Goal: Task Accomplishment & Management: Manage account settings

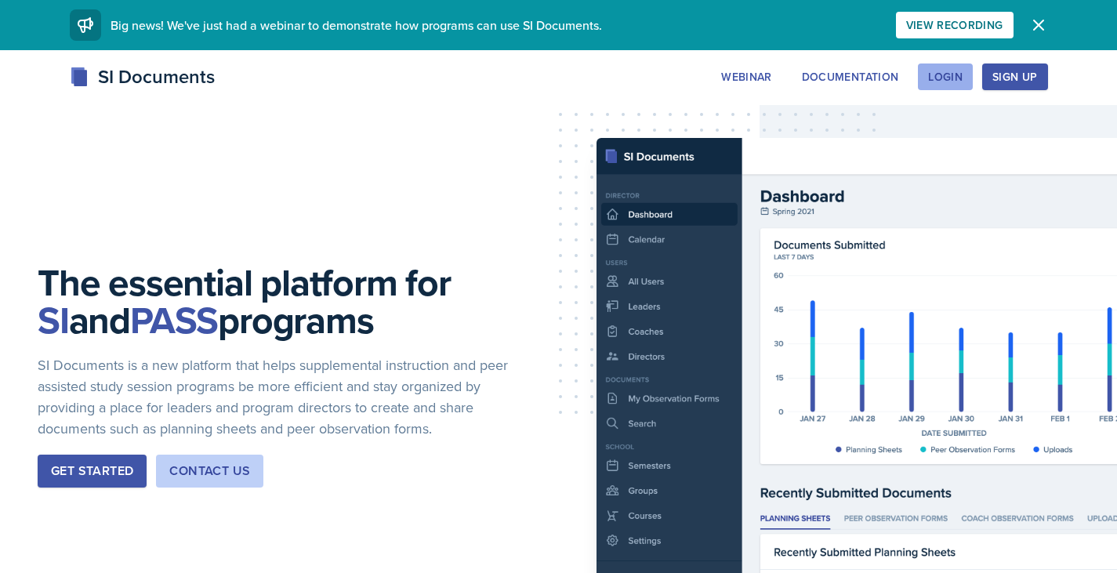
click at [942, 73] on div "Login" at bounding box center [945, 77] width 34 height 13
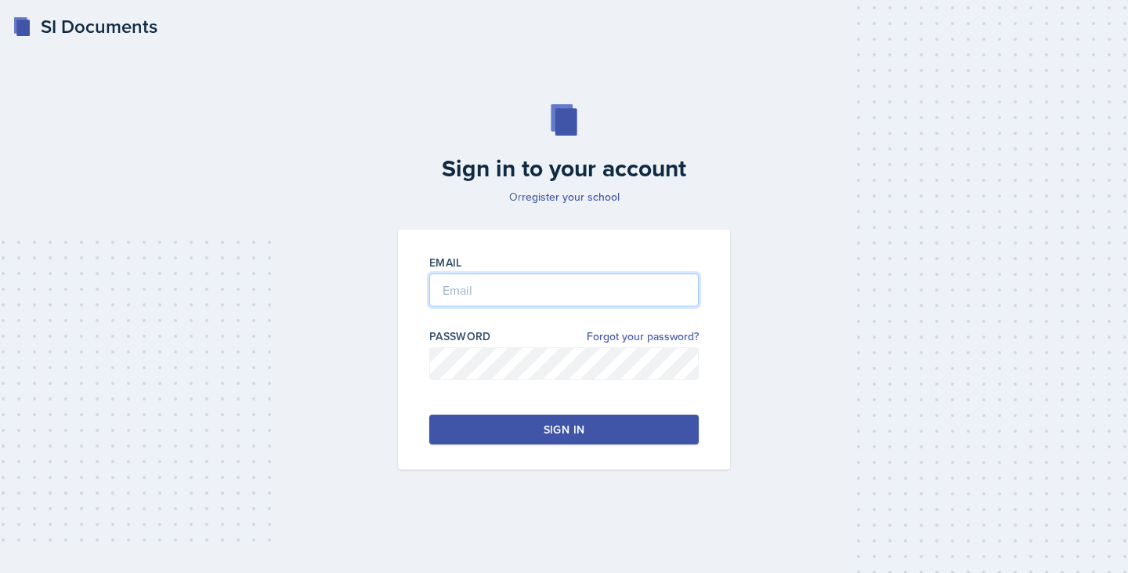
drag, startPoint x: 545, startPoint y: 290, endPoint x: 601, endPoint y: 387, distance: 112.0
click at [601, 387] on div "Email Password Forgot your password? Sign in" at bounding box center [564, 350] width 332 height 240
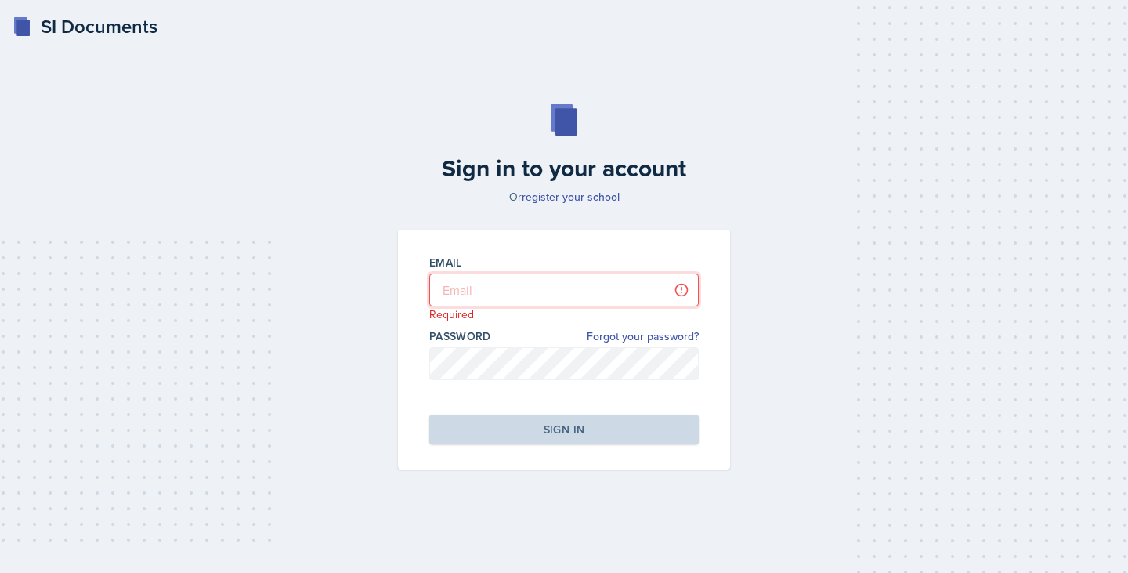
type input "[PERSON_NAME][EMAIL_ADDRESS][PERSON_NAME][DOMAIN_NAME]"
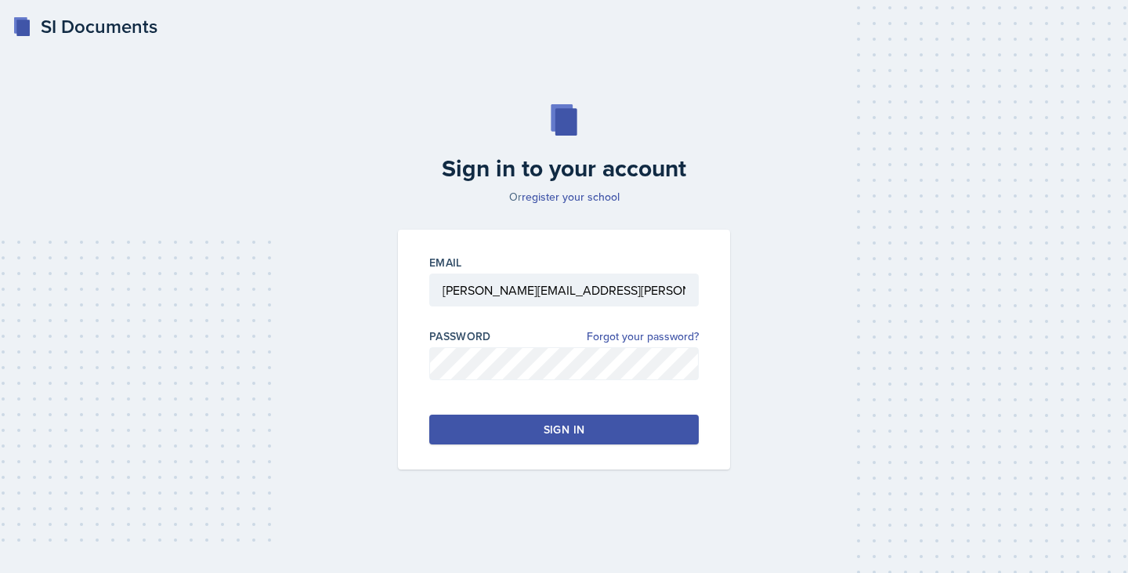
click at [534, 418] on button "Sign in" at bounding box center [564, 429] width 270 height 30
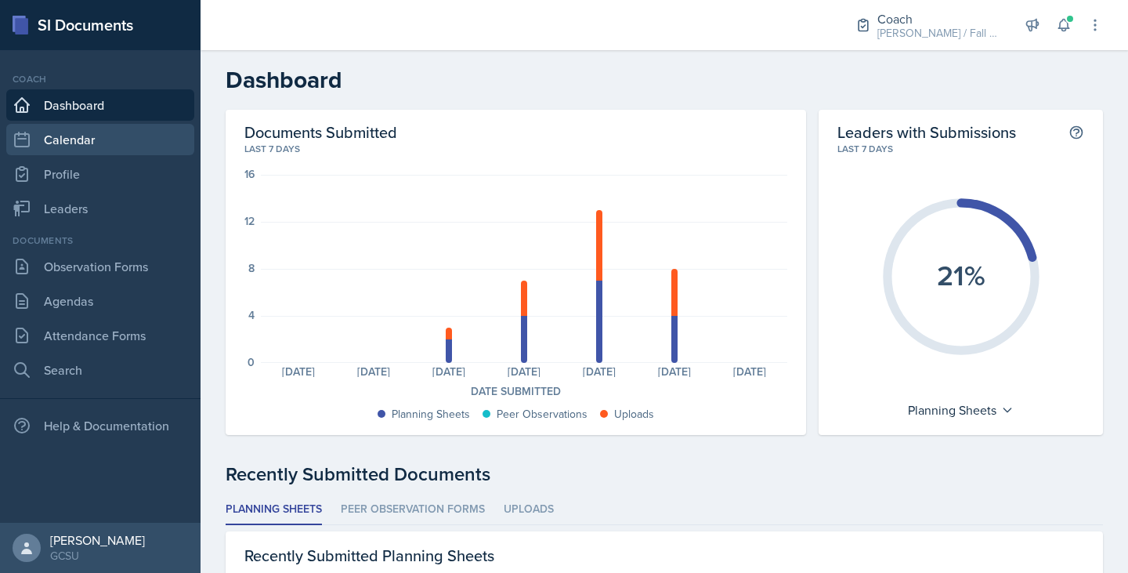
click at [58, 153] on link "Calendar" at bounding box center [100, 139] width 188 height 31
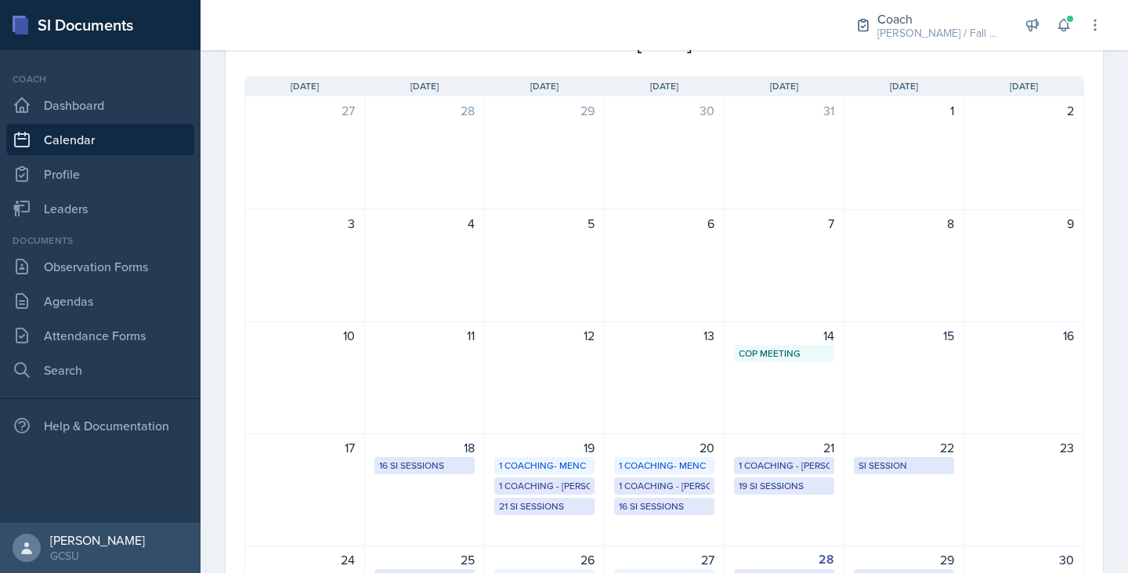
scroll to position [190, 0]
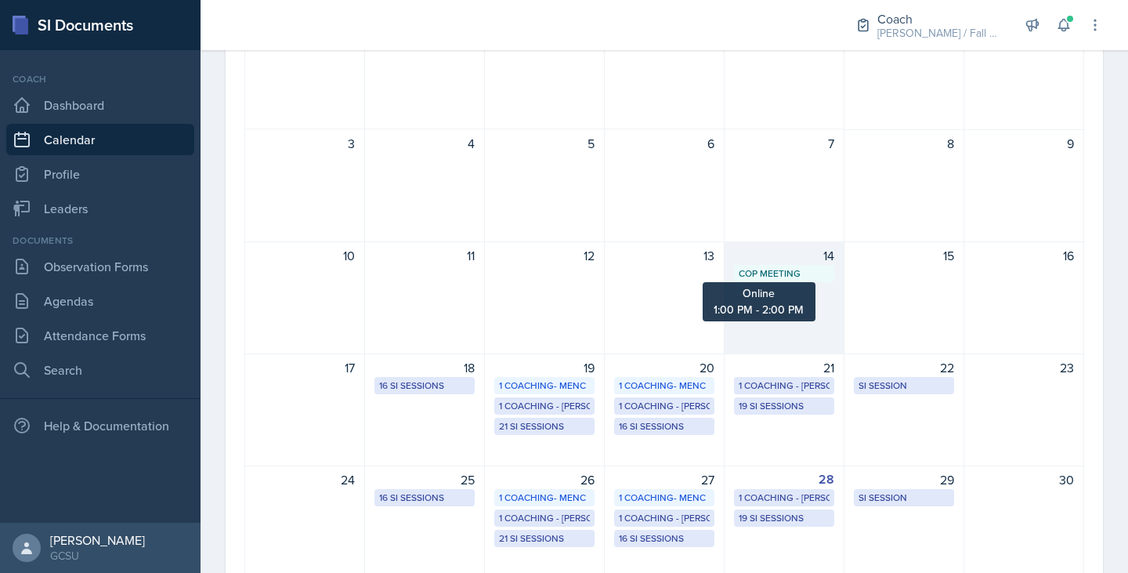
click at [758, 269] on div "CoP Meeting" at bounding box center [784, 273] width 91 height 14
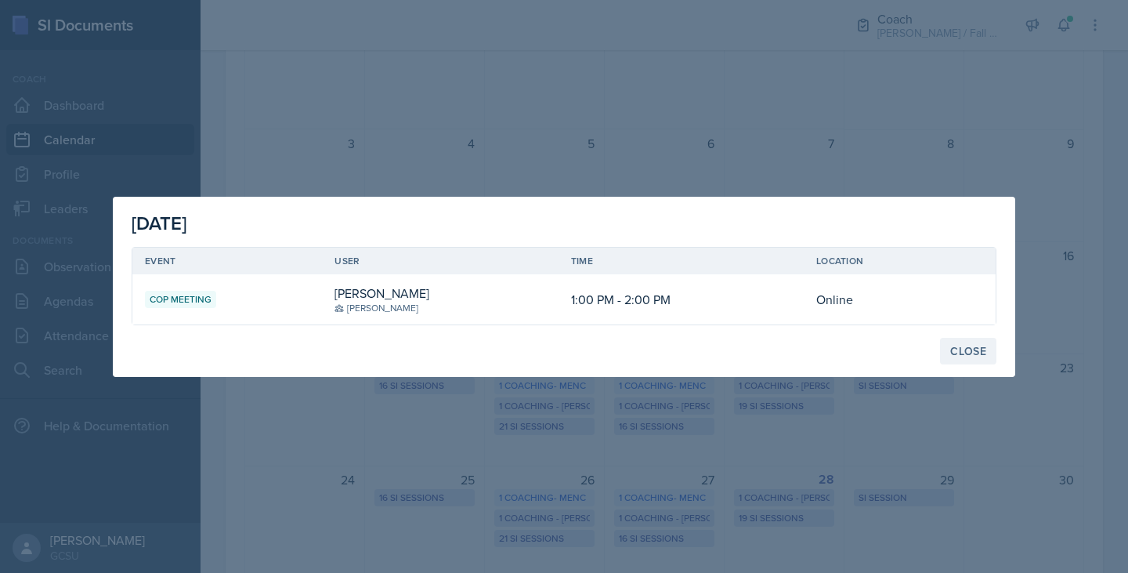
click at [972, 346] on div "Close" at bounding box center [968, 351] width 36 height 13
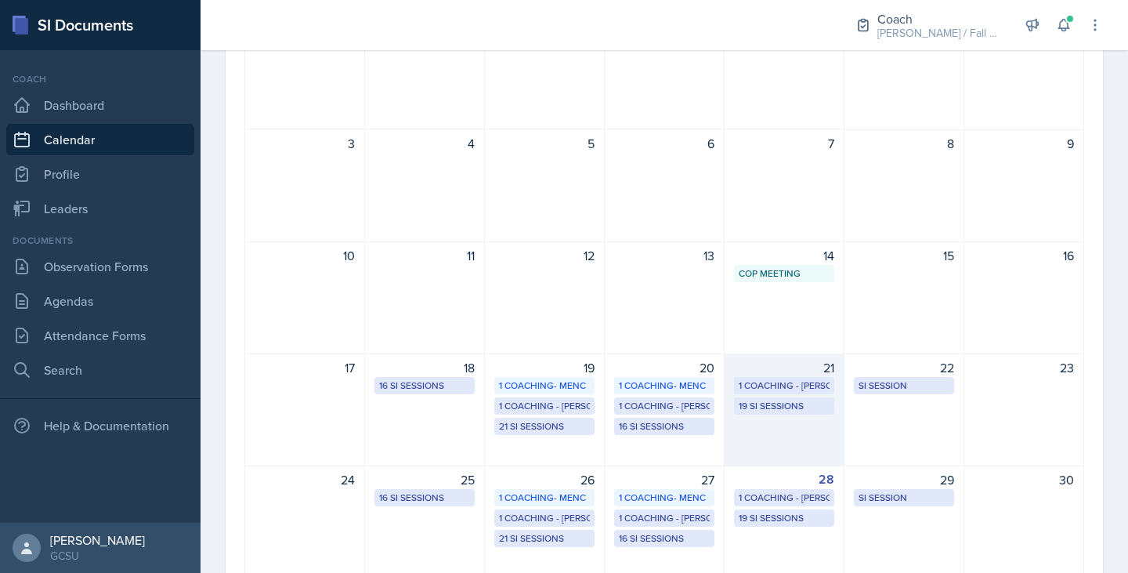
click at [762, 430] on div "21 1 Coaching - [PERSON_NAME] 19 SI Sessions" at bounding box center [785, 409] width 120 height 113
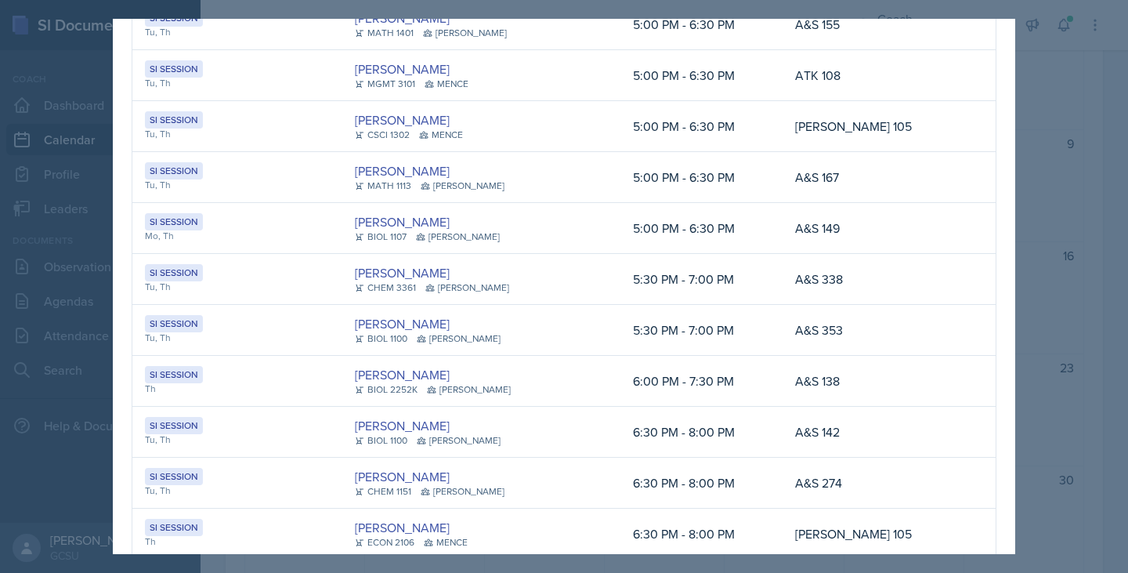
scroll to position [613, 0]
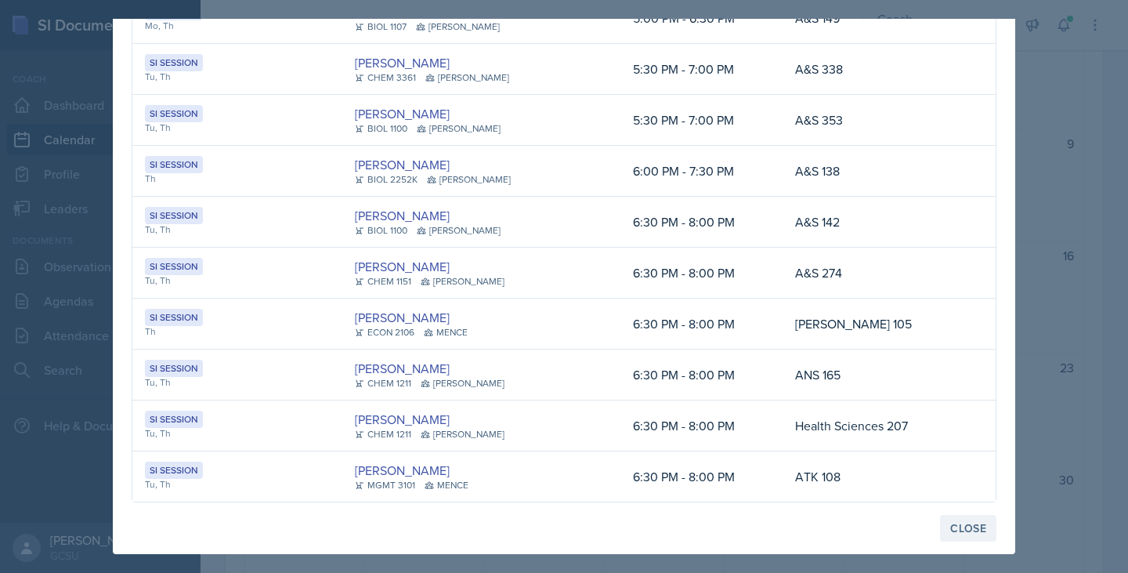
click at [968, 525] on div "Close" at bounding box center [968, 528] width 36 height 13
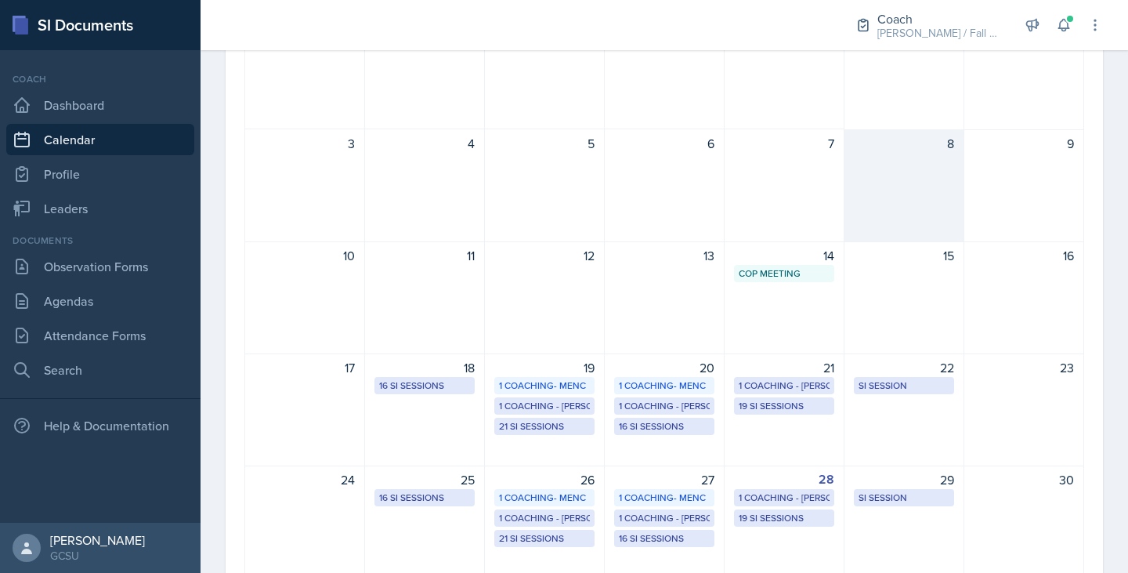
scroll to position [0, 0]
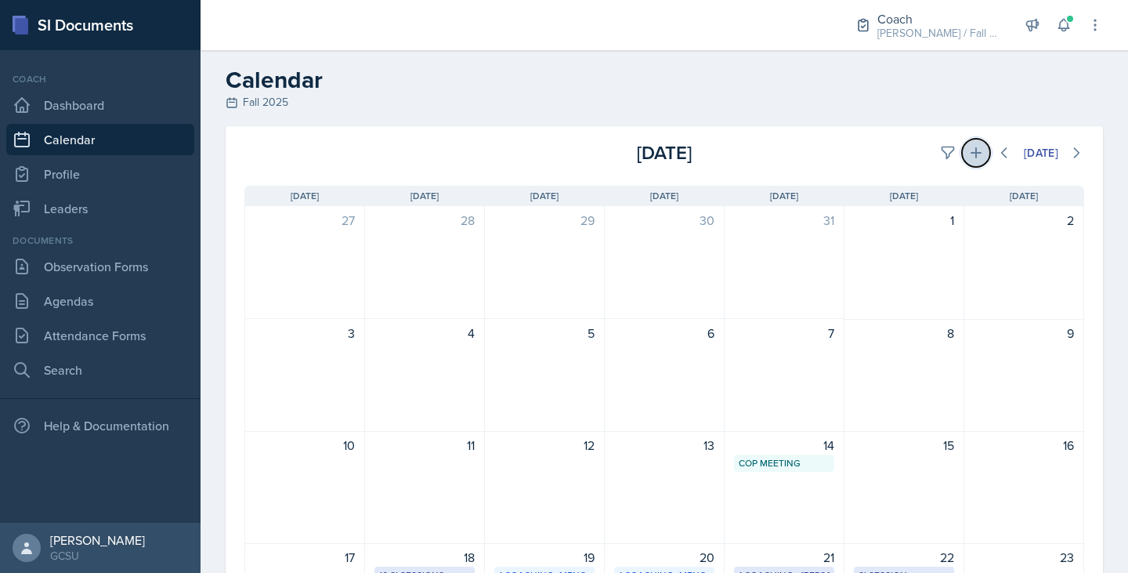
click at [968, 148] on icon at bounding box center [976, 153] width 16 height 16
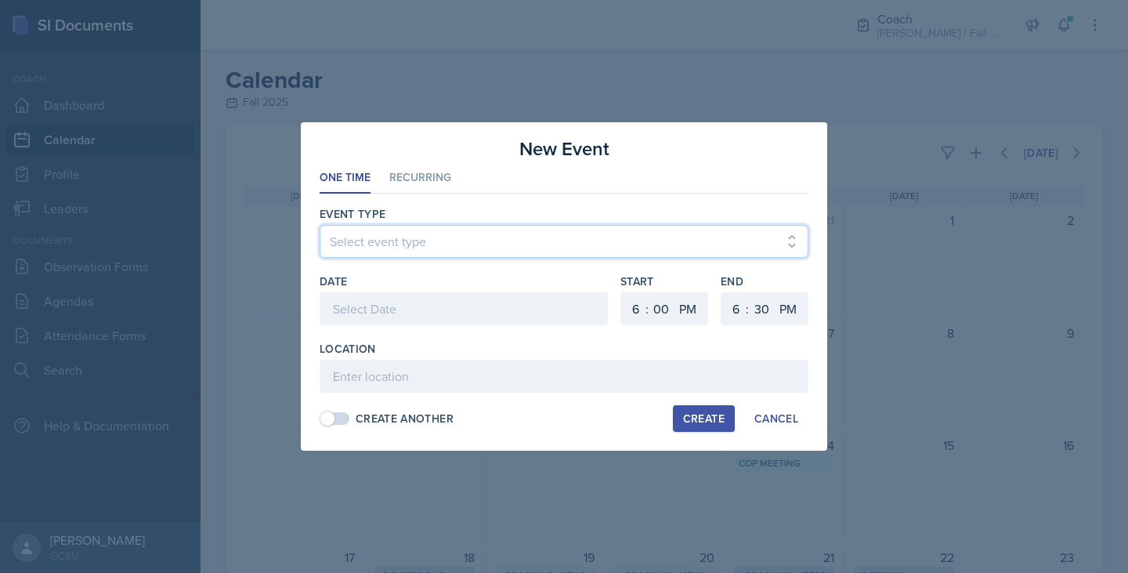
click at [599, 230] on select "Select event type CoP Meeting Coaching - [PERSON_NAME] Coaching - [PERSON_NAME]…" at bounding box center [564, 241] width 489 height 33
select select "5a868435-a694-4515-94d7-afcf26a24bd4"
click at [320, 225] on select "Select event type CoP Meeting Coaching - [PERSON_NAME] Coaching - [PERSON_NAME]…" at bounding box center [564, 241] width 489 height 33
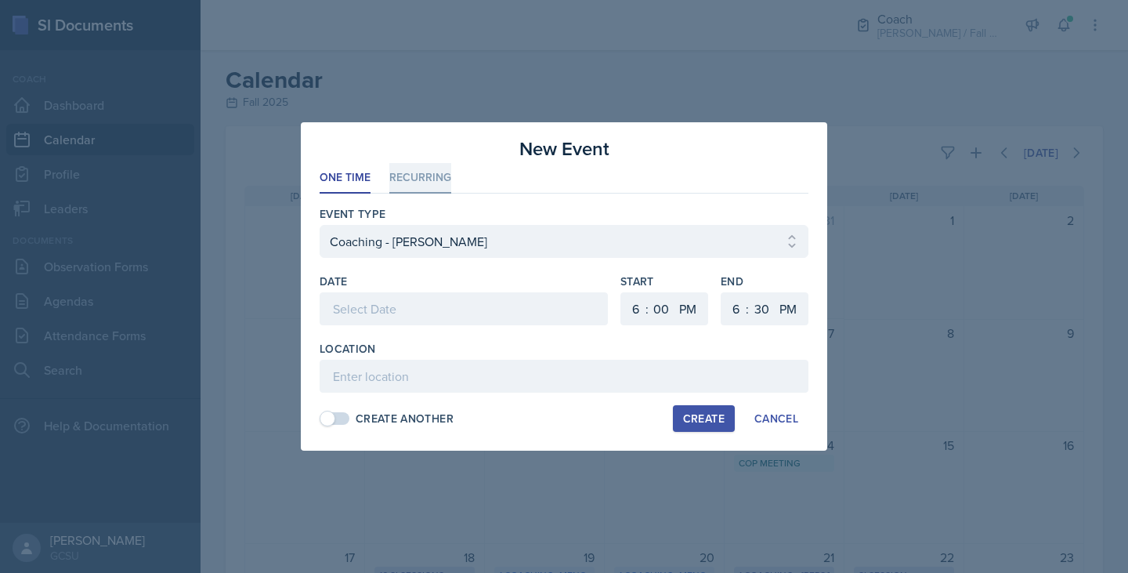
click at [422, 189] on li "Recurring" at bounding box center [420, 178] width 62 height 31
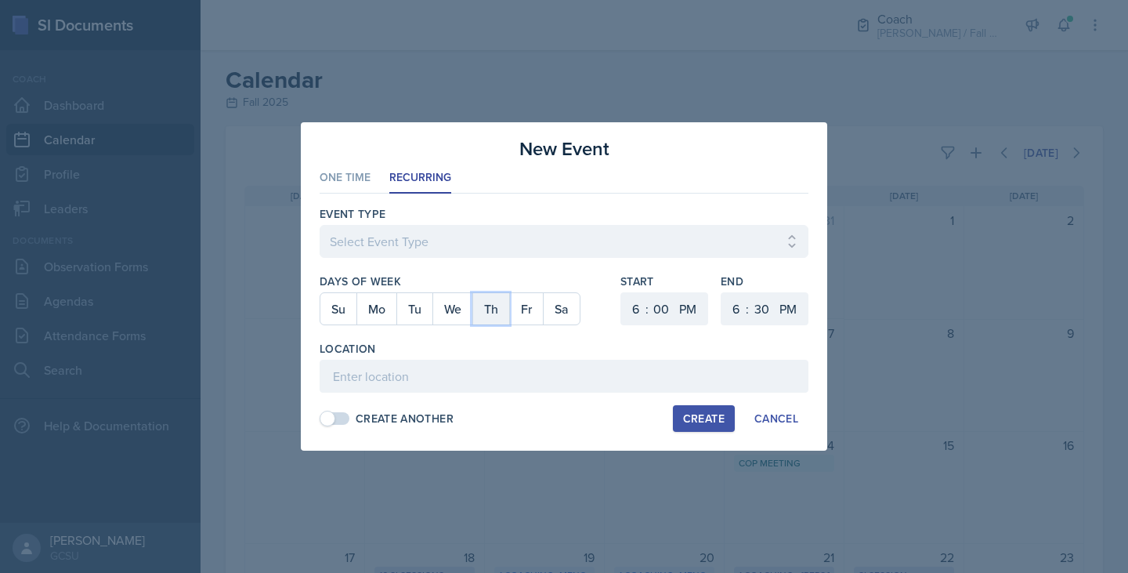
click at [498, 310] on button "Th" at bounding box center [490, 308] width 37 height 31
click at [663, 306] on select "00 05 10 15 20 25 30 35 40 45 50 55" at bounding box center [661, 308] width 25 height 33
click at [629, 309] on select "1 2 3 4 5 6 7 8 9 10 11 12" at bounding box center [633, 308] width 25 height 33
select select "2"
click at [621, 292] on select "1 2 3 4 5 6 7 8 9 10 11 12" at bounding box center [633, 308] width 25 height 33
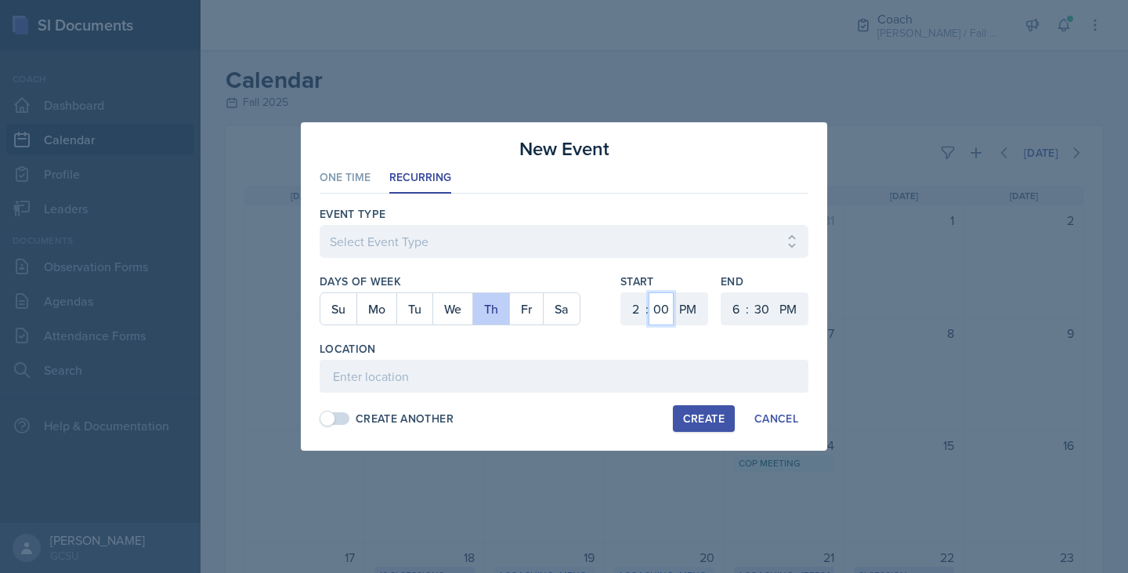
click at [661, 309] on select "00 05 10 15 20 25 30 35 40 45 50 55" at bounding box center [661, 308] width 25 height 33
select select "30"
click at [649, 292] on select "00 05 10 15 20 25 30 35 40 45 50 55" at bounding box center [661, 308] width 25 height 33
click at [733, 311] on select "1 2 3 4 5 6 7 8 9 10 11 12" at bounding box center [734, 308] width 25 height 33
select select "4"
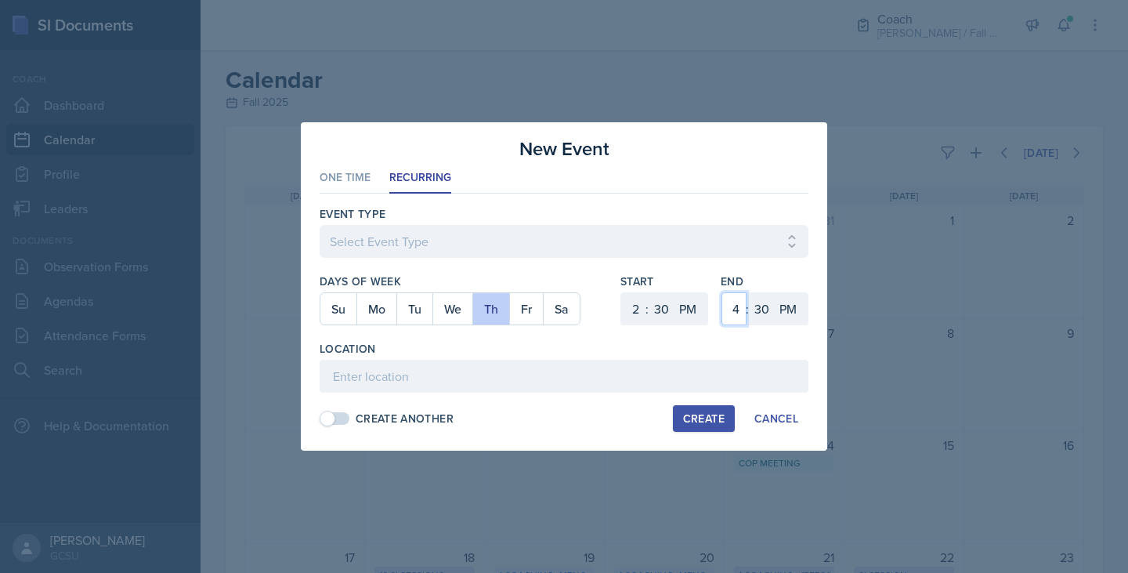
click at [722, 292] on select "1 2 3 4 5 6 7 8 9 10 11 12" at bounding box center [734, 308] width 25 height 33
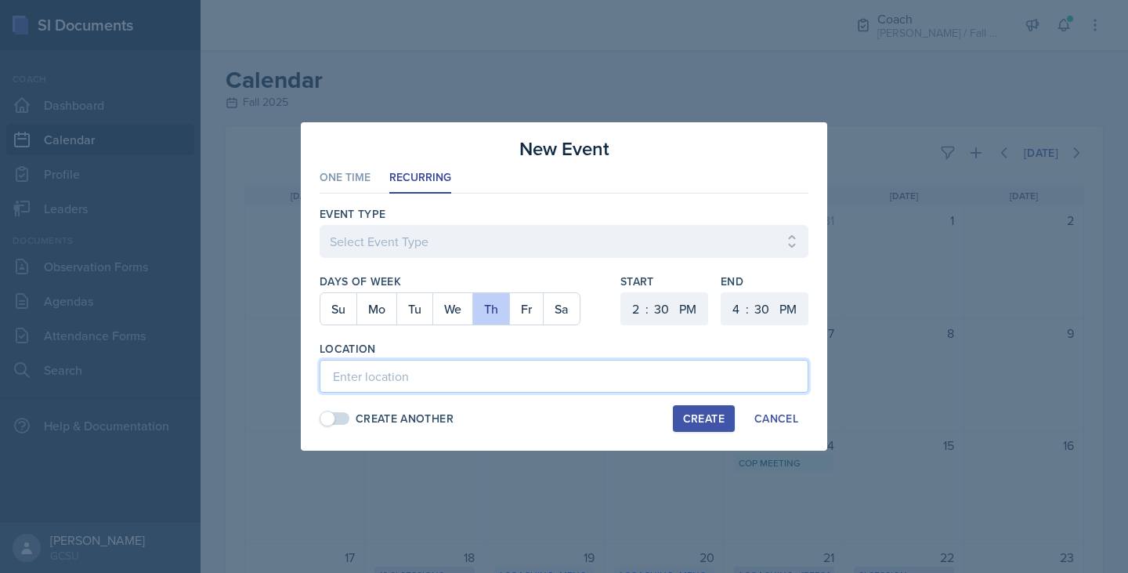
click at [425, 372] on input at bounding box center [564, 376] width 489 height 33
type input "Coaching Room"
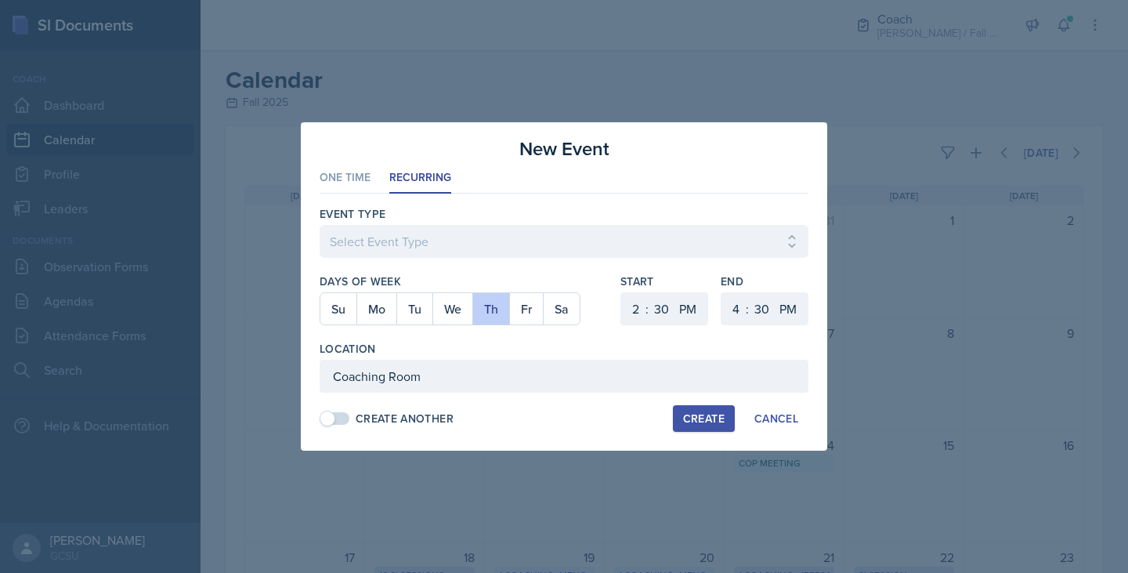
click at [691, 419] on div "Create" at bounding box center [704, 418] width 42 height 13
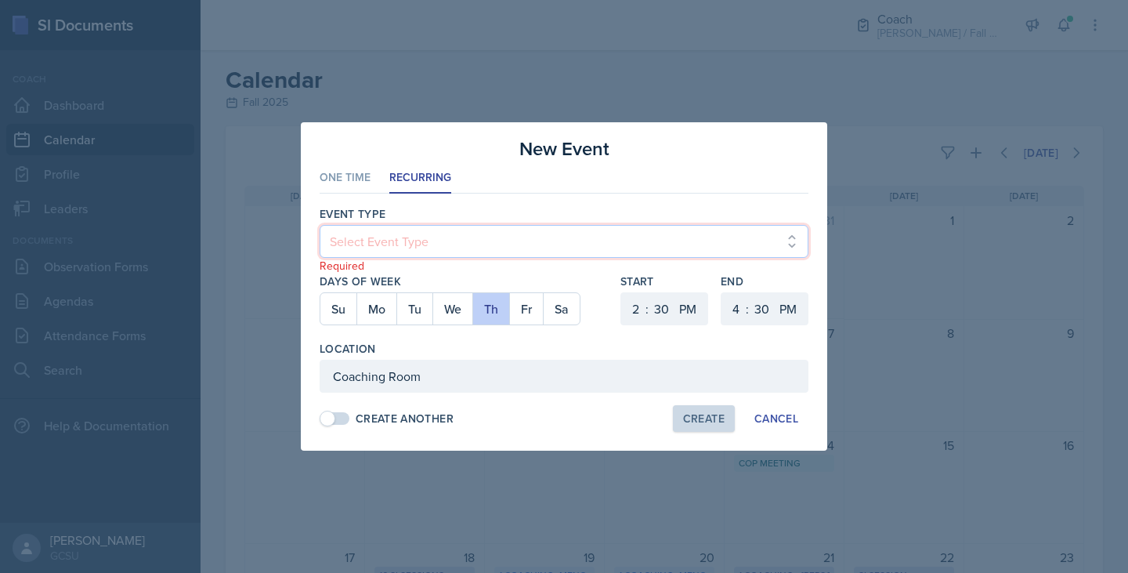
click at [536, 230] on select "Select Event Type CoP Meeting Coaching - [PERSON_NAME] Coaching - [PERSON_NAME]…" at bounding box center [564, 241] width 489 height 33
select select "5a868435-a694-4515-94d7-afcf26a24bd4"
click at [320, 225] on select "Select Event Type CoP Meeting Coaching - [PERSON_NAME] Coaching - [PERSON_NAME]…" at bounding box center [564, 241] width 489 height 33
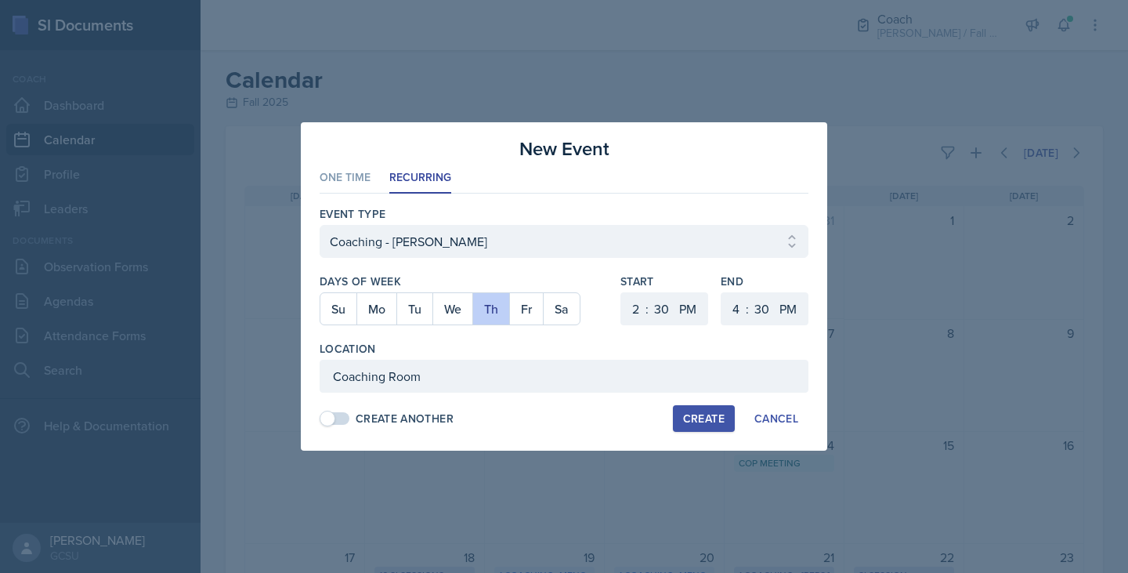
click at [704, 421] on div "Create" at bounding box center [704, 418] width 42 height 13
select select
select select "6"
select select "0"
select select "6"
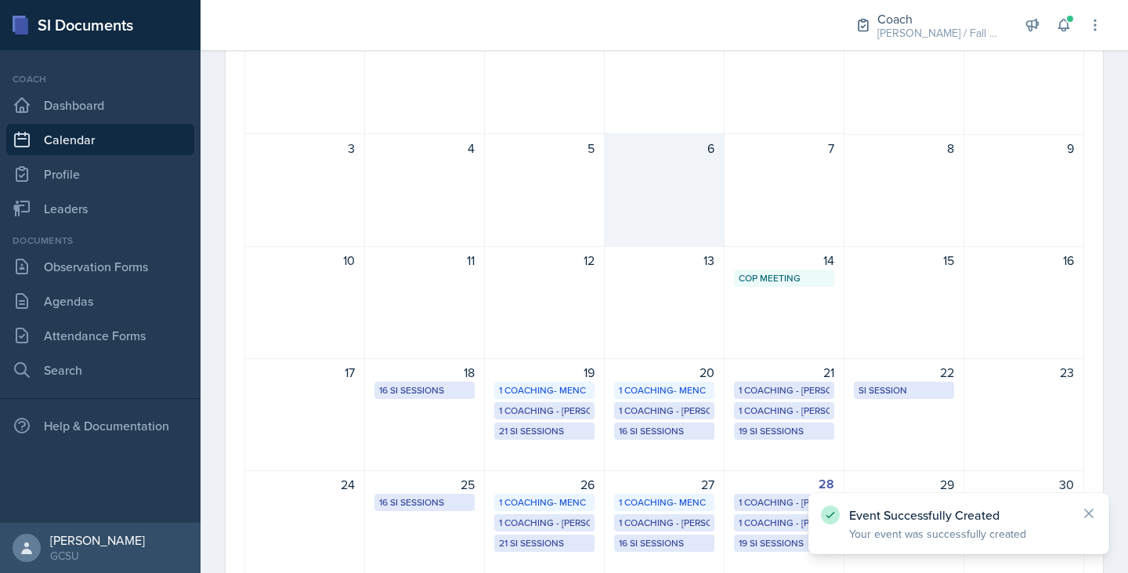
scroll to position [255, 0]
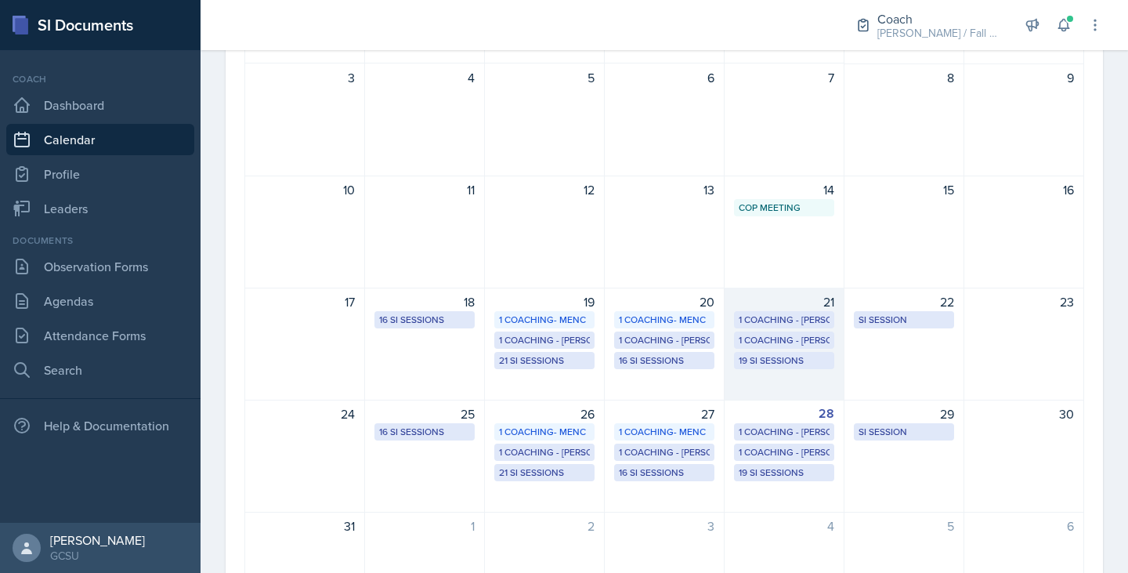
click at [746, 357] on div "19 SI Sessions" at bounding box center [784, 360] width 91 height 14
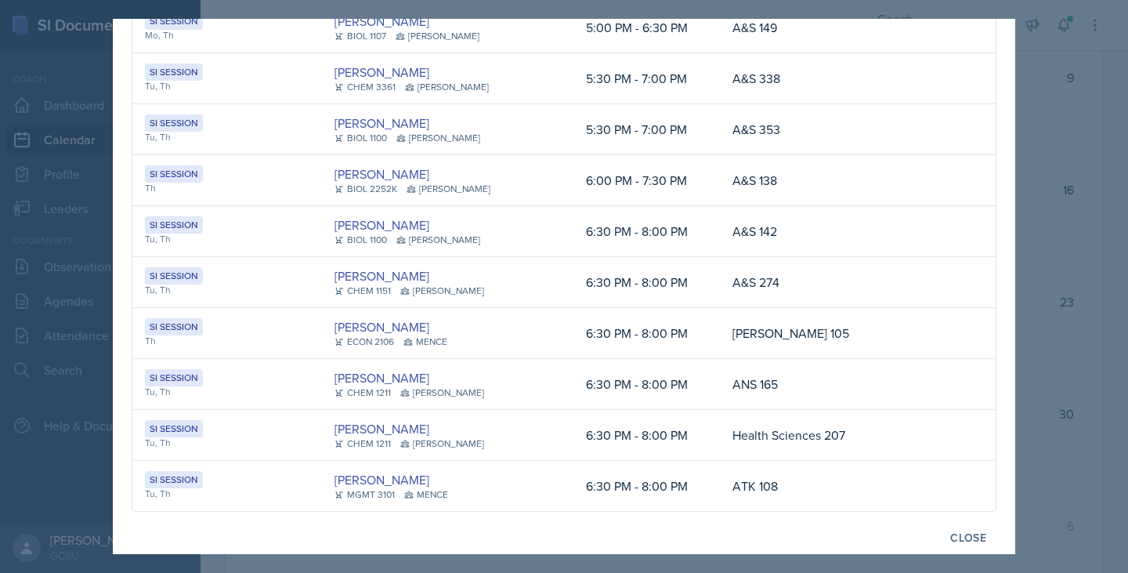
scroll to position [664, 0]
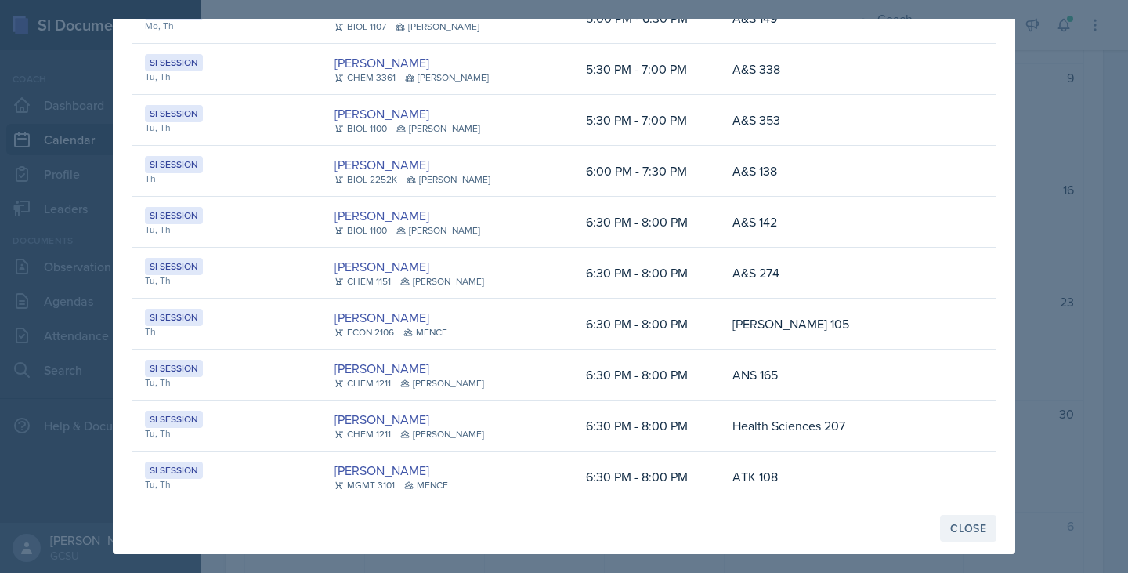
click at [970, 527] on div "Close" at bounding box center [968, 528] width 36 height 13
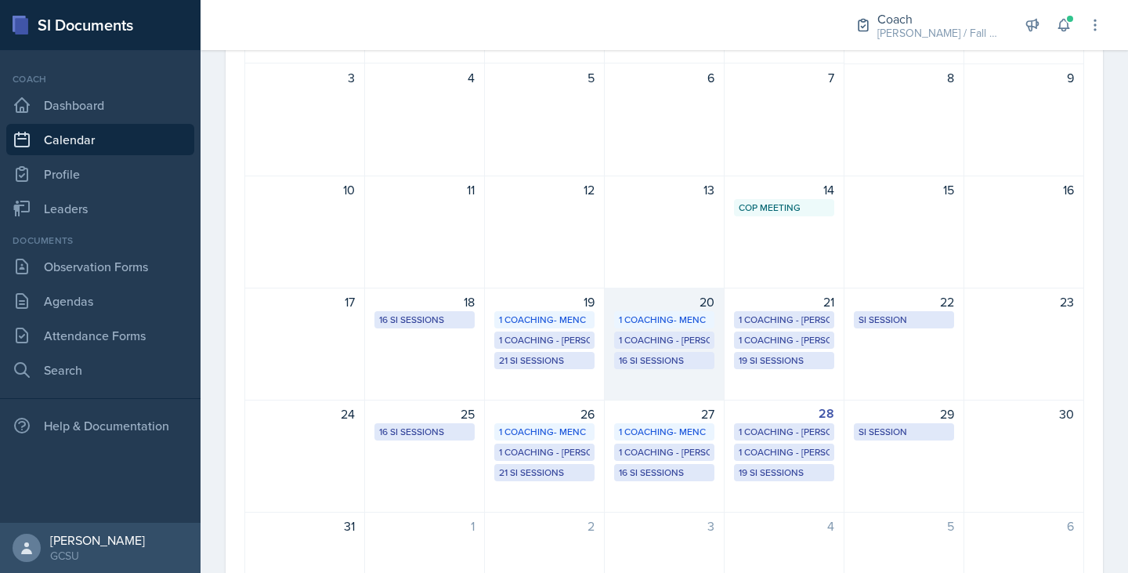
click at [630, 364] on div "16 SI Sessions" at bounding box center [664, 360] width 91 height 14
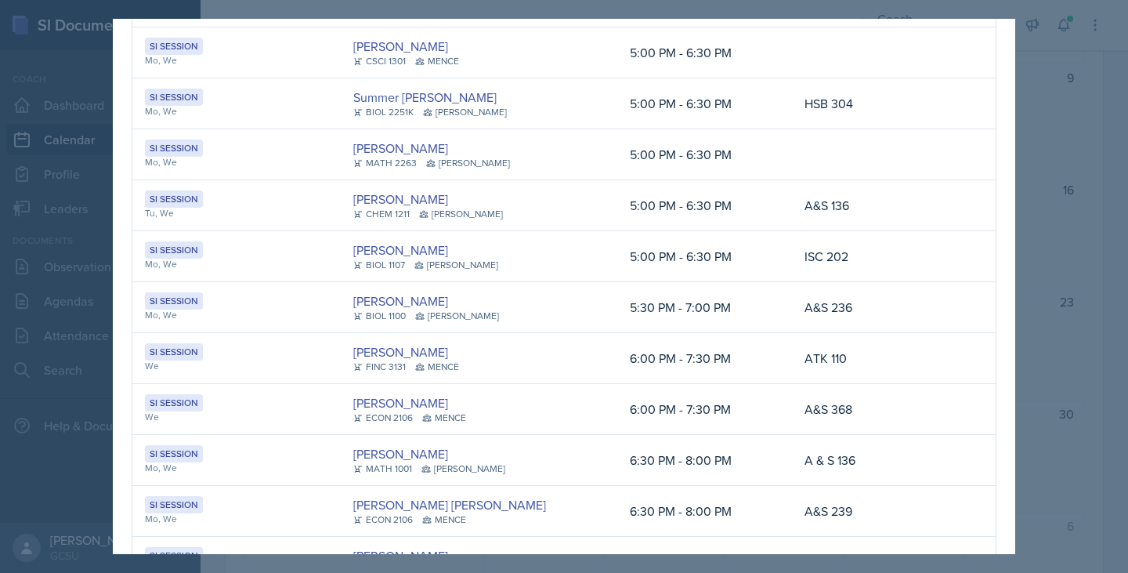
scroll to position [511, 0]
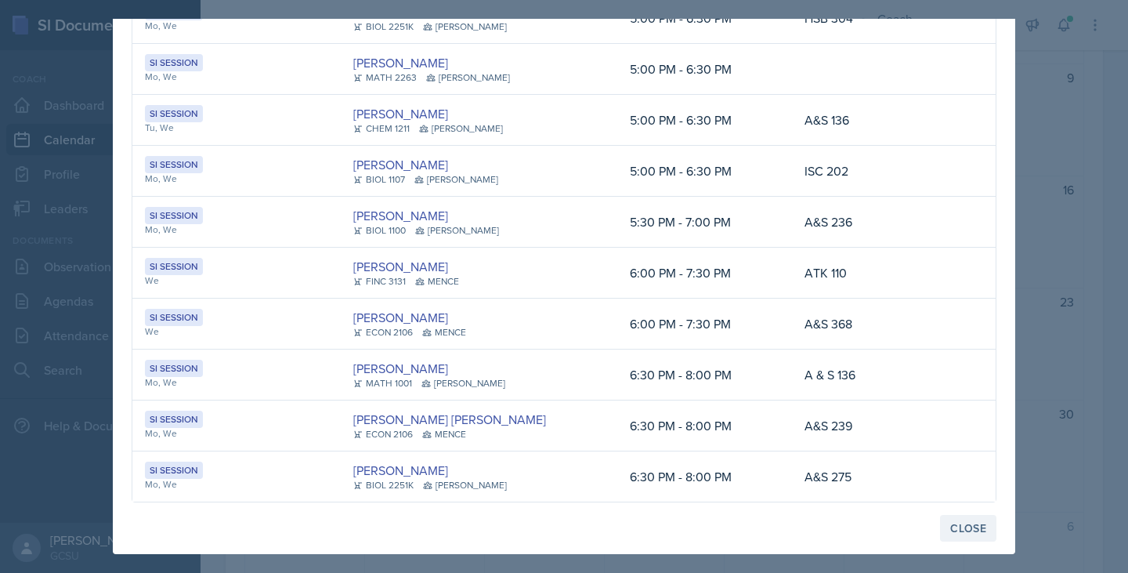
click at [957, 522] on div "Close" at bounding box center [968, 528] width 36 height 13
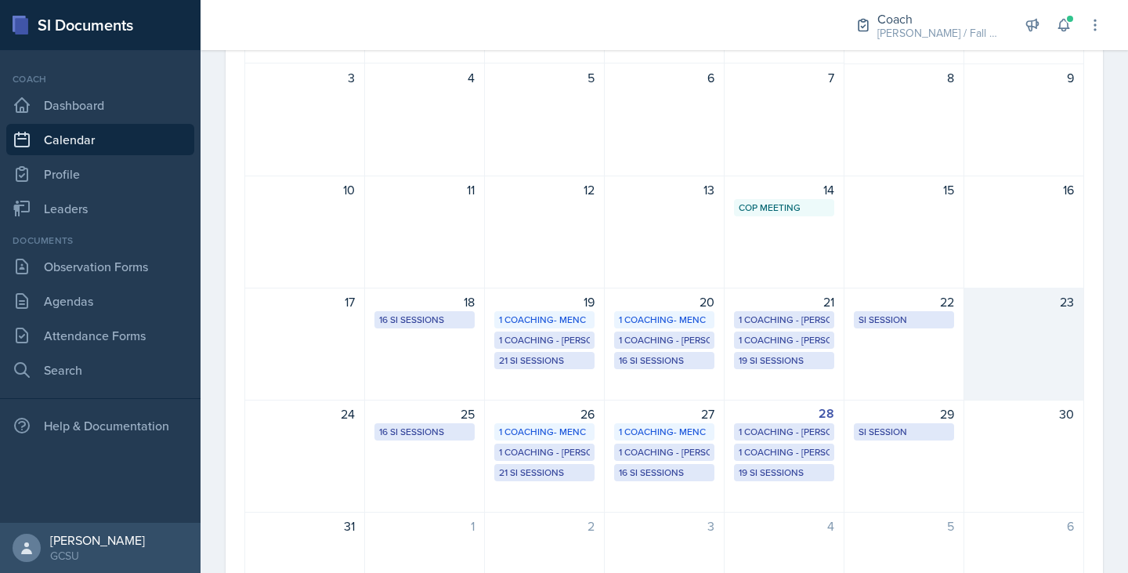
scroll to position [0, 0]
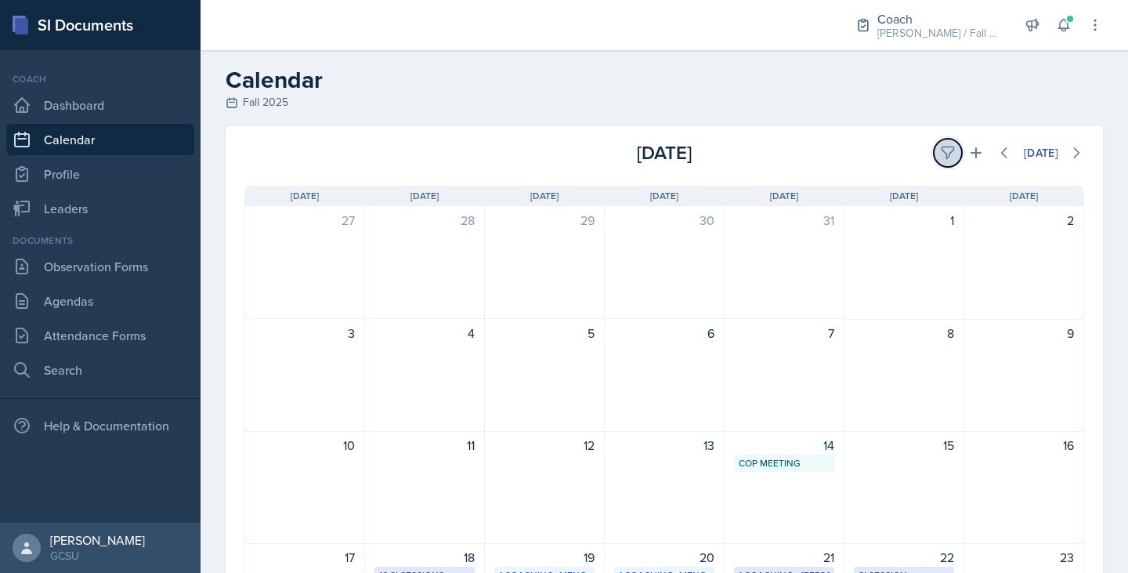
click at [940, 158] on icon at bounding box center [948, 153] width 16 height 16
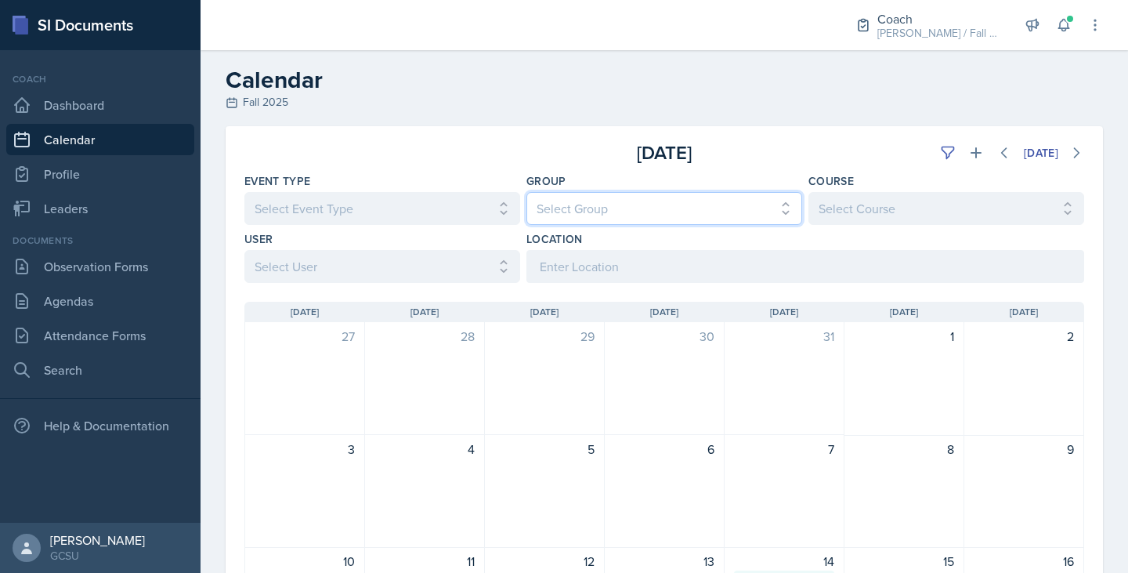
click at [583, 202] on select "Select Group All [PERSON_NAME] [PERSON_NAME] MENCE" at bounding box center [665, 208] width 276 height 33
select select "7b7b0581-3cff-4db8-9566-fba67390f9c3"
click at [527, 192] on select "Select Group All [PERSON_NAME] [PERSON_NAME] MENCE" at bounding box center [665, 208] width 276 height 33
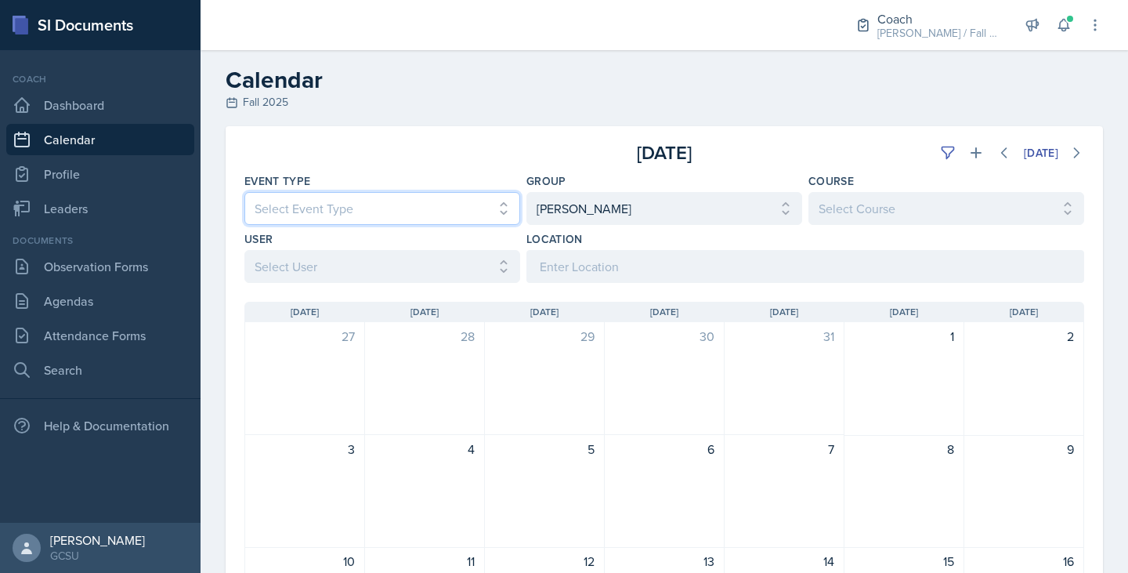
click at [459, 205] on select "Select Event Type All CoP Meeting Coaching - [PERSON_NAME] Coaching - [PERSON_N…" at bounding box center [382, 208] width 276 height 33
select select "700c1d41-4793-48d3-8616-e09499dfb71d"
click at [244, 192] on select "Select Event Type All CoP Meeting Coaching - [PERSON_NAME] Coaching - [PERSON_N…" at bounding box center [382, 208] width 276 height 33
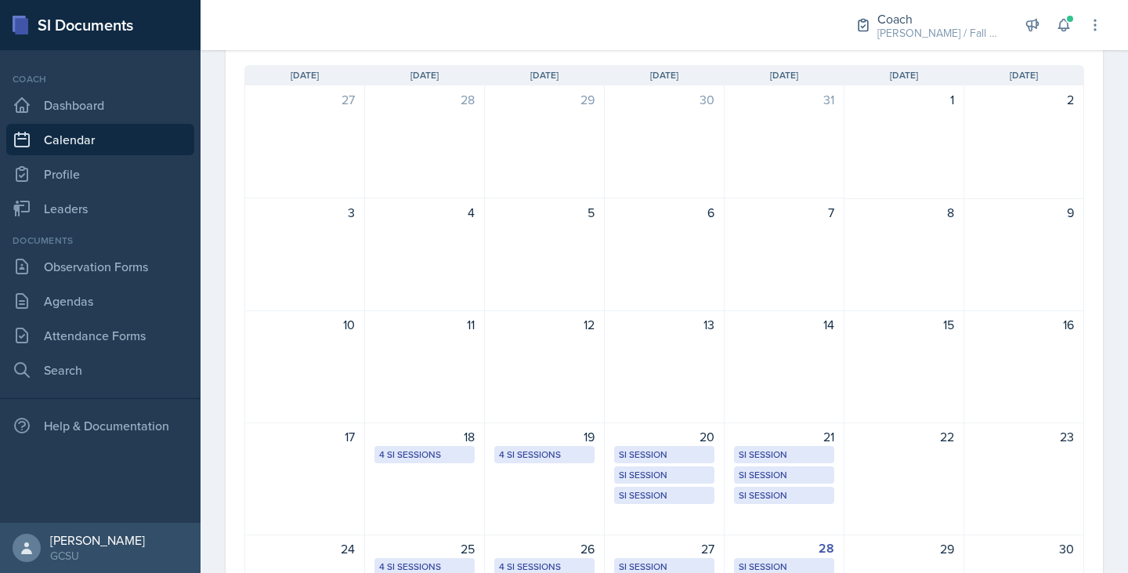
scroll to position [240, 0]
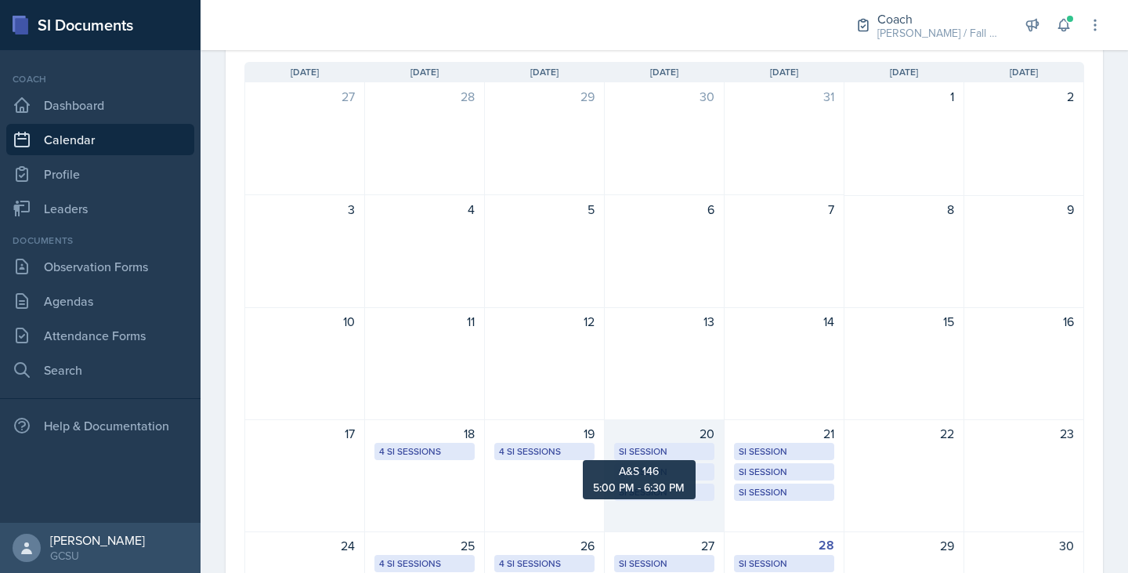
click at [668, 447] on div "SI Session" at bounding box center [664, 451] width 91 height 14
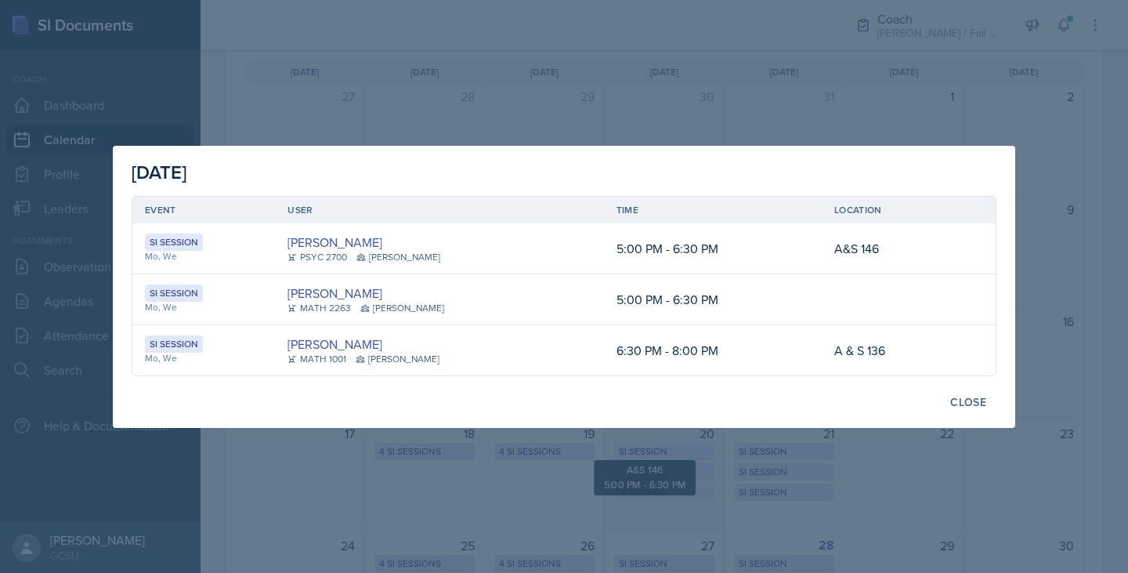
scroll to position [0, 0]
click at [957, 405] on div "Close" at bounding box center [968, 402] width 36 height 13
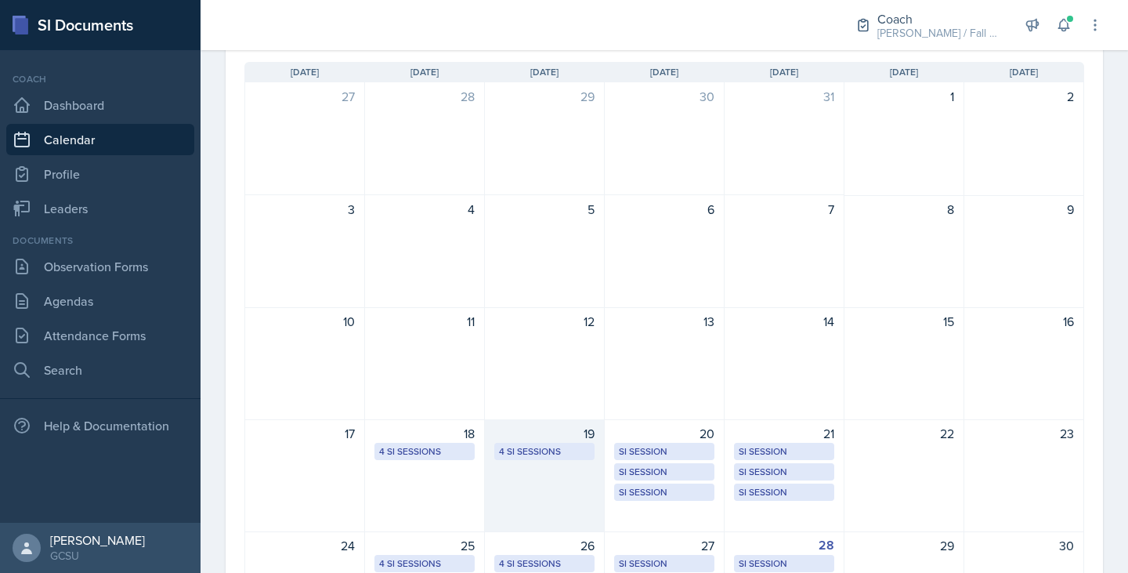
click at [501, 461] on div "19 4 SI Sessions" at bounding box center [545, 475] width 120 height 113
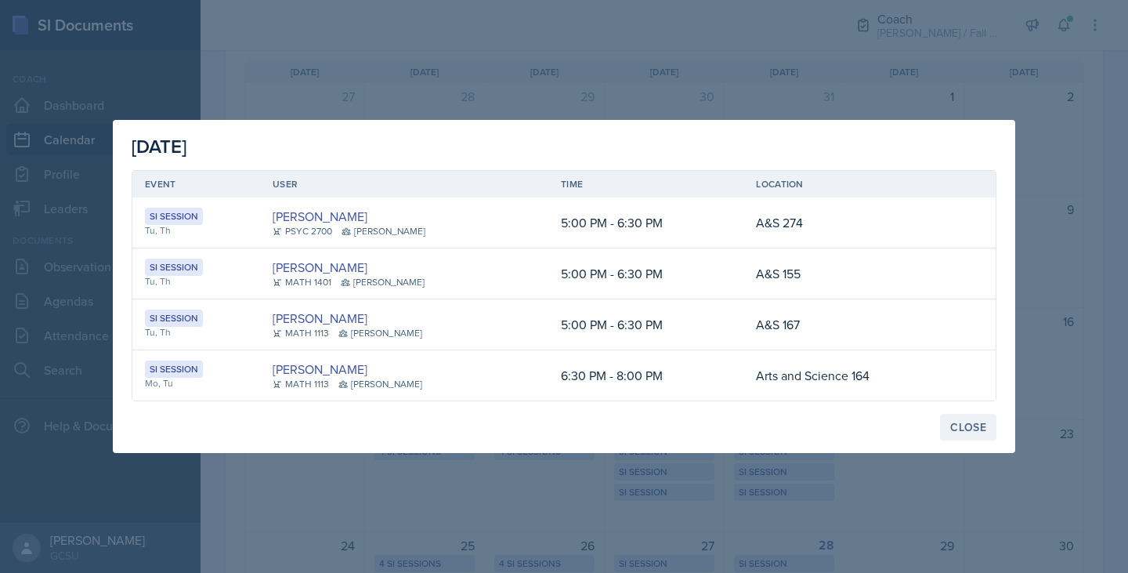
click at [957, 421] on div "Close" at bounding box center [968, 427] width 36 height 13
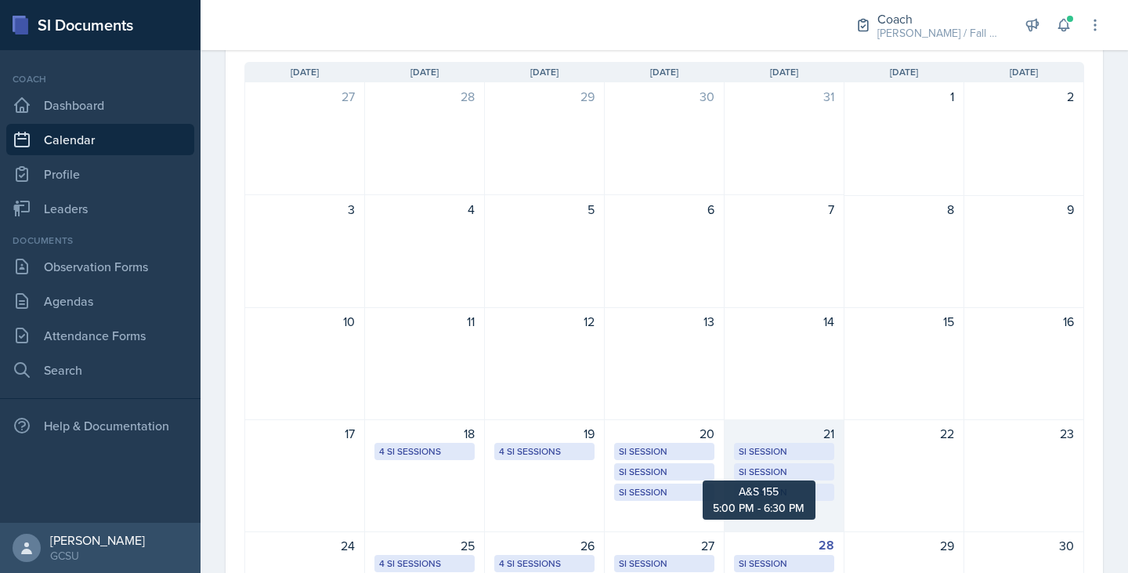
click at [790, 469] on div "SI Session" at bounding box center [784, 472] width 91 height 14
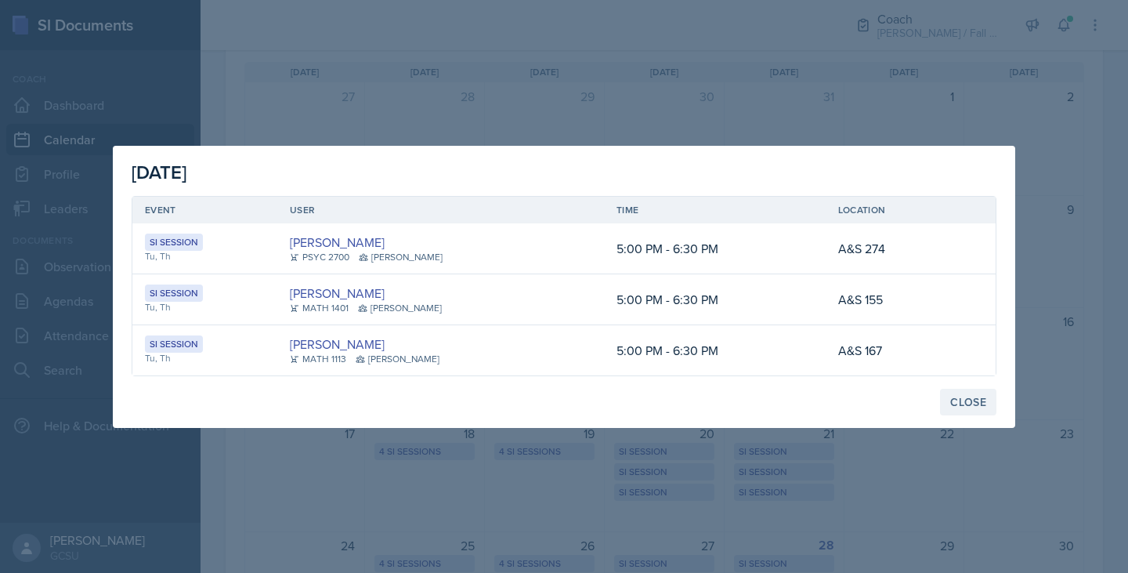
click at [980, 400] on div "Close" at bounding box center [968, 402] width 36 height 13
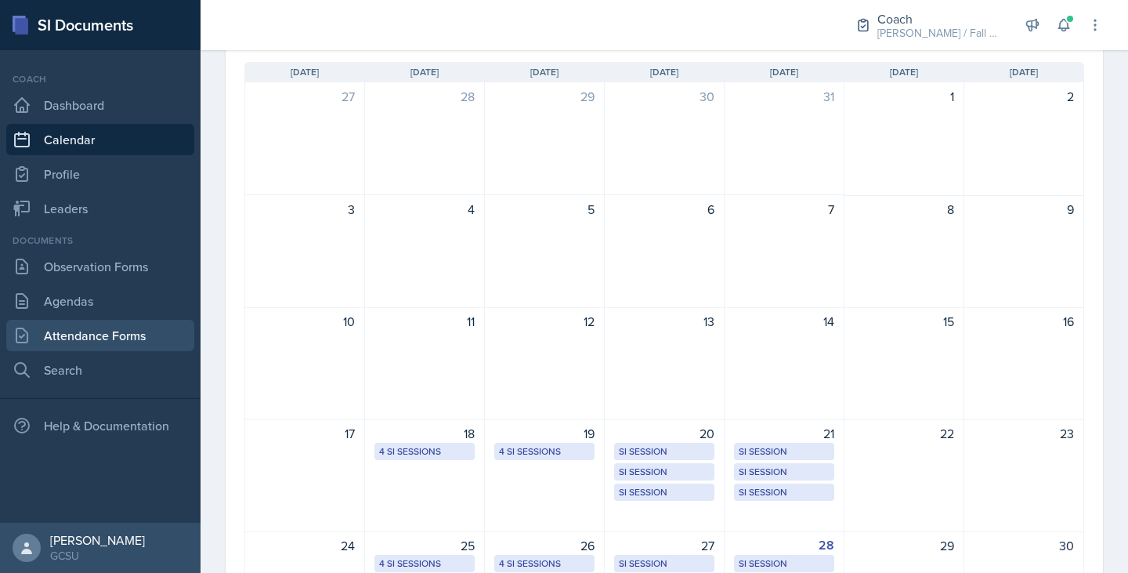
click at [118, 321] on link "Attendance Forms" at bounding box center [100, 335] width 188 height 31
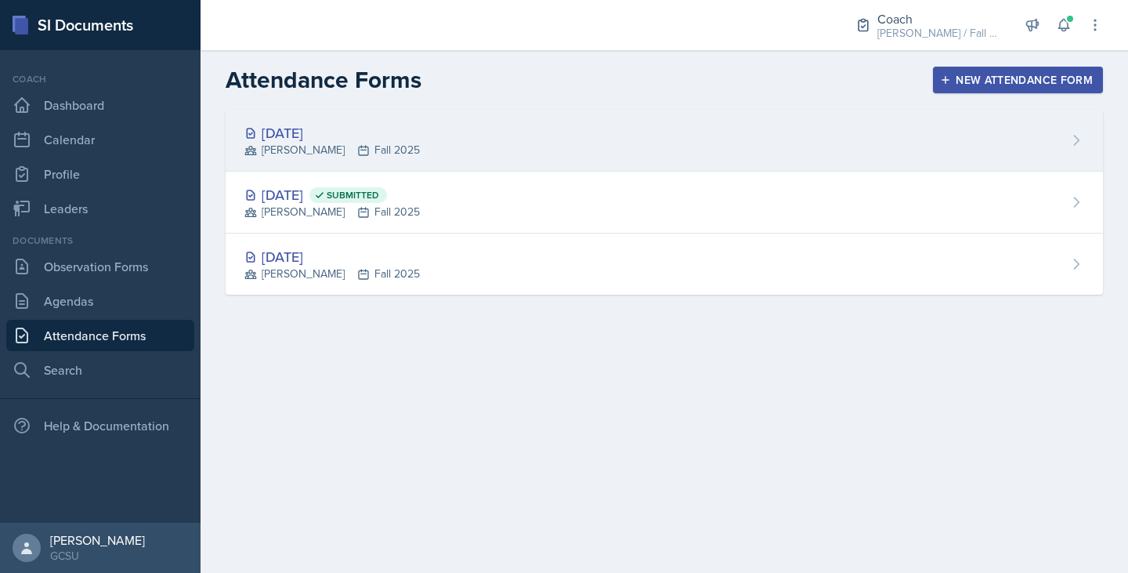
click at [445, 142] on div "[DATE] [PERSON_NAME] Fall 2025" at bounding box center [665, 141] width 878 height 62
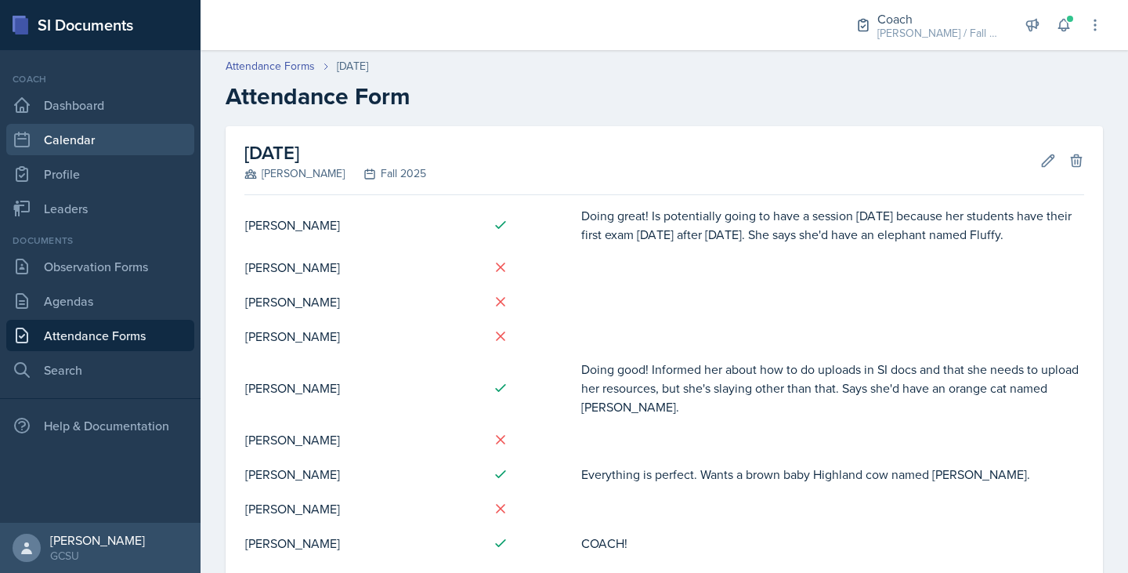
click at [110, 153] on link "Calendar" at bounding box center [100, 139] width 188 height 31
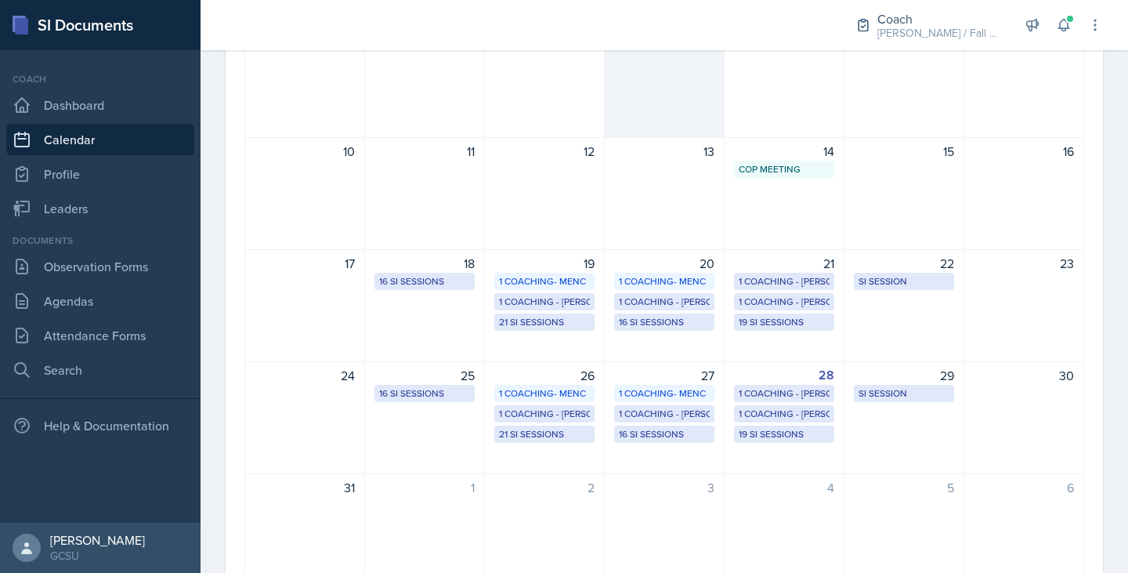
scroll to position [295, 0]
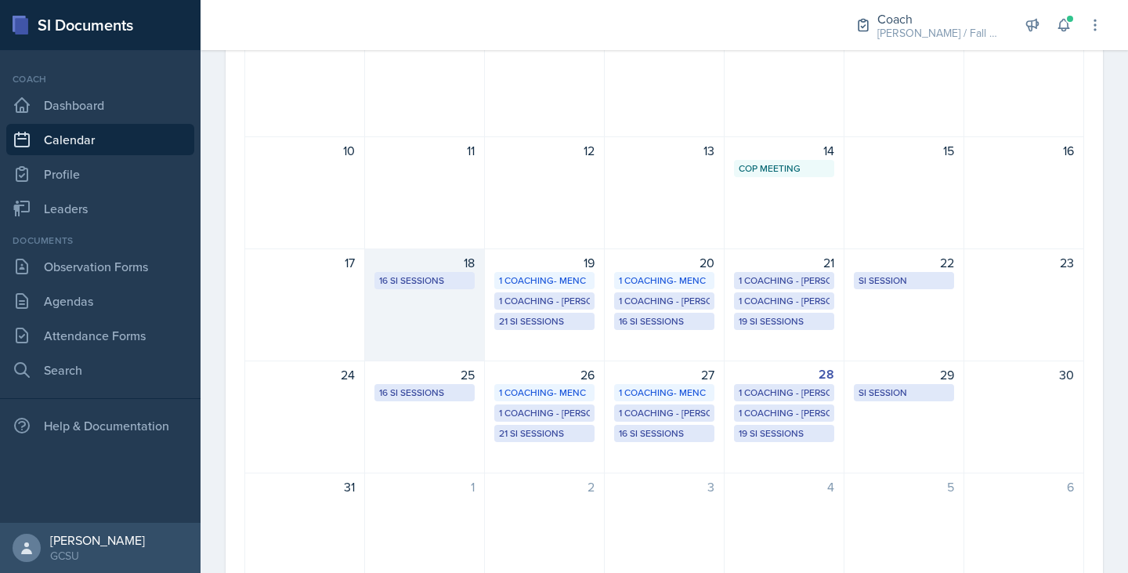
click at [429, 282] on div "16 SI Sessions" at bounding box center [424, 280] width 91 height 14
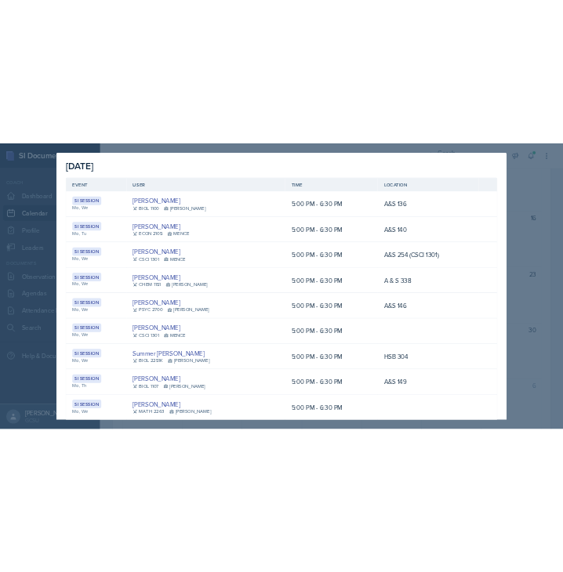
scroll to position [409, 0]
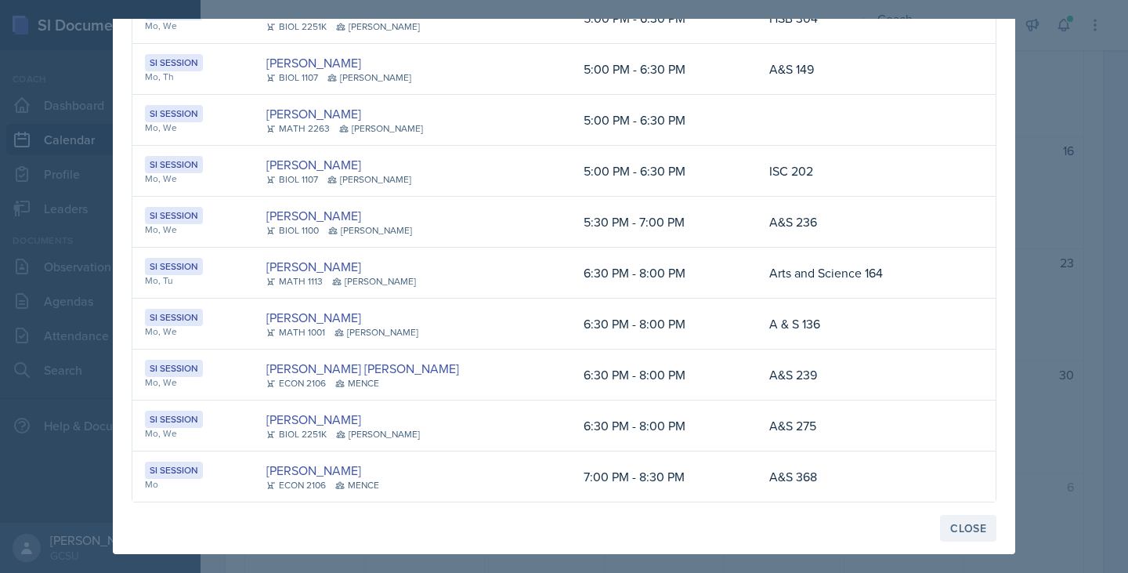
click at [971, 523] on div "Close" at bounding box center [968, 528] width 36 height 13
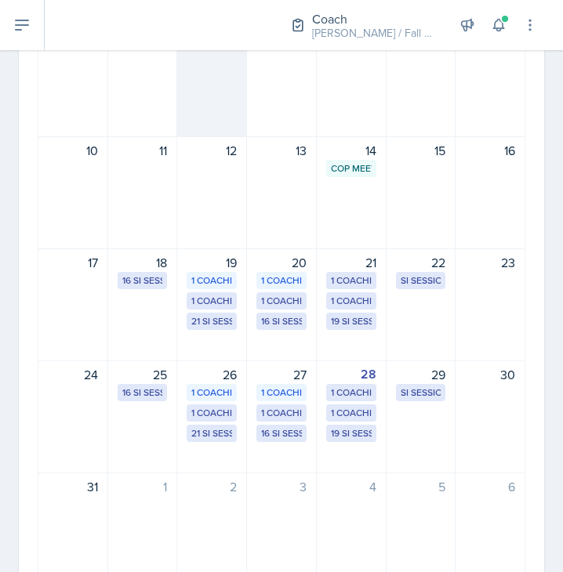
scroll to position [0, 0]
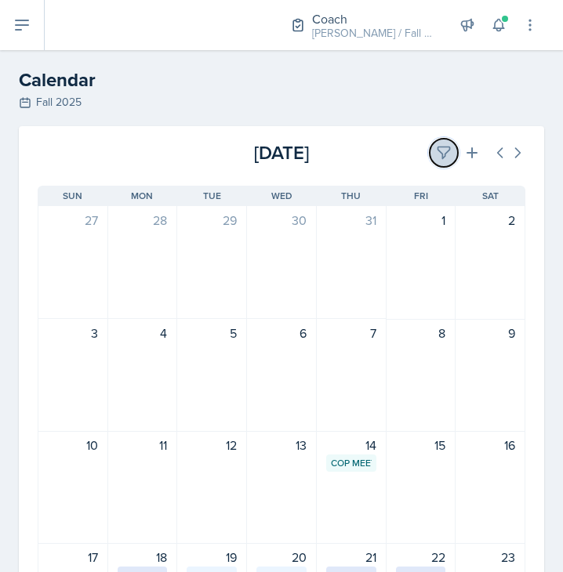
click at [432, 143] on button at bounding box center [443, 153] width 28 height 28
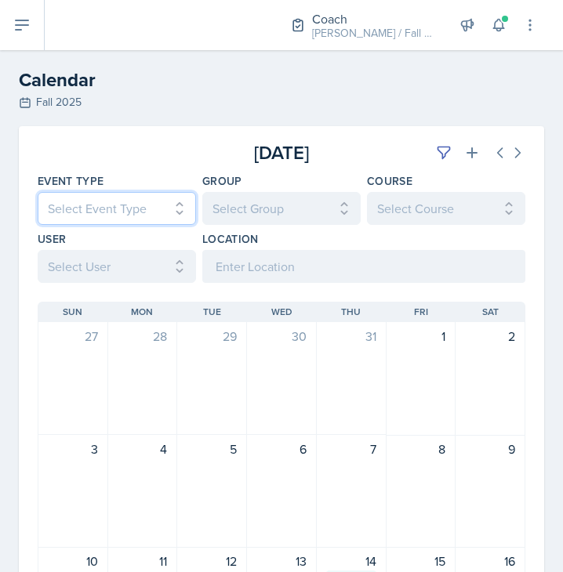
click at [119, 196] on select "Select Event Type All CoP Meeting Coaching - [PERSON_NAME] Coaching - [PERSON_N…" at bounding box center [117, 208] width 158 height 33
select select "700c1d41-4793-48d3-8616-e09499dfb71d"
click at [38, 192] on select "Select Event Type All CoP Meeting Coaching - [PERSON_NAME] Coaching - [PERSON_N…" at bounding box center [117, 208] width 158 height 33
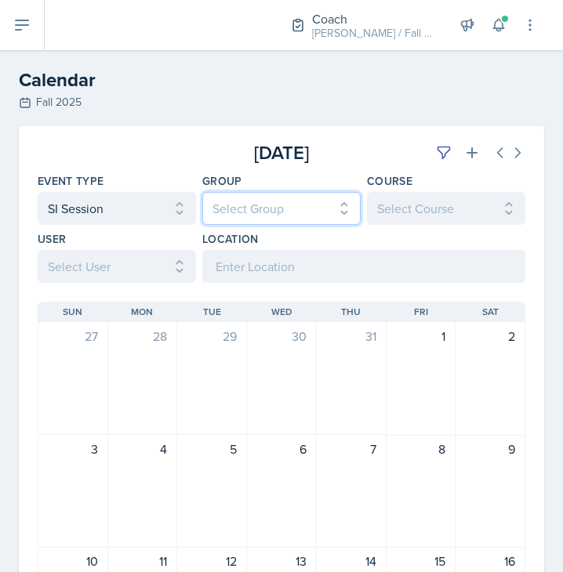
click at [245, 217] on select "Select Group All [PERSON_NAME] [PERSON_NAME] MENCE" at bounding box center [281, 208] width 158 height 33
select select "7b7b0581-3cff-4db8-9566-fba67390f9c3"
click at [202, 192] on select "Select Group All [PERSON_NAME] [PERSON_NAME] MENCE" at bounding box center [281, 208] width 158 height 33
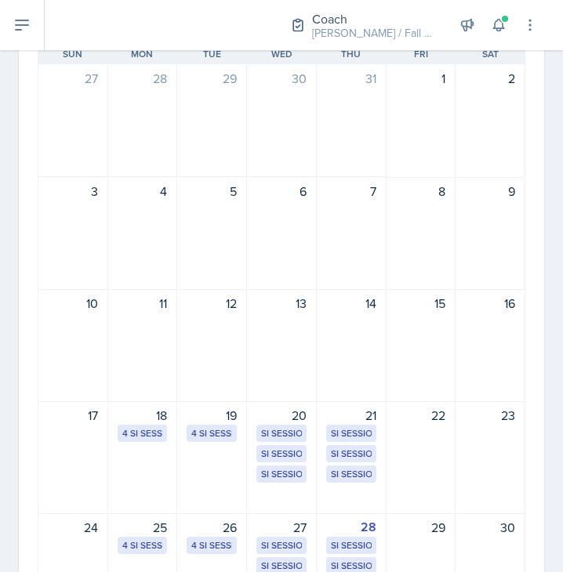
scroll to position [259, 0]
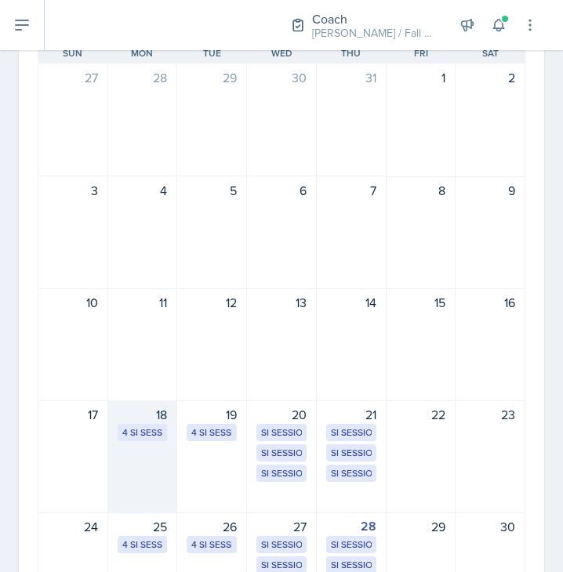
click at [120, 449] on div "18 4 SI Sessions" at bounding box center [143, 456] width 70 height 113
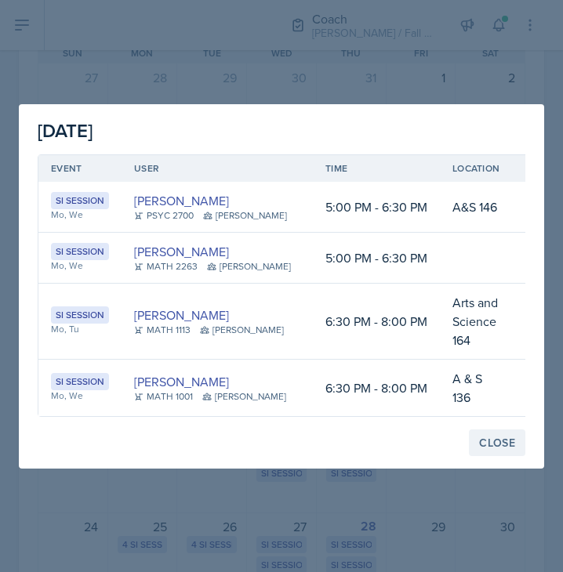
click at [491, 436] on div "Close" at bounding box center [497, 442] width 36 height 13
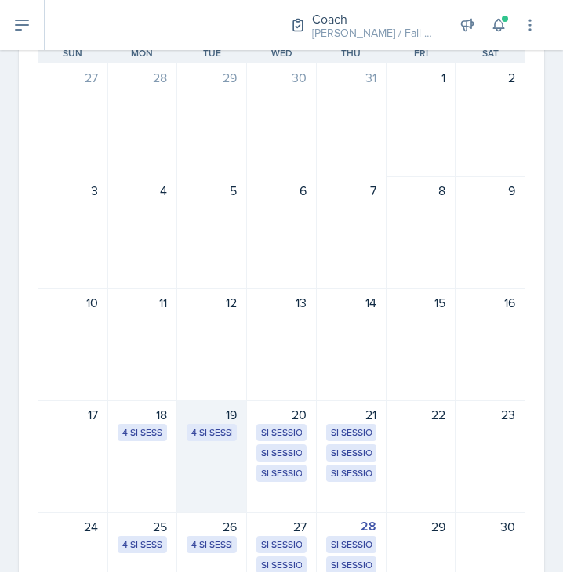
click at [205, 422] on div "19" at bounding box center [211, 414] width 50 height 19
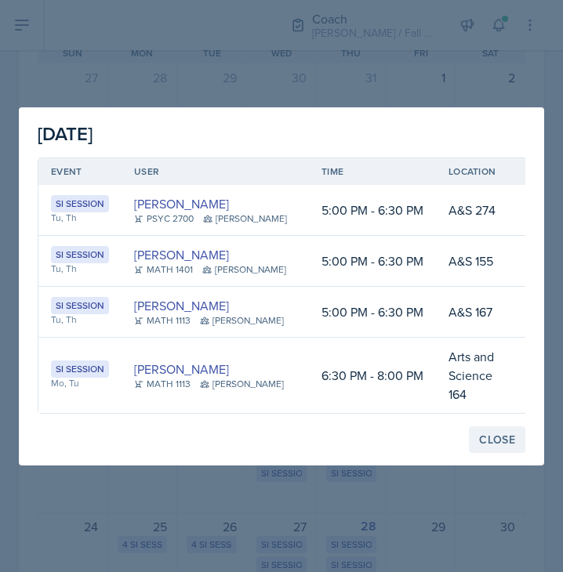
click at [501, 433] on div "Close" at bounding box center [497, 439] width 36 height 13
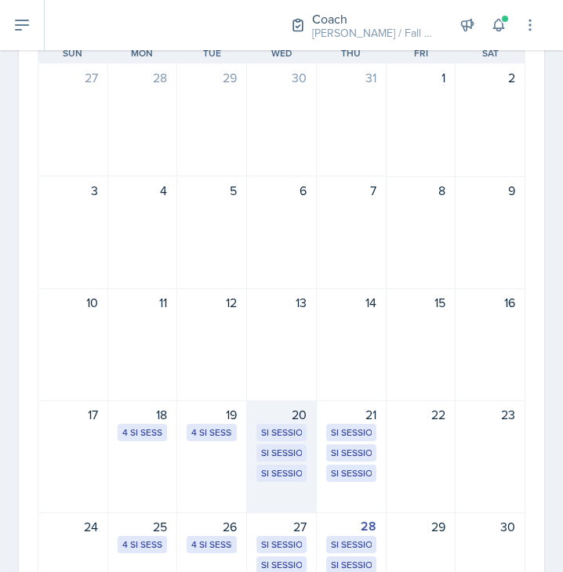
click at [267, 423] on div "20" at bounding box center [281, 414] width 50 height 19
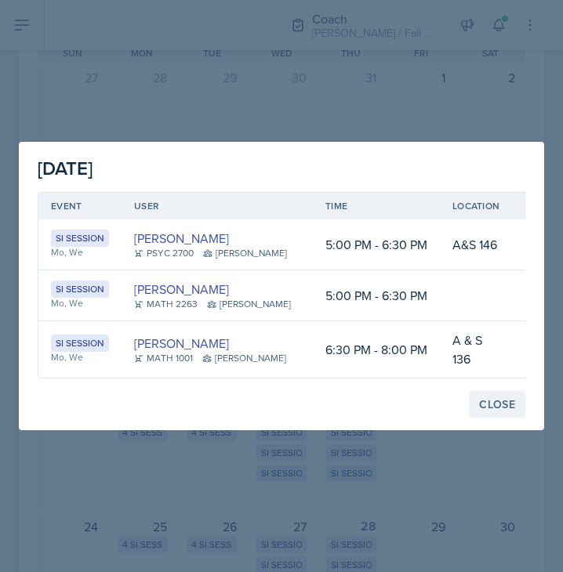
click at [494, 400] on div "Close" at bounding box center [497, 404] width 36 height 13
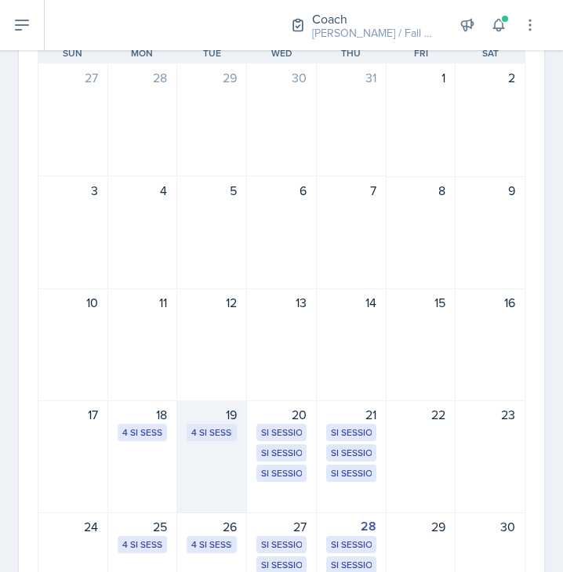
click at [199, 443] on div "19 4 SI Sessions" at bounding box center [212, 456] width 70 height 113
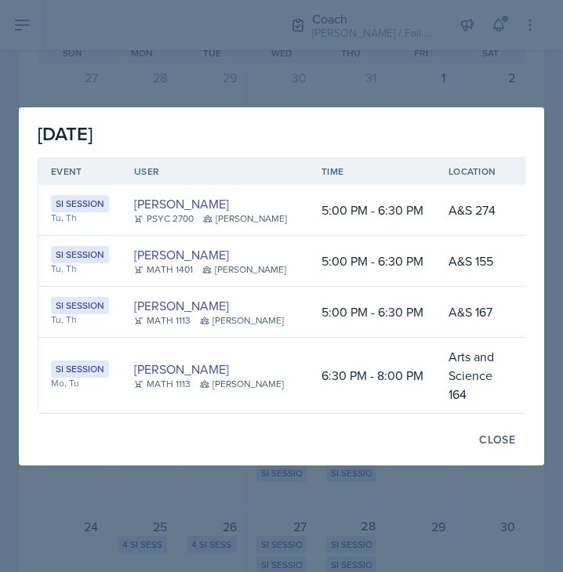
click at [493, 415] on div "[DATE] Event User Time Location SI Session Tu, Th [PERSON_NAME] PSYC 2700 [PERS…" at bounding box center [281, 286] width 525 height 358
click at [492, 433] on div "Close" at bounding box center [497, 439] width 36 height 13
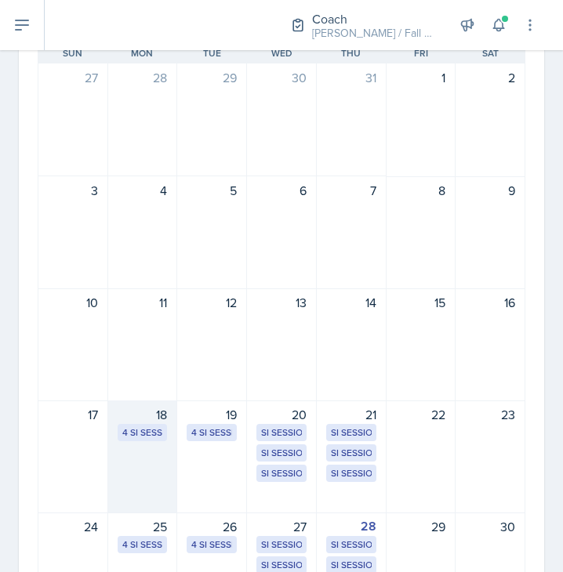
click at [111, 432] on div "18 4 SI Sessions" at bounding box center [143, 456] width 70 height 113
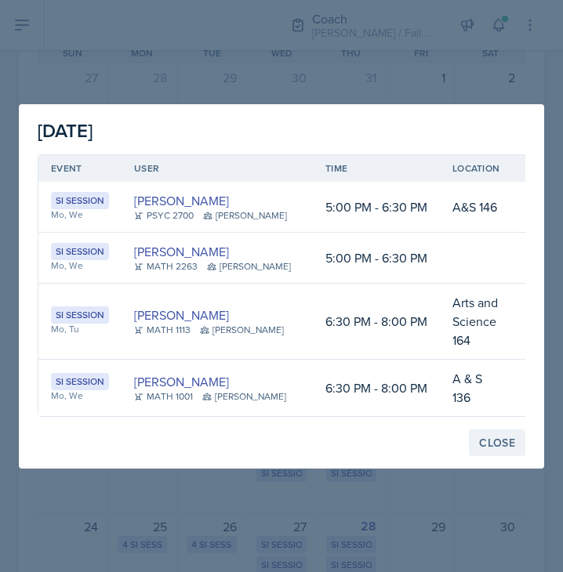
click at [496, 436] on div "Close" at bounding box center [497, 442] width 36 height 13
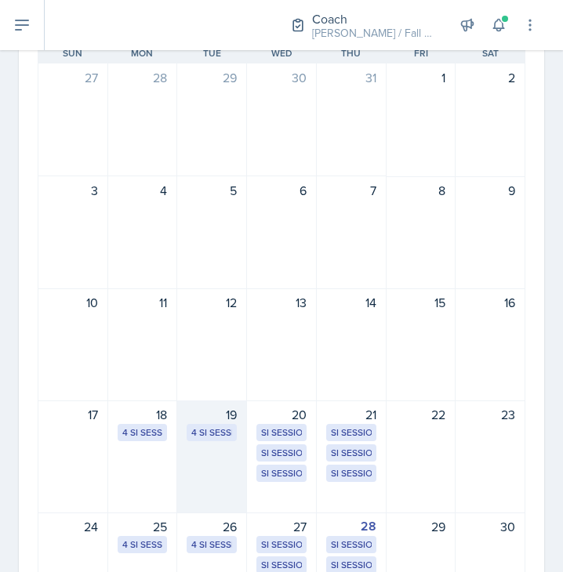
click at [221, 419] on div "19" at bounding box center [211, 414] width 50 height 19
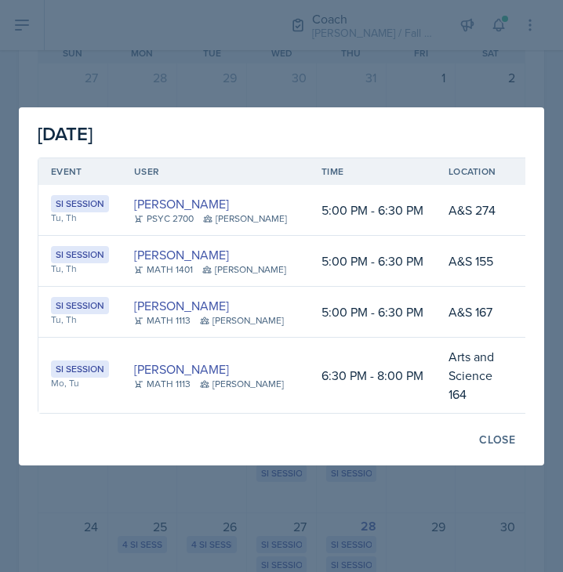
click at [508, 414] on div "[DATE] Event User Time Location SI Session Tu, Th [PERSON_NAME] PSYC 2700 [PERS…" at bounding box center [281, 286] width 525 height 358
click at [505, 433] on div "Close" at bounding box center [497, 439] width 36 height 13
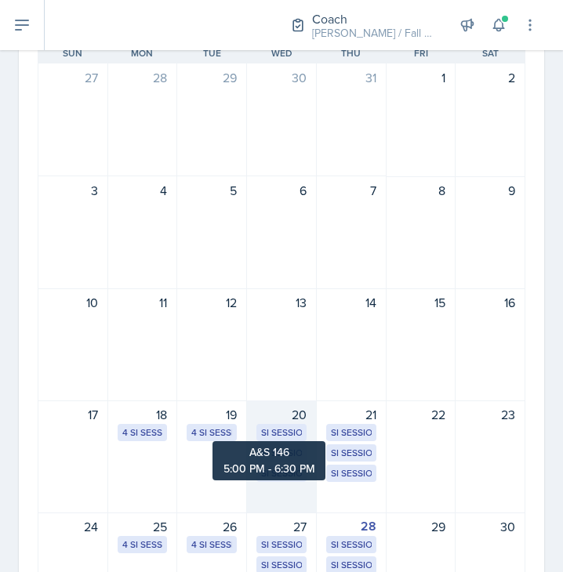
click at [264, 436] on div "SI Session" at bounding box center [281, 432] width 41 height 14
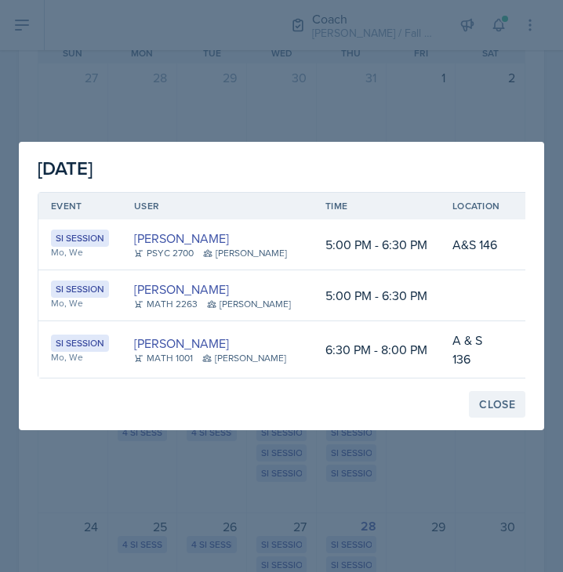
click at [498, 398] on div "Close" at bounding box center [497, 404] width 36 height 13
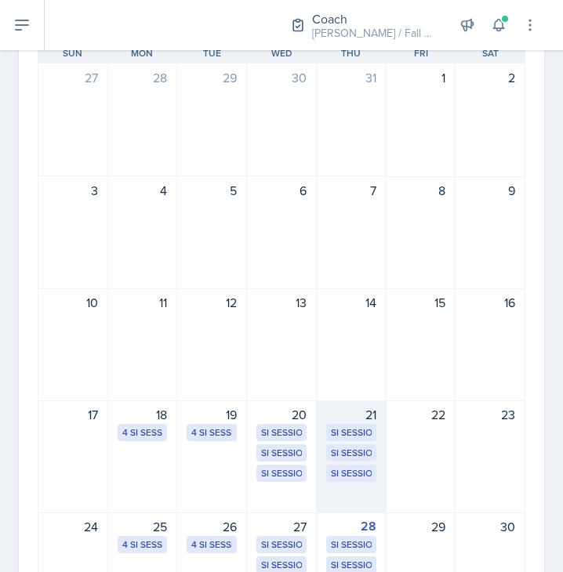
click at [360, 422] on div "21" at bounding box center [351, 414] width 50 height 19
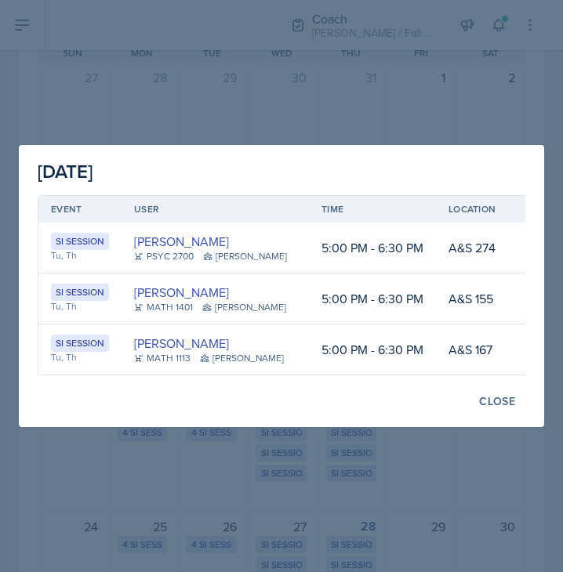
click at [472, 380] on div "[DATE] Event User Time Location SI Session Tu, Th [PERSON_NAME] PSYC 2700 [PERS…" at bounding box center [281, 286] width 525 height 282
click at [484, 390] on button "Close" at bounding box center [497, 401] width 56 height 27
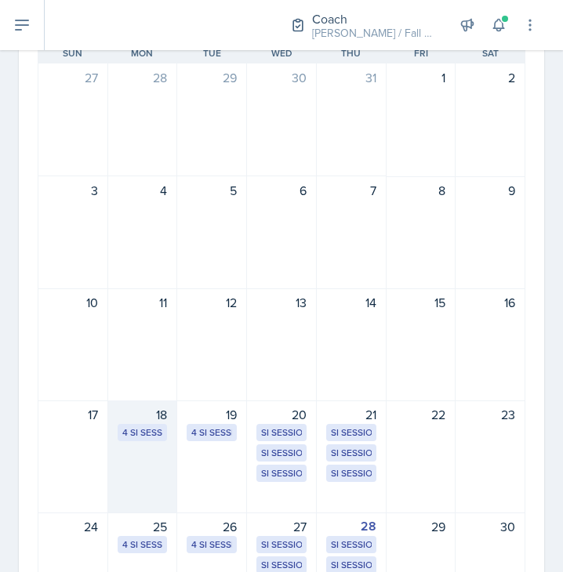
click at [150, 427] on div "4 SI Sessions" at bounding box center [142, 432] width 41 height 14
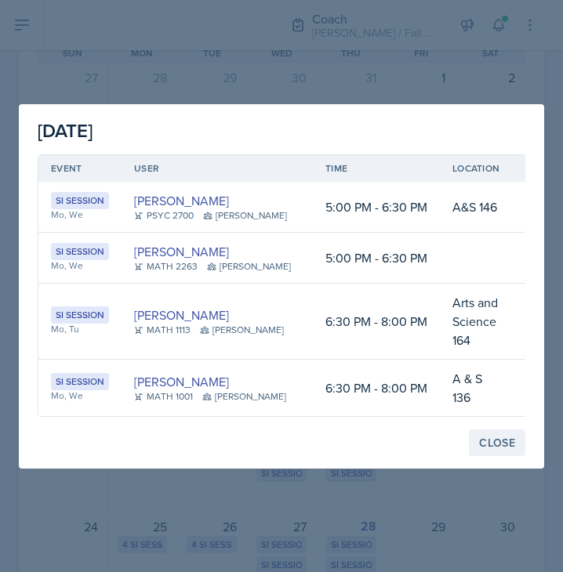
click at [508, 436] on div "Close" at bounding box center [497, 442] width 36 height 13
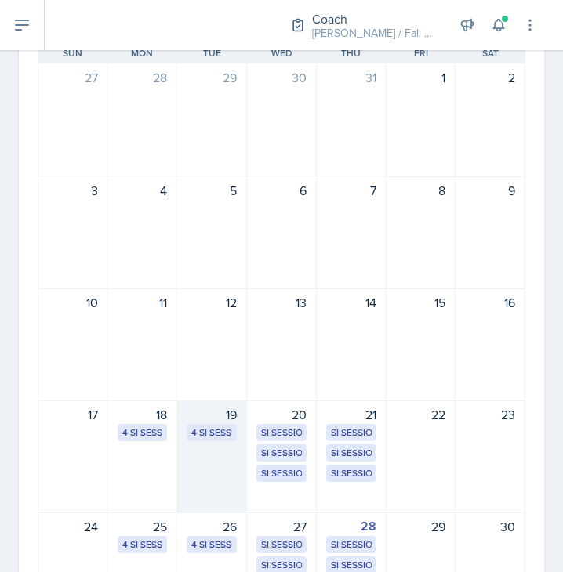
click at [219, 444] on div "19 4 SI Sessions" at bounding box center [212, 456] width 70 height 113
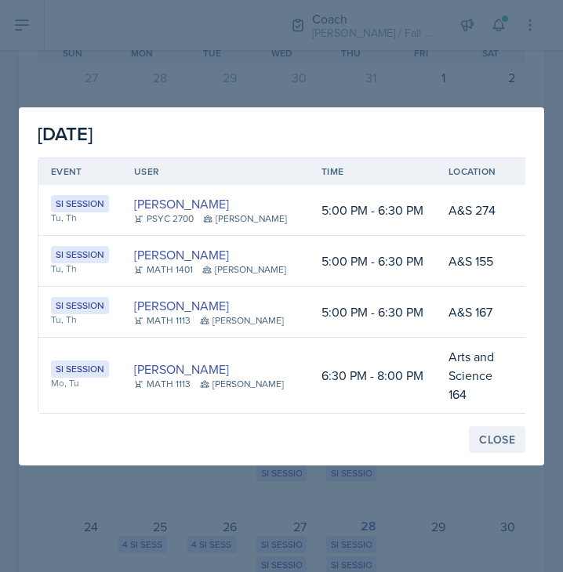
click at [490, 426] on button "Close" at bounding box center [497, 439] width 56 height 27
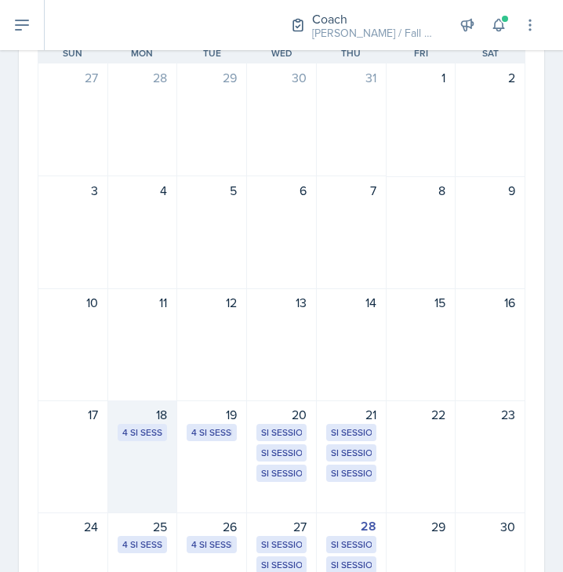
click at [136, 429] on div "4 SI Sessions" at bounding box center [142, 432] width 41 height 14
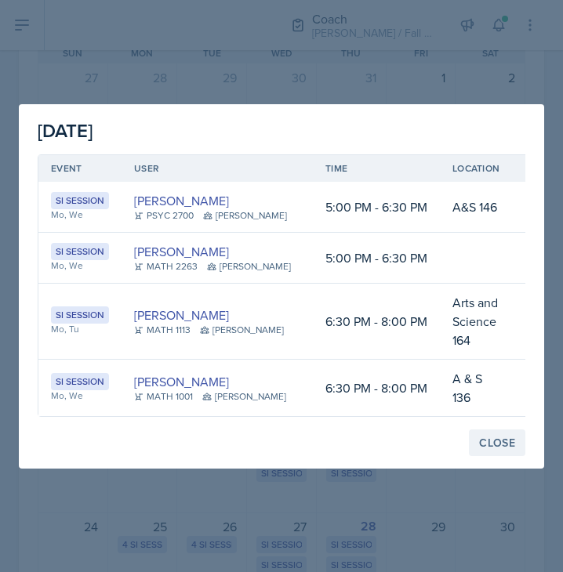
click at [507, 436] on div "Close" at bounding box center [497, 442] width 36 height 13
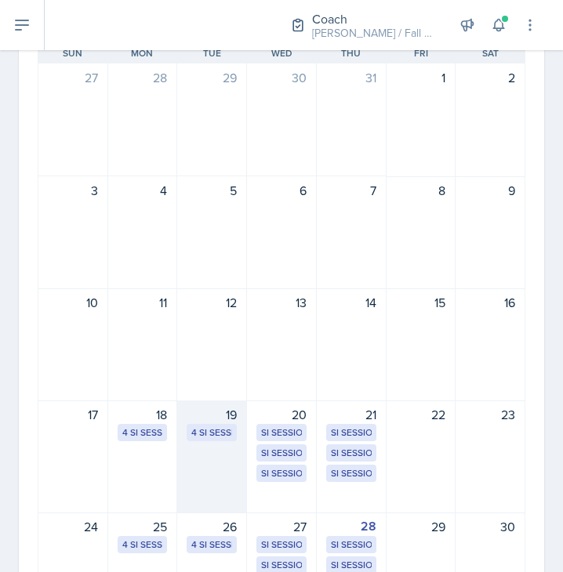
click at [200, 424] on div "4 SI Sessions" at bounding box center [211, 432] width 50 height 17
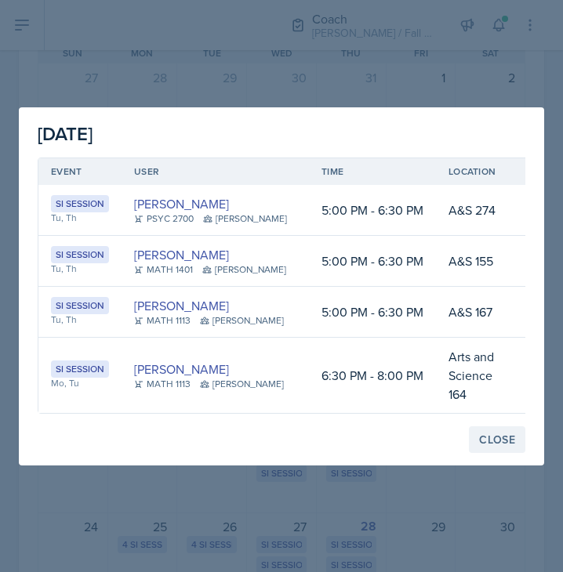
click at [518, 439] on button "Close" at bounding box center [497, 439] width 56 height 27
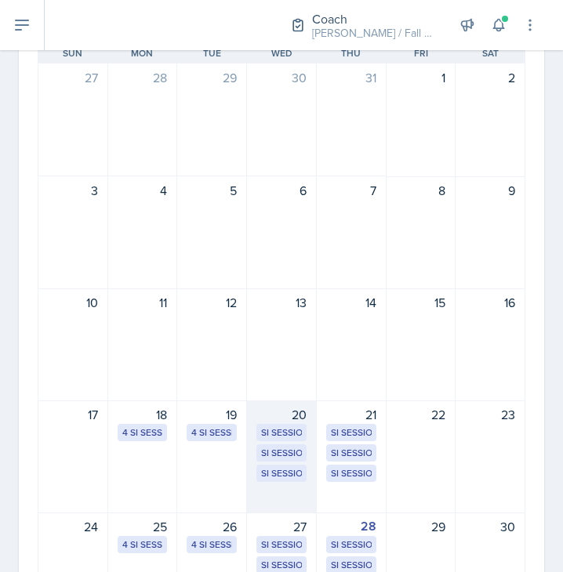
click at [276, 481] on div "SI Session A & S 136 6:30 PM - 8:00 PM" at bounding box center [281, 473] width 50 height 17
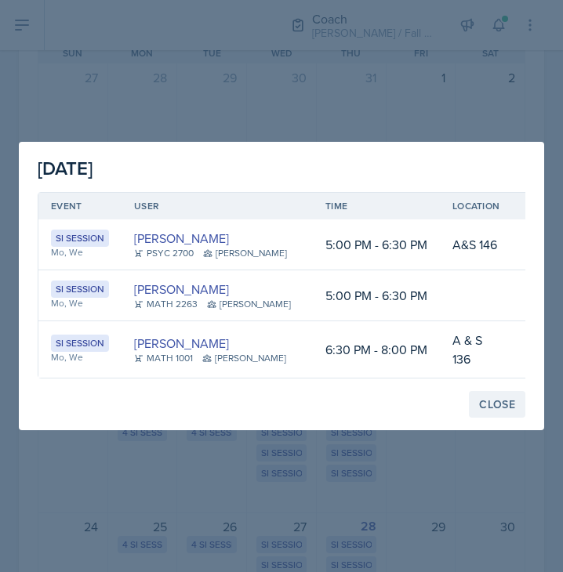
click at [484, 391] on button "Close" at bounding box center [497, 404] width 56 height 27
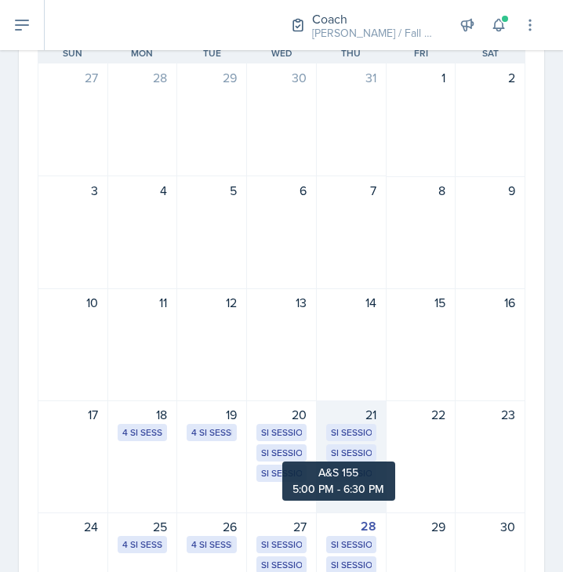
click at [347, 448] on div "SI Session" at bounding box center [351, 453] width 41 height 14
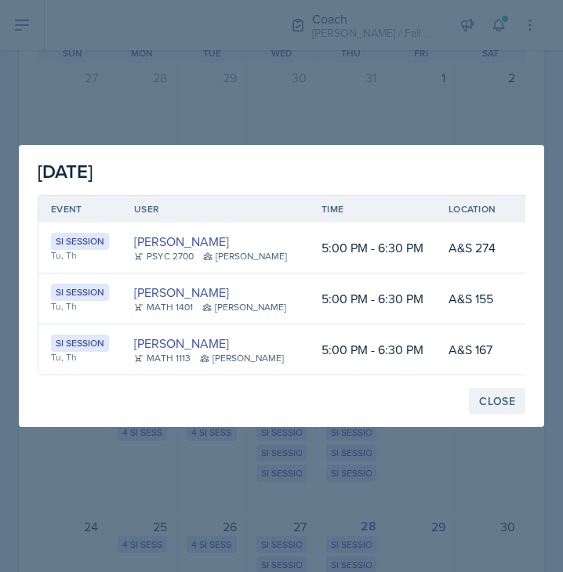
click at [492, 389] on button "Close" at bounding box center [497, 401] width 56 height 27
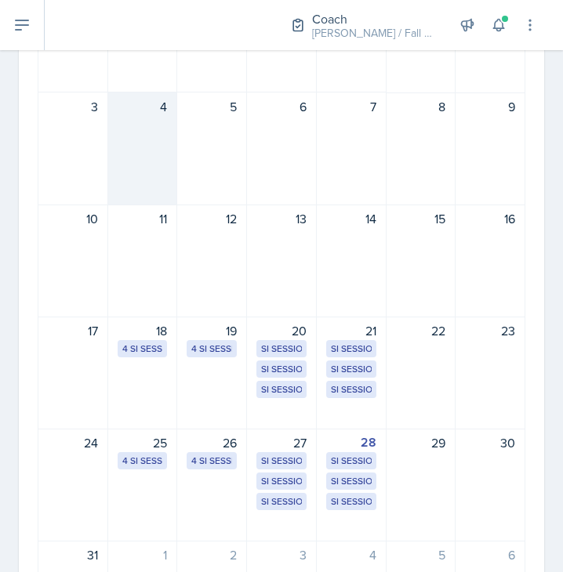
scroll to position [349, 0]
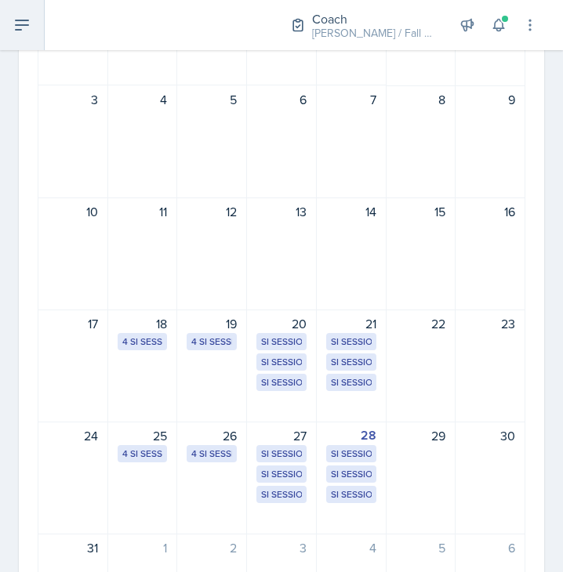
click at [17, 18] on icon at bounding box center [22, 25] width 19 height 19
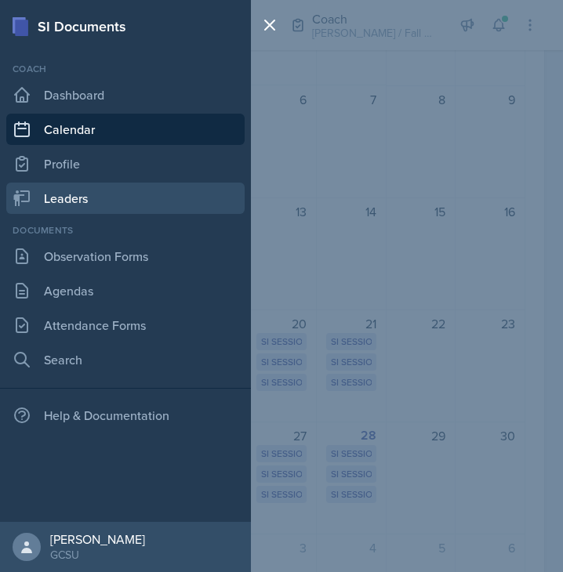
click at [64, 192] on link "Leaders" at bounding box center [125, 198] width 238 height 31
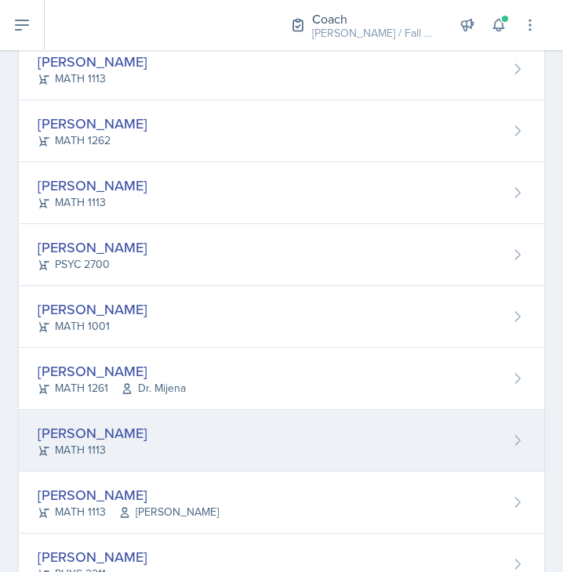
scroll to position [223, 0]
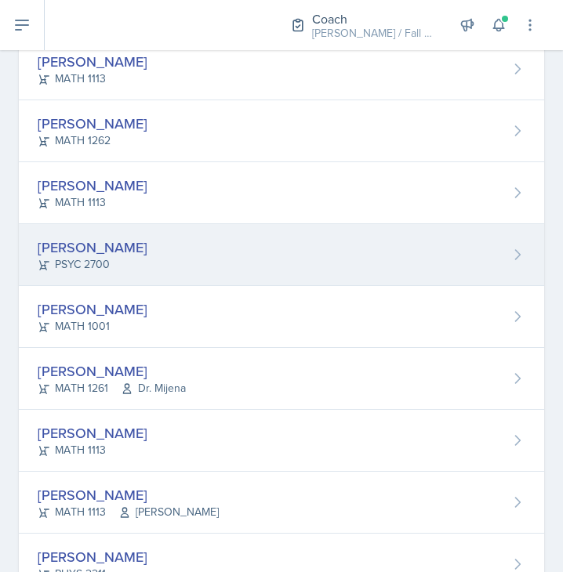
click at [159, 274] on div "[PERSON_NAME] PSYC 2700" at bounding box center [281, 255] width 525 height 62
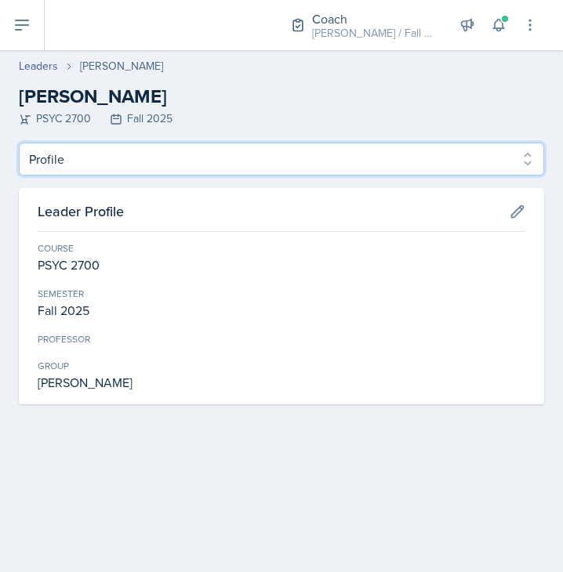
click at [169, 164] on select "Profile Planning Sheets Observation Forms Uploads" at bounding box center [281, 159] width 525 height 33
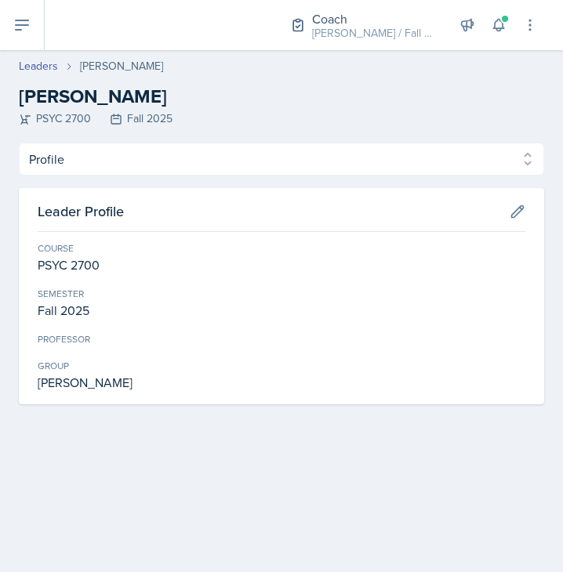
click at [141, 130] on header "Leaders [PERSON_NAME] [PERSON_NAME] PSYC 2700 Fall 2025" at bounding box center [281, 96] width 563 height 92
click at [35, 28] on button at bounding box center [22, 25] width 45 height 50
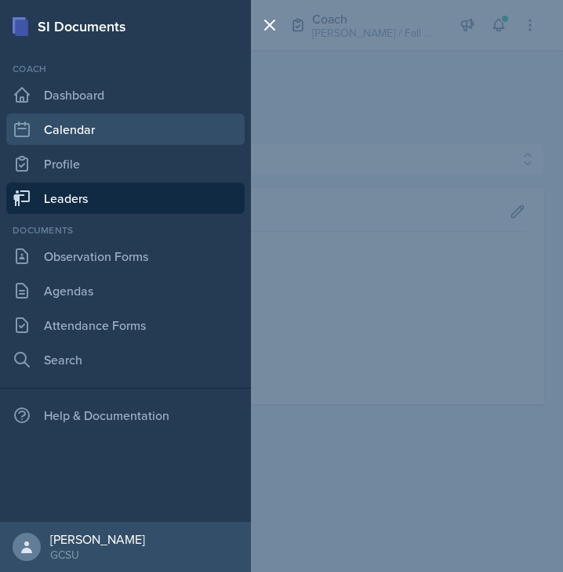
click at [98, 136] on link "Calendar" at bounding box center [125, 129] width 238 height 31
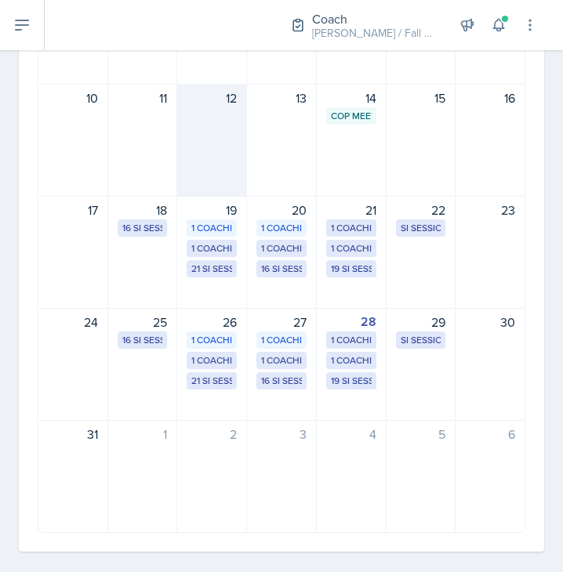
scroll to position [364, 0]
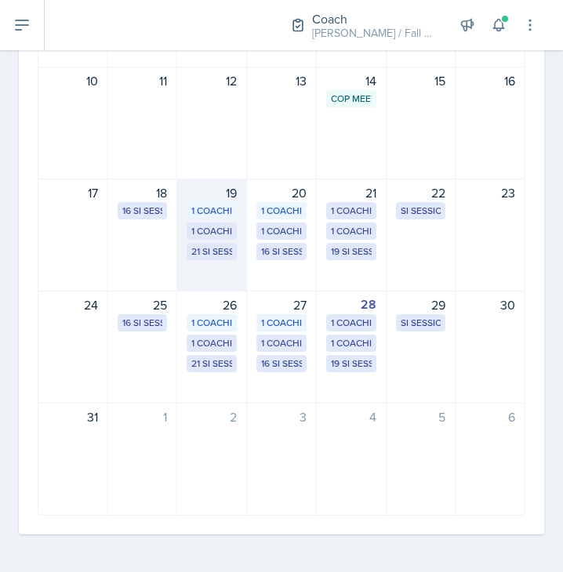
click at [212, 268] on div "19 1 Coaching- MENC 1 Coaching - [PERSON_NAME] 21 SI Sessions" at bounding box center [212, 235] width 70 height 113
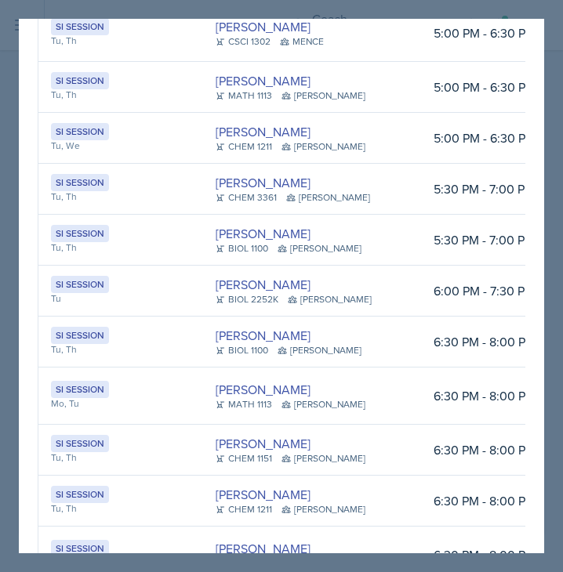
scroll to position [853, 0]
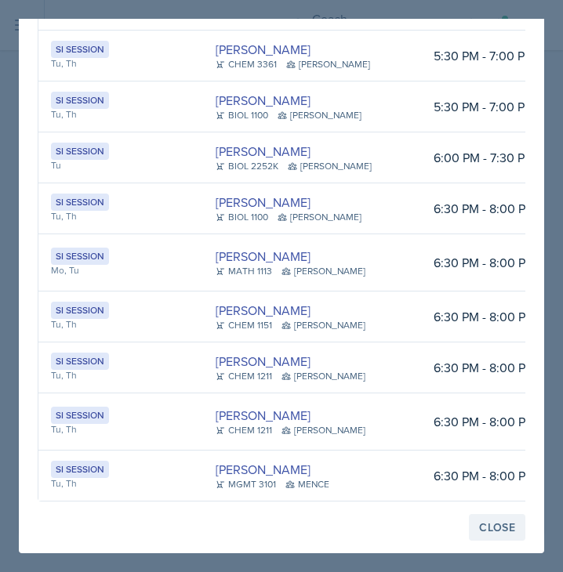
click at [494, 529] on div "Close" at bounding box center [497, 527] width 36 height 13
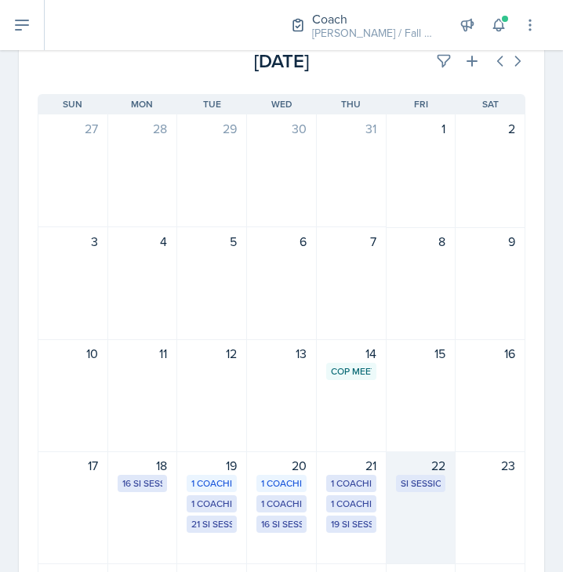
scroll to position [0, 0]
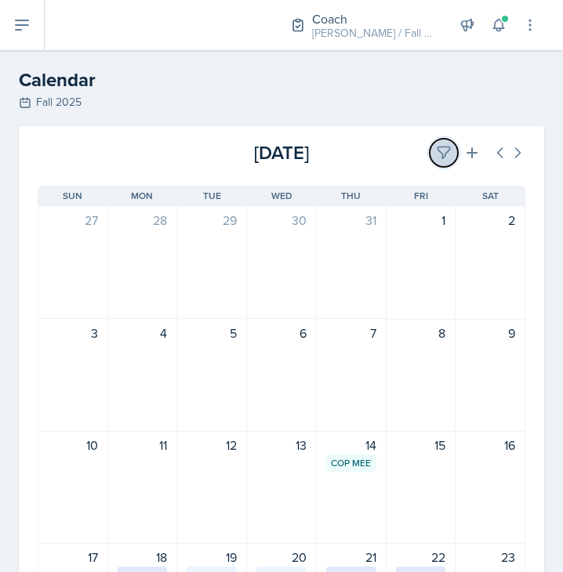
click at [437, 150] on icon at bounding box center [443, 153] width 12 height 12
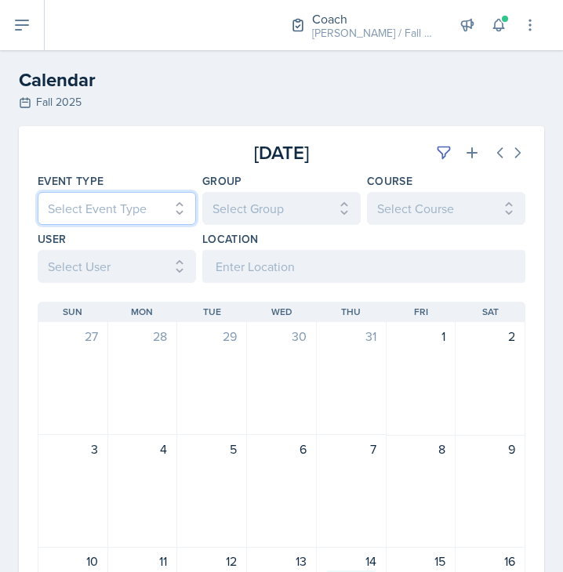
click at [138, 197] on select "Select Event Type All CoP Meeting Coaching - [PERSON_NAME] Coaching - [PERSON_N…" at bounding box center [117, 208] width 158 height 33
select select "700c1d41-4793-48d3-8616-e09499dfb71d"
click at [38, 192] on select "Select Event Type All CoP Meeting Coaching - [PERSON_NAME] Coaching - [PERSON_N…" at bounding box center [117, 208] width 158 height 33
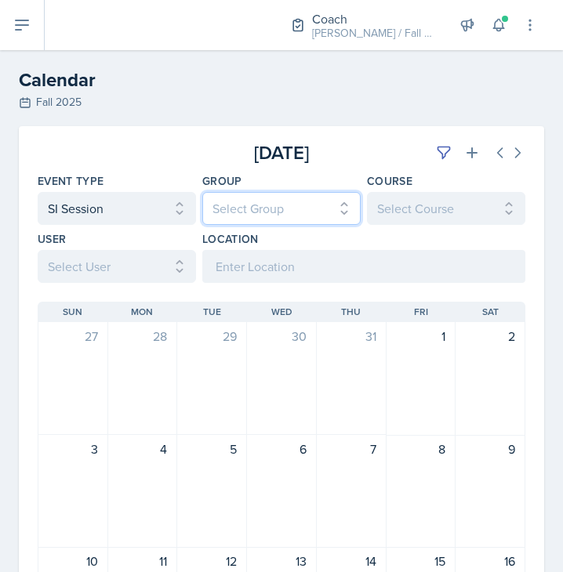
click at [247, 216] on select "Select Group All [PERSON_NAME] [PERSON_NAME] MENCE" at bounding box center [281, 208] width 158 height 33
select select "7b7b0581-3cff-4db8-9566-fba67390f9c3"
click at [202, 192] on select "Select Group All [PERSON_NAME] [PERSON_NAME] MENCE" at bounding box center [281, 208] width 158 height 33
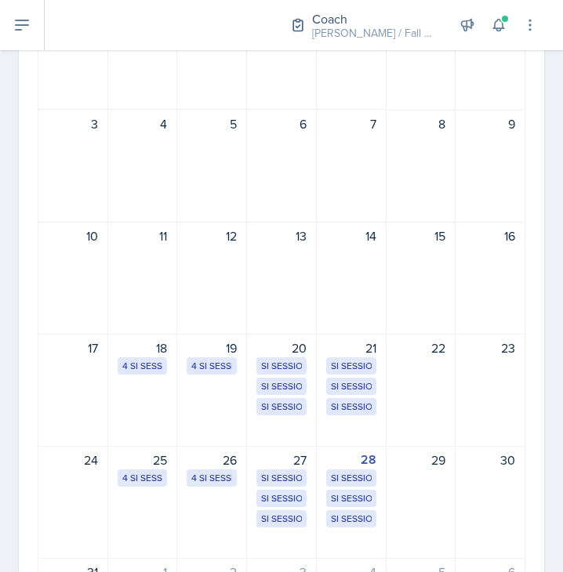
scroll to position [326, 0]
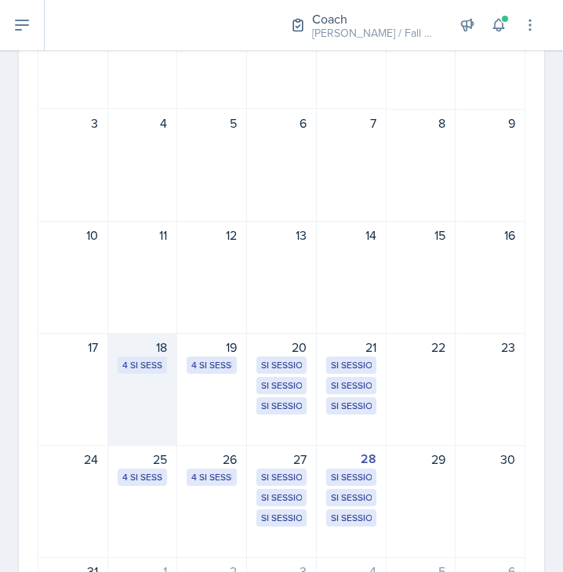
click at [143, 380] on div "18 4 SI Sessions" at bounding box center [143, 389] width 70 height 113
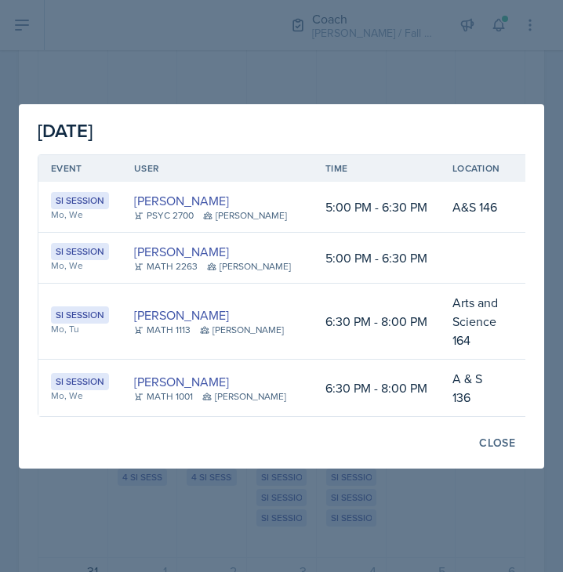
scroll to position [0, 0]
click at [491, 436] on div "Close" at bounding box center [497, 442] width 36 height 13
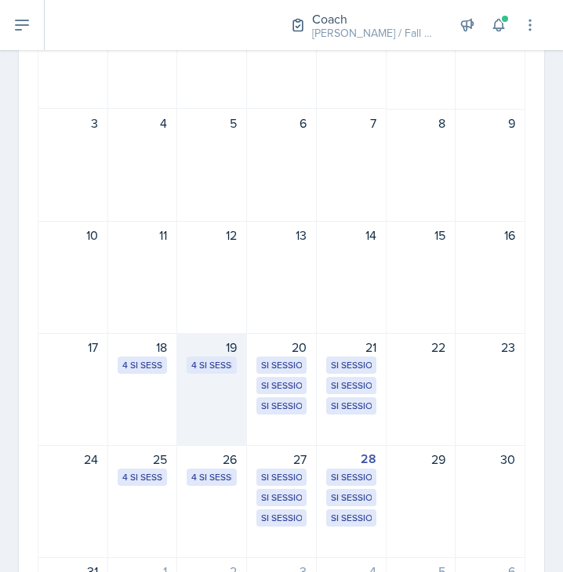
click at [241, 351] on div "19 4 SI Sessions" at bounding box center [212, 389] width 70 height 113
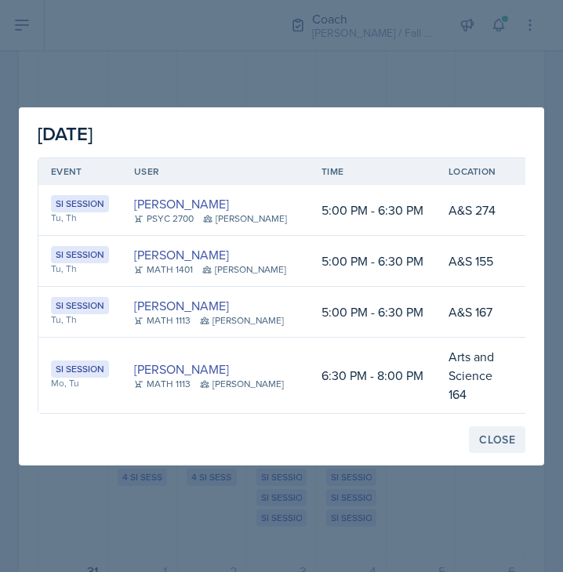
click at [503, 433] on div "Close" at bounding box center [497, 439] width 36 height 13
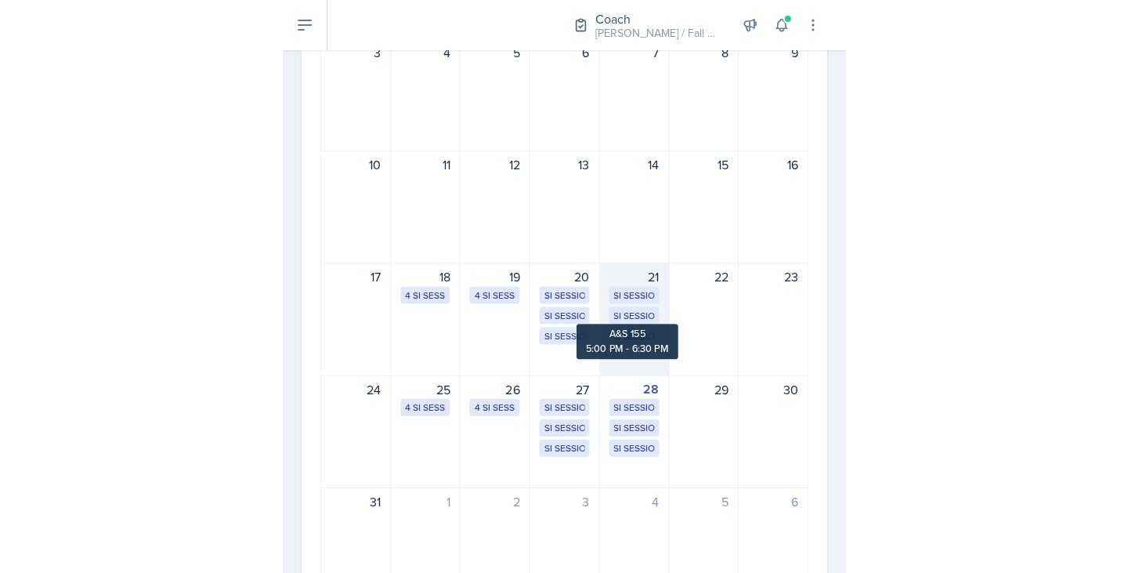
scroll to position [397, 0]
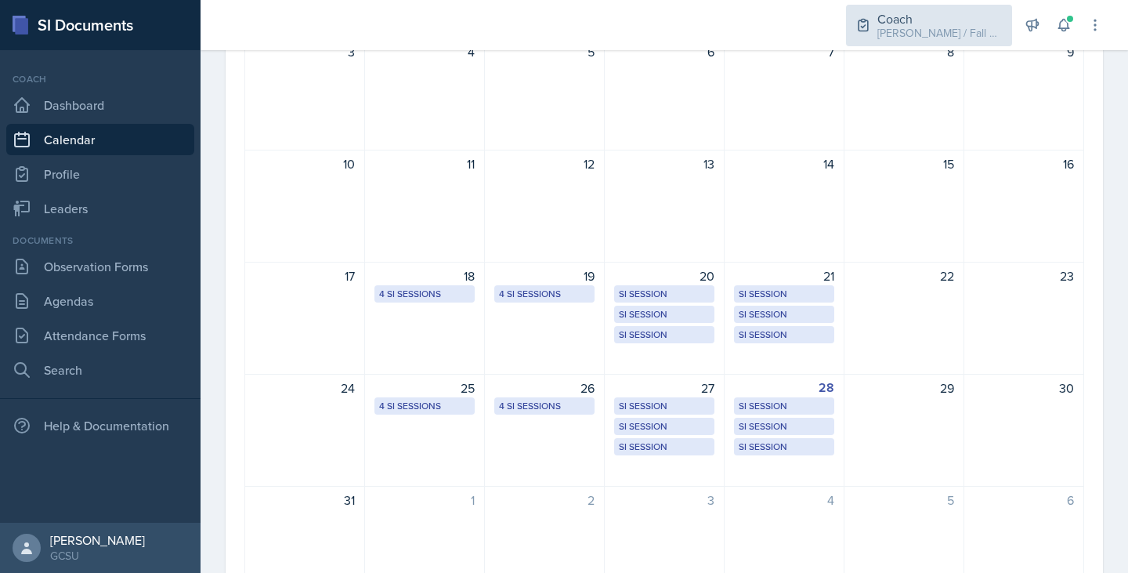
click at [950, 6] on div "Coach [PERSON_NAME] / Fall 2025" at bounding box center [929, 26] width 166 height 42
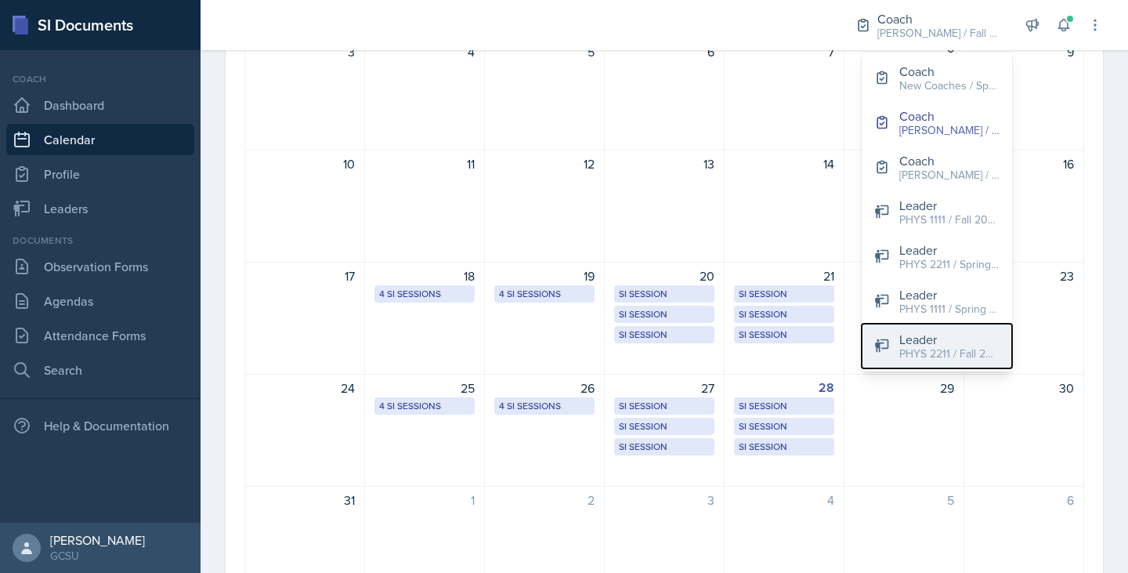
click at [932, 360] on div "PHYS 2211 / Fall 2025" at bounding box center [949, 354] width 100 height 16
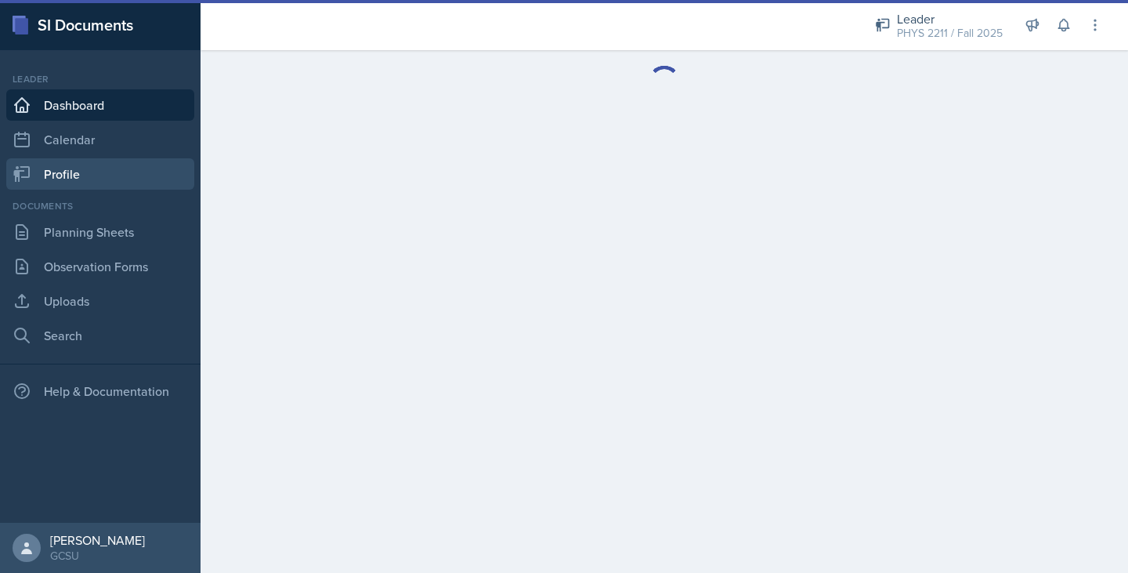
click at [125, 160] on link "Profile" at bounding box center [100, 173] width 188 height 31
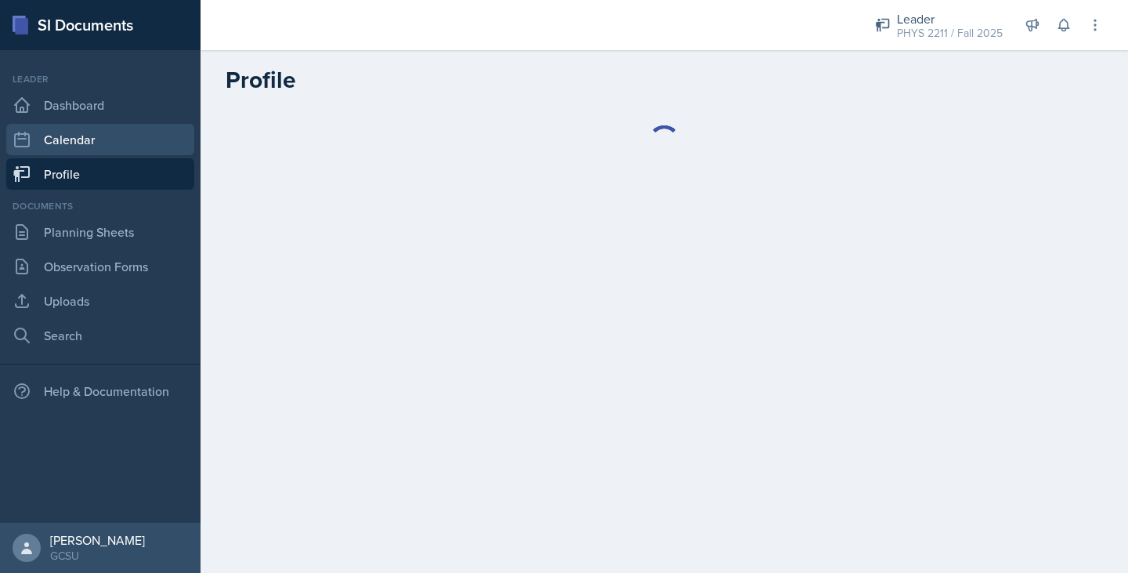
click at [121, 150] on link "Calendar" at bounding box center [100, 139] width 188 height 31
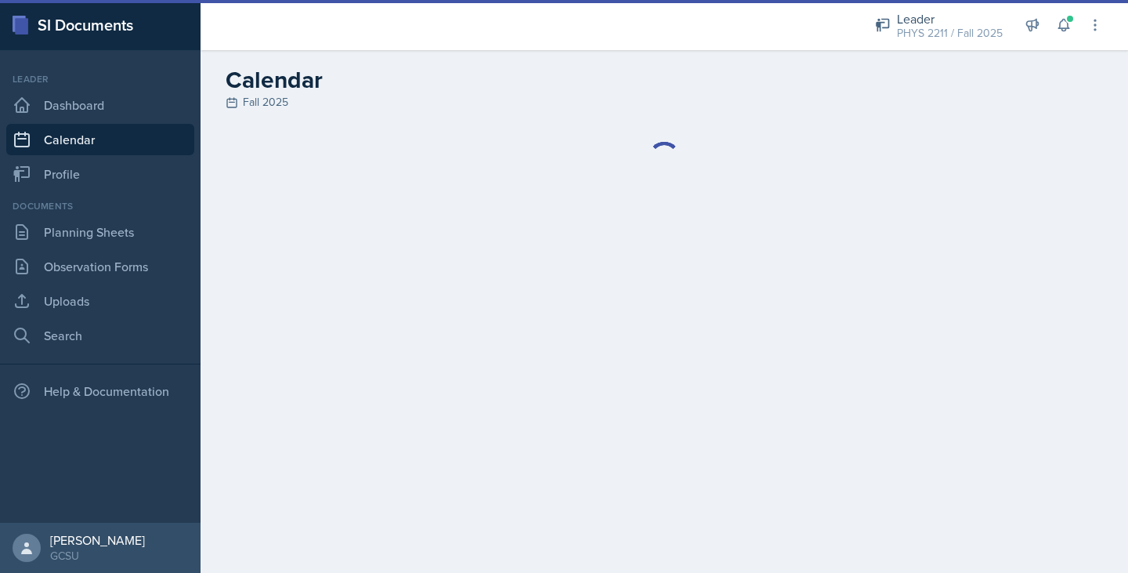
select select "6"
select select "PM"
select select "6"
select select "30"
select select "PM"
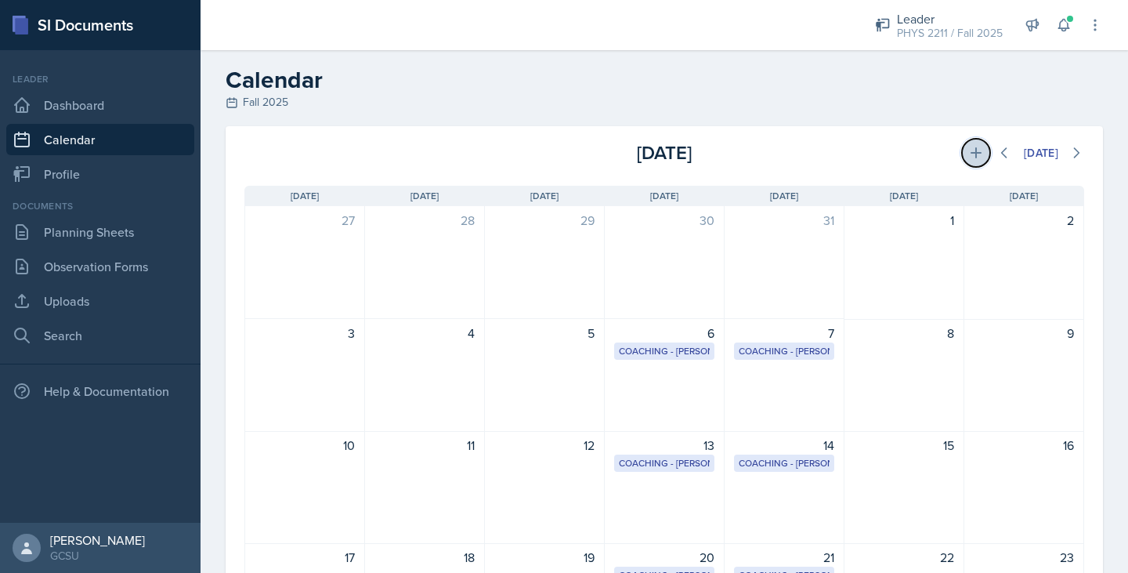
click at [968, 157] on icon at bounding box center [976, 153] width 16 height 16
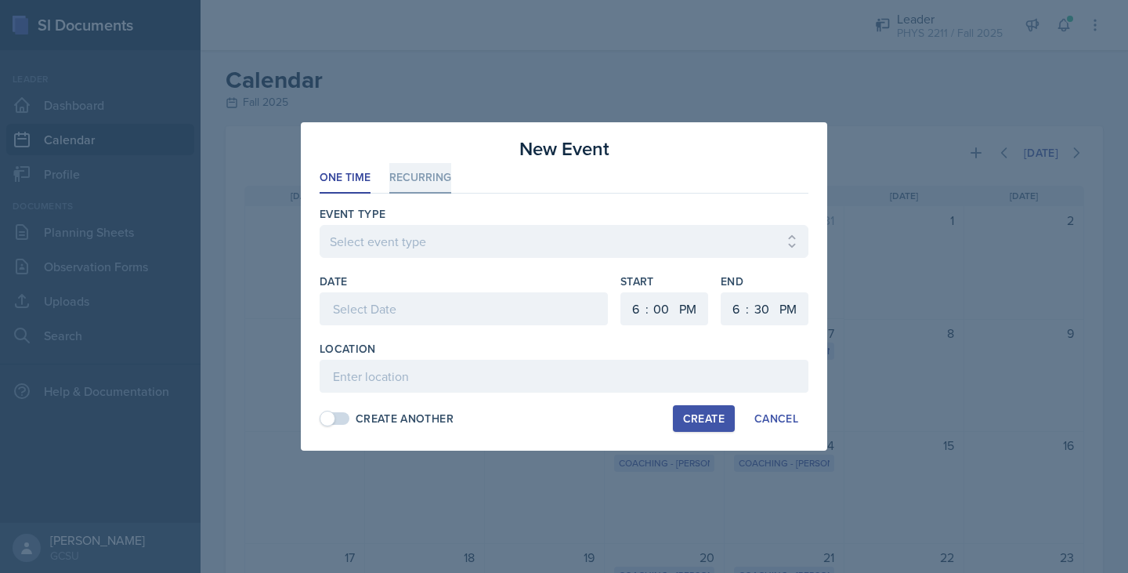
click at [398, 183] on li "Recurring" at bounding box center [420, 178] width 62 height 31
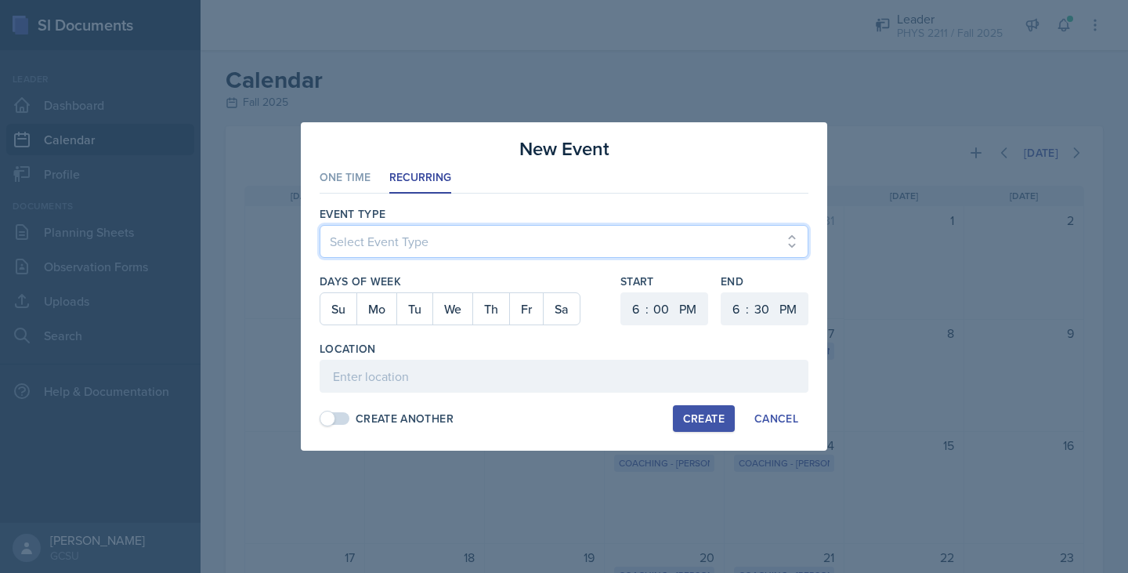
click at [424, 247] on select "Select Event Type Leader Training New Calendar Event SI Session" at bounding box center [564, 241] width 489 height 33
select select "700c1d41-4793-48d3-8616-e09499dfb71d"
click at [320, 225] on select "Select Event Type Leader Training New Calendar Event SI Session" at bounding box center [564, 241] width 489 height 33
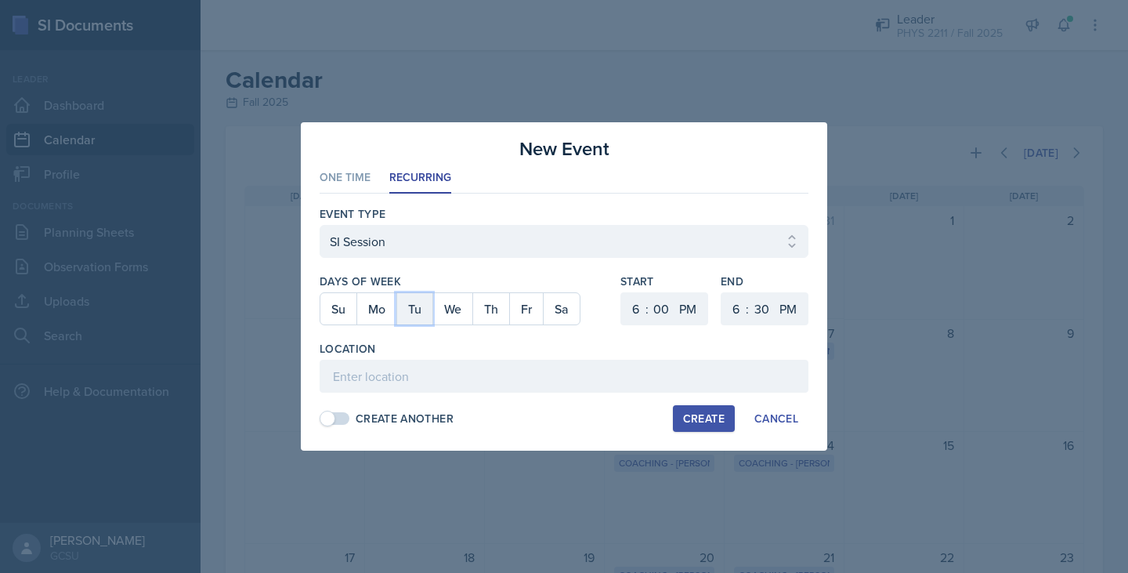
click at [413, 310] on button "Tu" at bounding box center [414, 308] width 36 height 31
click at [639, 309] on select "1 2 3 4 5 6 7 8 9 10 11 12" at bounding box center [633, 308] width 25 height 33
select select "5"
click at [621, 292] on select "1 2 3 4 5 6 7 8 9 10 11 12" at bounding box center [633, 308] width 25 height 33
click at [664, 295] on select "00 05 10 15 20 25 30 35 40 45 50 55" at bounding box center [661, 308] width 25 height 33
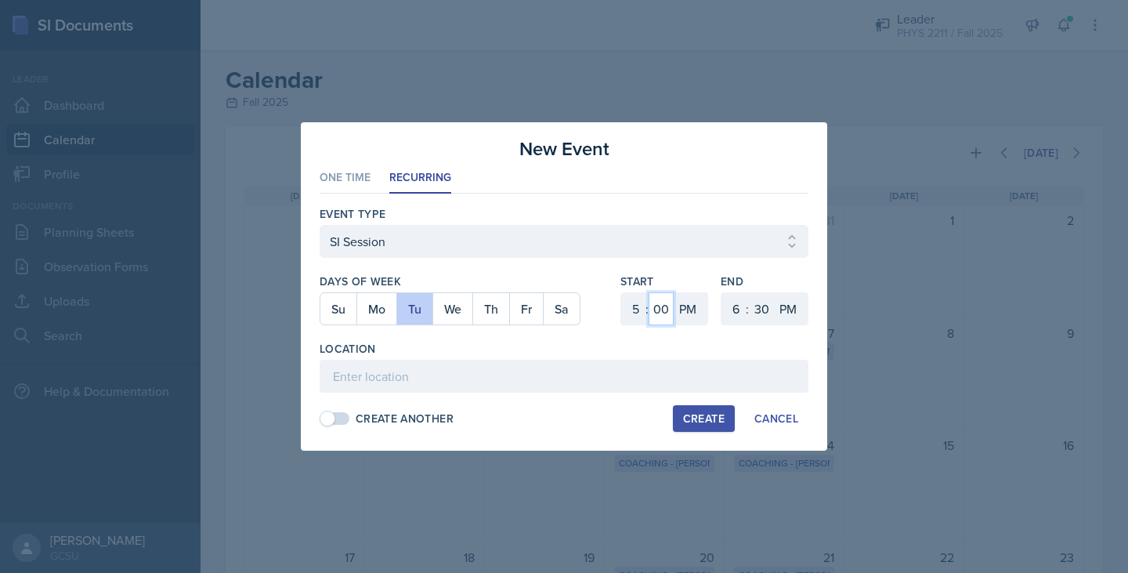
select select "30"
click at [649, 292] on select "00 05 10 15 20 25 30 35 40 45 50 55" at bounding box center [661, 308] width 25 height 33
click at [736, 309] on select "1 2 3 4 5 6 7 8 9 10 11 12" at bounding box center [734, 308] width 25 height 33
select select "7"
click at [722, 292] on select "1 2 3 4 5 6 7 8 9 10 11 12" at bounding box center [734, 308] width 25 height 33
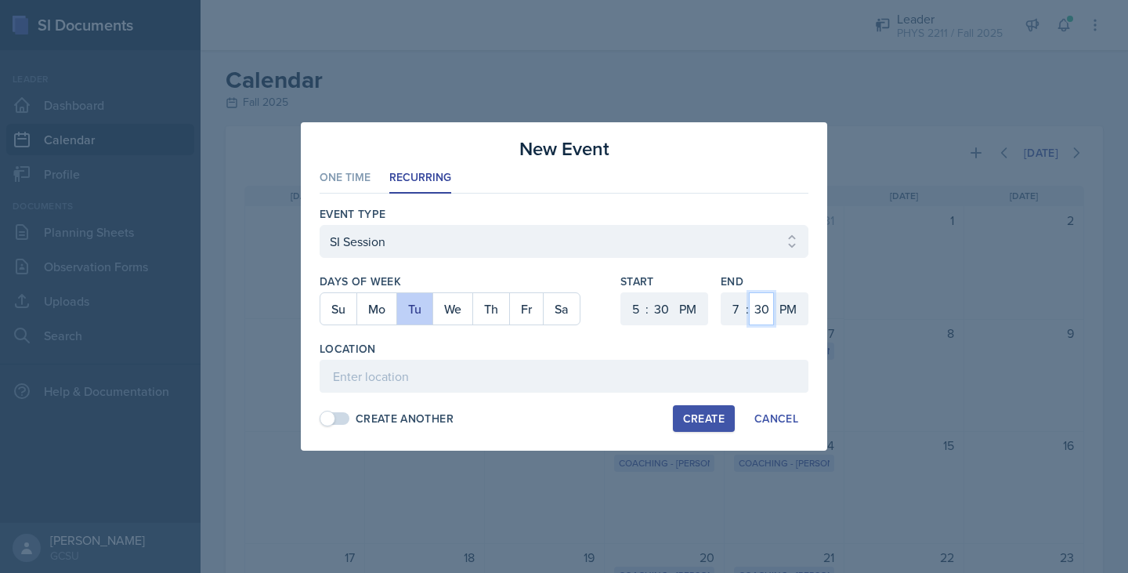
click at [764, 308] on select "00 05 10 15 20 25 30 35 40 45 50 55" at bounding box center [761, 308] width 25 height 33
select select "0"
click at [749, 292] on select "00 05 10 15 20 25 30 35 40 45 50 55" at bounding box center [761, 308] width 25 height 33
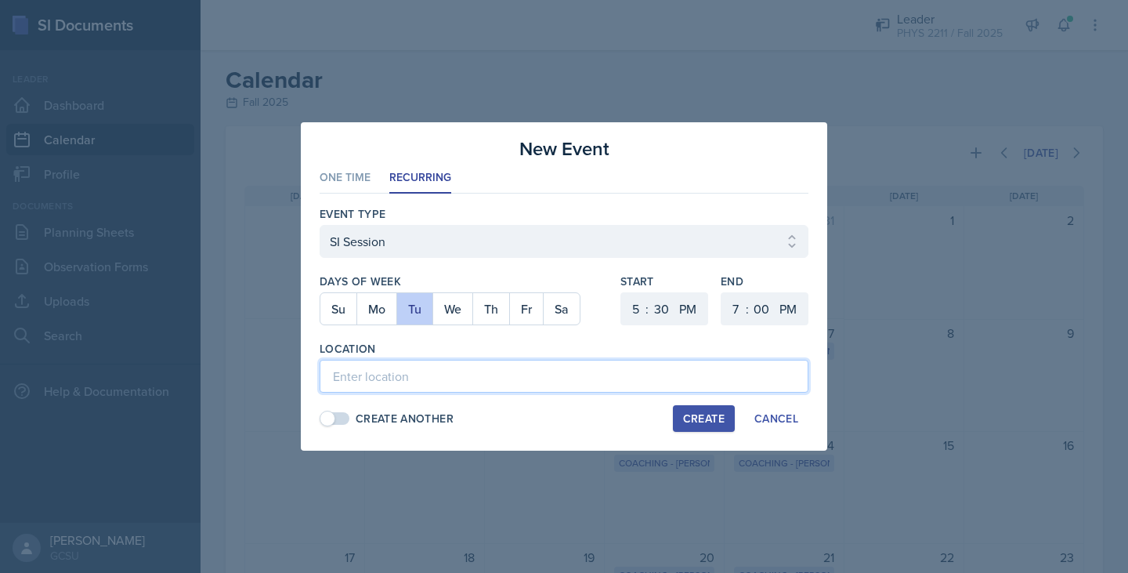
click at [399, 372] on input at bounding box center [564, 376] width 489 height 33
type input "A"
type input "ATK 107"
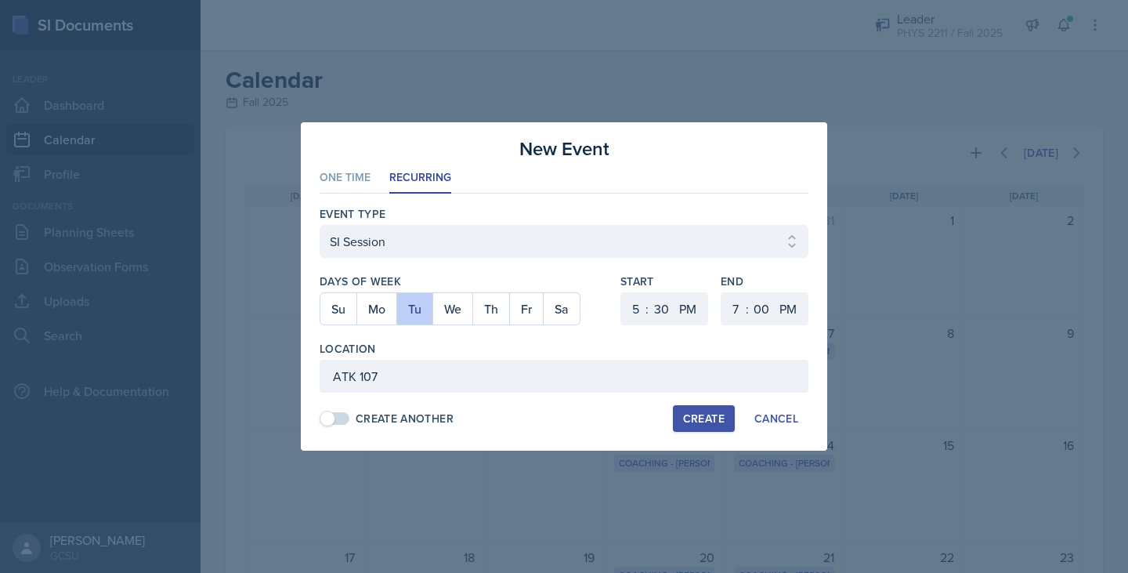
click at [697, 407] on button "Create" at bounding box center [704, 418] width 62 height 27
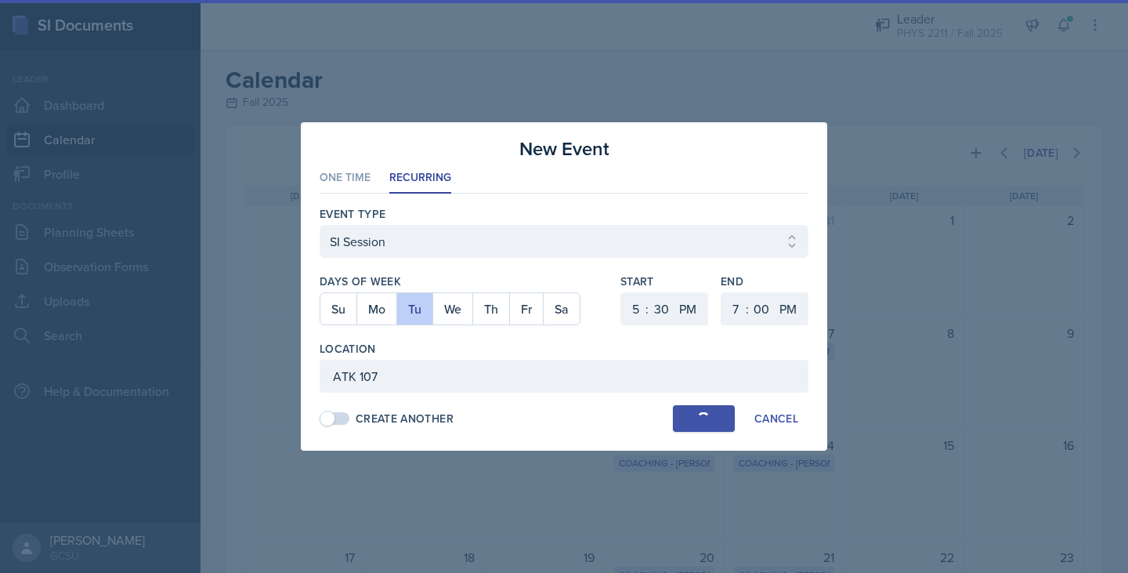
select select
select select "6"
select select "0"
select select "6"
select select "30"
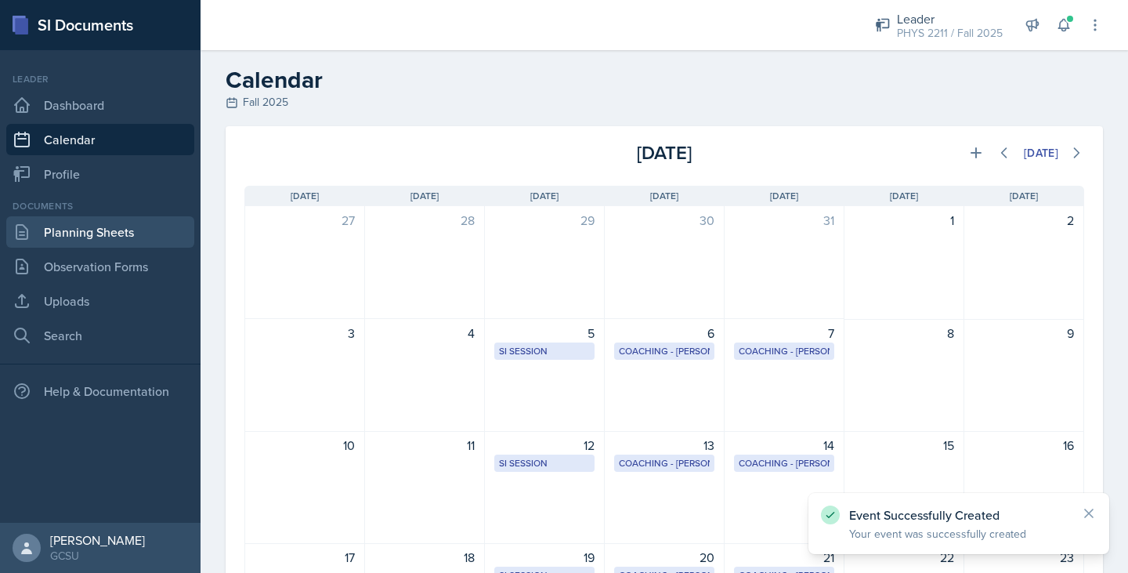
click at [64, 223] on link "Planning Sheets" at bounding box center [100, 231] width 188 height 31
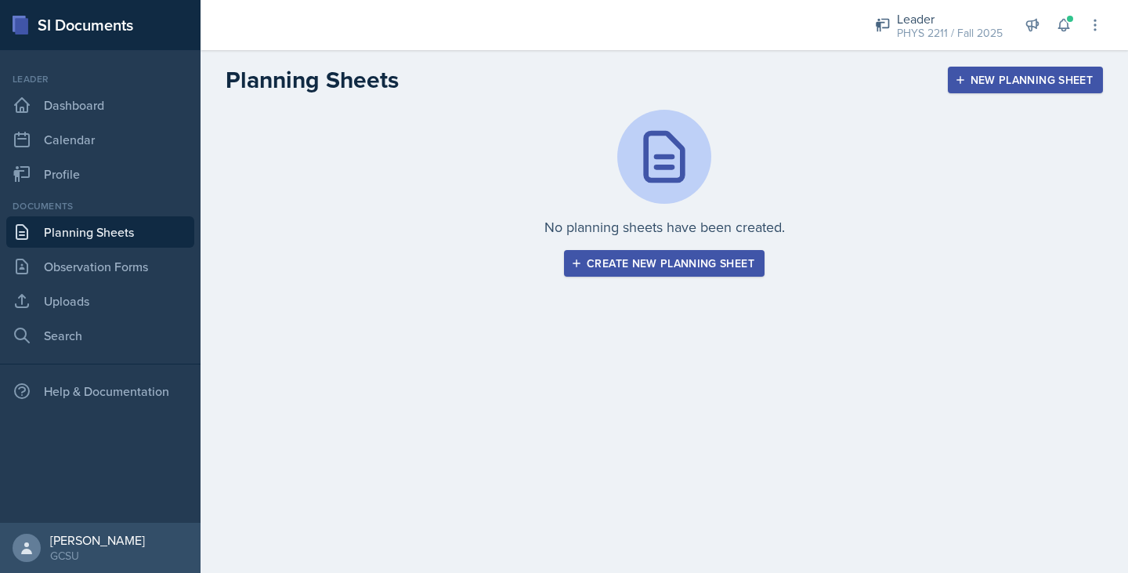
click at [722, 249] on div "No planning sheets have been created. Create new planning sheet" at bounding box center [665, 193] width 878 height 167
click at [725, 259] on div "Create new planning sheet" at bounding box center [664, 263] width 180 height 13
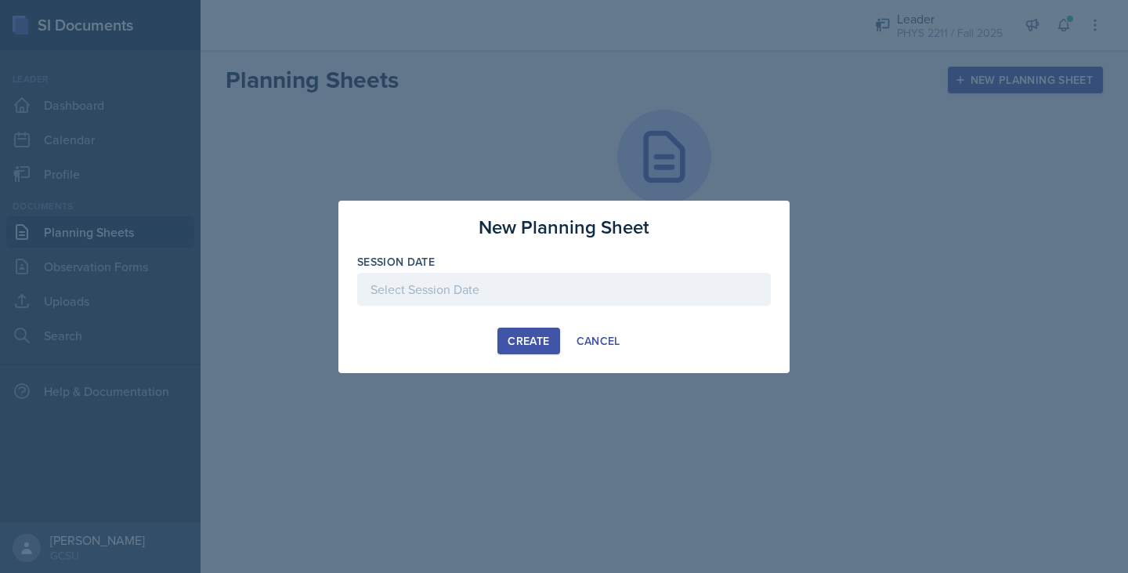
click at [553, 295] on div at bounding box center [564, 289] width 414 height 33
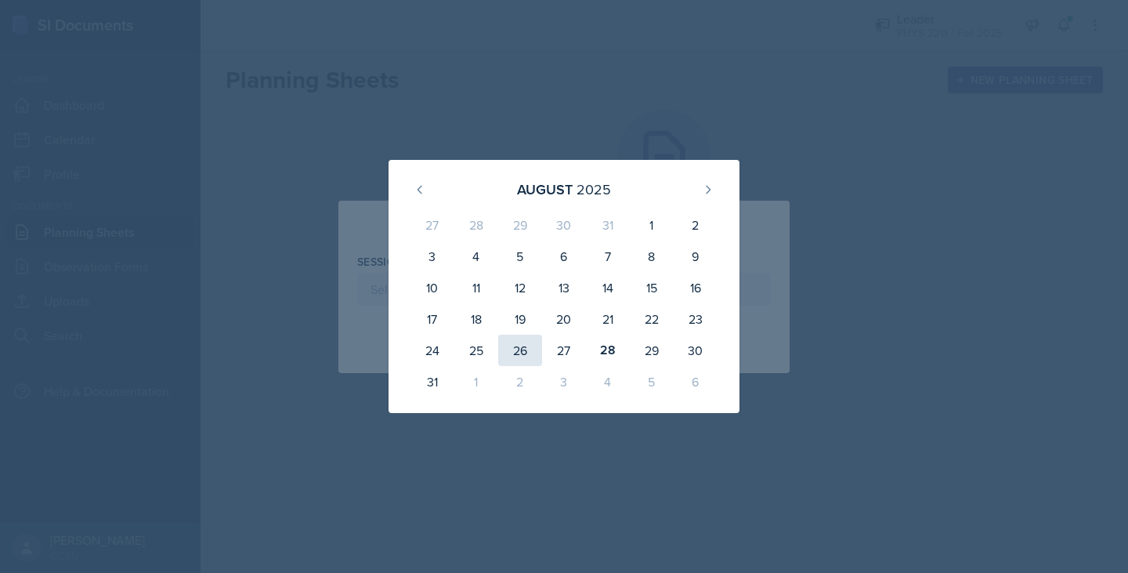
click at [540, 346] on div "26" at bounding box center [520, 350] width 44 height 31
type input "[DATE]"
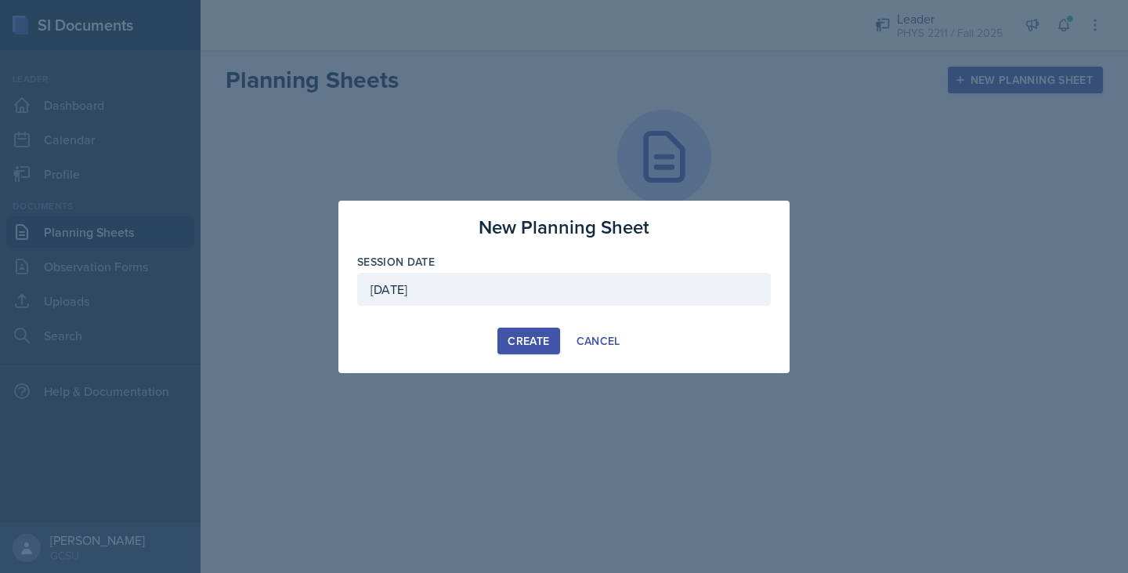
click at [540, 346] on div "Create" at bounding box center [529, 341] width 42 height 13
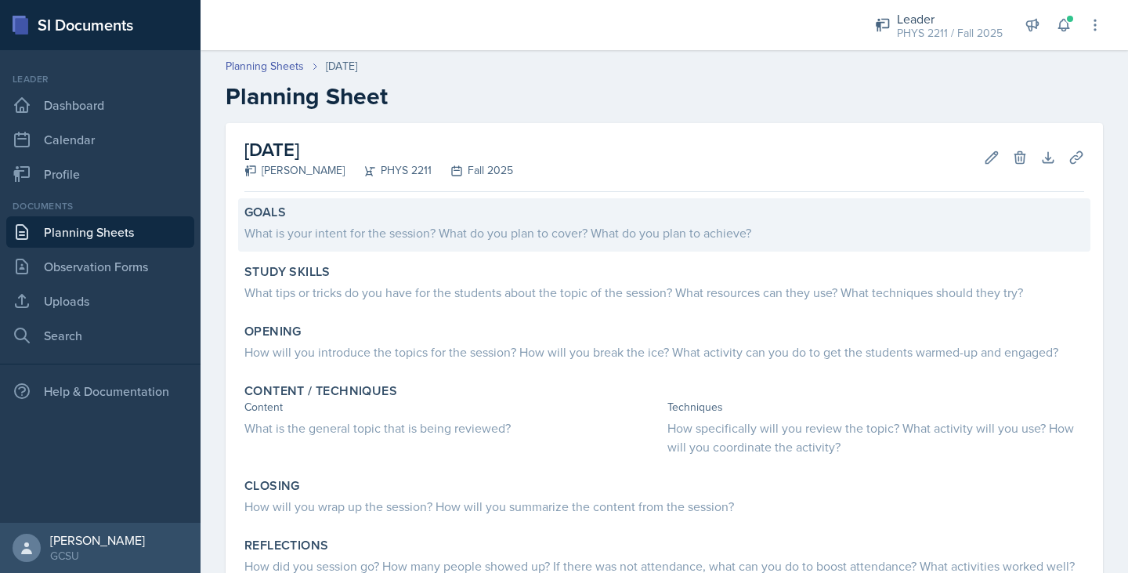
click at [402, 241] on div "What is your intent for the session? What do you plan to cover? What do you pla…" at bounding box center [664, 232] width 840 height 19
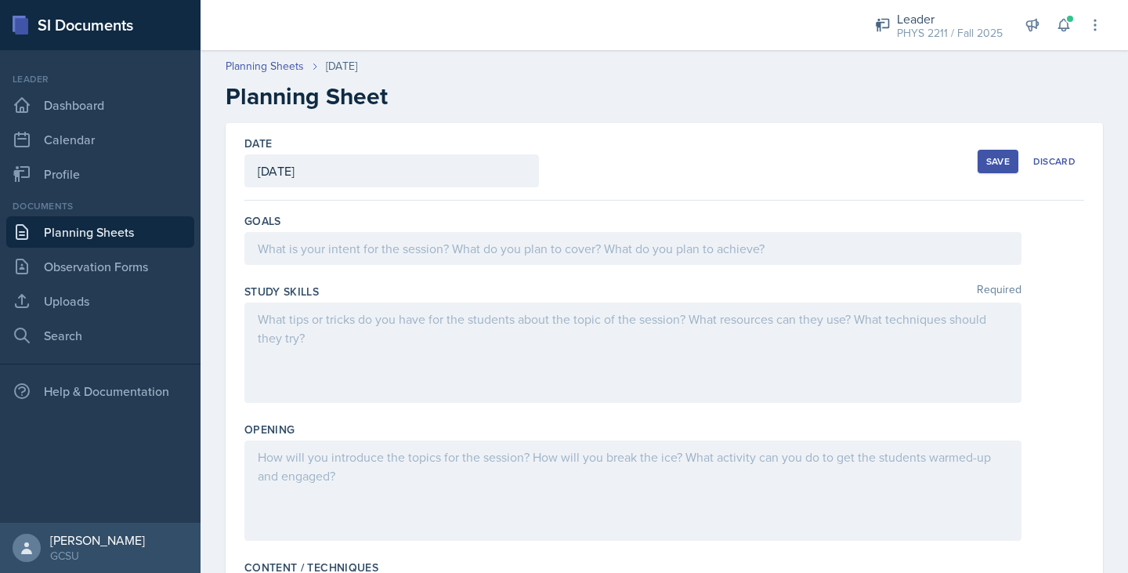
click at [377, 244] on div at bounding box center [632, 248] width 777 height 33
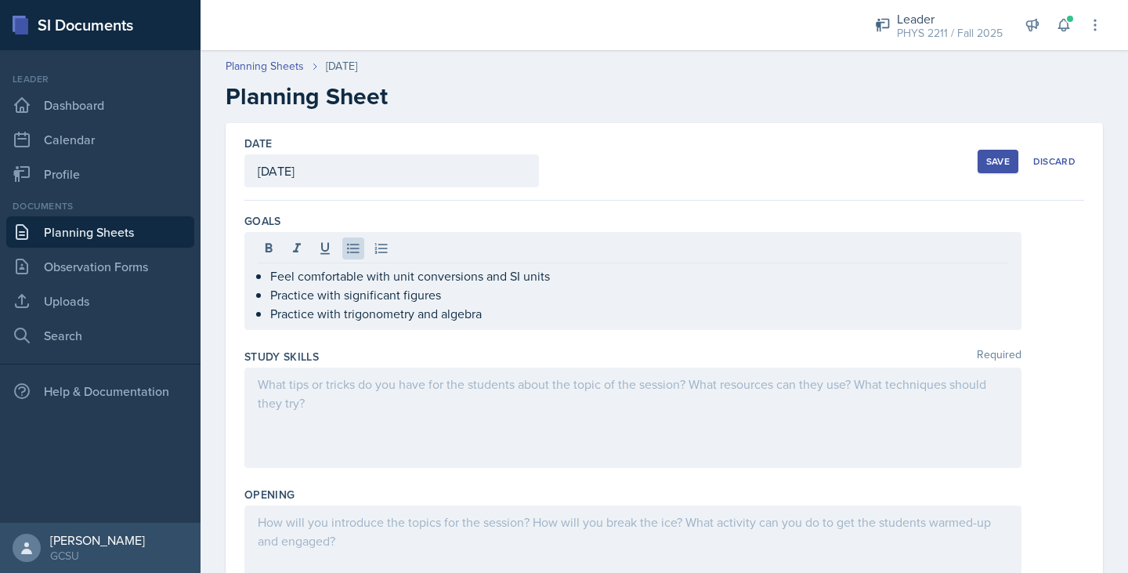
click at [322, 445] on div at bounding box center [632, 417] width 777 height 100
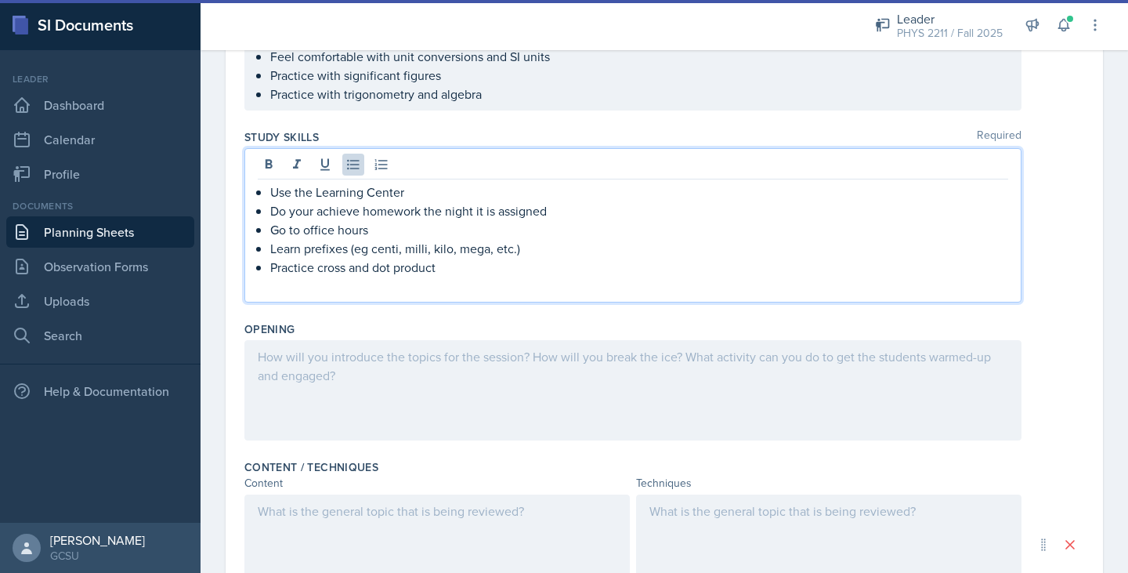
scroll to position [193, 0]
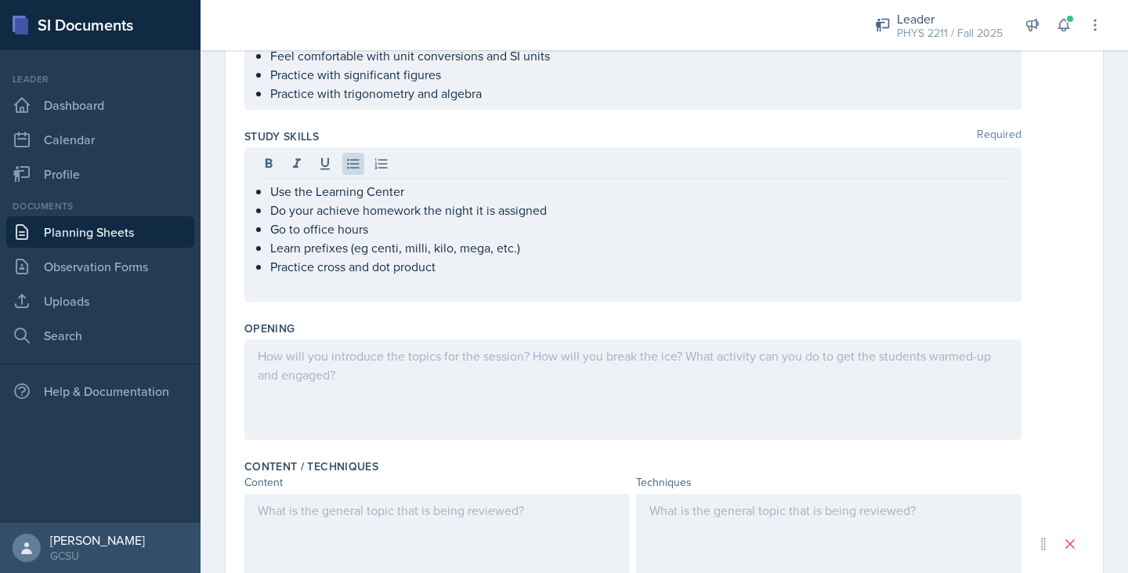
click at [356, 402] on div at bounding box center [632, 389] width 777 height 100
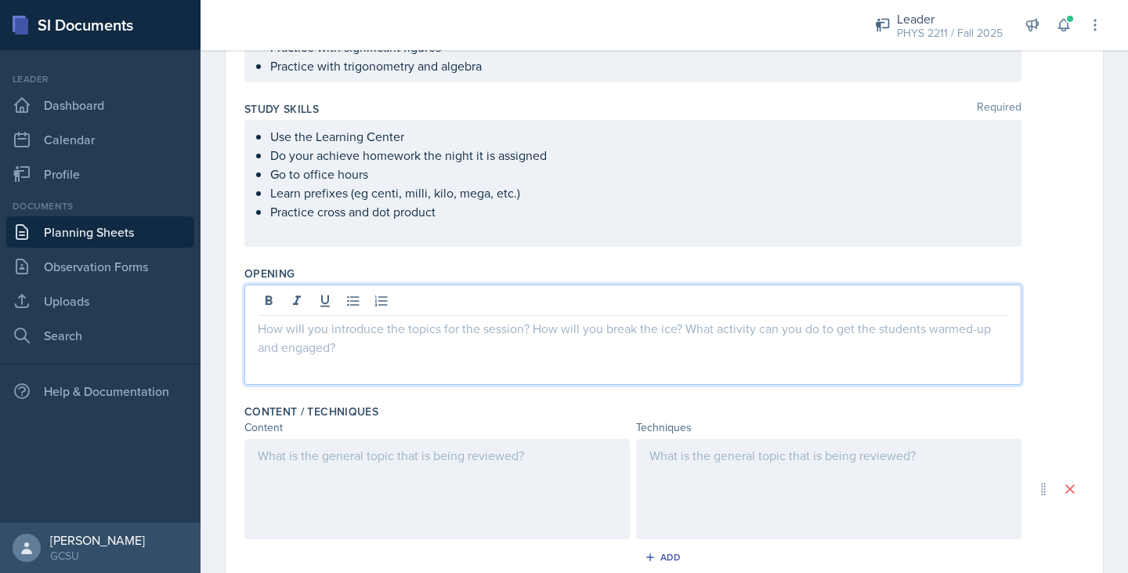
paste div
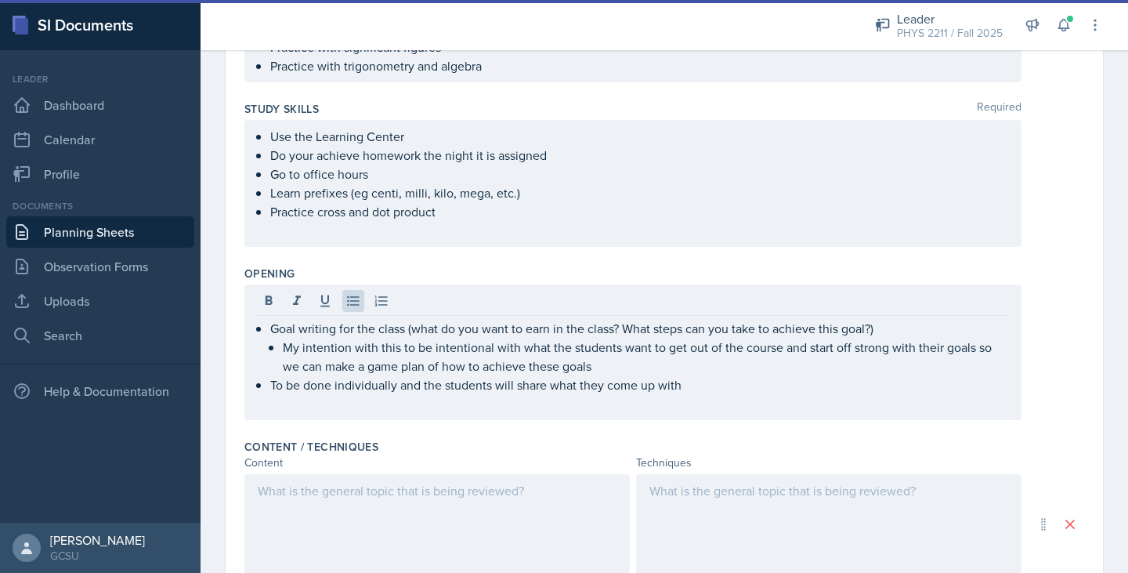
click at [319, 516] on div at bounding box center [436, 524] width 385 height 100
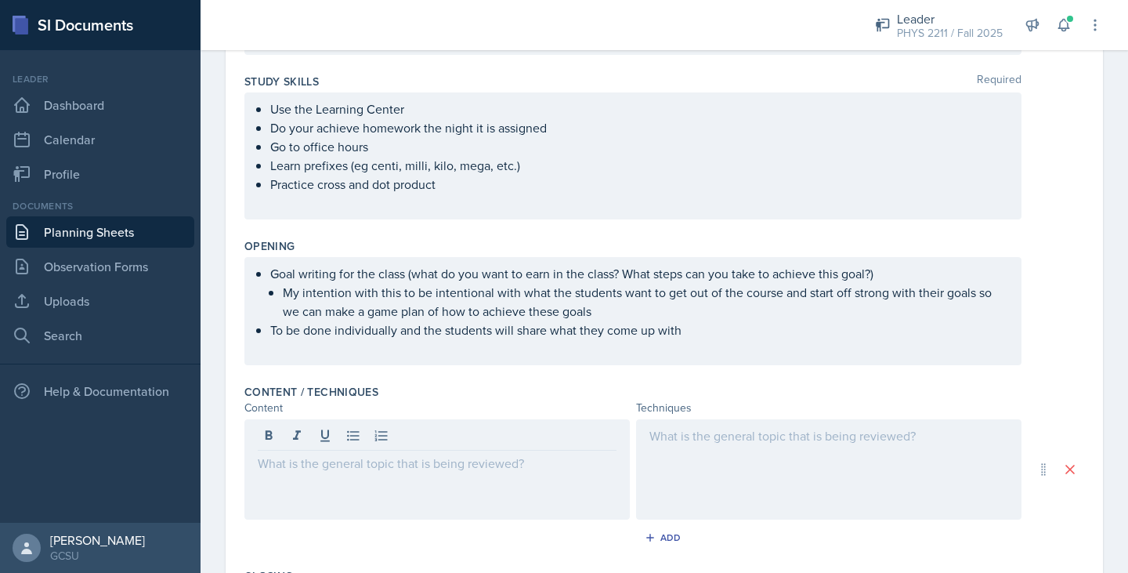
click at [338, 494] on div at bounding box center [436, 469] width 385 height 100
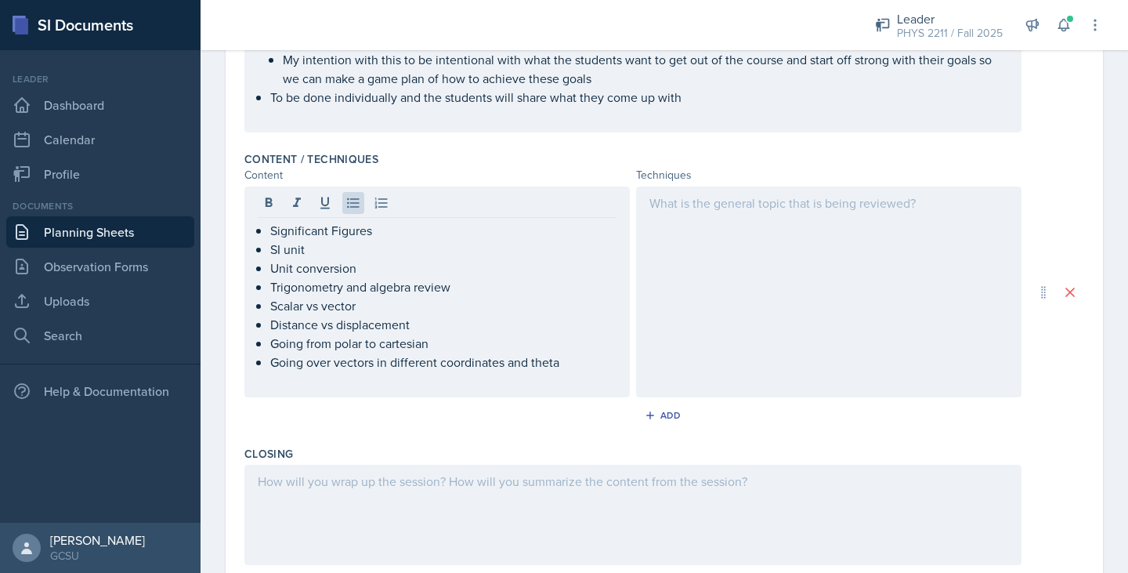
click at [676, 236] on div at bounding box center [828, 291] width 385 height 211
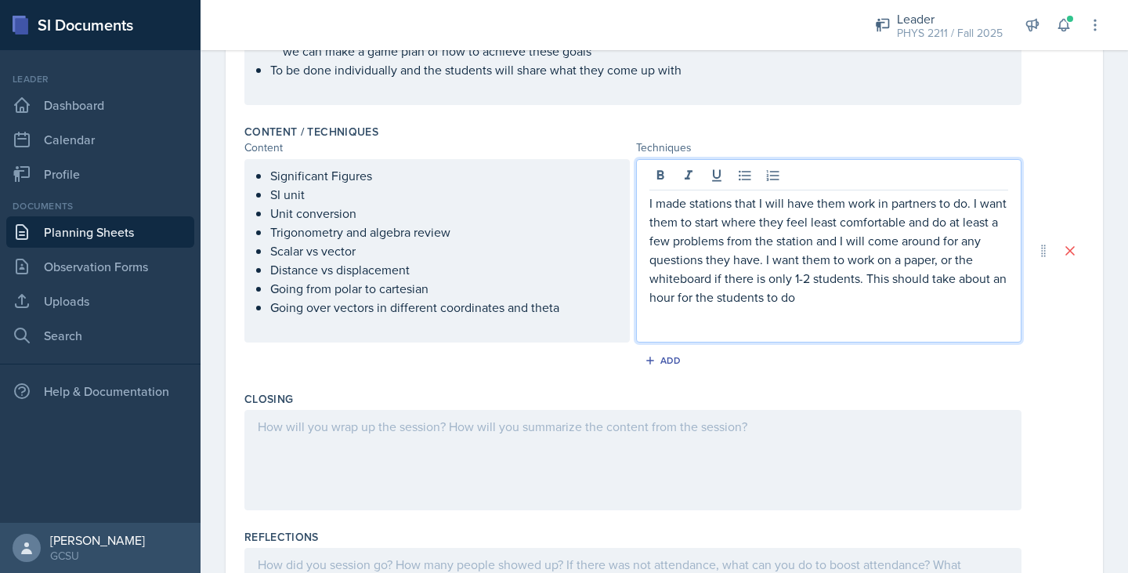
click at [879, 277] on p "I made stations that I will have them work in partners to do. I want them to st…" at bounding box center [829, 250] width 359 height 113
click at [838, 305] on p "I made stations that I will have them work in partners to do. I want them to st…" at bounding box center [829, 250] width 359 height 113
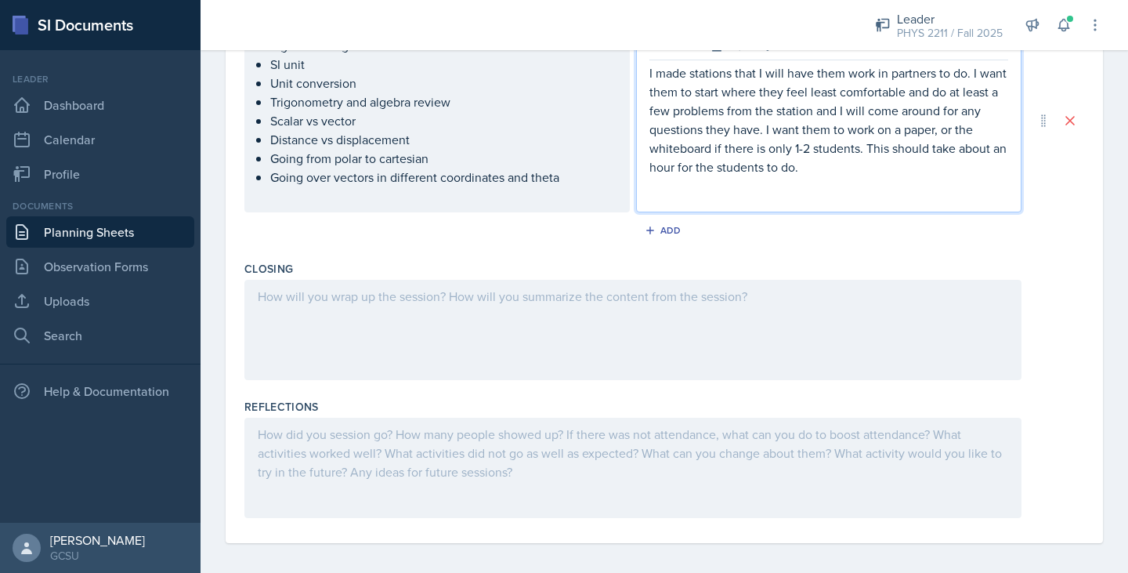
scroll to position [646, 0]
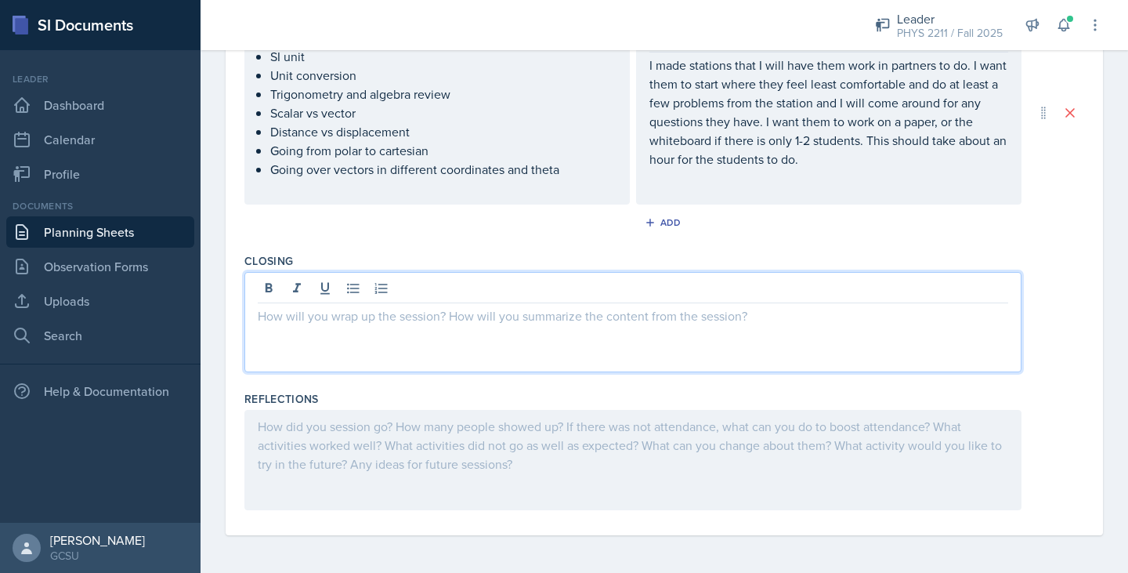
click at [779, 295] on div at bounding box center [632, 322] width 777 height 100
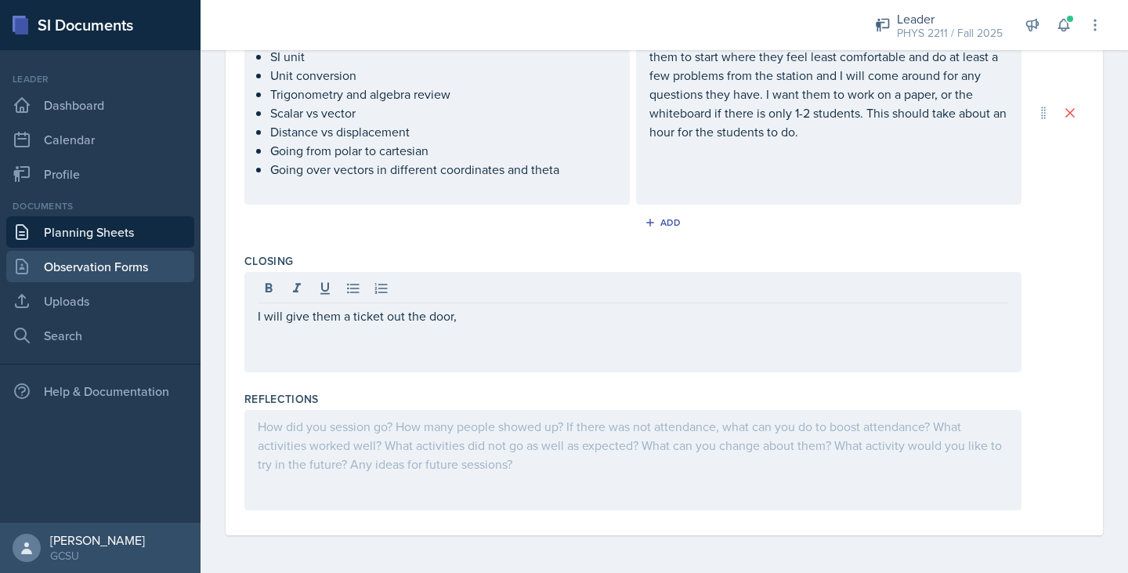
click at [178, 262] on link "Observation Forms" at bounding box center [100, 266] width 188 height 31
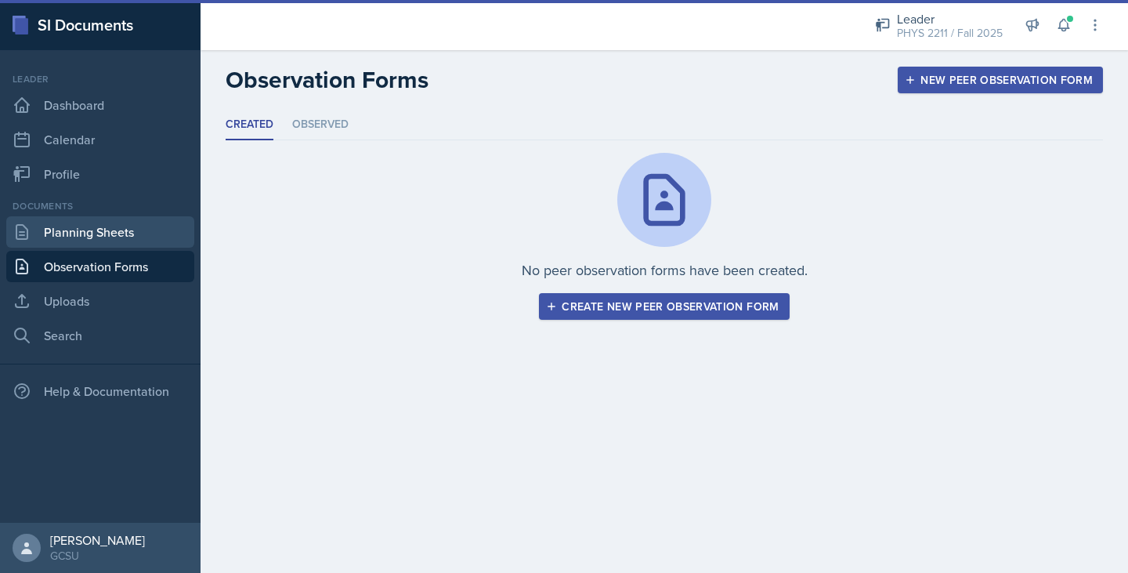
click at [167, 242] on link "Planning Sheets" at bounding box center [100, 231] width 188 height 31
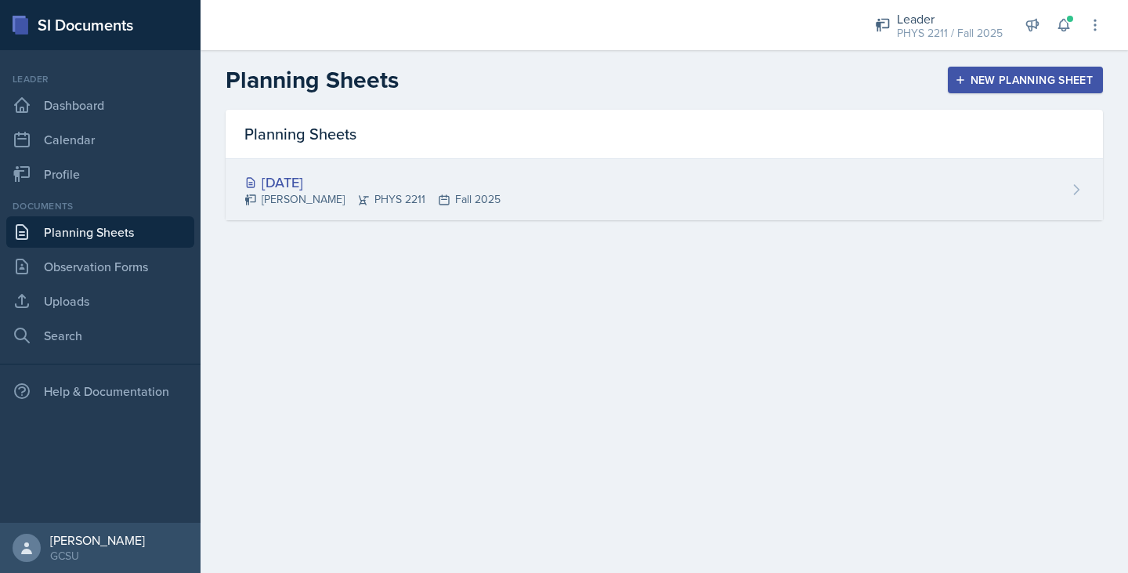
click at [356, 183] on div "[DATE]" at bounding box center [372, 182] width 256 height 21
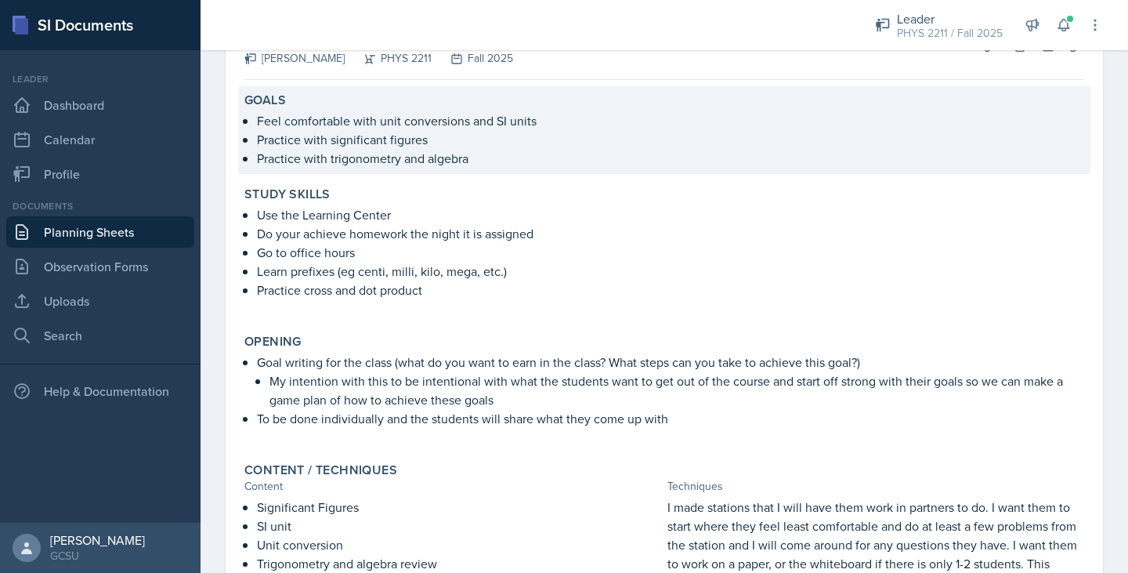
scroll to position [74, 0]
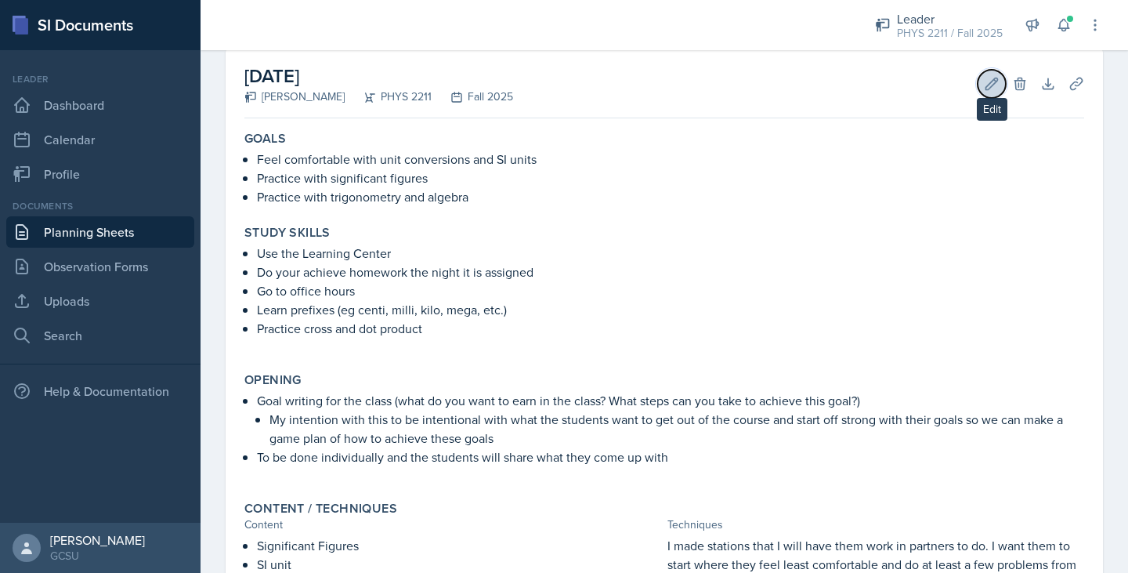
click at [984, 77] on icon at bounding box center [992, 84] width 16 height 16
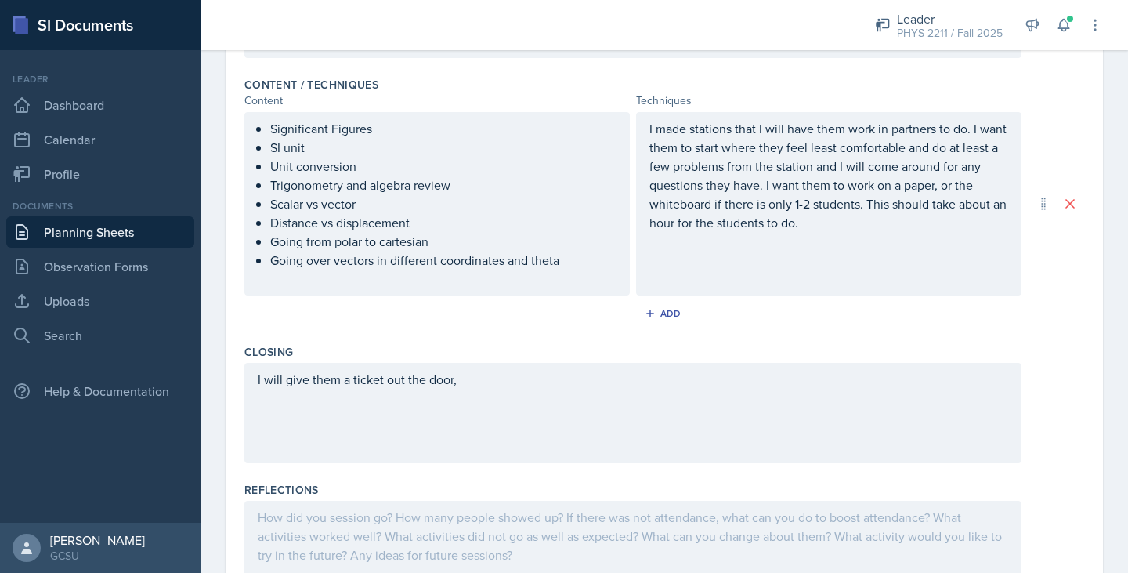
click at [563, 392] on div "I will give them a ticket out the door," at bounding box center [632, 413] width 777 height 100
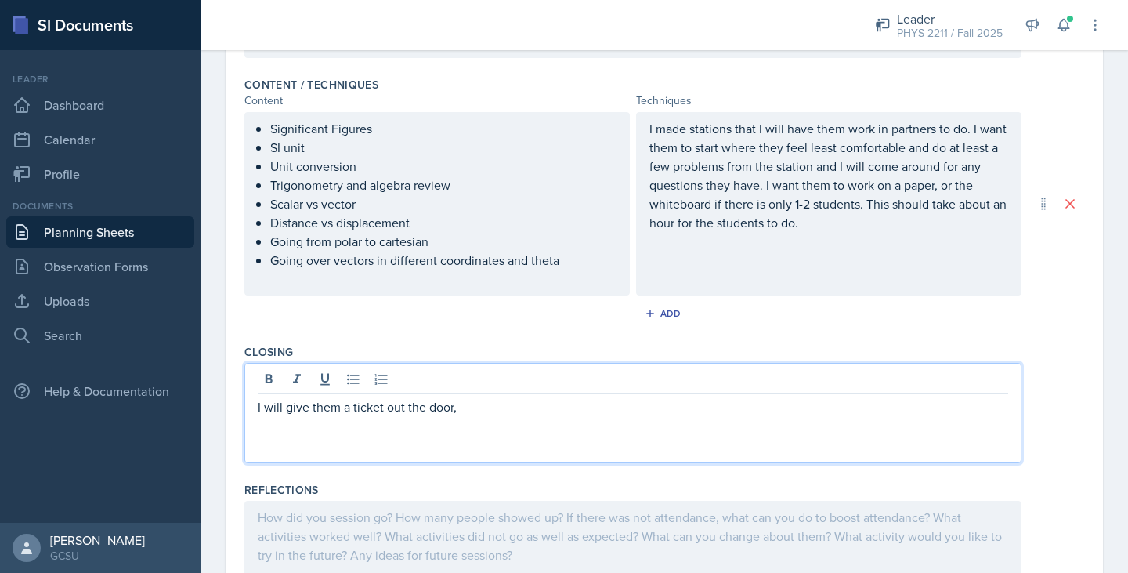
scroll to position [582, 0]
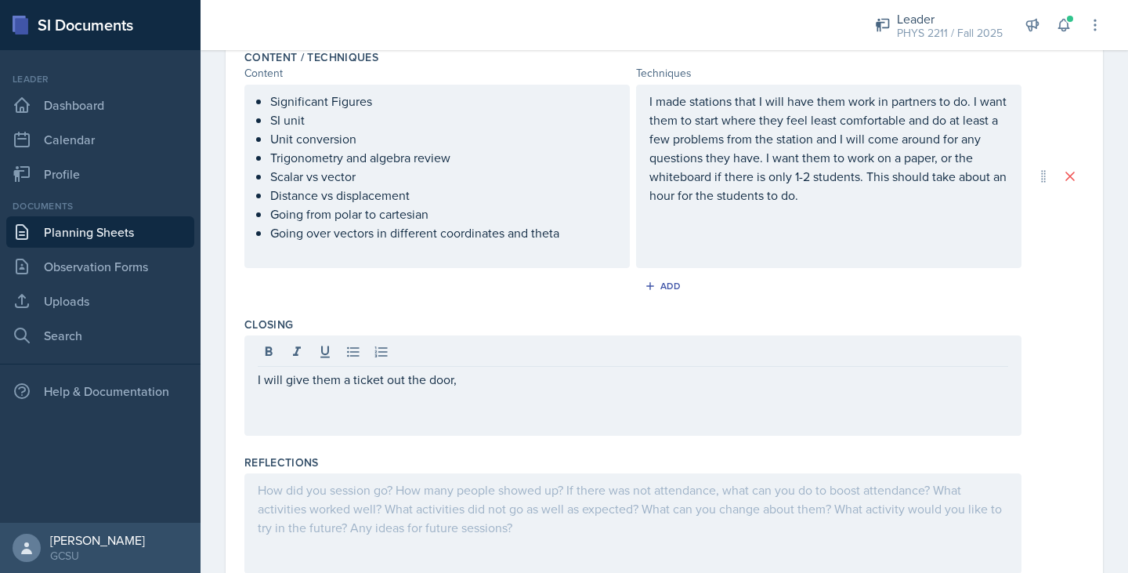
click at [563, 392] on div "I will give them a ticket out the door," at bounding box center [632, 385] width 777 height 100
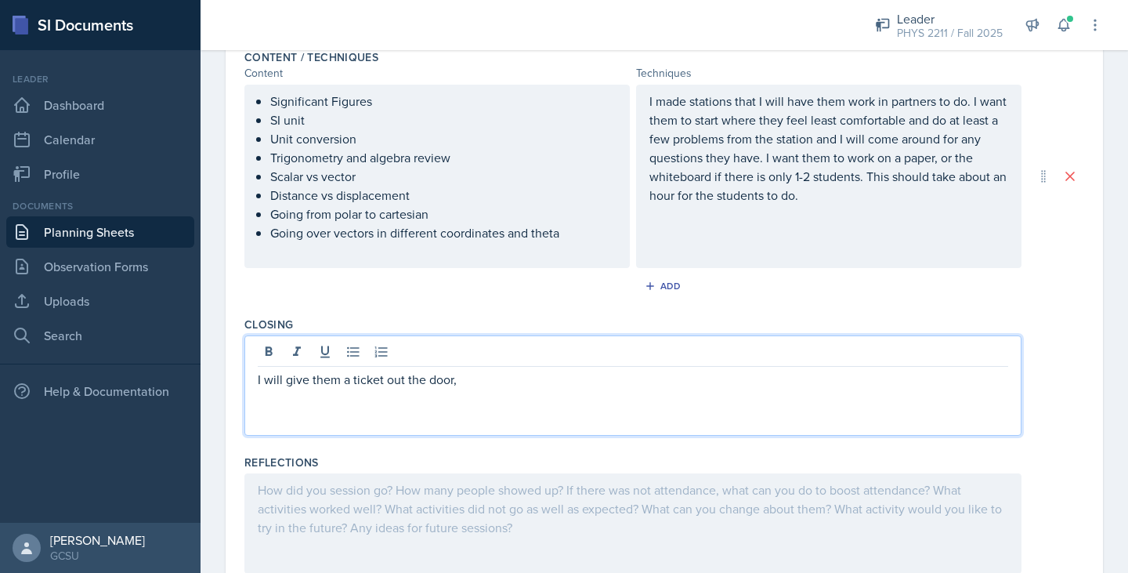
click at [494, 385] on p "I will give them a ticket out the door," at bounding box center [633, 379] width 751 height 19
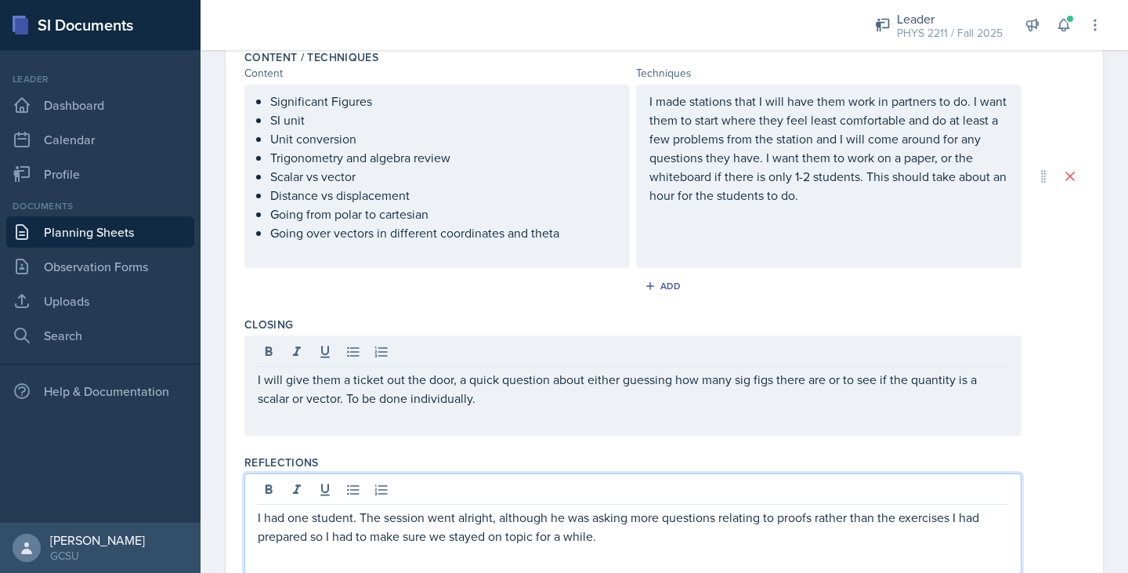
scroll to position [646, 0]
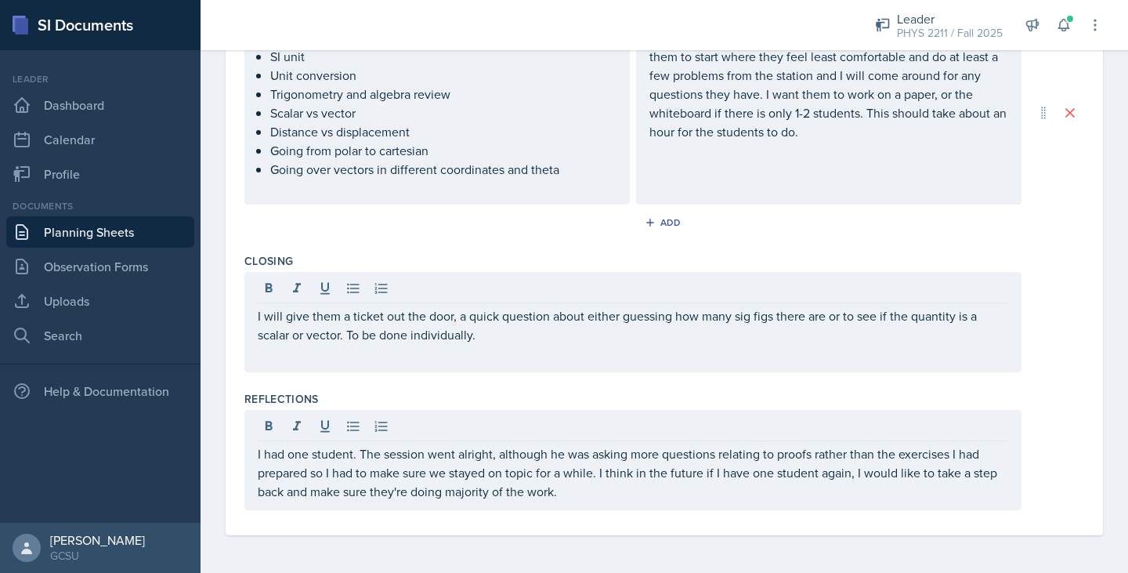
click at [519, 358] on div "I will give them a ticket out the door, a quick question about either guessing …" at bounding box center [632, 322] width 777 height 100
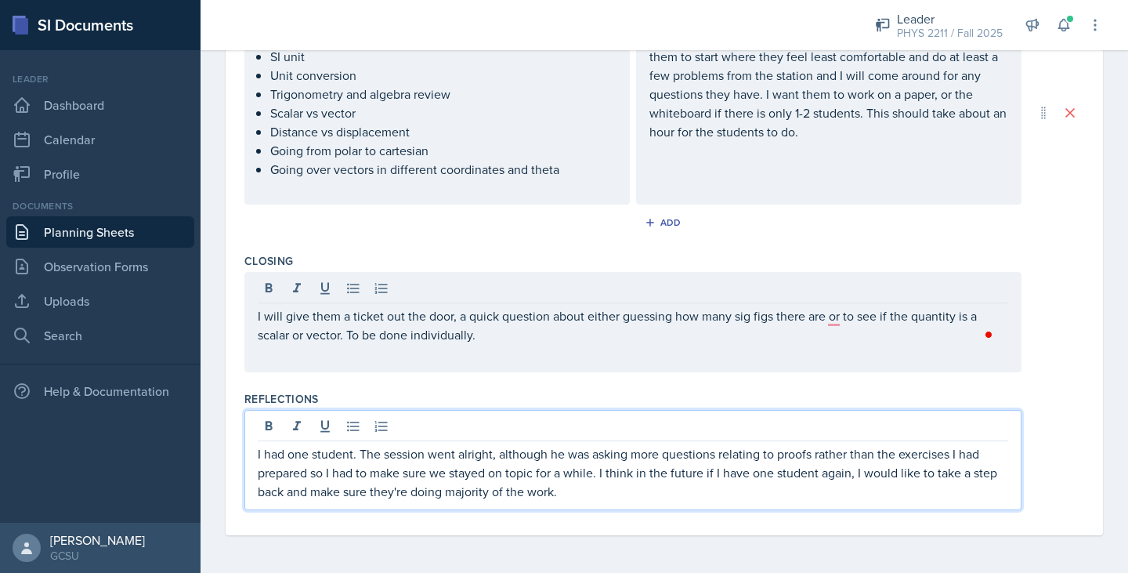
click at [616, 472] on p "I had one student. The session went alright, although he was asking more questi…" at bounding box center [633, 472] width 751 height 56
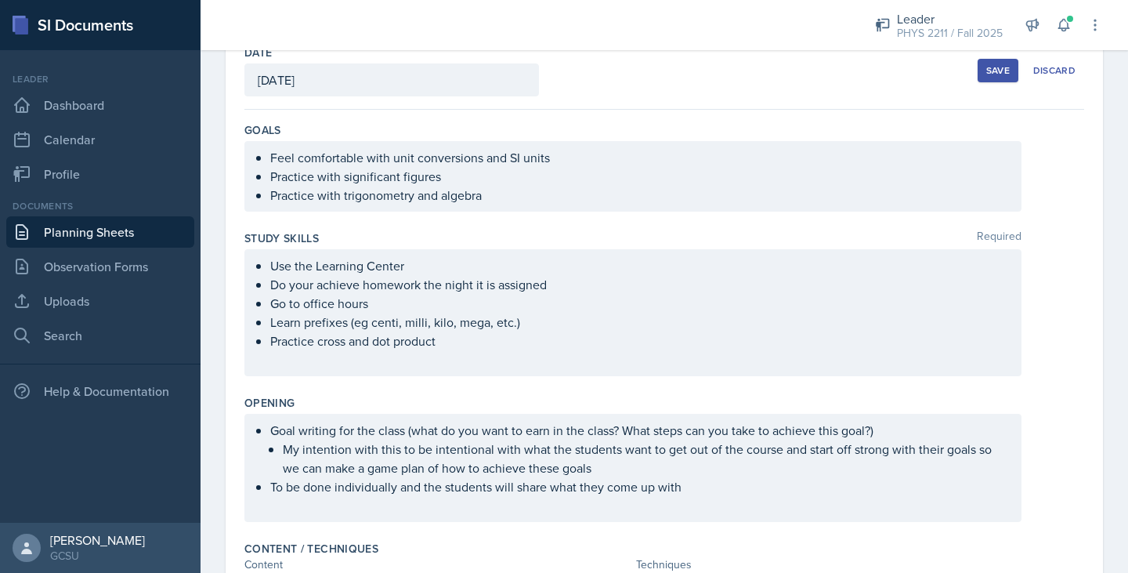
scroll to position [0, 0]
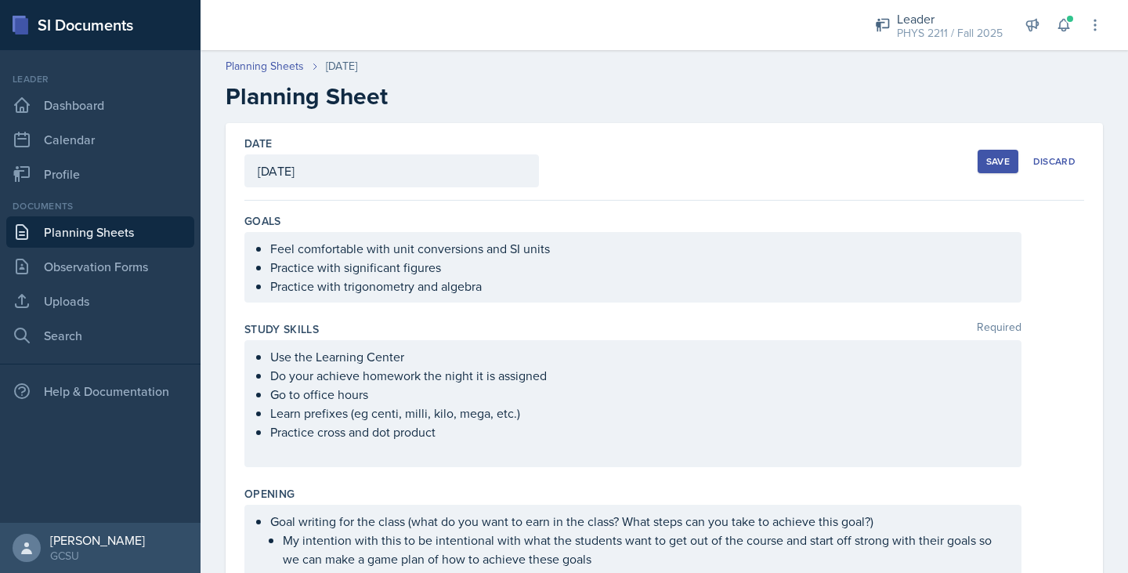
click at [980, 143] on div "Date [DATE] [DATE] 27 28 29 30 31 1 2 3 4 5 6 7 8 9 10 11 12 13 14 15 16 17 18 …" at bounding box center [664, 162] width 840 height 78
click at [986, 165] on div "Save" at bounding box center [998, 161] width 24 height 13
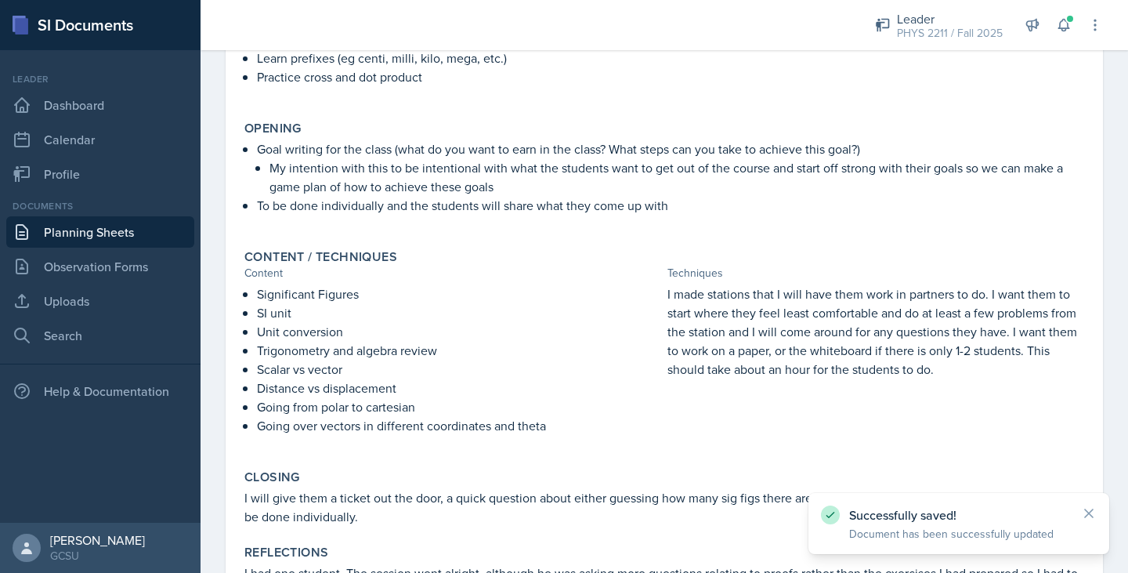
scroll to position [480, 0]
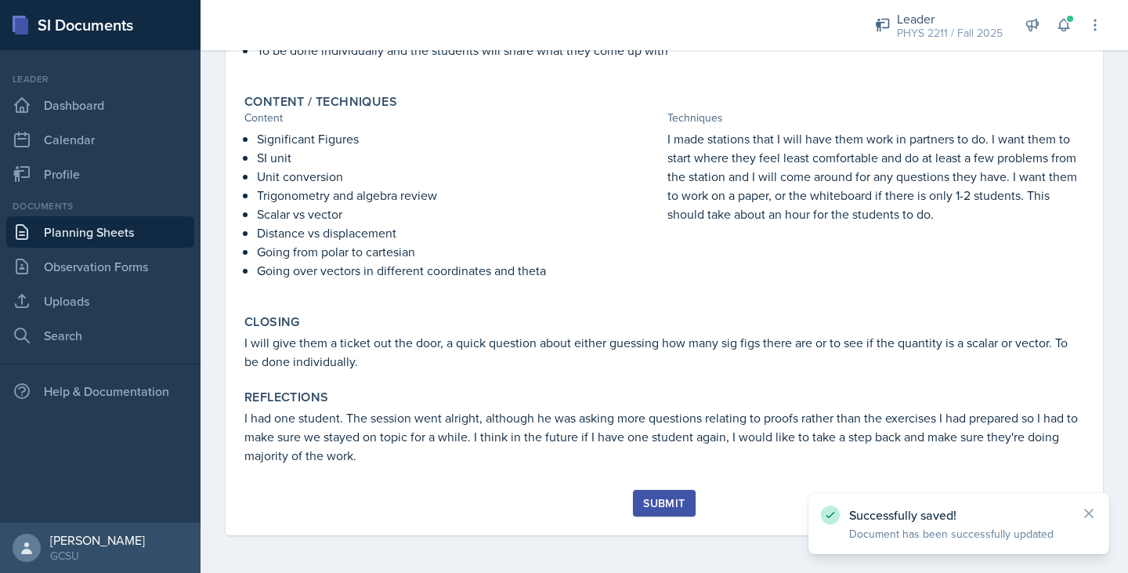
click at [658, 502] on div "Submit" at bounding box center [664, 503] width 42 height 13
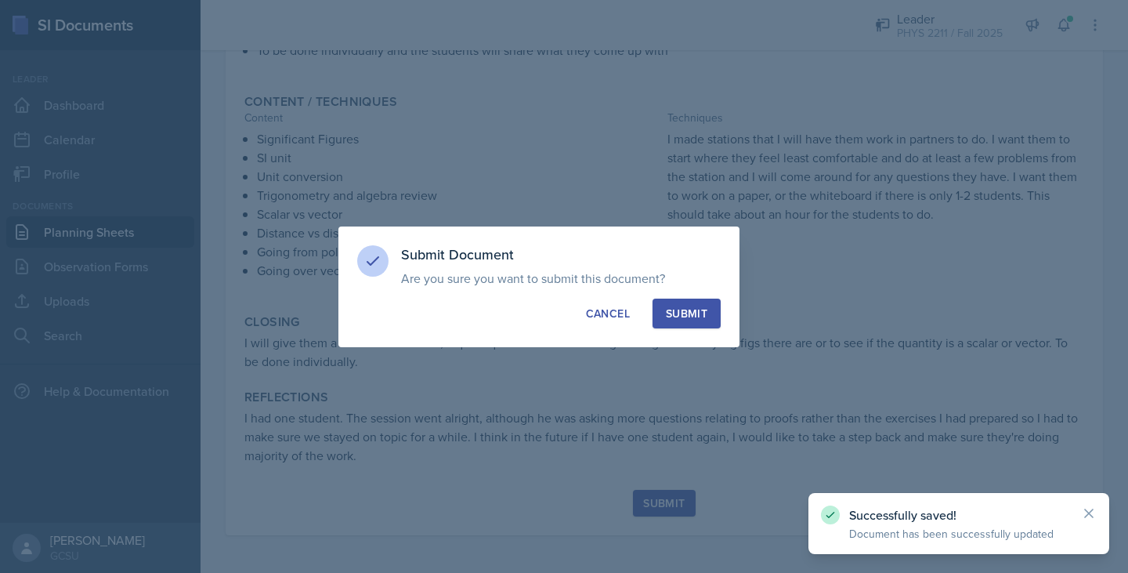
click at [686, 315] on div "Submit" at bounding box center [687, 314] width 42 height 16
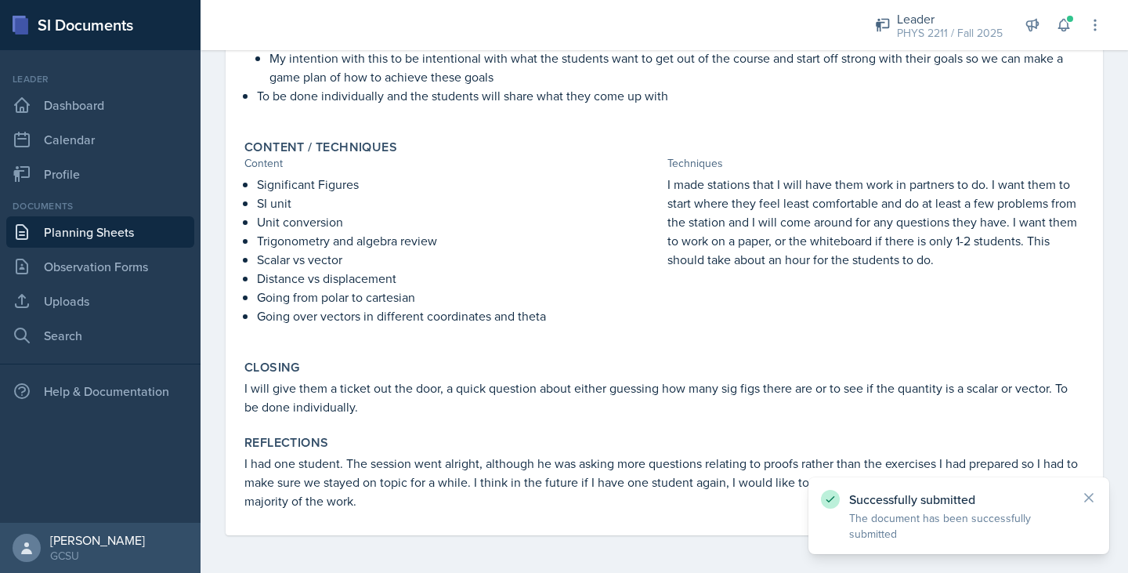
scroll to position [0, 0]
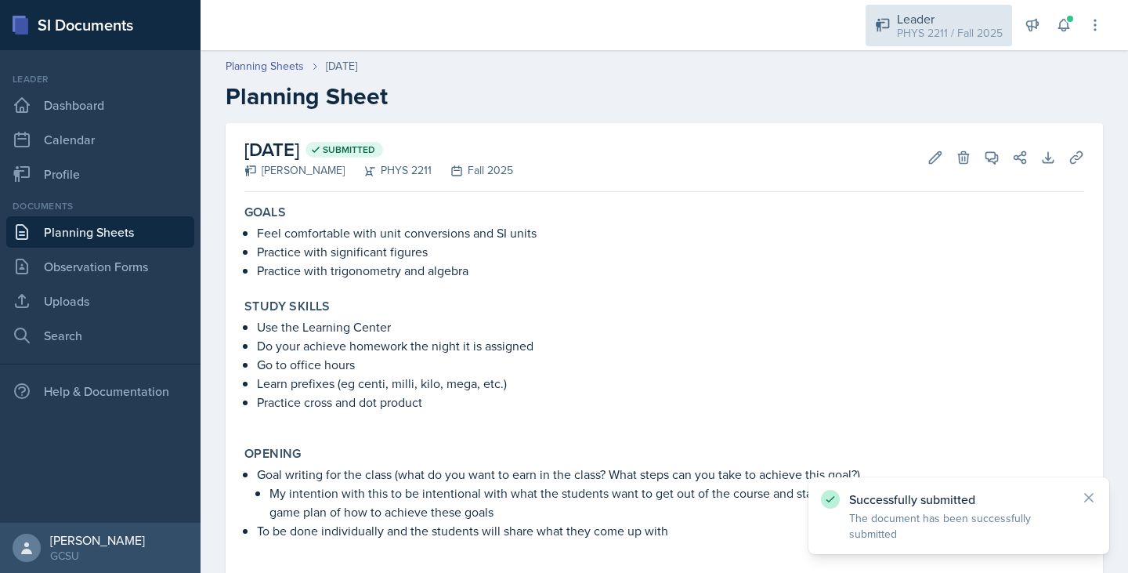
click at [922, 31] on div "PHYS 2211 / Fall 2025" at bounding box center [950, 33] width 106 height 16
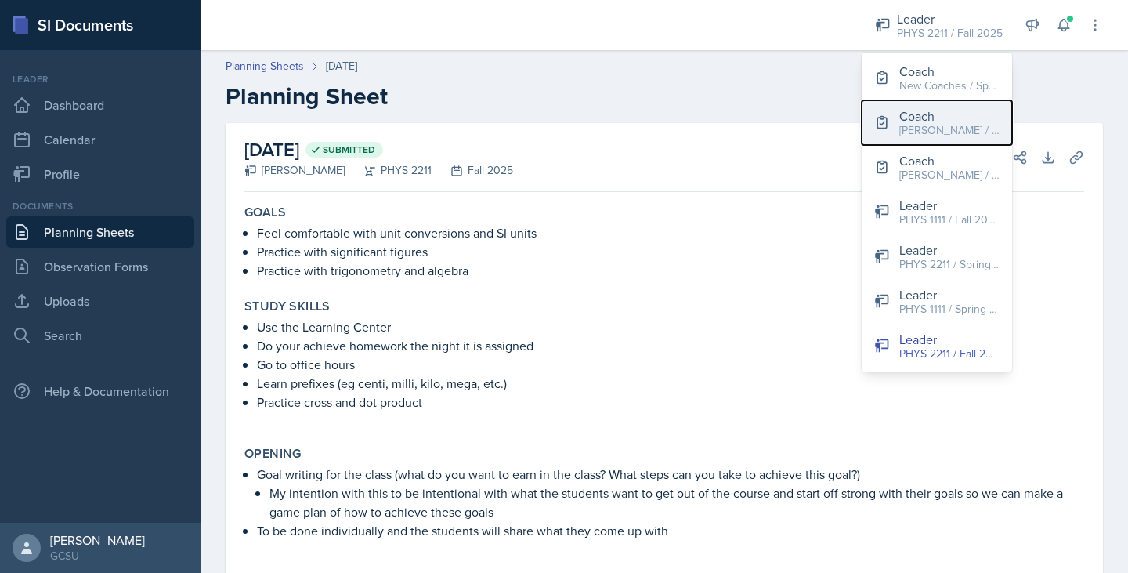
click at [908, 118] on div "Coach" at bounding box center [949, 116] width 100 height 19
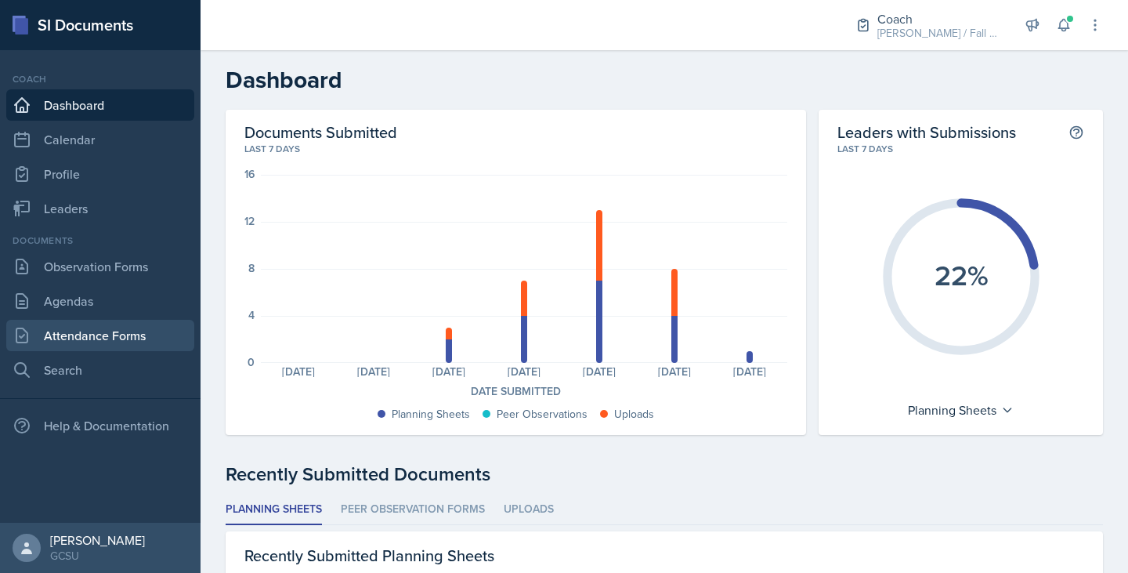
click at [77, 331] on link "Attendance Forms" at bounding box center [100, 335] width 188 height 31
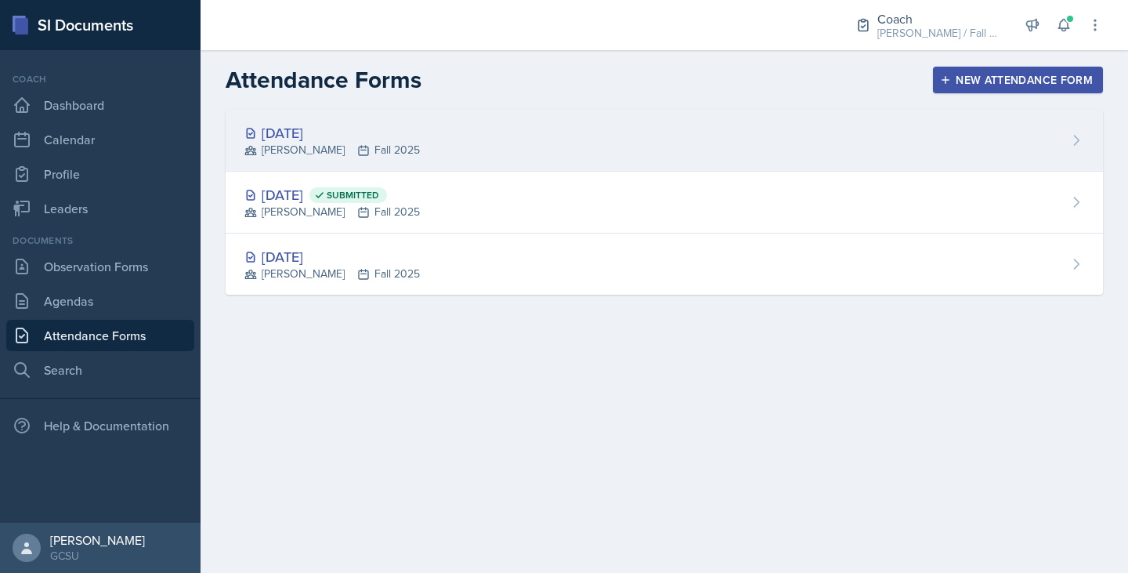
click at [435, 136] on div "[DATE] [PERSON_NAME] Fall 2025" at bounding box center [665, 141] width 878 height 62
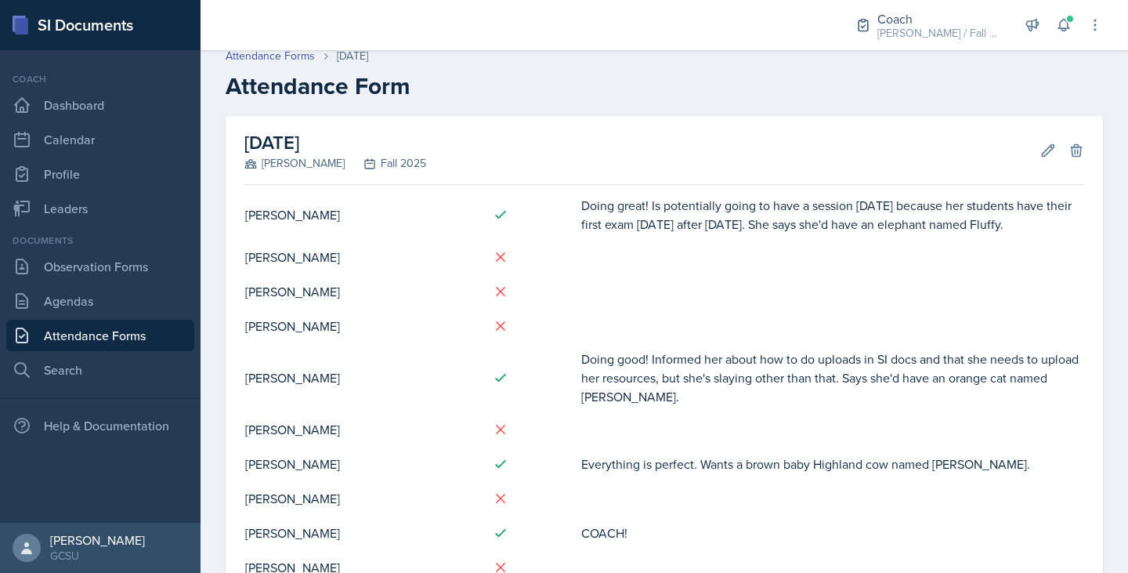
scroll to position [9, 0]
click at [1041, 155] on icon at bounding box center [1049, 151] width 16 height 16
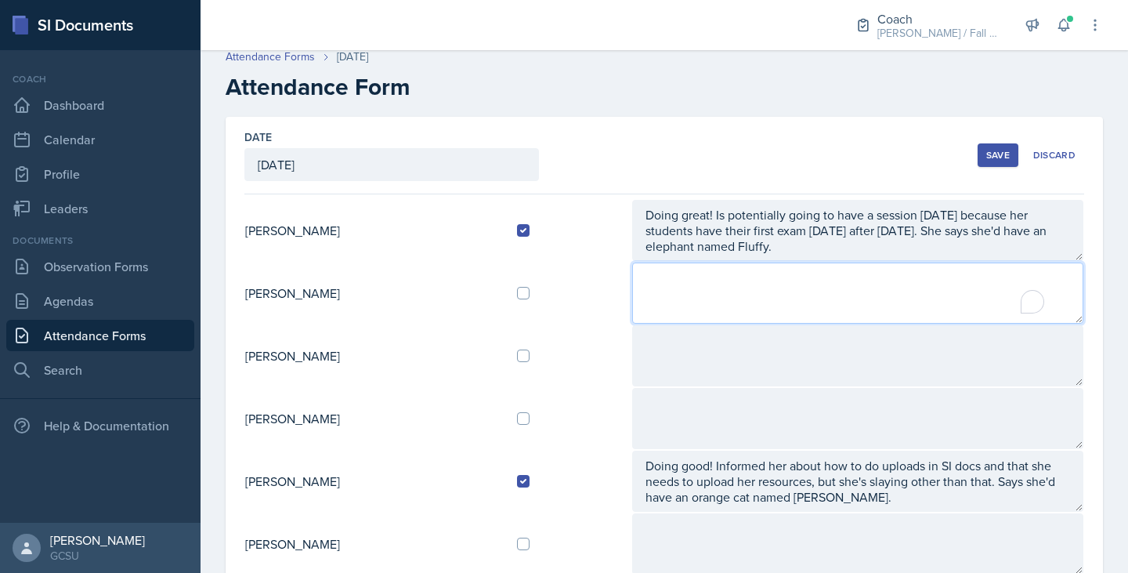
click at [774, 299] on textarea "To enrich screen reader interactions, please activate Accessibility in Grammarl…" at bounding box center [857, 292] width 451 height 61
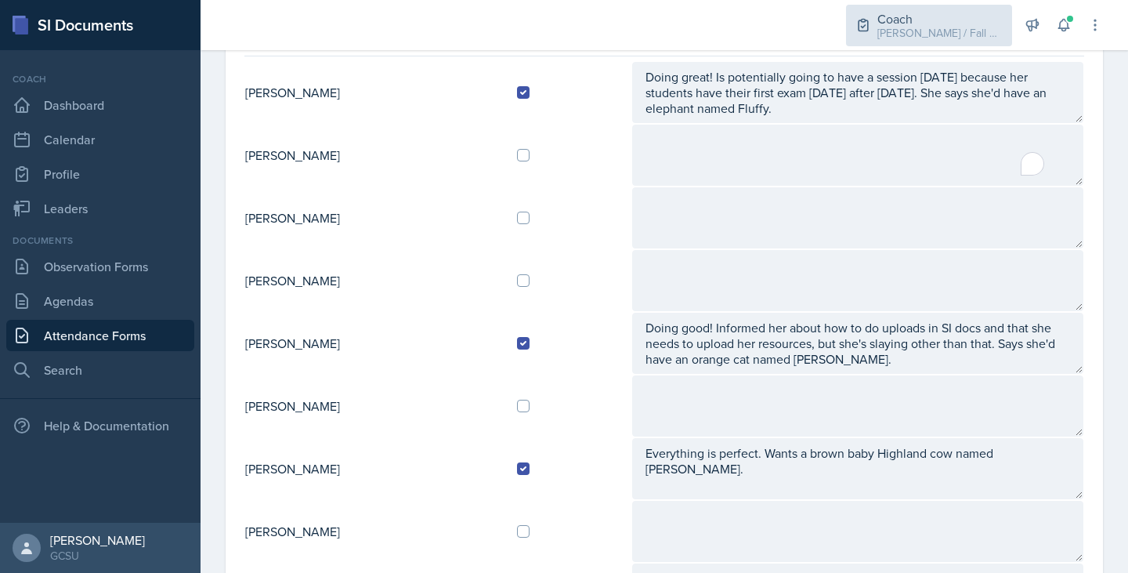
click at [940, 21] on div "Coach" at bounding box center [940, 18] width 125 height 19
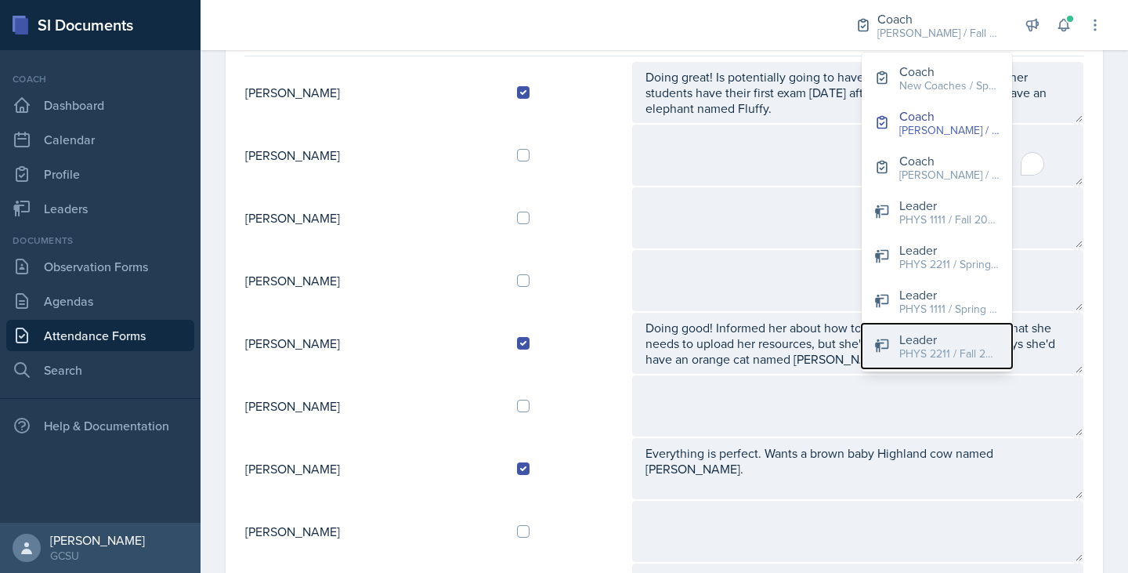
click at [906, 362] on button "Leader PHYS 2211 / Fall 2025" at bounding box center [937, 346] width 150 height 45
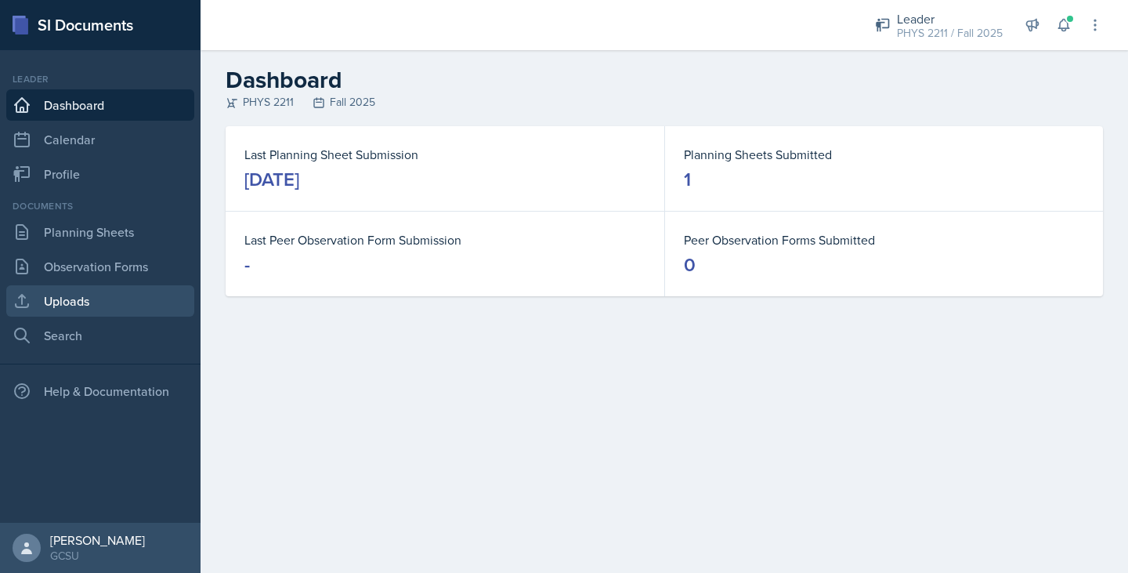
click at [81, 304] on link "Uploads" at bounding box center [100, 300] width 188 height 31
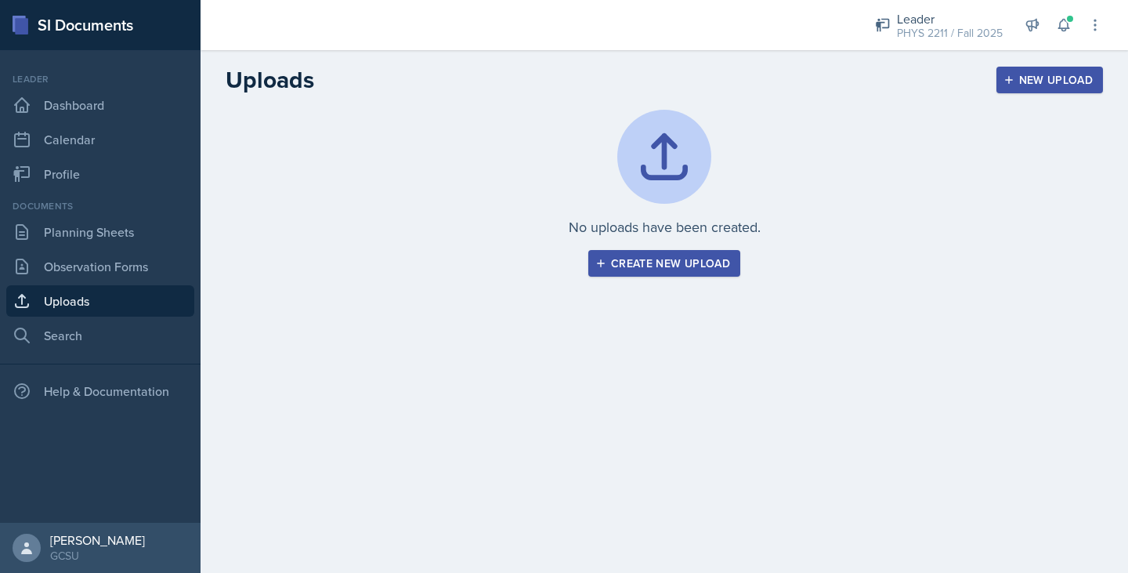
click at [652, 257] on div "Create new upload" at bounding box center [665, 263] width 132 height 13
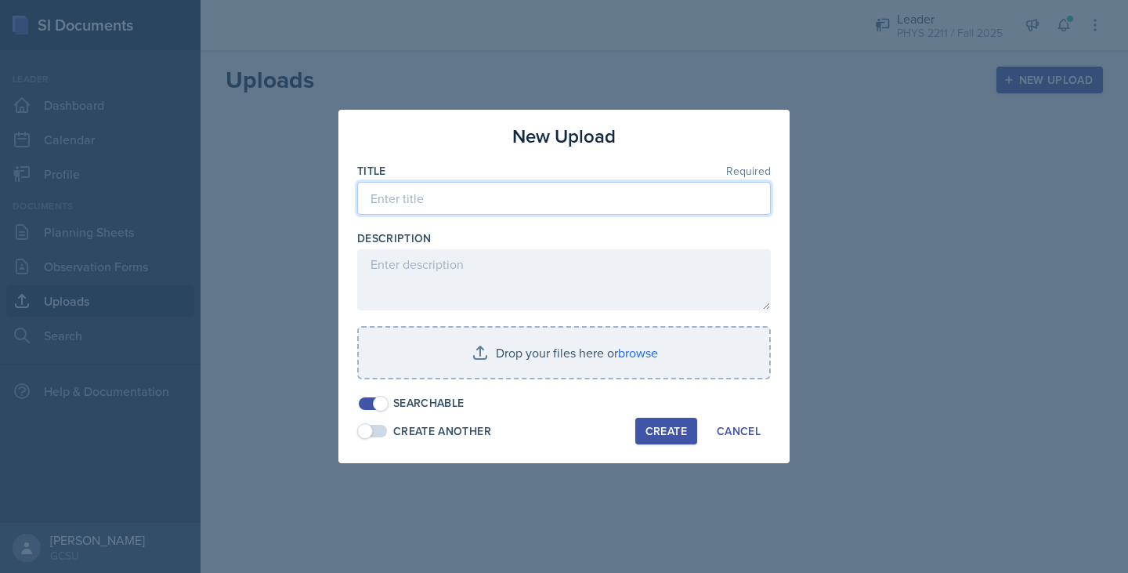
click at [579, 207] on input at bounding box center [564, 198] width 414 height 33
type input "PHYS2211 Session 1"
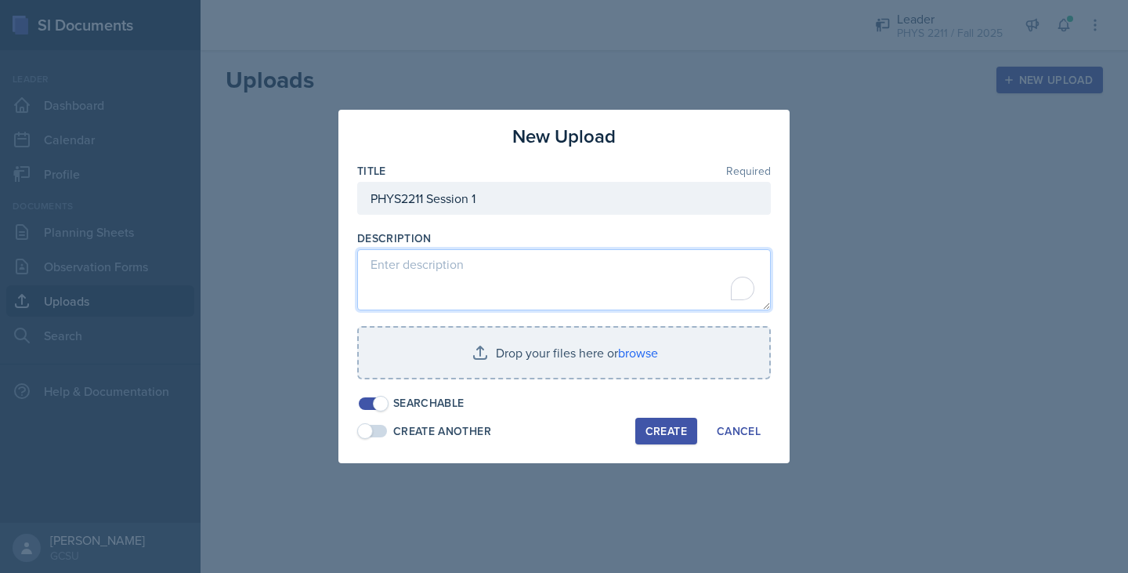
click at [544, 260] on textarea "To enrich screen reader interactions, please activate Accessibility in Grammarl…" at bounding box center [564, 279] width 414 height 61
type textarea "4 stations covering sig figs, unit conversions, scalars, vectors, and dot and c…"
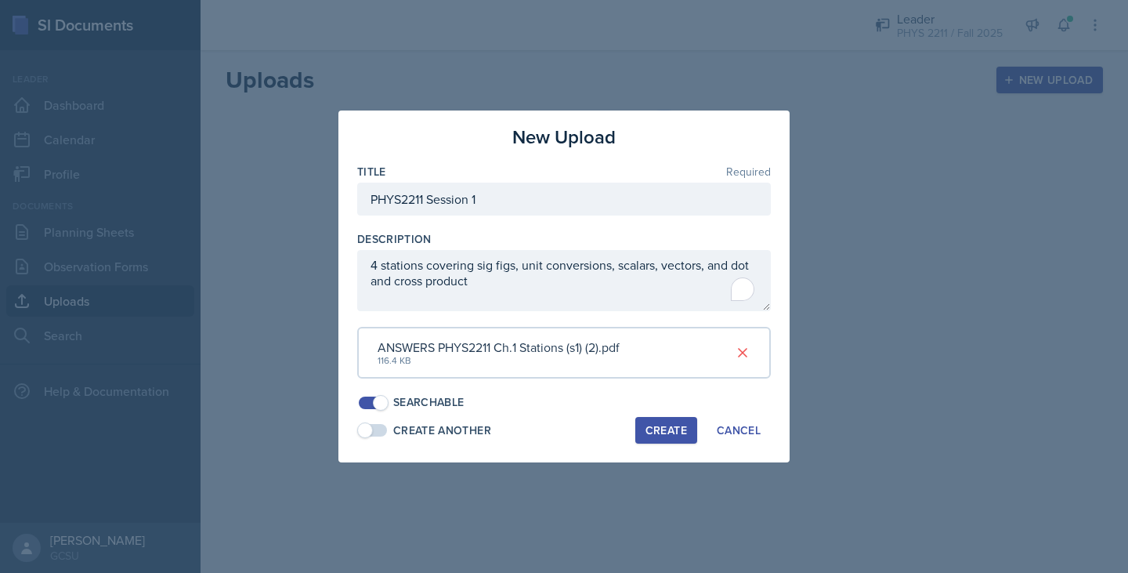
click at [376, 423] on span at bounding box center [372, 430] width 31 height 16
click at [378, 423] on span at bounding box center [381, 430] width 16 height 16
click at [656, 422] on button "Create" at bounding box center [666, 430] width 62 height 27
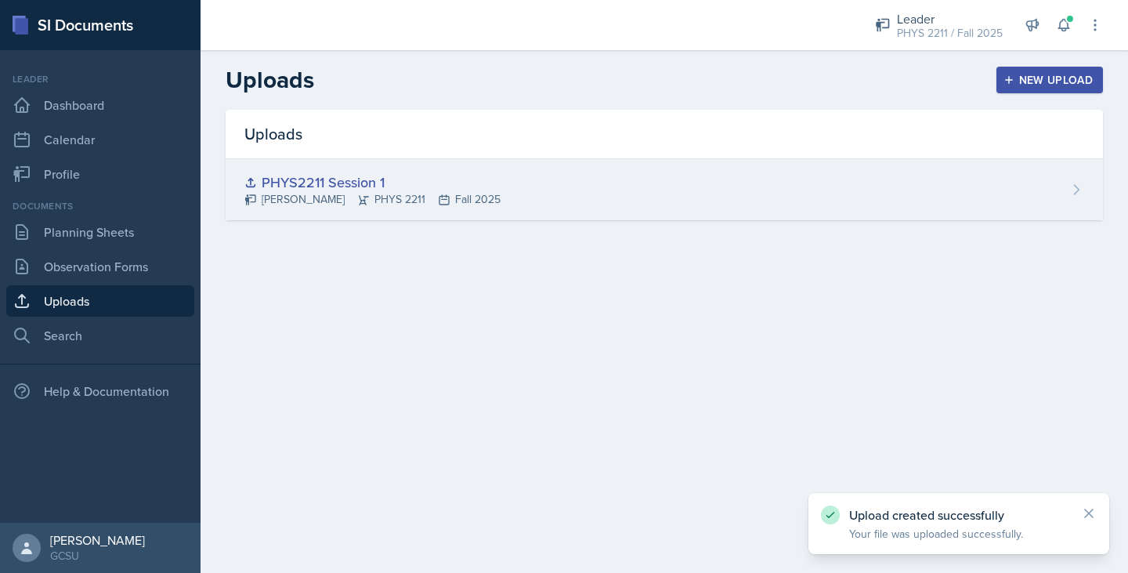
click at [469, 173] on div "PHYS2211 Session 1" at bounding box center [372, 182] width 256 height 21
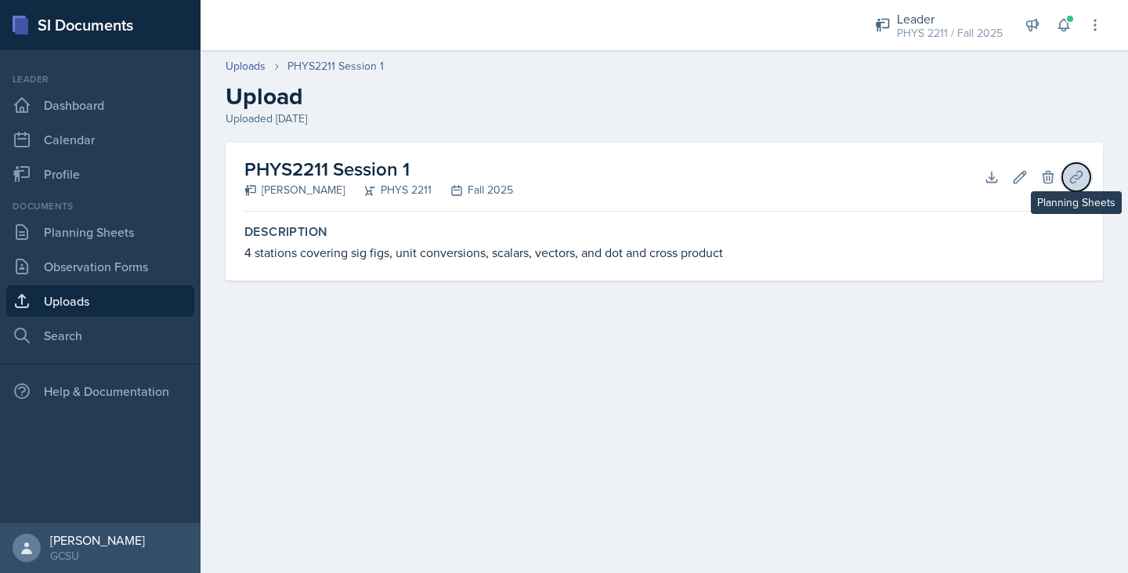
click at [1068, 172] on button "Planning Sheets" at bounding box center [1076, 177] width 28 height 28
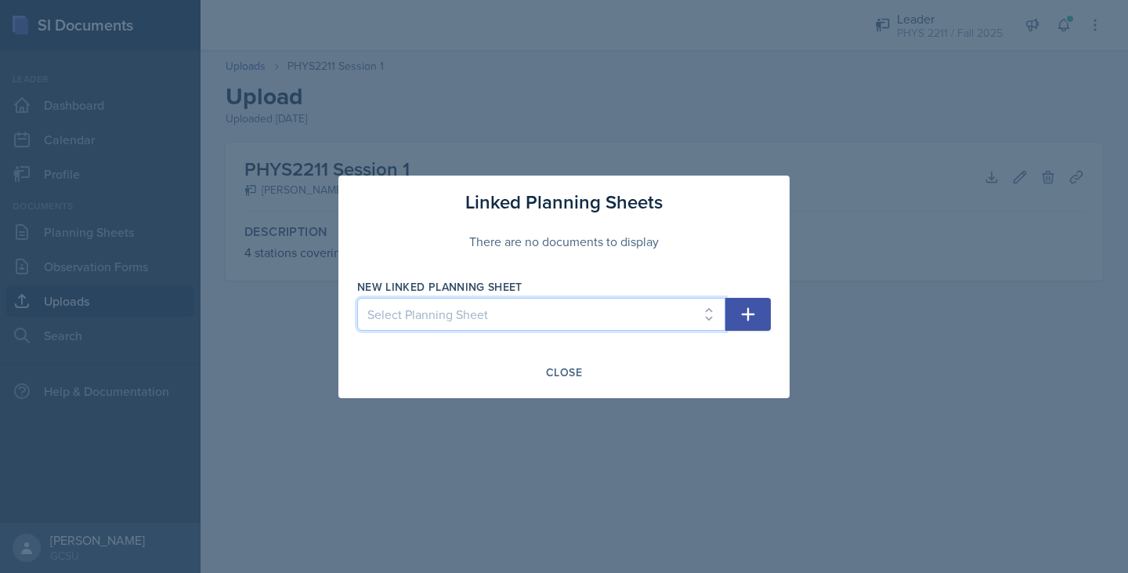
click at [540, 317] on select "Select Planning Sheet [DATE]" at bounding box center [541, 314] width 368 height 33
select select "a86a3035-2ad2-482d-b74f-bd94fbff6f6a"
click at [357, 298] on select "Select Planning Sheet [DATE]" at bounding box center [541, 314] width 368 height 33
click at [732, 322] on button "button" at bounding box center [748, 314] width 45 height 33
select select
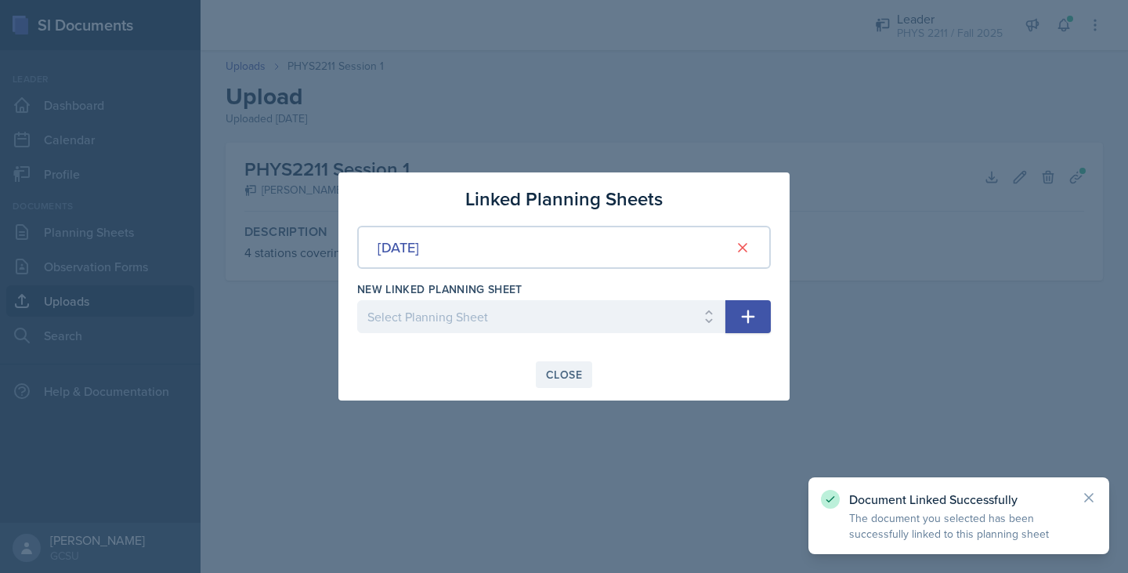
click at [551, 371] on div "Close" at bounding box center [564, 374] width 36 height 13
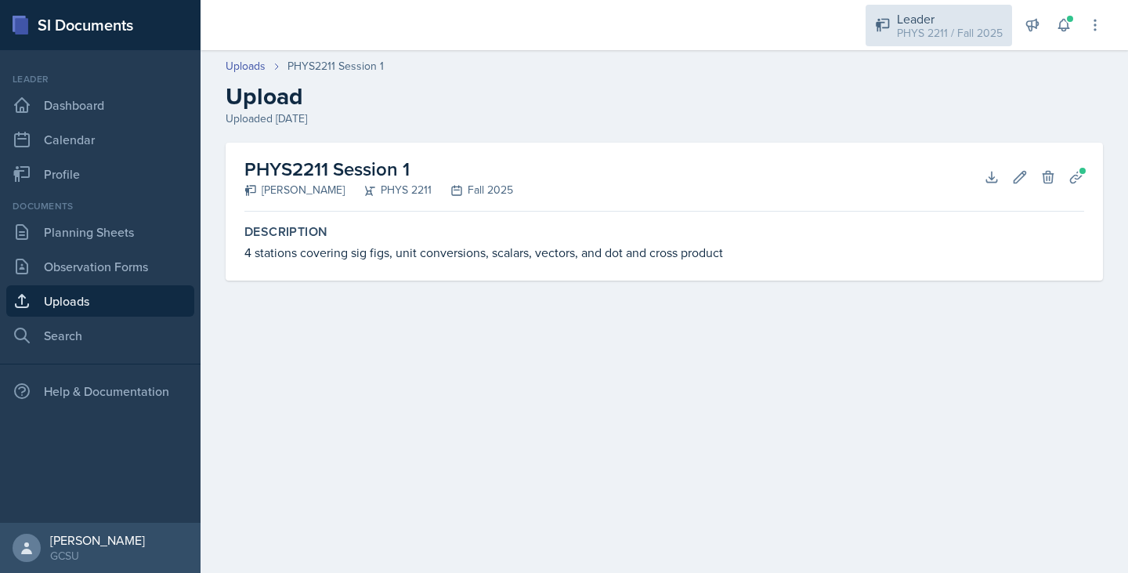
click at [896, 35] on div "Leader PHYS 2211 / Fall 2025" at bounding box center [939, 26] width 147 height 42
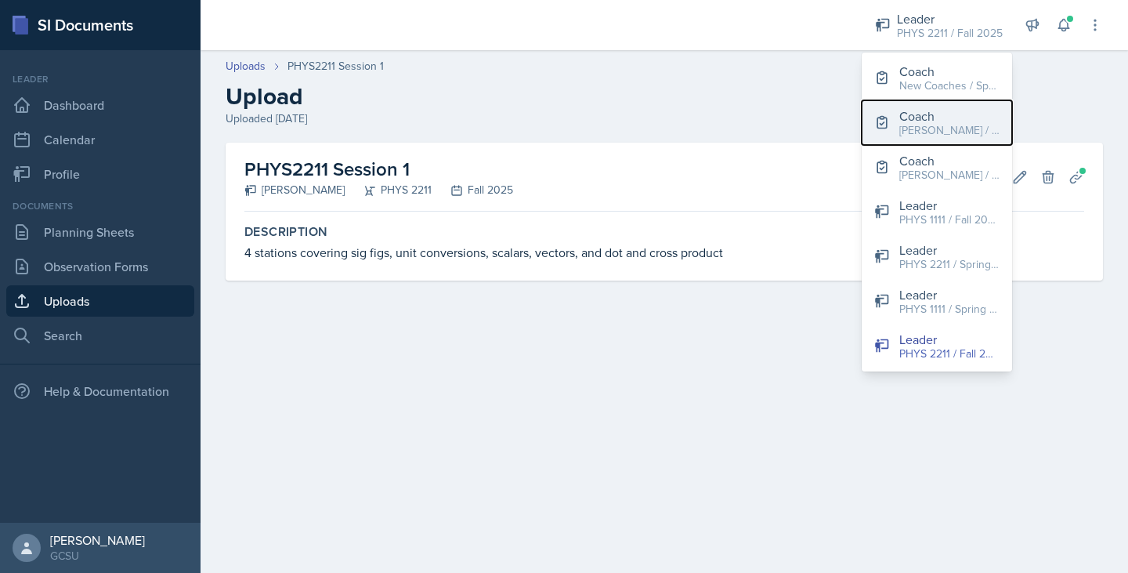
click at [907, 121] on div "Coach" at bounding box center [949, 116] width 100 height 19
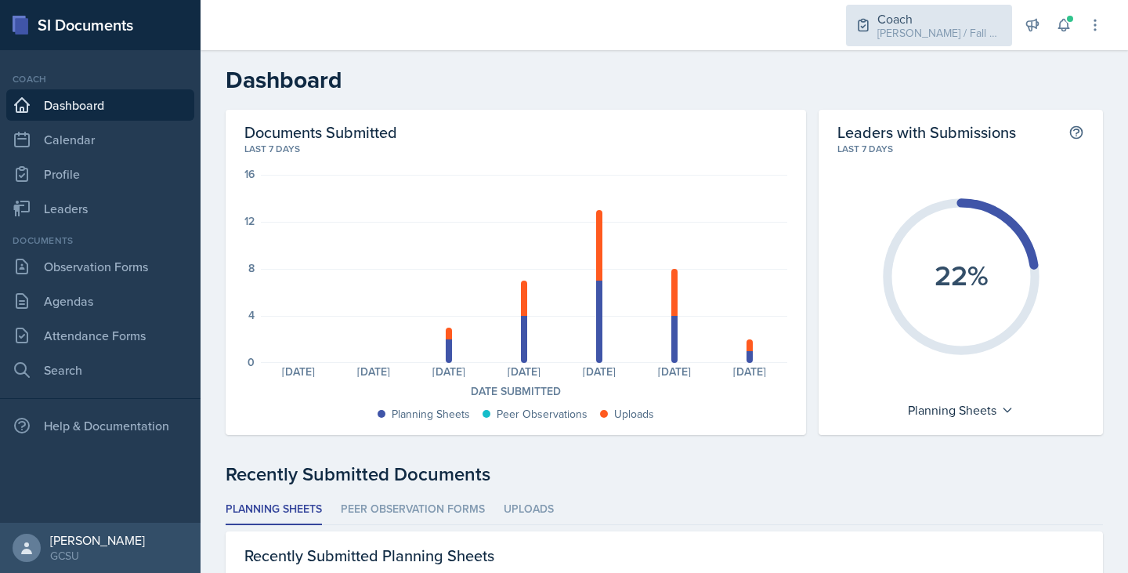
click at [979, 32] on div "[PERSON_NAME] / Fall 2025" at bounding box center [940, 33] width 125 height 16
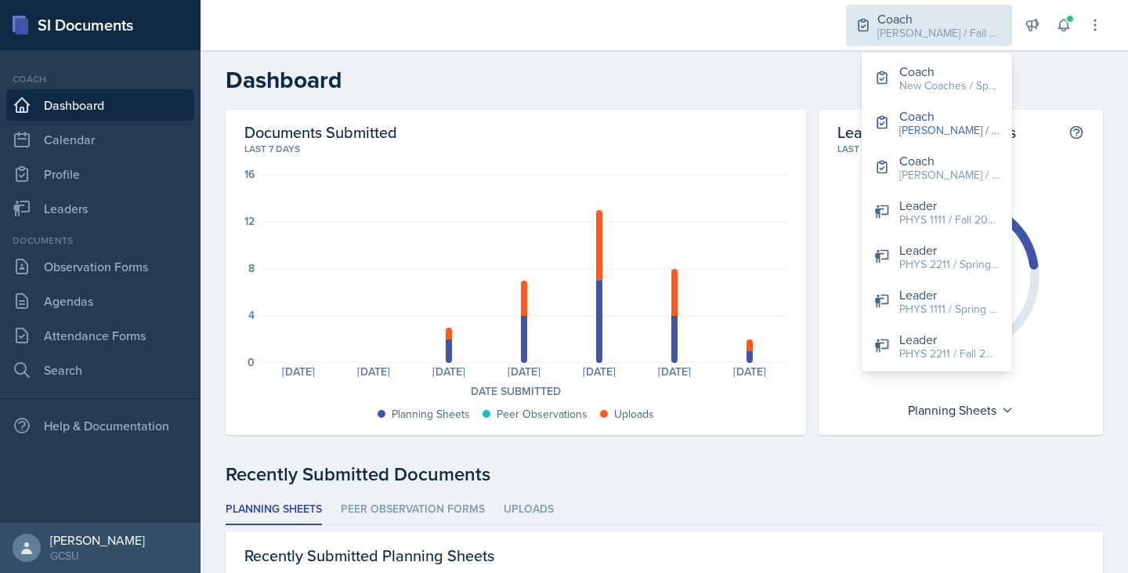
click at [927, 22] on div "Coach" at bounding box center [940, 18] width 125 height 19
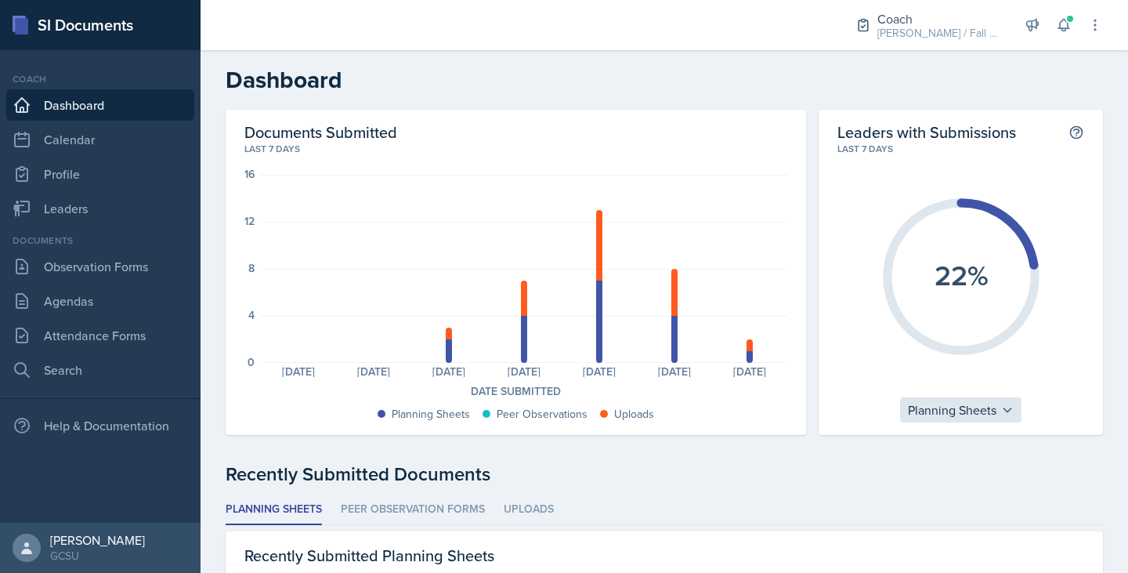
click at [984, 414] on div "Planning Sheets" at bounding box center [960, 409] width 121 height 25
click at [968, 414] on div "Planning Sheets" at bounding box center [960, 409] width 121 height 25
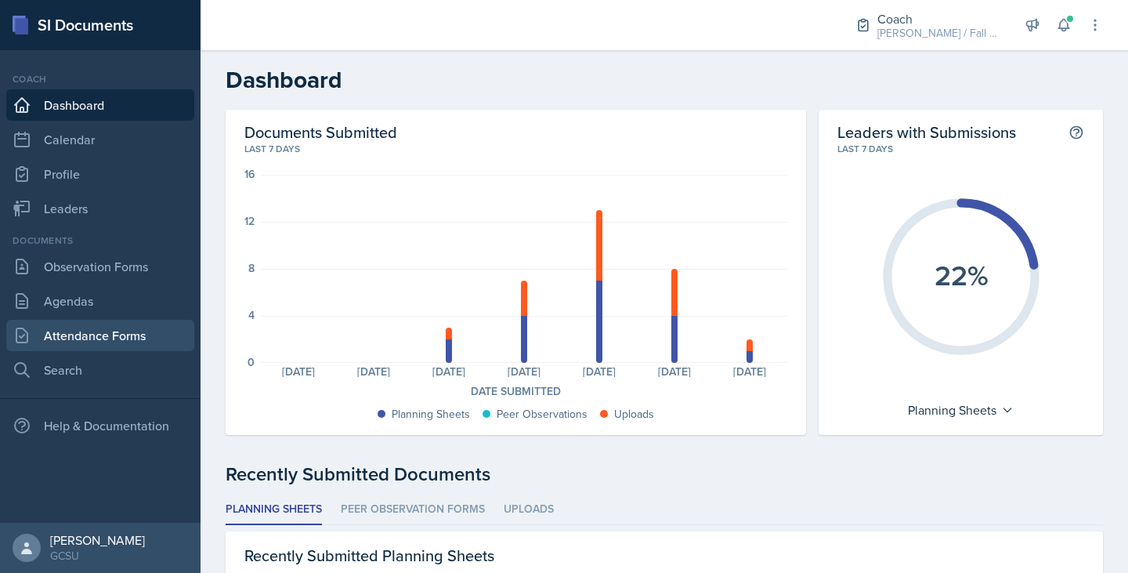
click at [148, 339] on link "Attendance Forms" at bounding box center [100, 335] width 188 height 31
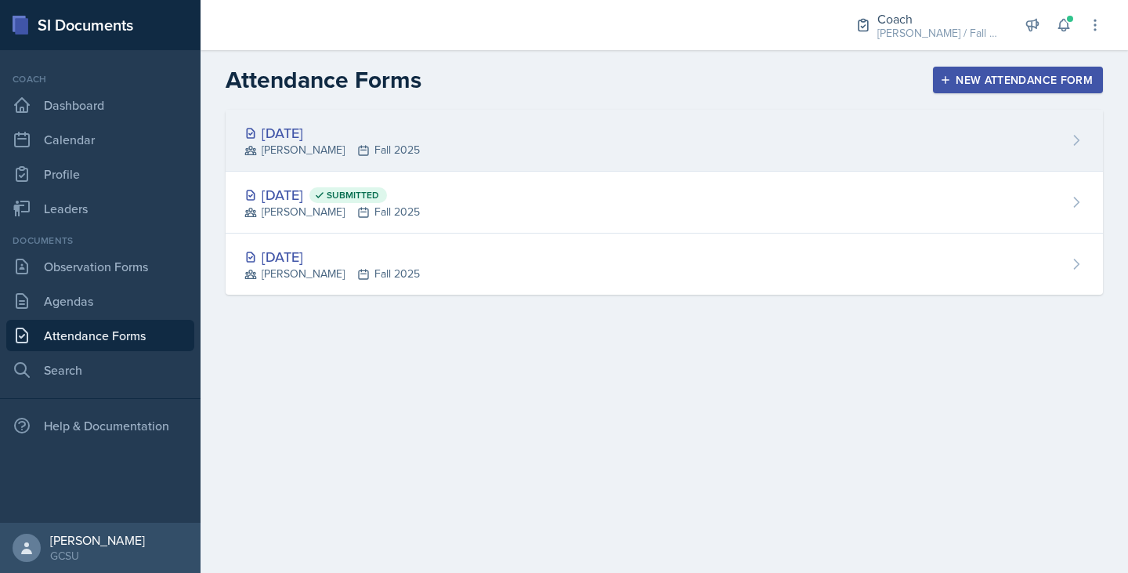
click at [506, 137] on div "[DATE] [PERSON_NAME] Fall 2025" at bounding box center [665, 141] width 878 height 62
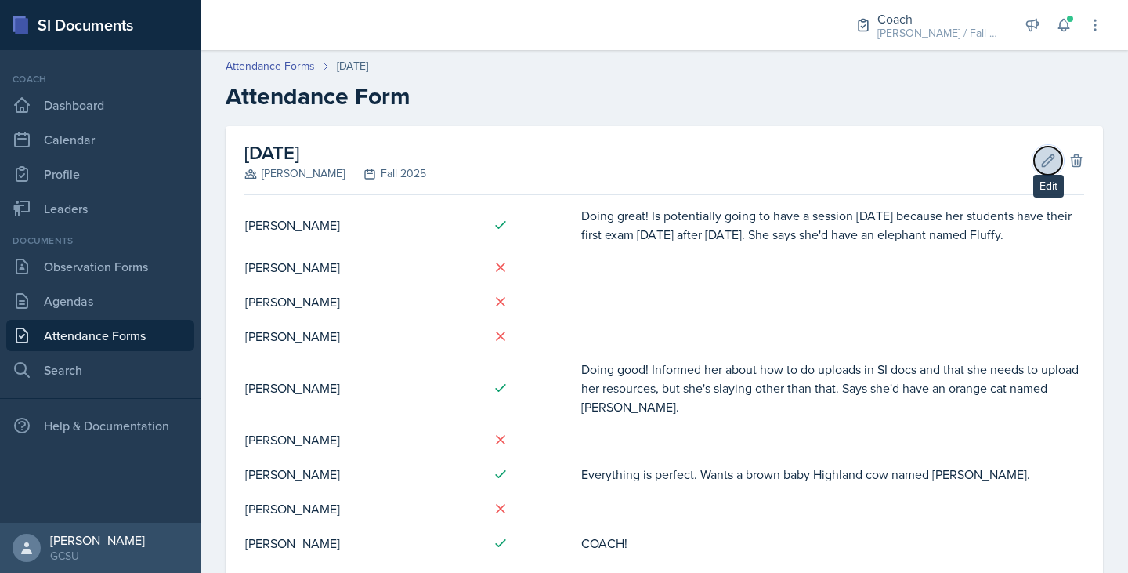
click at [1043, 161] on icon at bounding box center [1049, 160] width 12 height 12
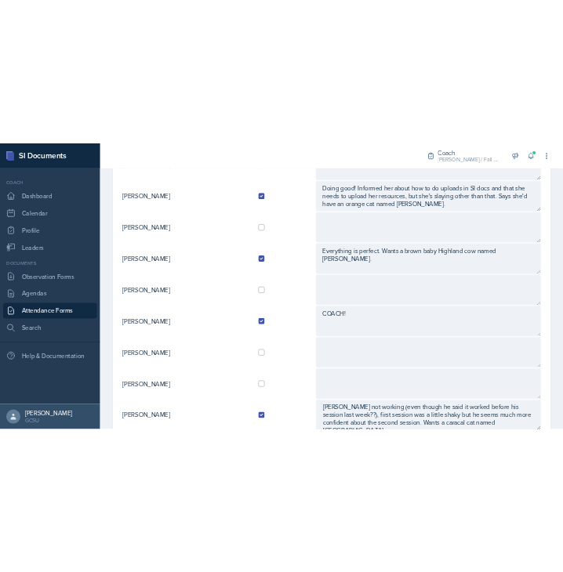
scroll to position [626, 0]
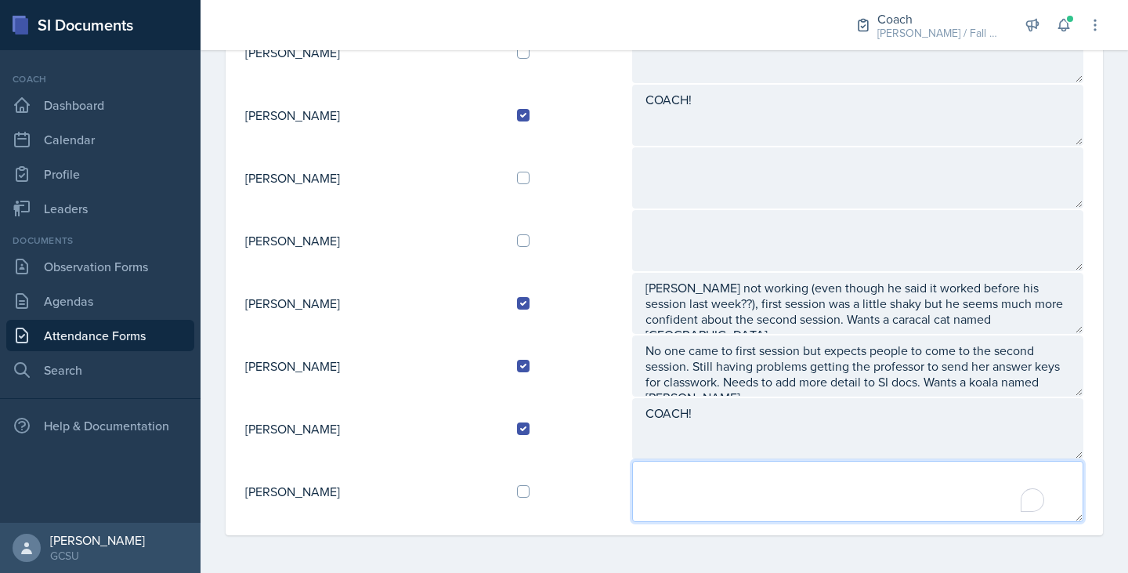
click at [769, 492] on textarea "To enrich screen reader interactions, please activate Accessibility in Grammarl…" at bounding box center [857, 491] width 451 height 61
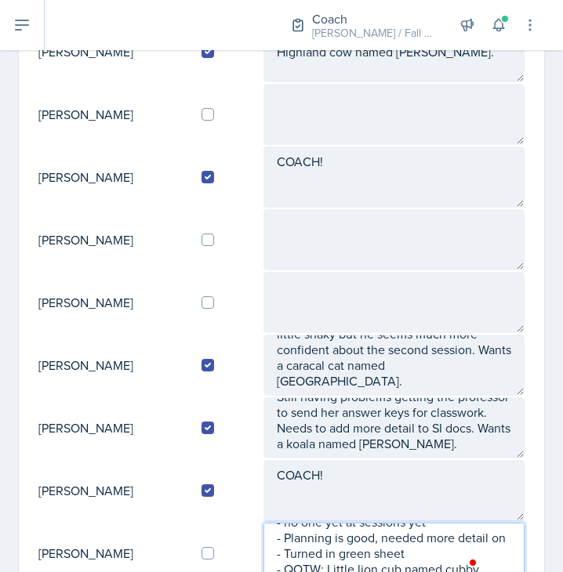
scroll to position [627, 0]
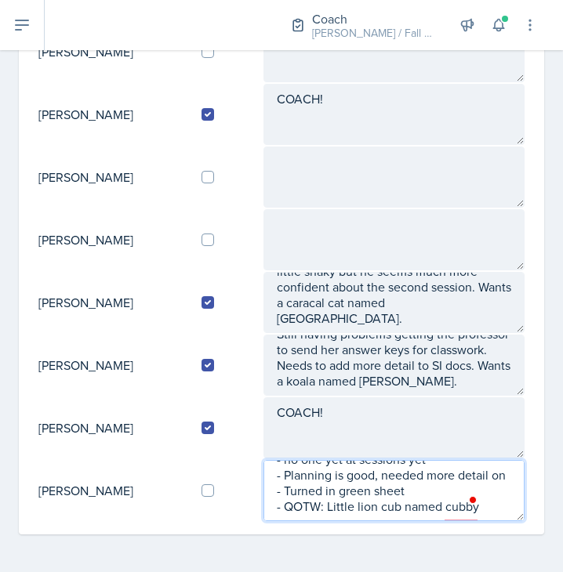
type textarea "IM - no one yet at sessions yet - Planning is good, needed more detail on - Tur…"
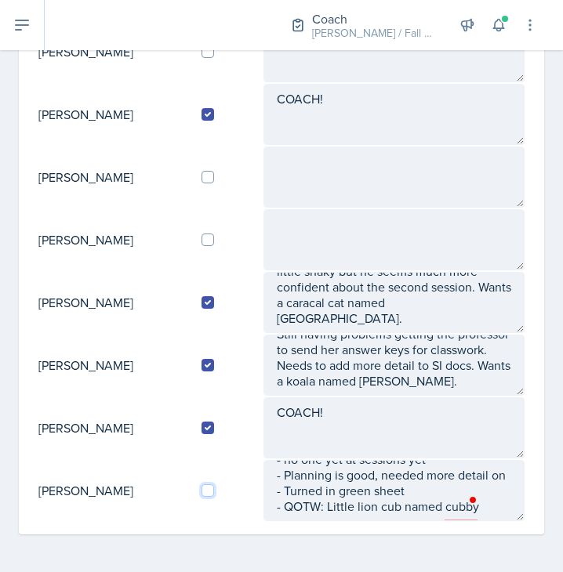
click at [214, 491] on input "checkbox" at bounding box center [207, 490] width 13 height 13
checkbox input "true"
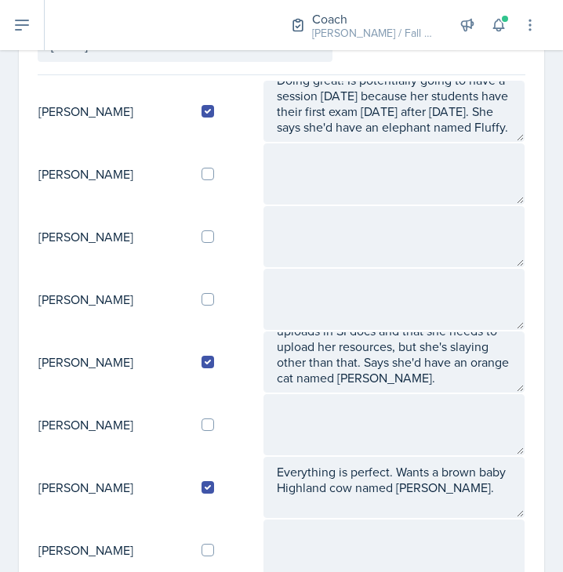
scroll to position [0, 0]
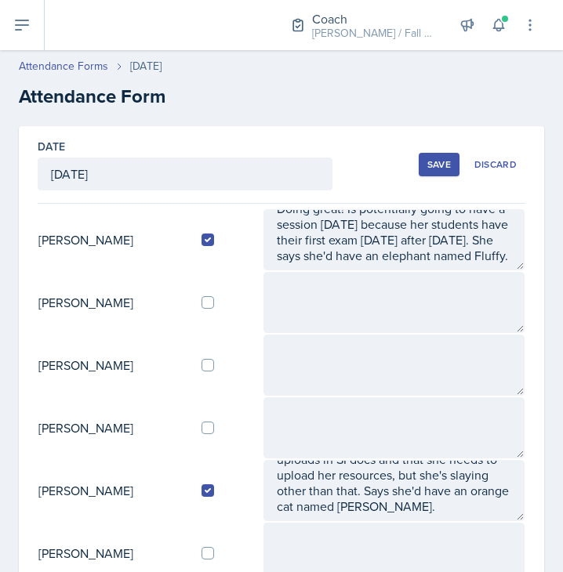
click at [368, 333] on td at bounding box center [393, 302] width 262 height 63
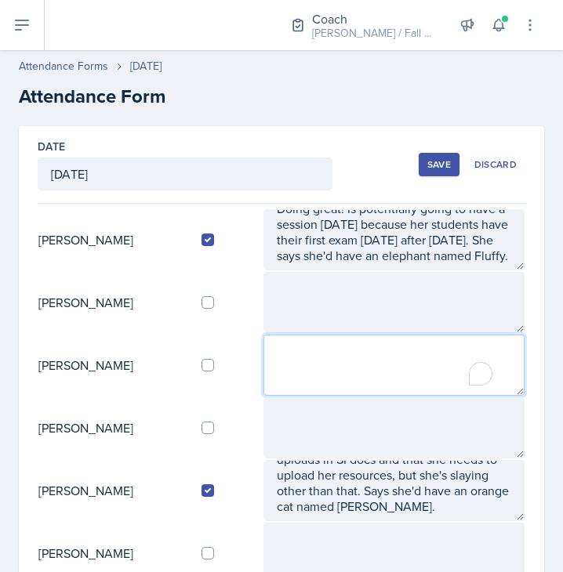
click at [343, 383] on textarea "To enrich screen reader interactions, please activate Accessibility in Grammarl…" at bounding box center [393, 365] width 261 height 61
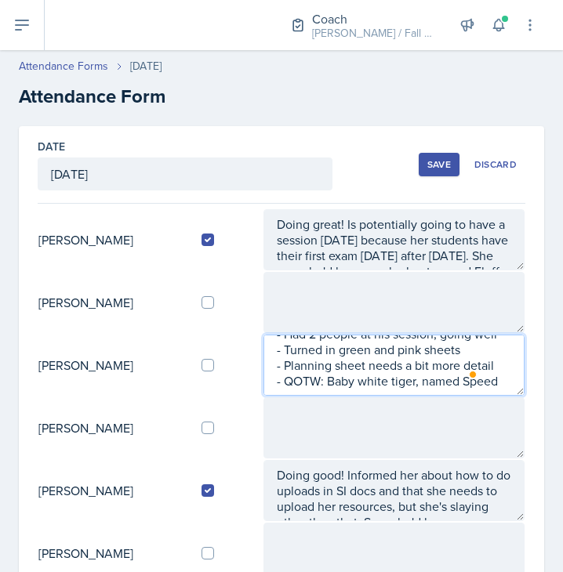
scroll to position [73, 0]
type textarea "IM - Had 2 people at his session, going well - Turned in green and pink sheets …"
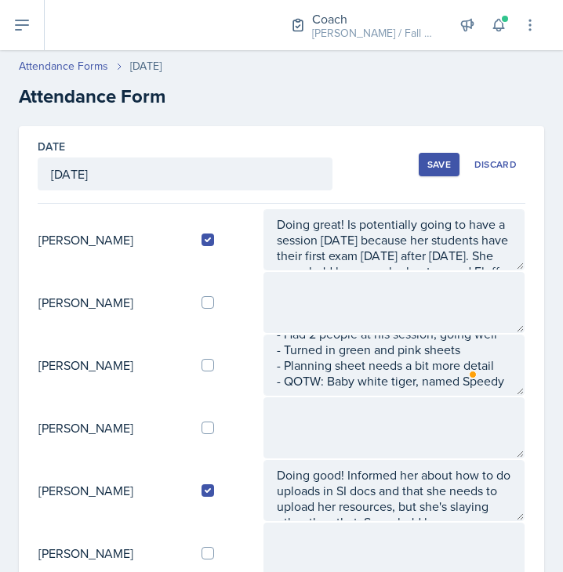
click at [215, 353] on td at bounding box center [226, 365] width 74 height 63
click at [212, 359] on input "checkbox" at bounding box center [207, 365] width 13 height 13
checkbox input "true"
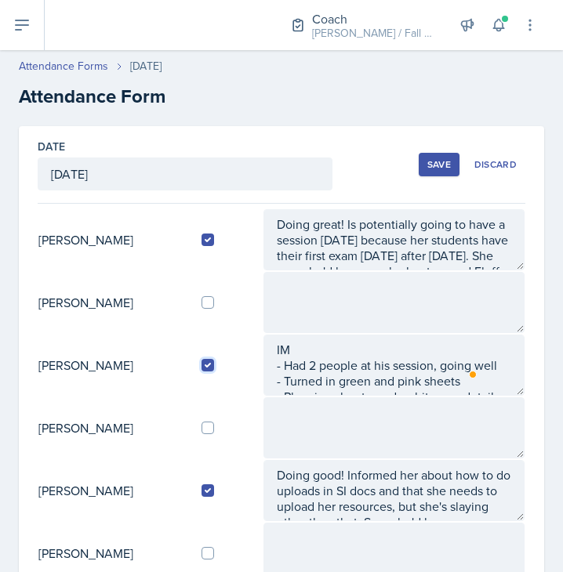
scroll to position [78, 0]
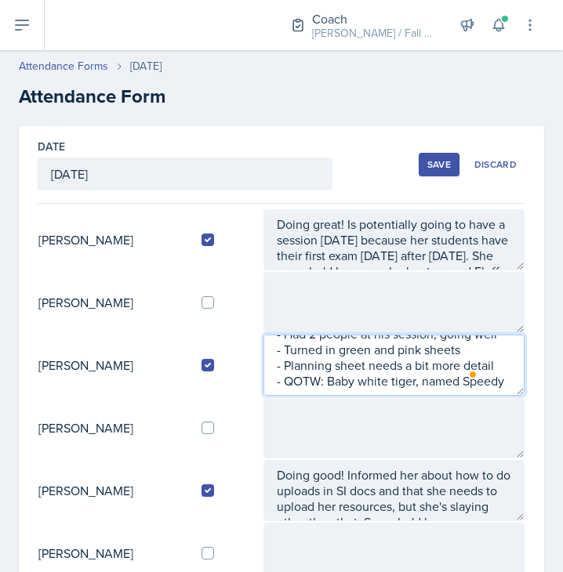
click at [335, 371] on textarea "IM - Had 2 people at his session, going well - Turned in green and pink sheets …" at bounding box center [393, 365] width 261 height 61
click at [357, 380] on textarea "IM - Had 2 people at his session, going well - Turned in green and pink sheets …" at bounding box center [393, 365] width 261 height 61
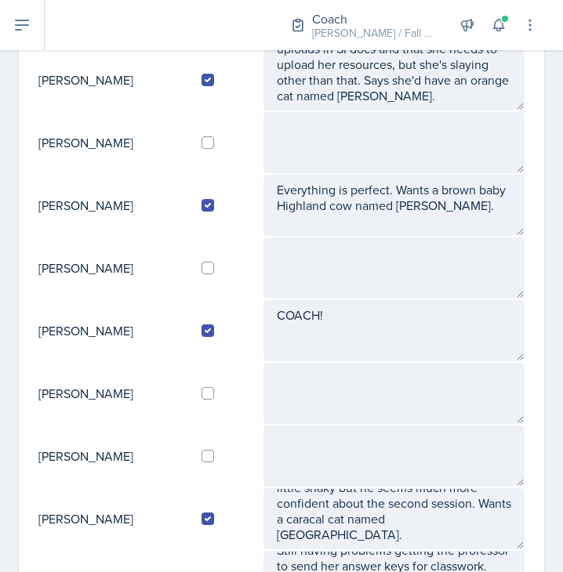
scroll to position [411, 0]
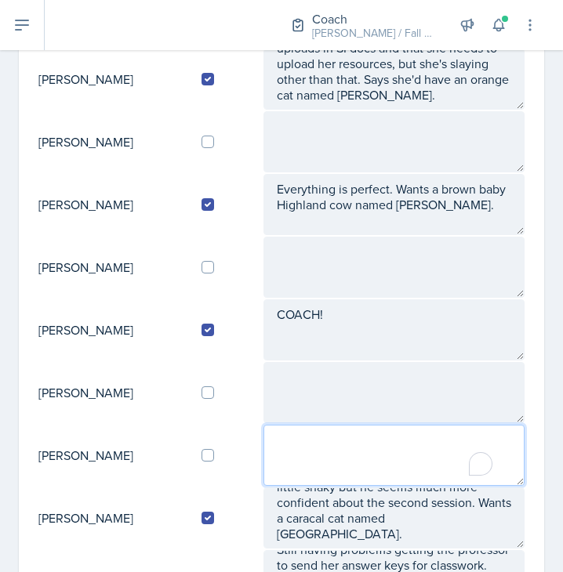
click at [341, 440] on textarea "To enrich screen reader interactions, please activate Accessibility in Grammarl…" at bounding box center [393, 455] width 261 height 61
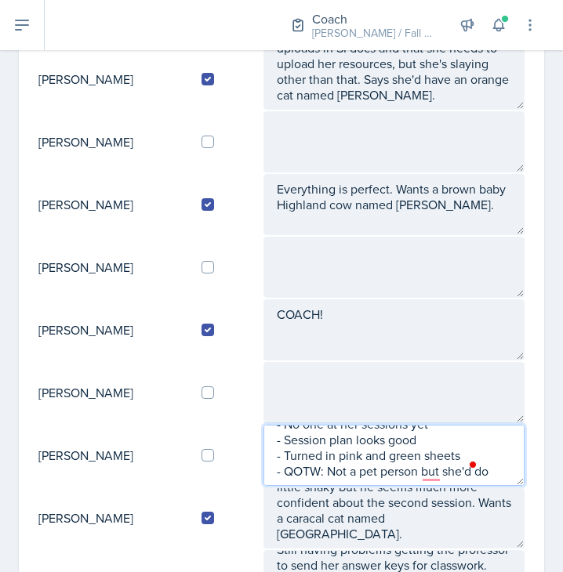
scroll to position [42, 0]
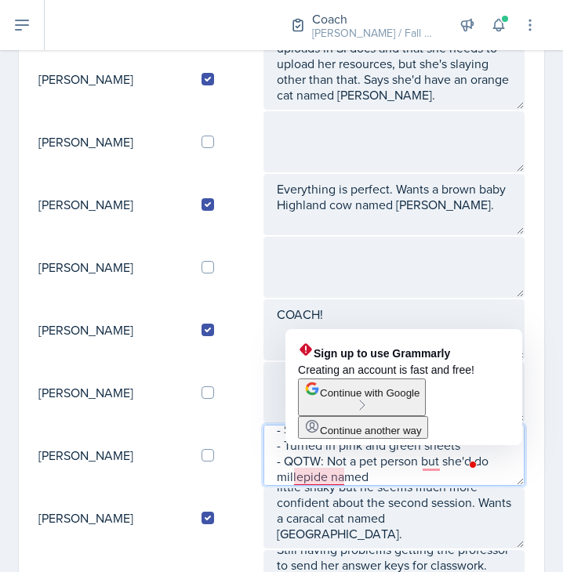
click at [321, 476] on textarea "IM - No one at her sessions yet - Session plan looks good - Turned in pink and …" at bounding box center [393, 455] width 261 height 61
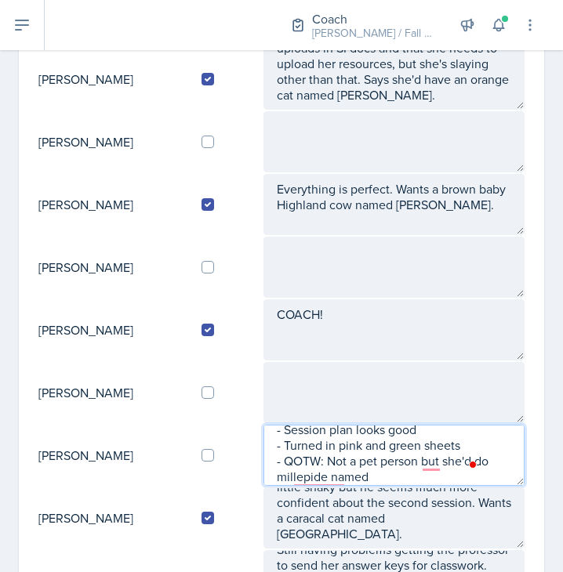
click at [417, 475] on textarea "IM - No one at her sessions yet - Session plan looks good - Turned in pink and …" at bounding box center [393, 455] width 261 height 61
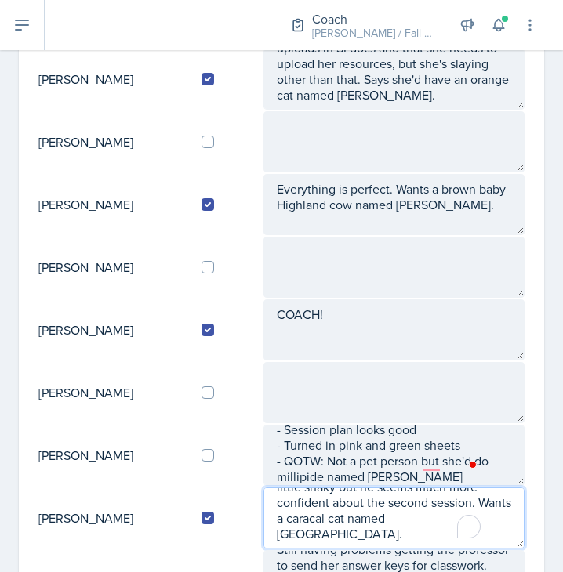
click at [497, 488] on textarea "[PERSON_NAME] not working (even though he said it worked before his session las…" at bounding box center [393, 517] width 261 height 61
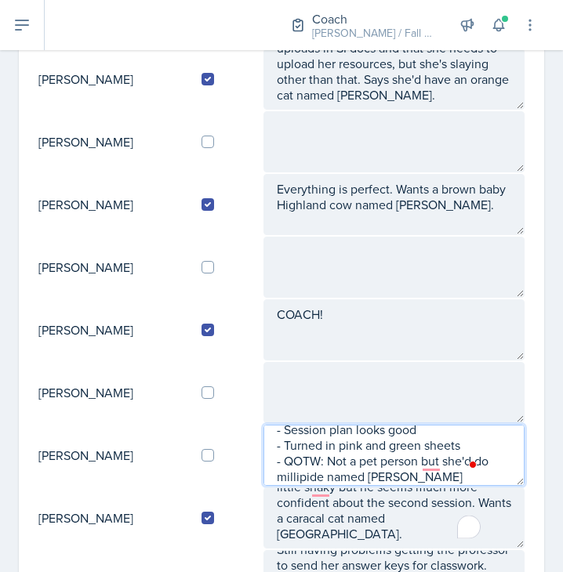
click at [454, 476] on textarea "IM - No one at her sessions yet - Session plan looks good - Turned in pink and …" at bounding box center [393, 455] width 261 height 61
type textarea "IM - No one at her sessions yet - Session plan looks good - Turned in pink and …"
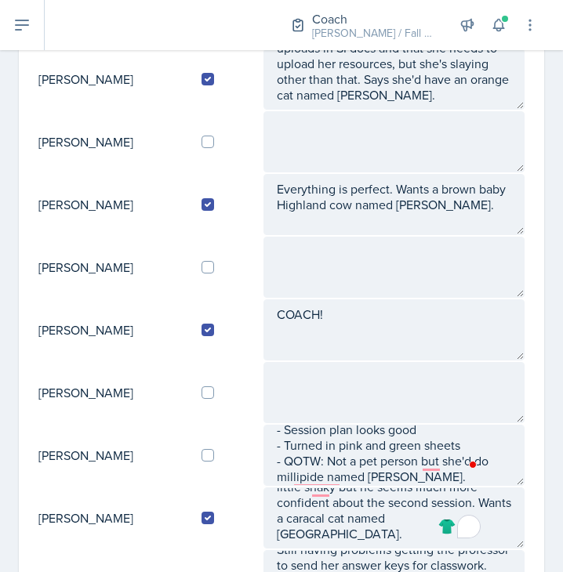
click at [212, 448] on td at bounding box center [226, 455] width 74 height 63
click at [213, 451] on input "checkbox" at bounding box center [207, 455] width 13 height 13
checkbox input "true"
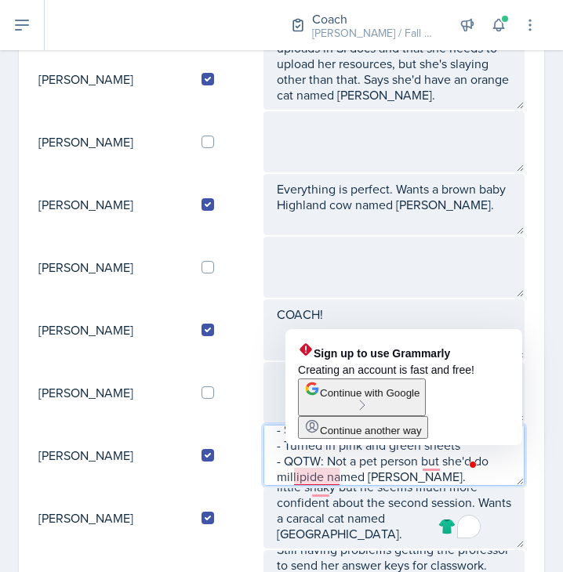
click at [330, 476] on textarea "IM - No one at her sessions yet - Session plan looks good - Turned in pink and …" at bounding box center [393, 455] width 261 height 61
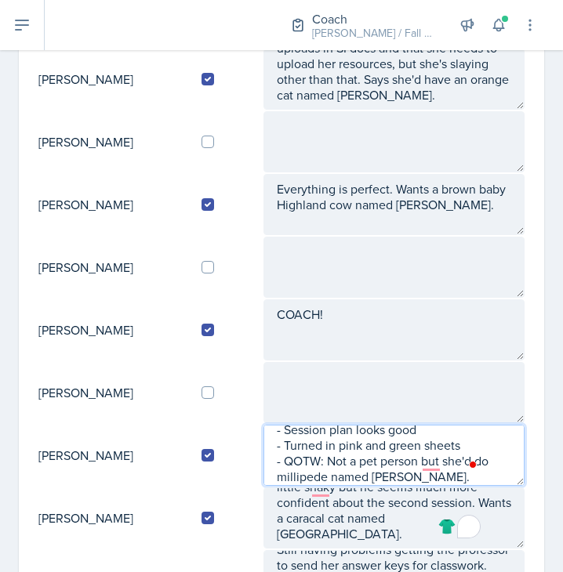
click at [345, 476] on textarea "IM - No one at her sessions yet - Session plan looks good - Turned in pink and …" at bounding box center [393, 455] width 261 height 61
click at [411, 469] on textarea "IM - No one at her sessions yet - Session plan looks good - Turned in pink and …" at bounding box center [393, 455] width 261 height 61
click at [444, 475] on textarea "IM - No one at her sessions yet - Session plan looks good - Turned in pink and …" at bounding box center [393, 455] width 261 height 61
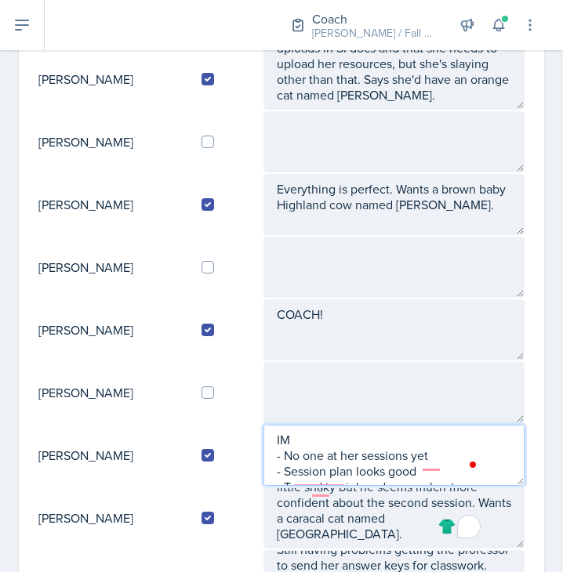
scroll to position [0, 0]
type textarea "IM - No one at her sessions yet - Session plan looks good - Turned in pink and …"
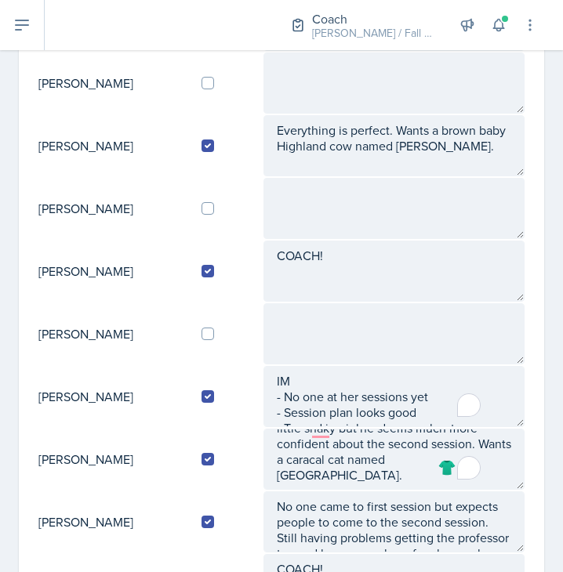
scroll to position [470, 0]
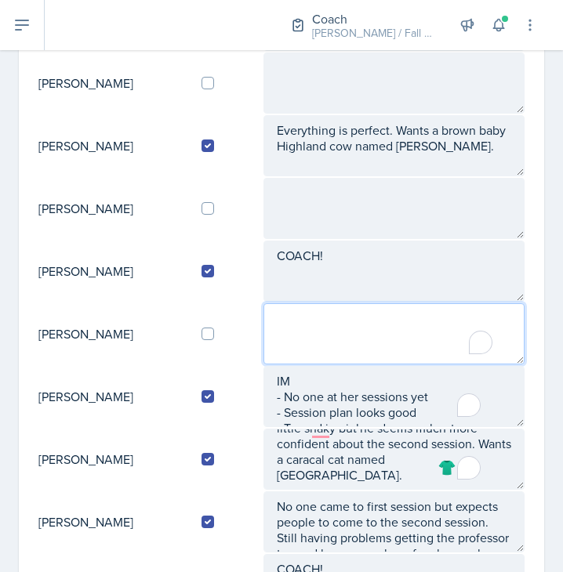
click at [320, 320] on textarea "To enrich screen reader interactions, please activate Accessibility in Grammarl…" at bounding box center [393, 333] width 261 height 61
type textarea "O"
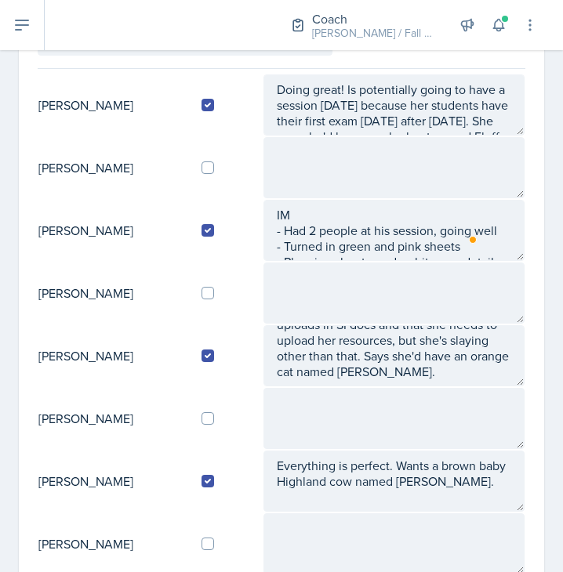
scroll to position [134, 0]
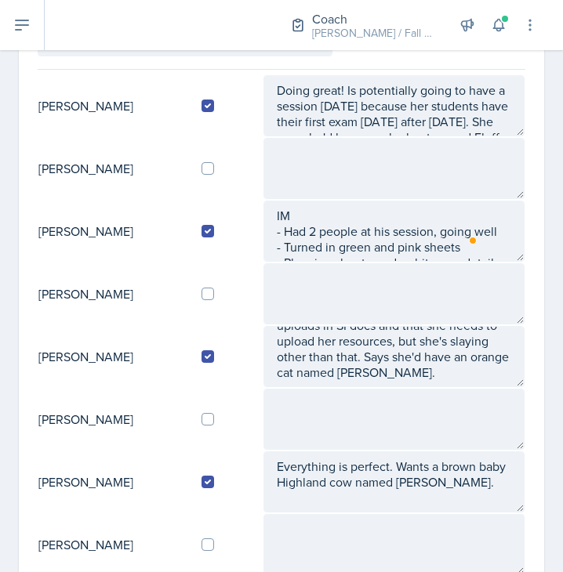
type textarea "IM -"
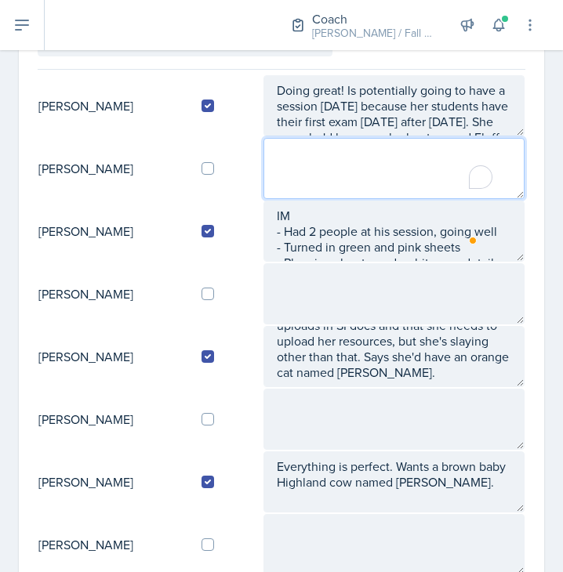
click at [326, 184] on textarea "To enrich screen reader interactions, please activate Accessibility in Grammarl…" at bounding box center [393, 168] width 261 height 61
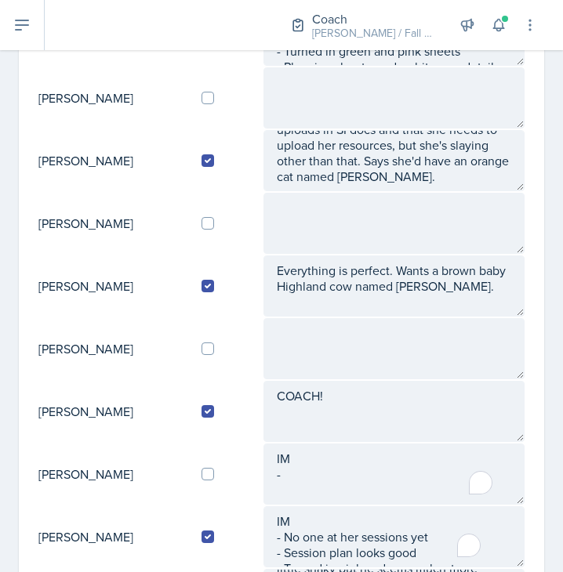
scroll to position [331, 0]
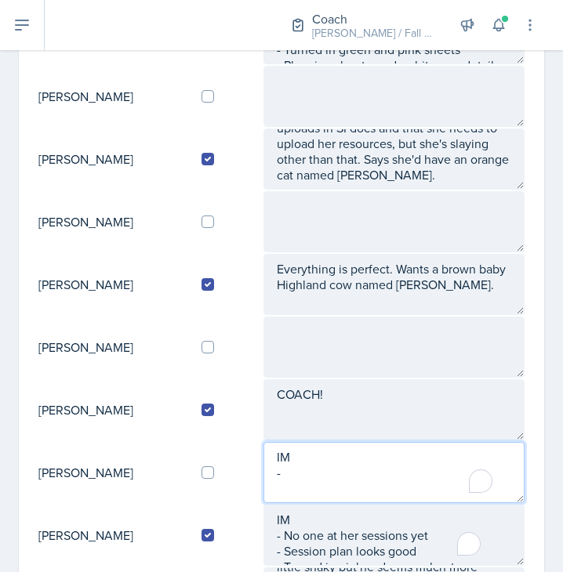
click at [309, 467] on textarea "IM -" at bounding box center [393, 472] width 261 height 61
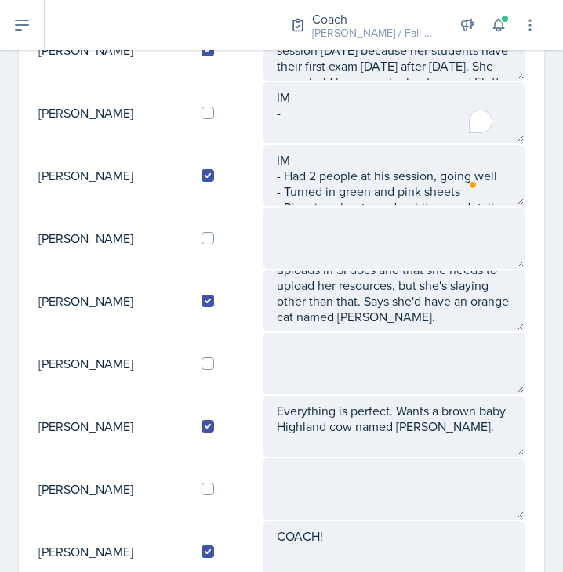
scroll to position [117, 0]
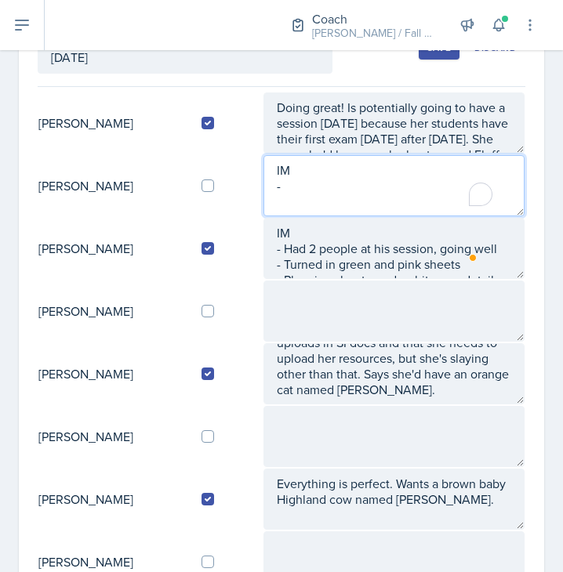
click at [297, 189] on textarea "IM -" at bounding box center [393, 185] width 261 height 61
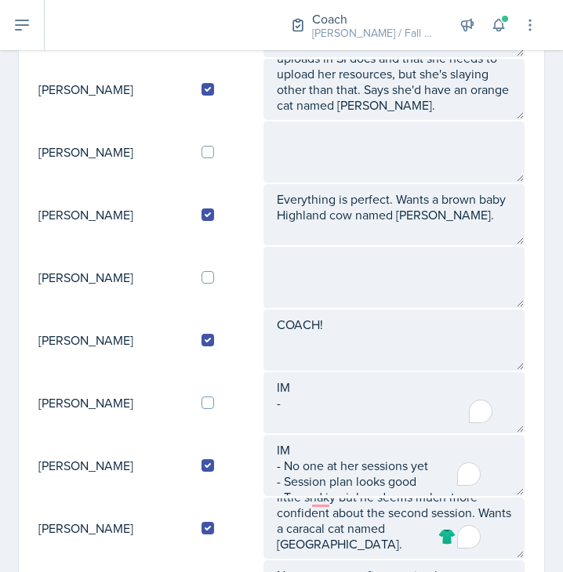
scroll to position [404, 0]
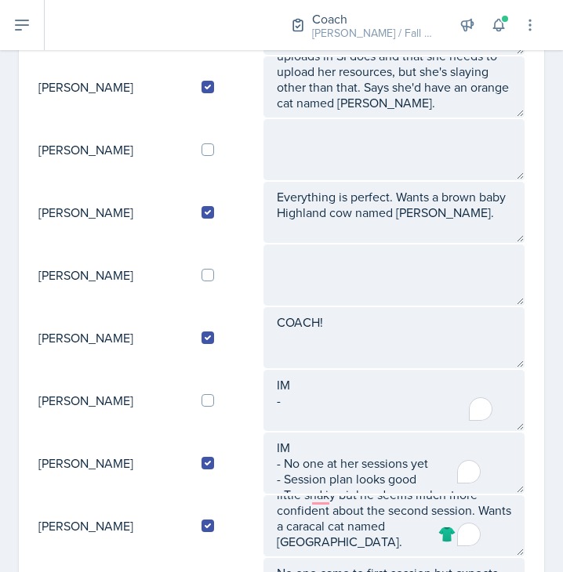
type textarea "IM - Sessions going well - Turned in pink and green sheets"
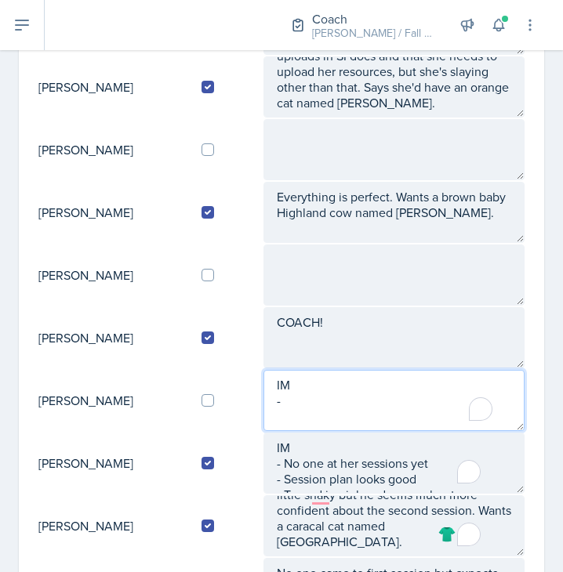
click at [302, 402] on textarea "IM -" at bounding box center [393, 400] width 261 height 61
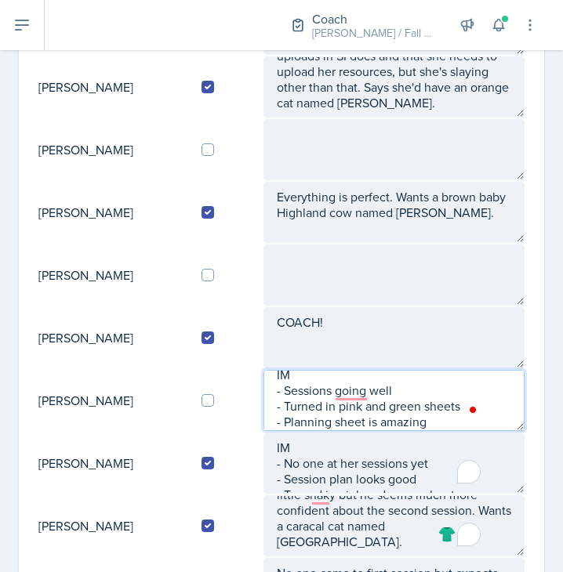
type textarea "IM - Sessions going well - Turned in pink and green sheets - Planning sheet is …"
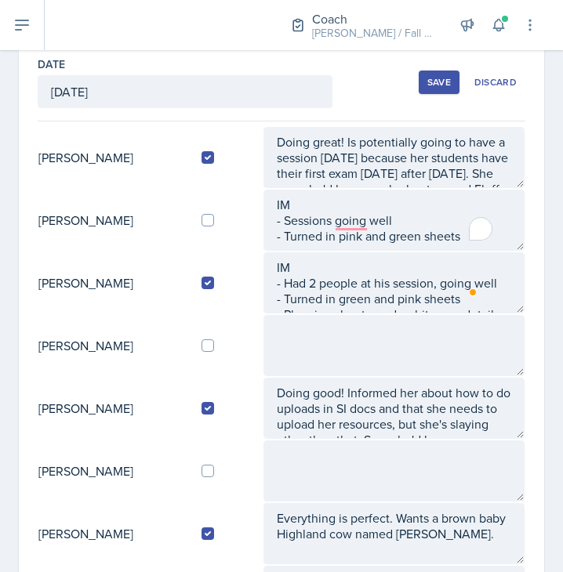
scroll to position [85, 0]
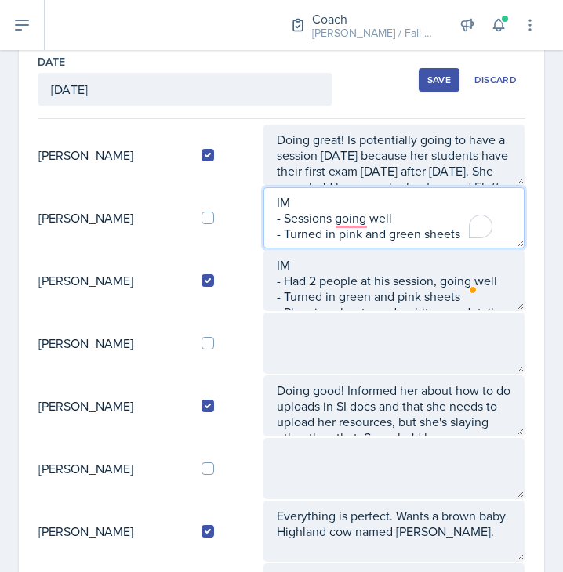
click at [467, 236] on textarea "IM - Sessions going well - Turned in pink and green sheets" at bounding box center [393, 217] width 261 height 61
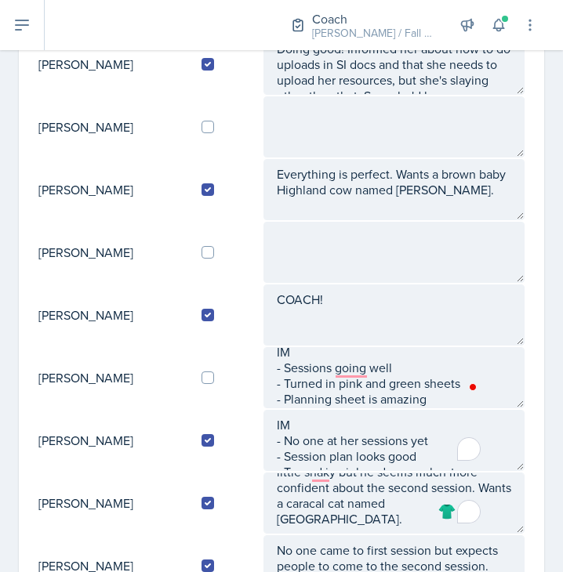
scroll to position [427, 0]
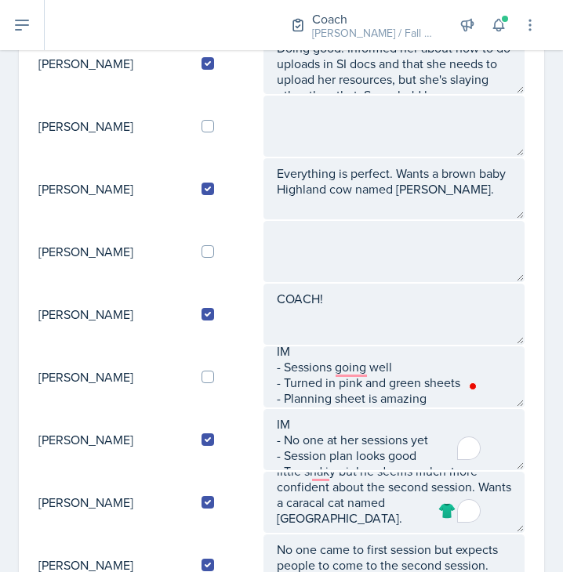
type textarea "IM - Sessions going well - Turned in pink and green sheets - More detail on the…"
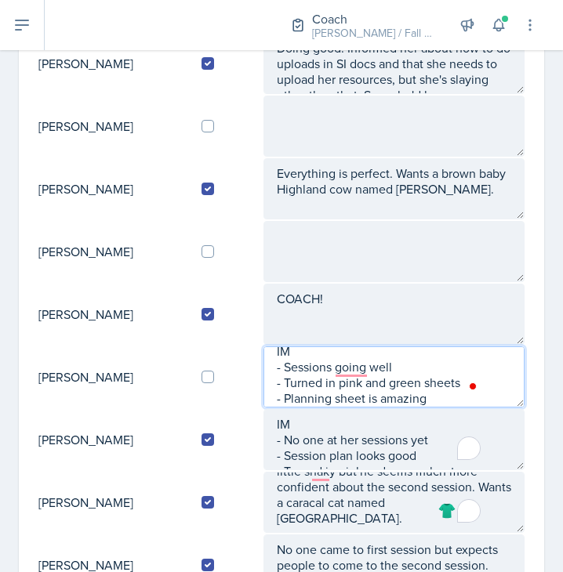
click at [443, 403] on textarea "IM - Sessions going well - Turned in pink and green sheets - Planning sheet is …" at bounding box center [393, 376] width 261 height 61
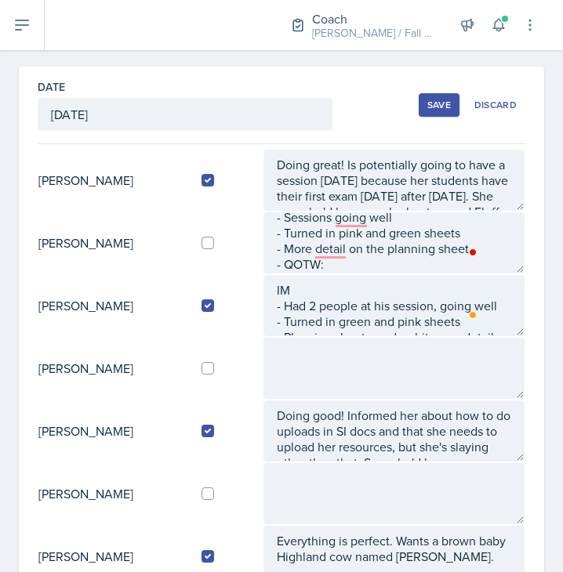
scroll to position [0, 0]
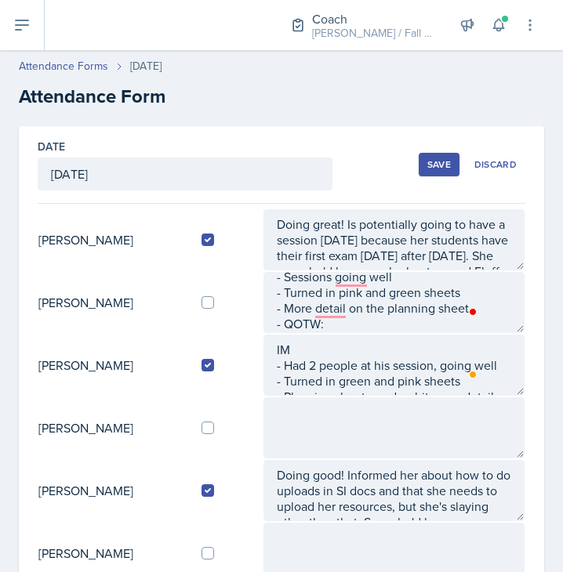
type textarea "IM - Sessions going well - Turned in pink and green sheets - Planning sheet is …"
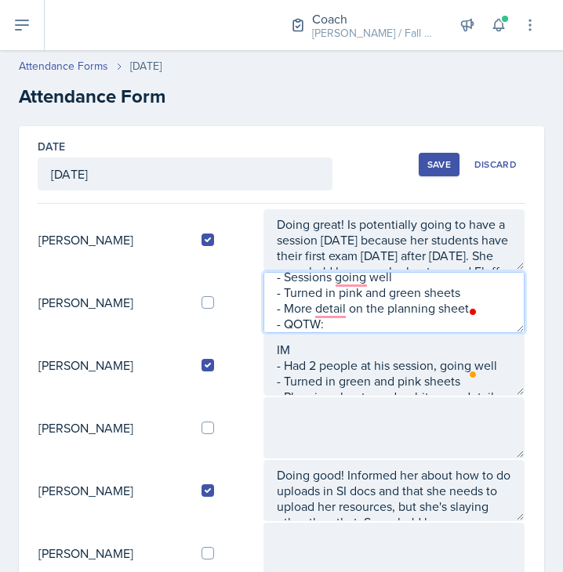
click at [357, 324] on textarea "IM - Sessions going well - Turned in pink and green sheets - More detail on the…" at bounding box center [393, 302] width 261 height 61
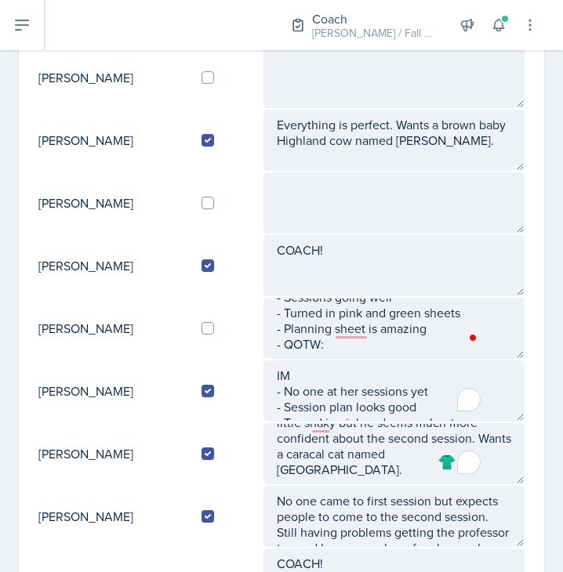
scroll to position [31, 0]
type textarea "IM - Sessions going well - Turned in pink and green sheets - More detail on the…"
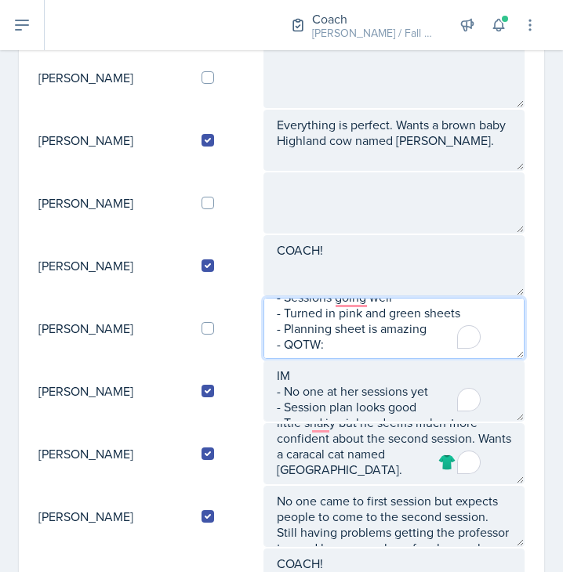
click at [360, 344] on textarea "IM - Sessions going well - Turned in pink and green sheets - Planning sheet is …" at bounding box center [393, 328] width 261 height 61
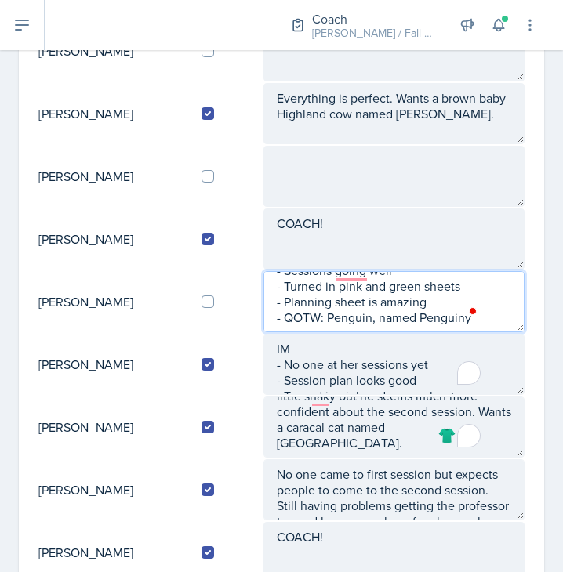
type textarea "IM - Sessions going well - Turned in pink and green sheets - Planning sheet is …"
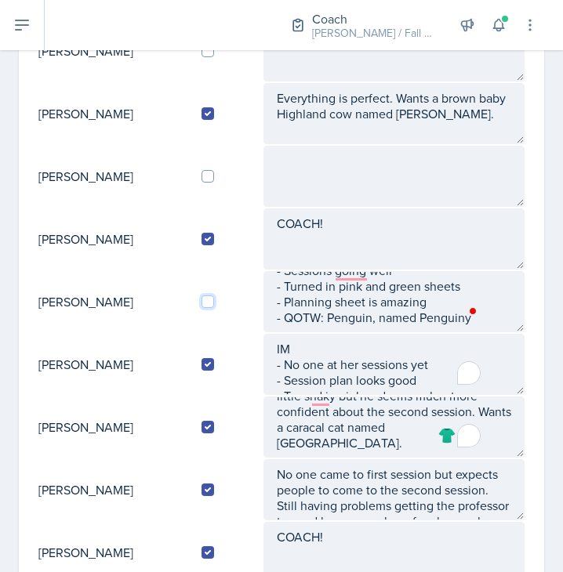
click at [212, 302] on input "checkbox" at bounding box center [207, 301] width 13 height 13
checkbox input "true"
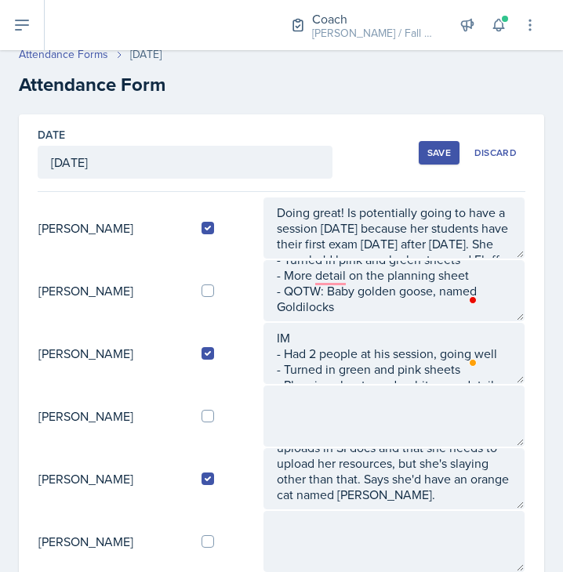
scroll to position [0, 0]
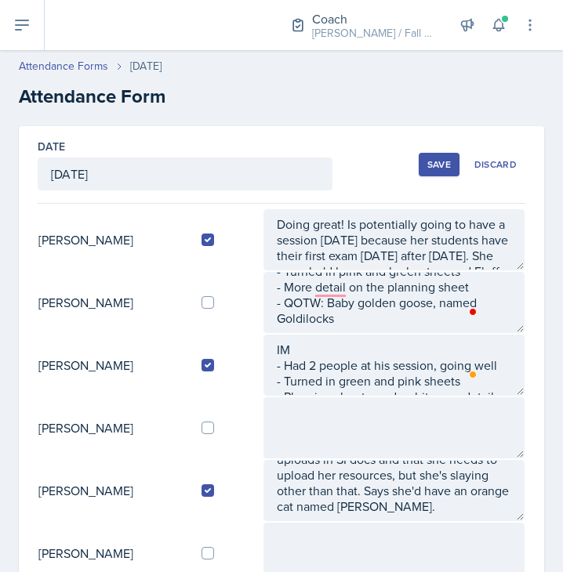
click at [211, 295] on td at bounding box center [226, 302] width 74 height 63
click at [214, 300] on input "checkbox" at bounding box center [207, 302] width 13 height 13
checkbox input "true"
click at [151, 360] on td "[PERSON_NAME]" at bounding box center [113, 365] width 151 height 63
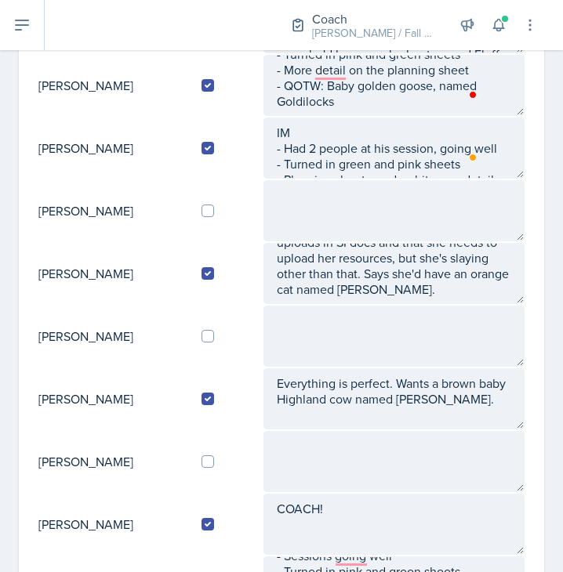
scroll to position [218, 0]
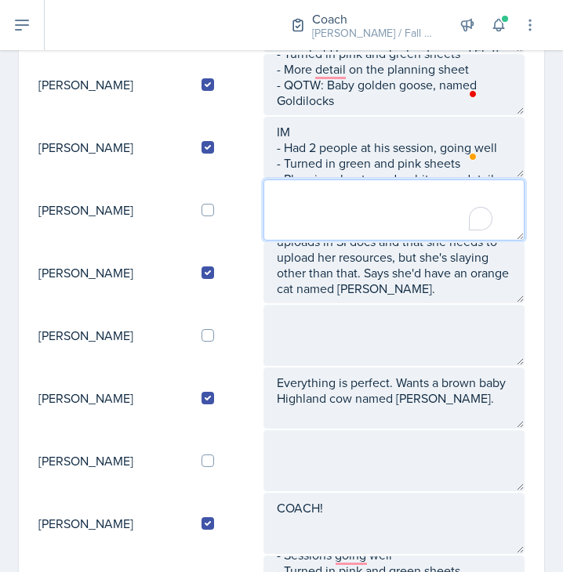
click at [295, 203] on textarea "To enrich screen reader interactions, please activate Accessibility in Grammarl…" at bounding box center [393, 209] width 261 height 61
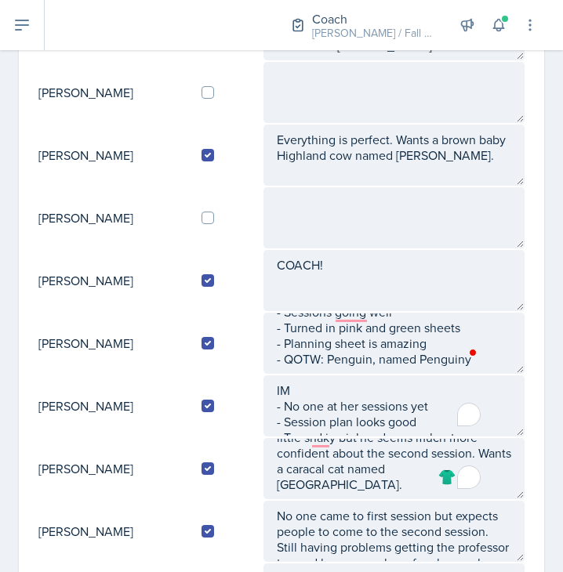
scroll to position [461, 0]
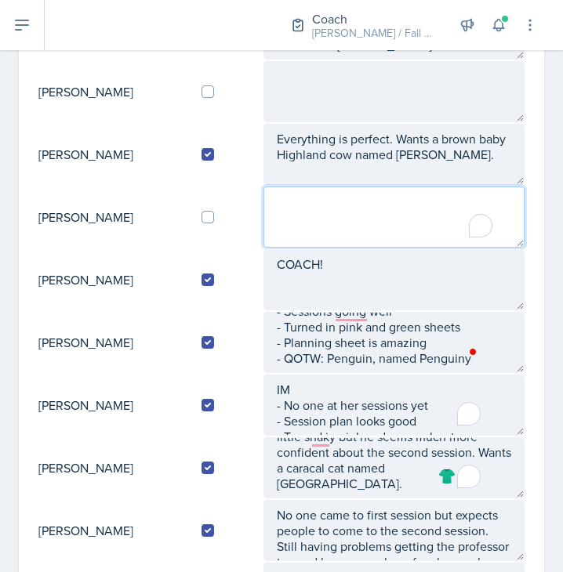
click at [293, 204] on textarea "To enrich screen reader interactions, please activate Accessibility in Grammarl…" at bounding box center [393, 216] width 261 height 61
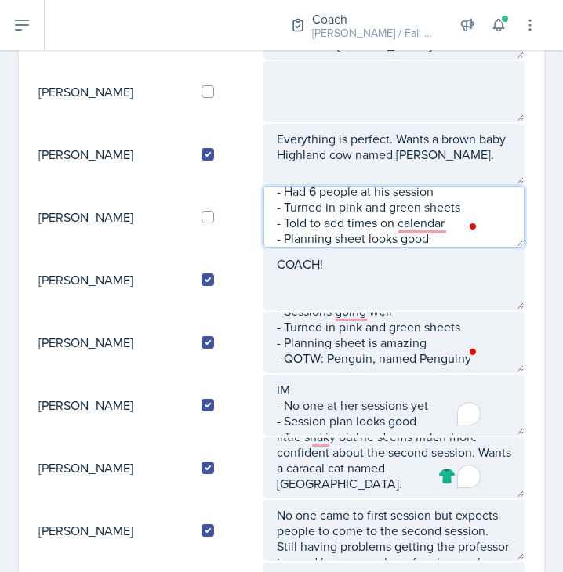
scroll to position [42, 0]
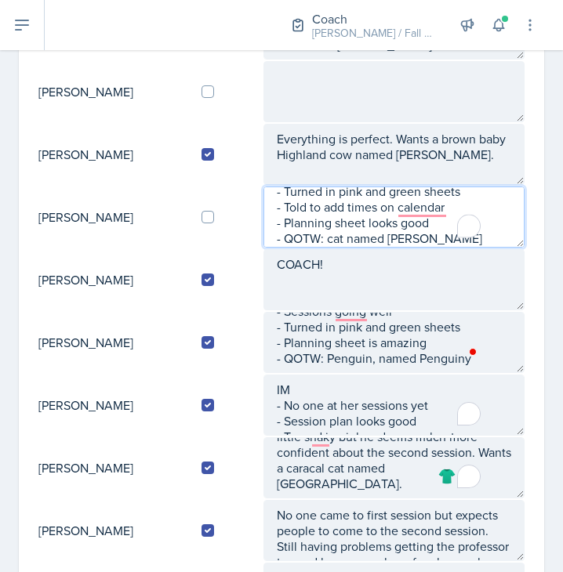
type textarea "IM - Had 6 people at his session - Turned in pink and green sheets - Told to ad…"
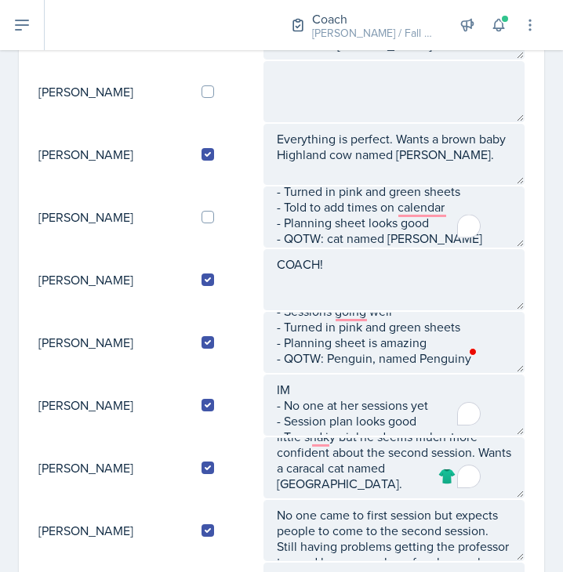
click at [217, 207] on td at bounding box center [226, 217] width 74 height 63
click at [214, 215] on input "checkbox" at bounding box center [207, 217] width 13 height 13
checkbox input "true"
click at [421, 248] on td "IM - Had 6 people at his session - Turned in pink and green sheets - Told to ad…" at bounding box center [393, 217] width 262 height 63
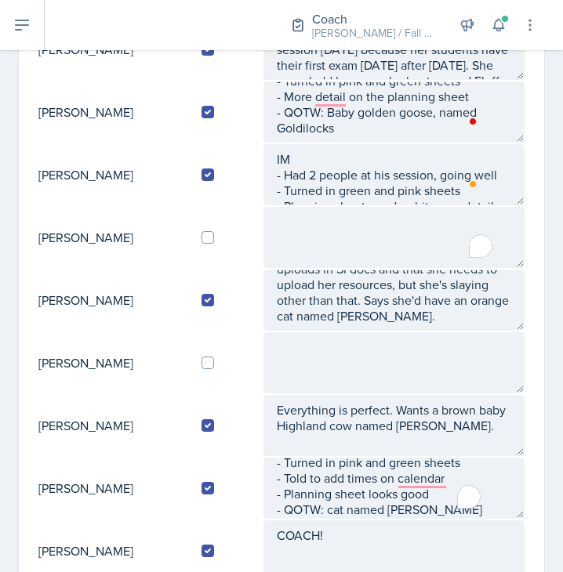
scroll to position [0, 0]
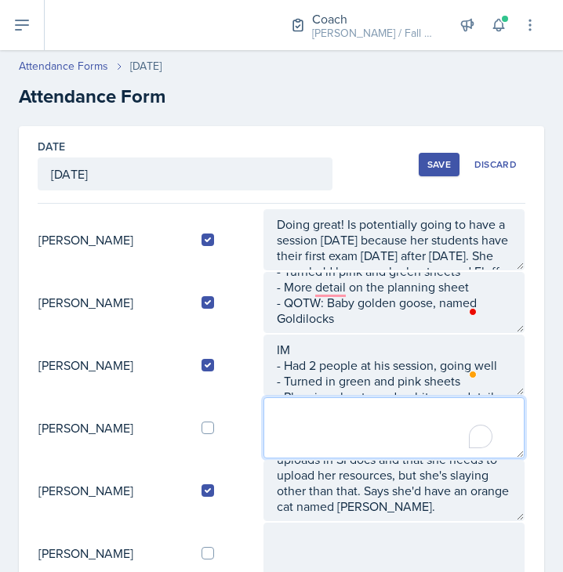
click at [305, 417] on textarea "To enrich screen reader interactions, please activate Accessibility in Grammarl…" at bounding box center [393, 427] width 261 height 61
click at [317, 409] on textarea "To enrich screen reader interactions, please activate Accessibility in Grammarl…" at bounding box center [393, 427] width 261 height 61
click at [352, 446] on textarea "IM - No one yet at sessions -" at bounding box center [393, 427] width 261 height 61
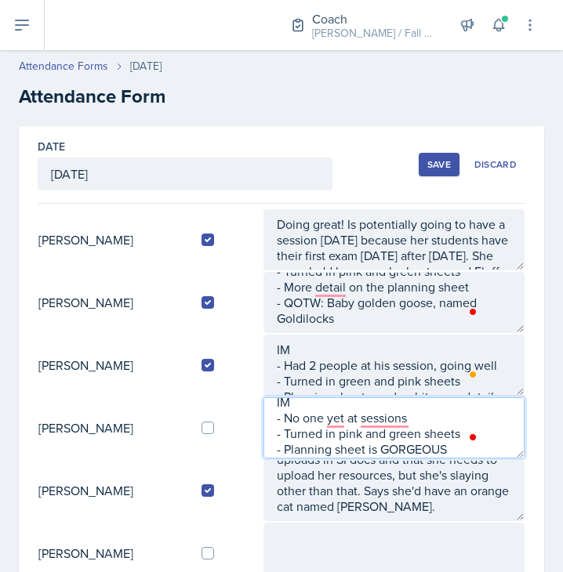
type textarea "IM - No one yet at sessions - Turned in pink and green sheets - Planning sheet …"
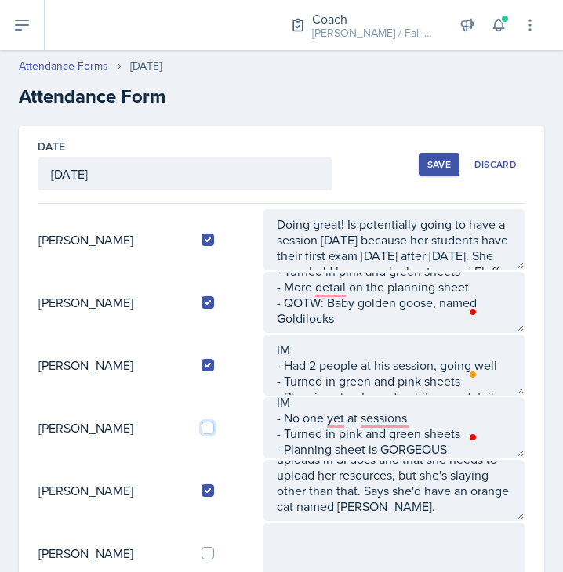
click at [214, 426] on input "checkbox" at bounding box center [207, 428] width 13 height 13
checkbox input "true"
click at [159, 431] on td "[PERSON_NAME]" at bounding box center [113, 427] width 151 height 63
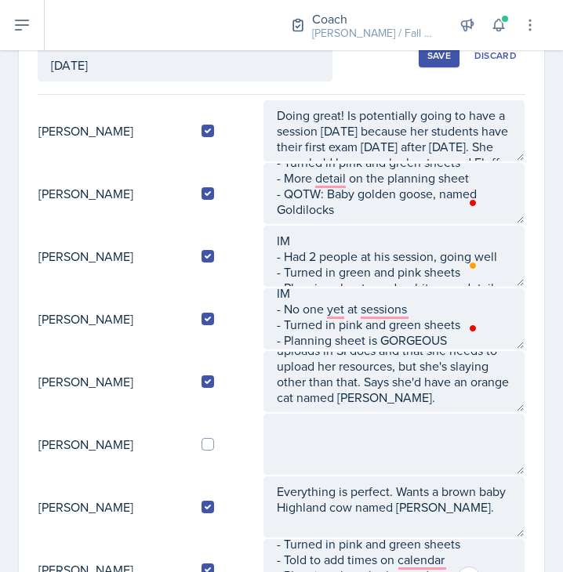
scroll to position [113, 0]
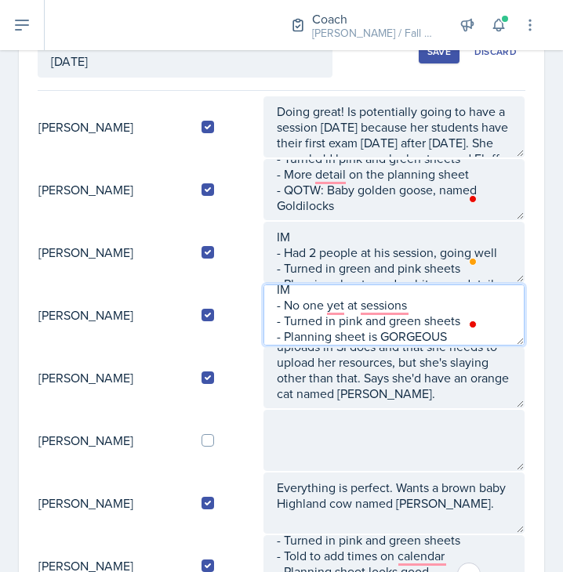
click at [484, 330] on textarea "IM - No one yet at sessions - Turned in pink and green sheets - Planning sheet …" at bounding box center [393, 314] width 261 height 61
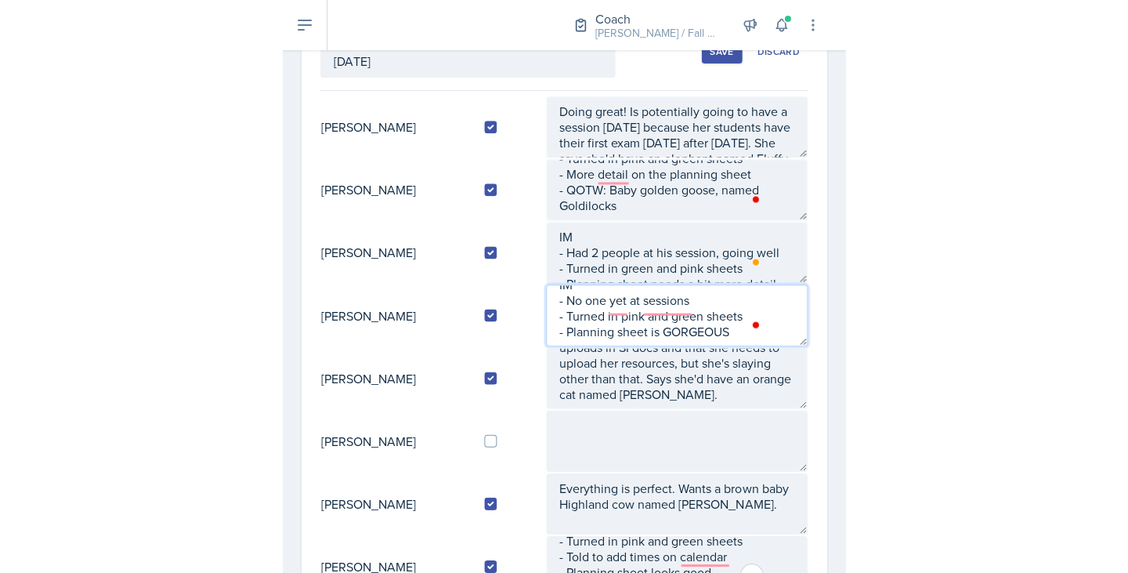
scroll to position [26, 0]
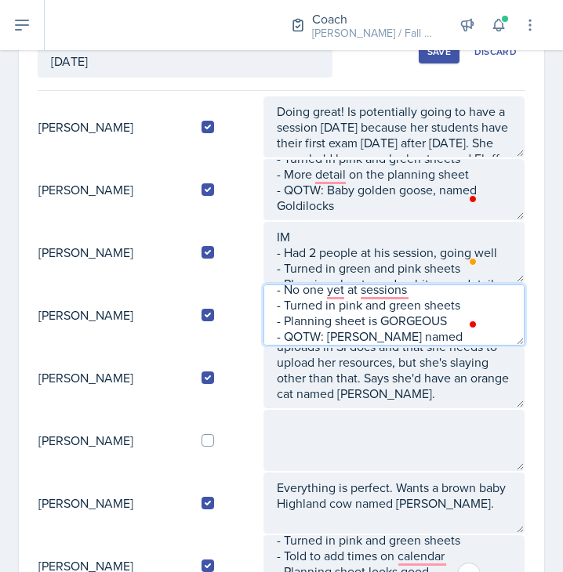
type textarea "IM - No one yet at sessions - Turned in pink and green sheets - Planning sheet …"
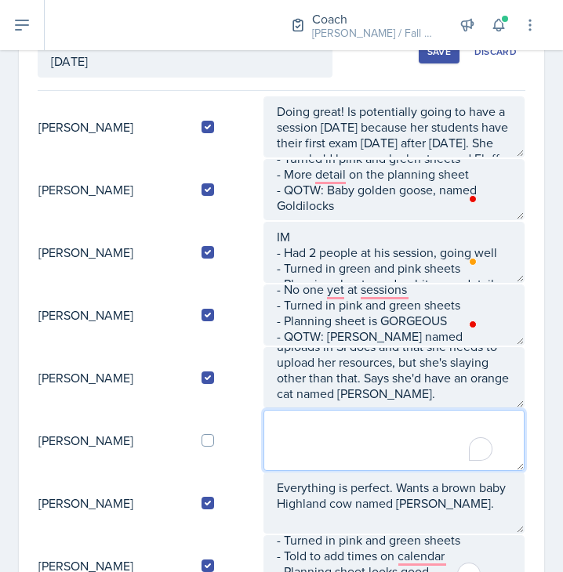
click at [353, 432] on textarea "To enrich screen reader interactions, please activate Accessibility in Grammarl…" at bounding box center [393, 440] width 261 height 61
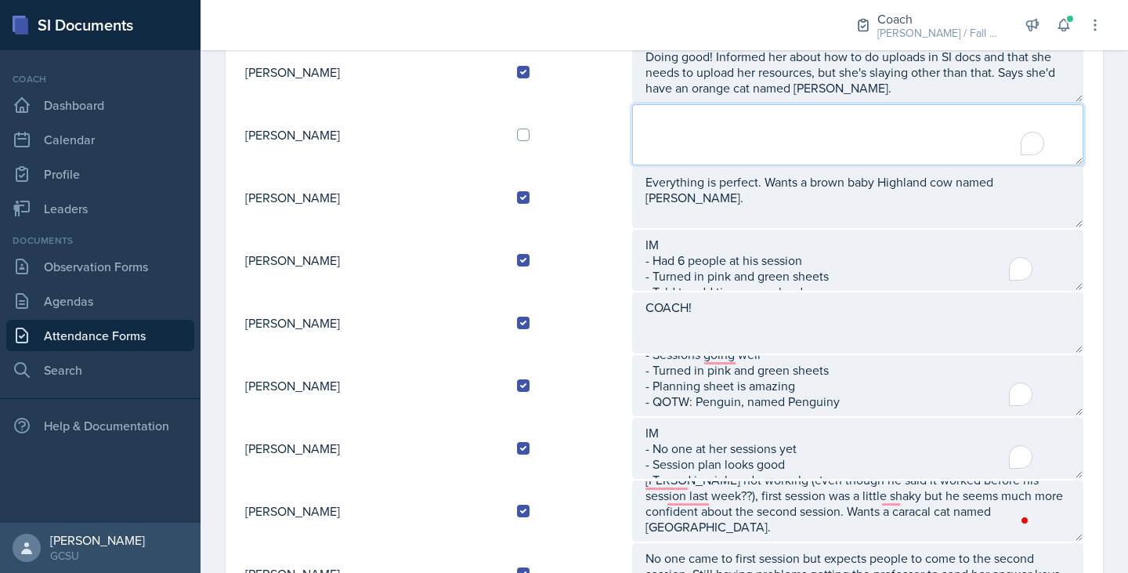
scroll to position [0, 0]
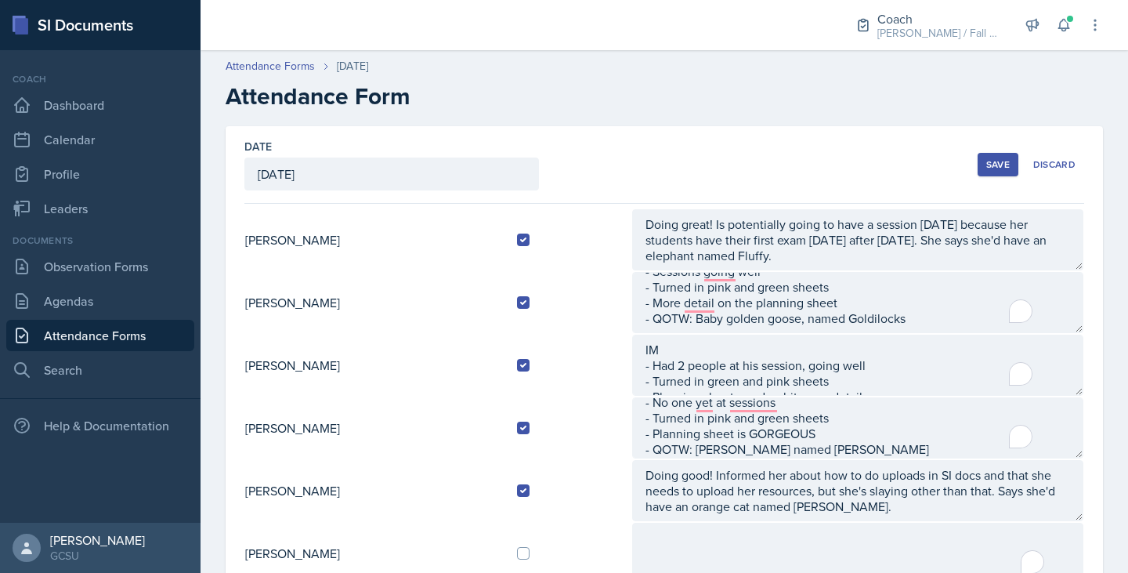
click at [986, 165] on div "Save" at bounding box center [998, 164] width 24 height 13
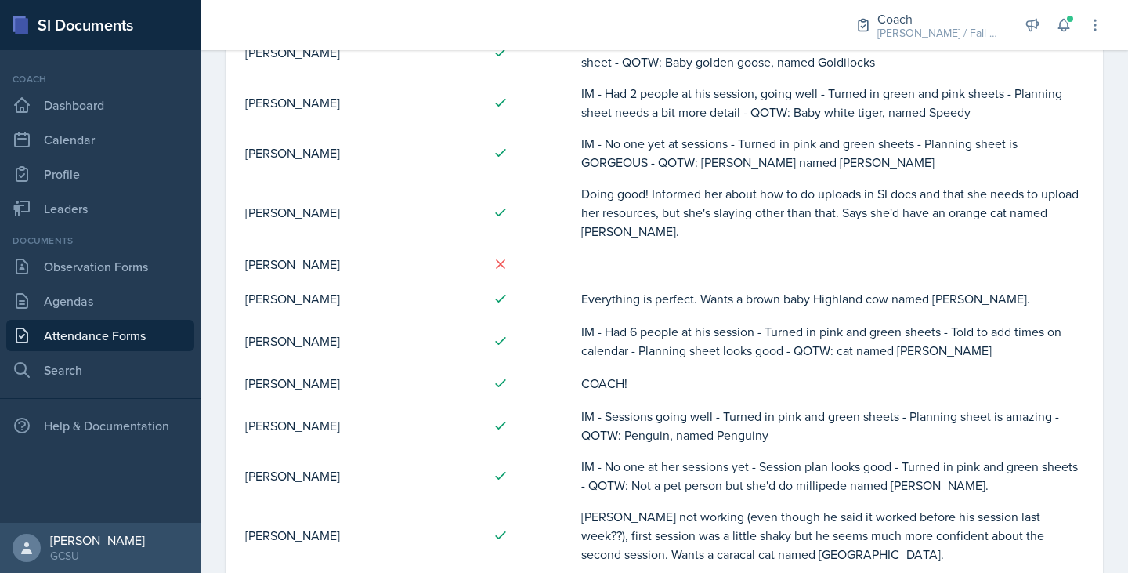
scroll to position [469, 0]
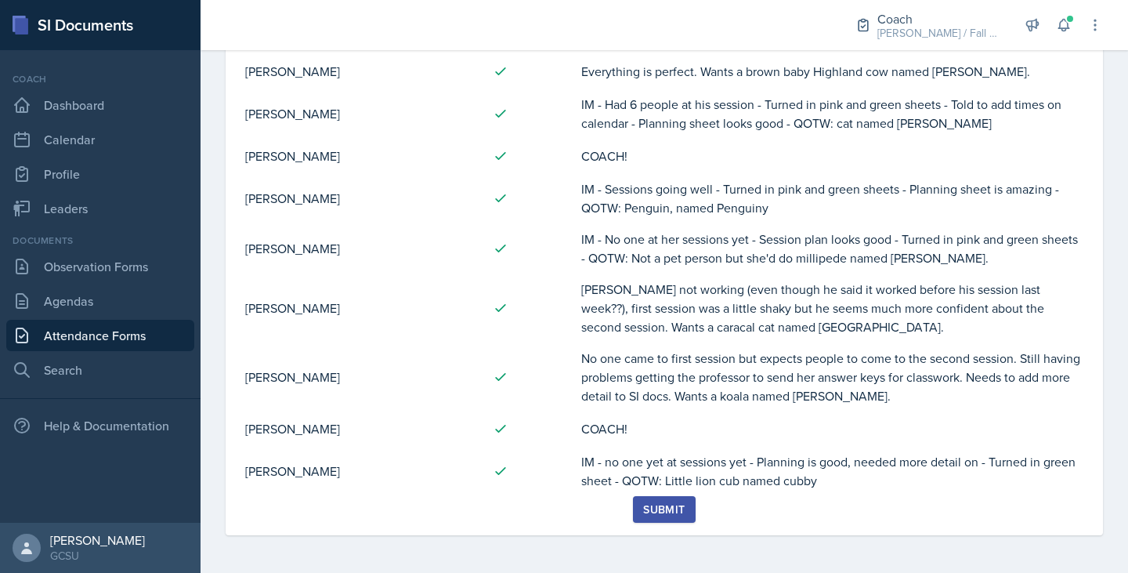
click at [661, 513] on div "Submit" at bounding box center [664, 509] width 42 height 13
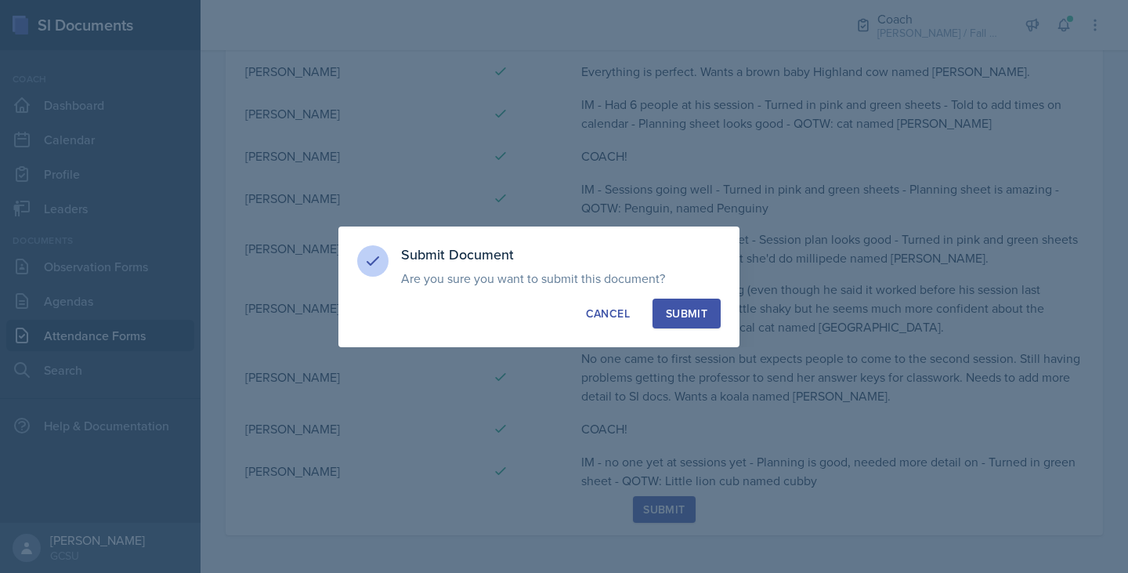
click at [683, 298] on div "Submit Document Are you sure you want to submit this document? This document wi…" at bounding box center [538, 286] width 401 height 121
click at [687, 308] on div "Submit" at bounding box center [687, 314] width 42 height 16
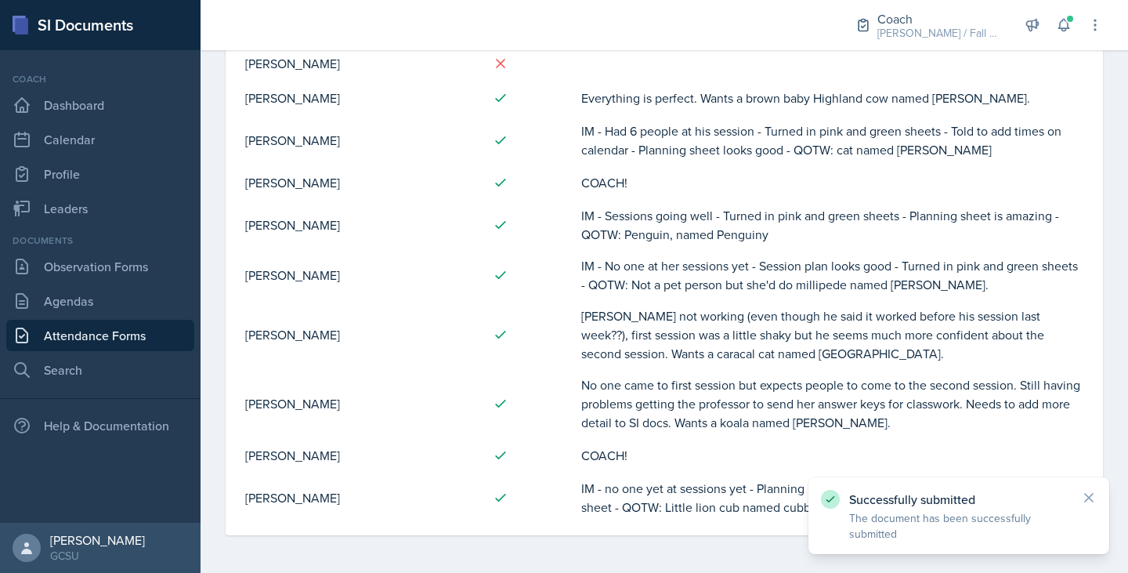
scroll to position [102, 0]
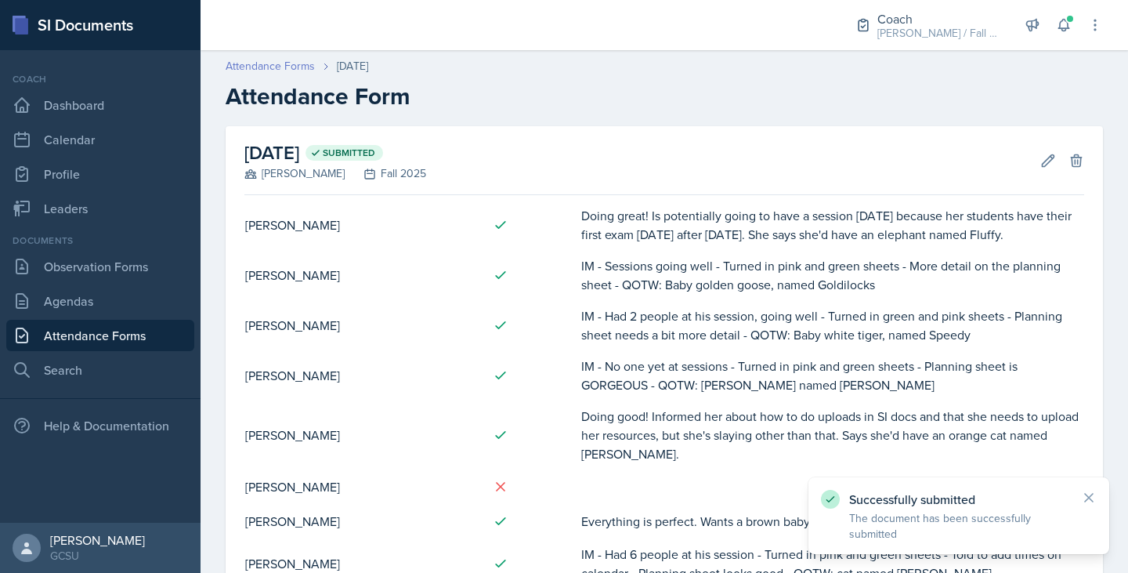
click at [287, 67] on link "Attendance Forms" at bounding box center [270, 66] width 89 height 16
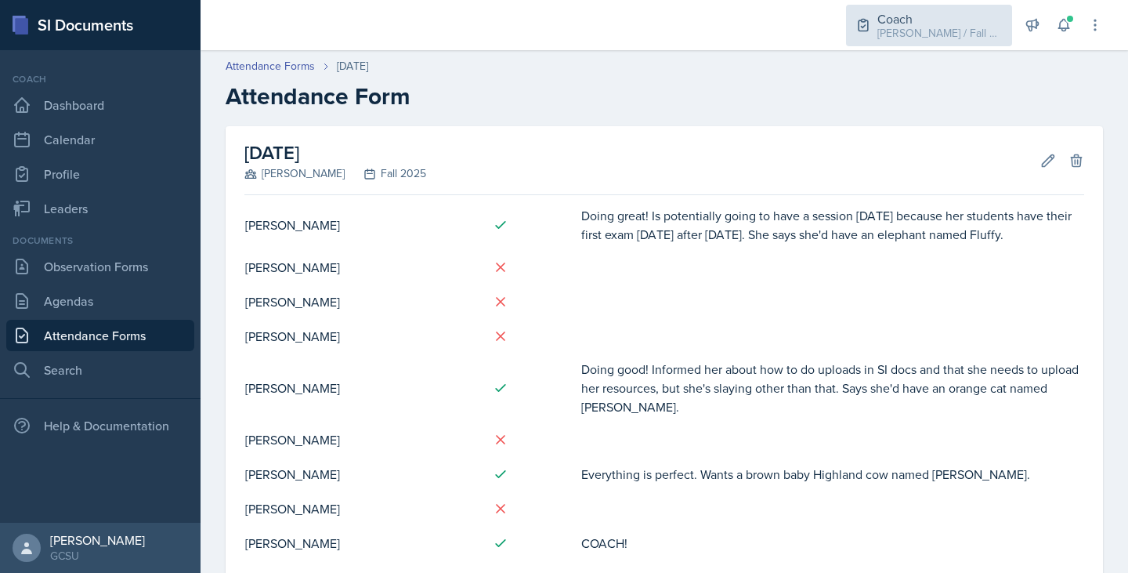
click at [562, 38] on div "[PERSON_NAME] / Fall 2025" at bounding box center [940, 33] width 125 height 16
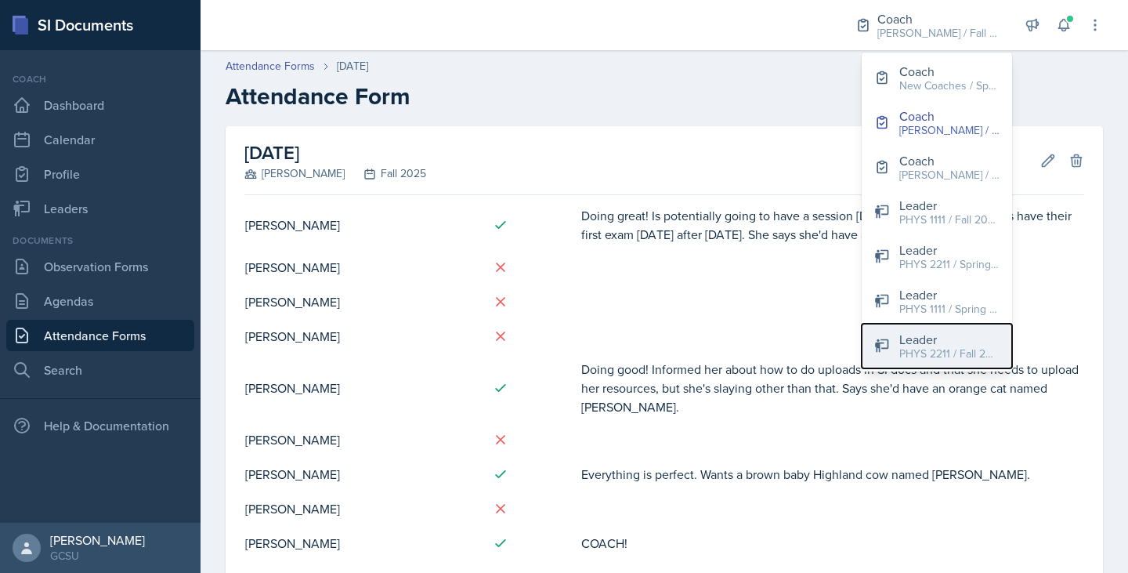
click at [562, 352] on div "PHYS 2211 / Fall 2025" at bounding box center [949, 354] width 100 height 16
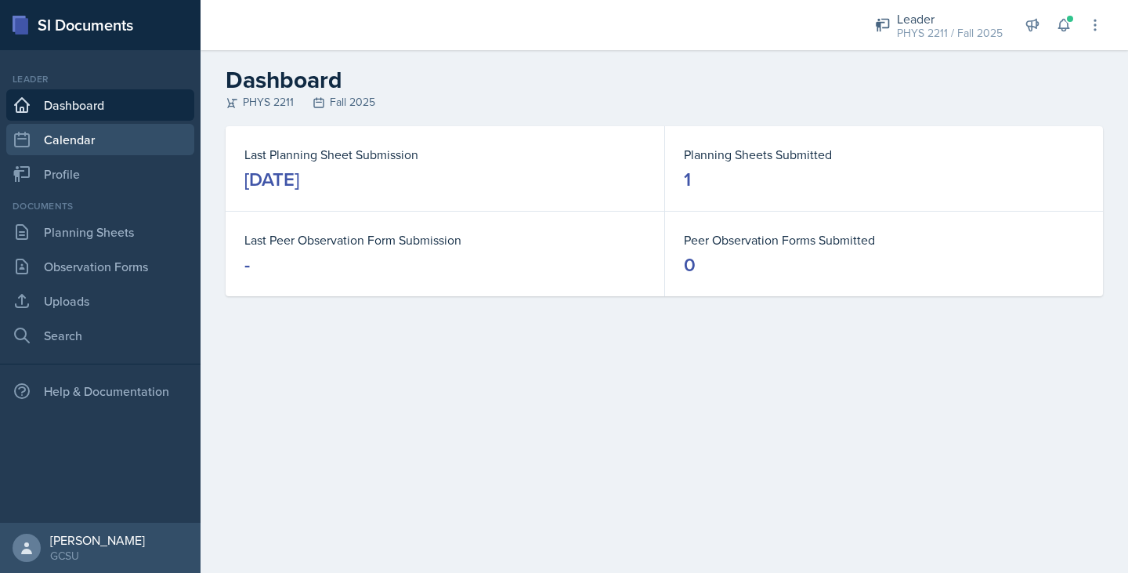
click at [64, 146] on link "Calendar" at bounding box center [100, 139] width 188 height 31
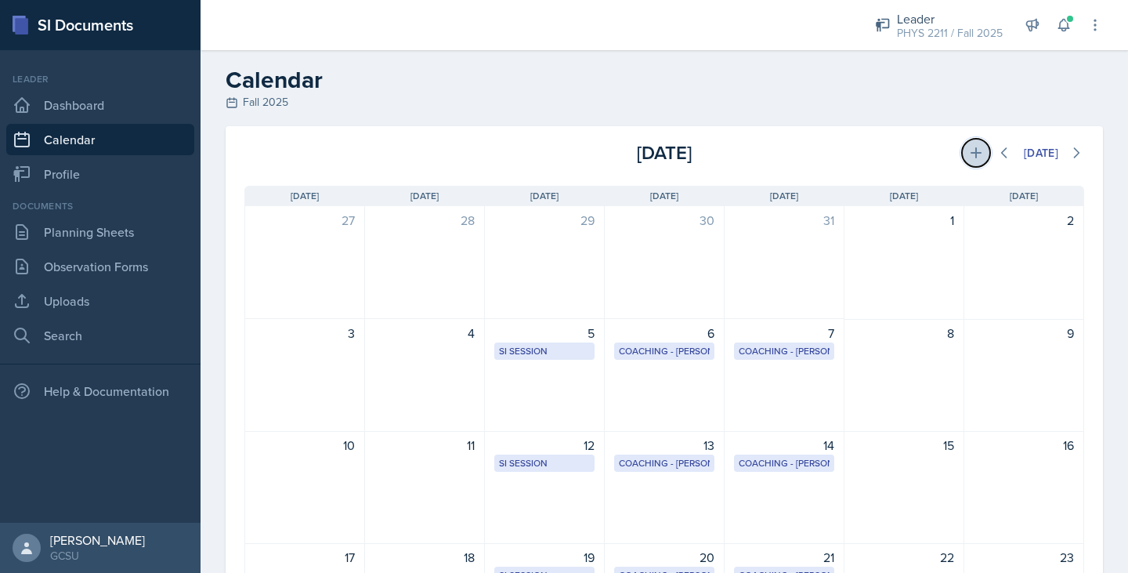
click at [562, 140] on button at bounding box center [976, 153] width 28 height 28
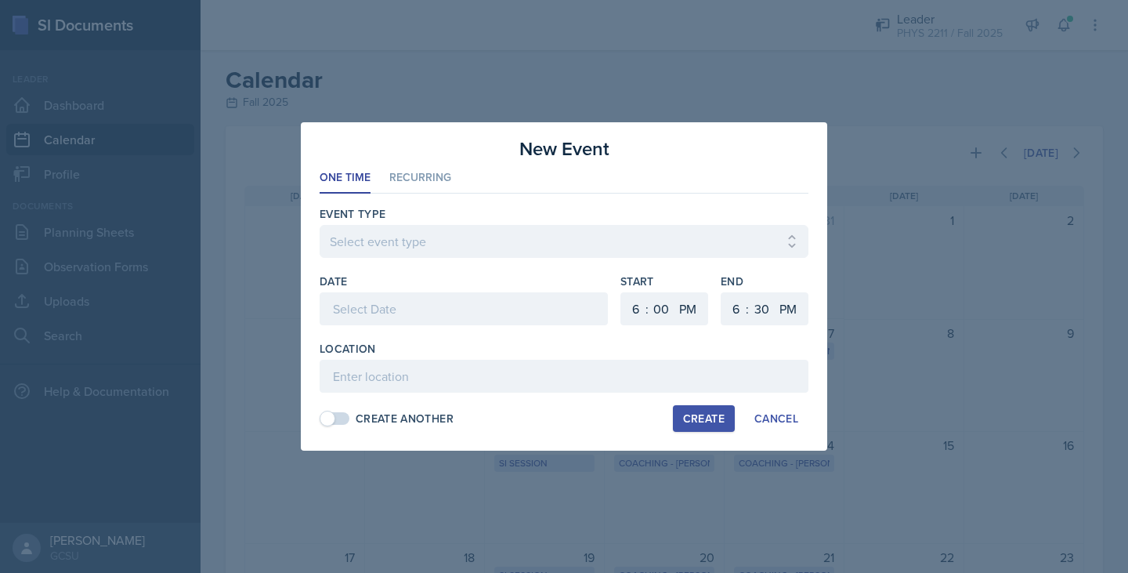
click at [451, 176] on ul "One Time Recurring" at bounding box center [564, 178] width 489 height 31
click at [431, 176] on li "Recurring" at bounding box center [420, 178] width 62 height 31
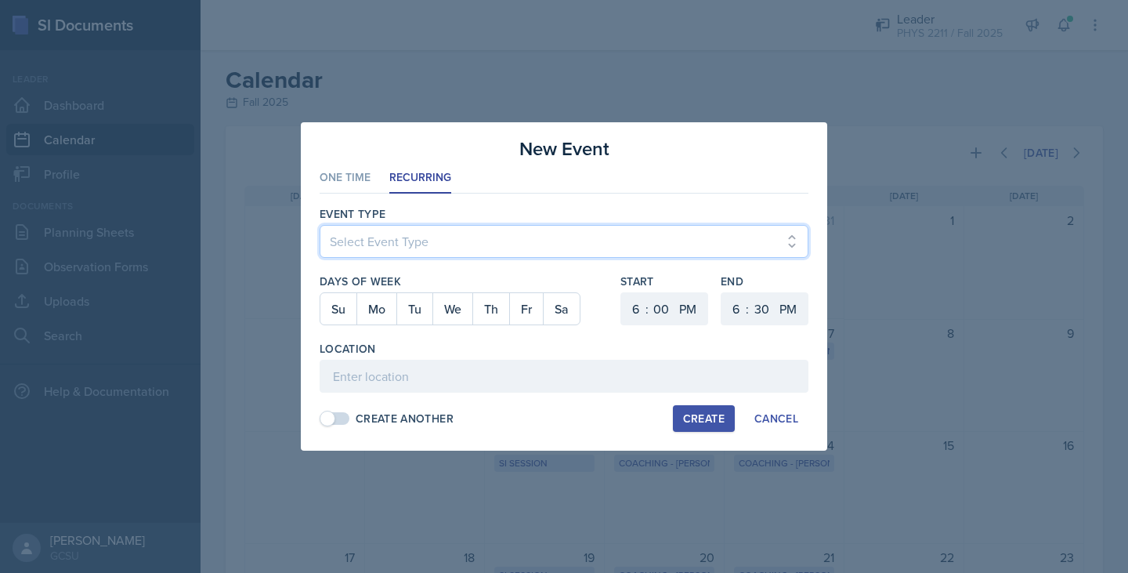
click at [441, 236] on select "Select Event Type Leader Training New Calendar Event SI Session" at bounding box center [564, 241] width 489 height 33
select select "700c1d41-4793-48d3-8616-e09499dfb71d"
click at [320, 225] on select "Select Event Type Leader Training New Calendar Event SI Session" at bounding box center [564, 241] width 489 height 33
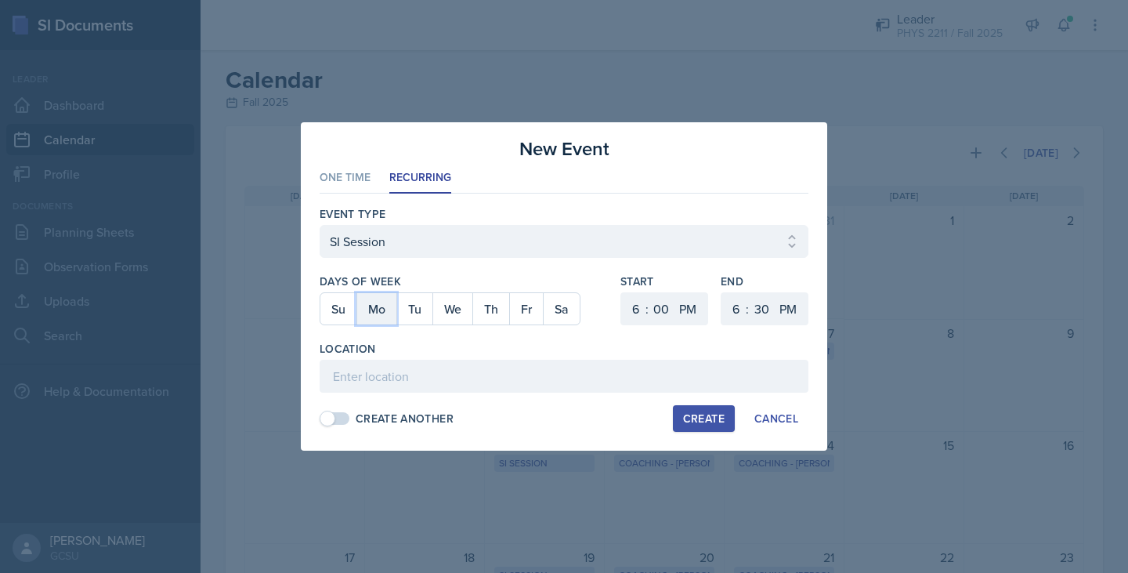
click at [389, 319] on button "Mo" at bounding box center [376, 308] width 40 height 31
click at [451, 318] on button "We" at bounding box center [452, 308] width 40 height 31
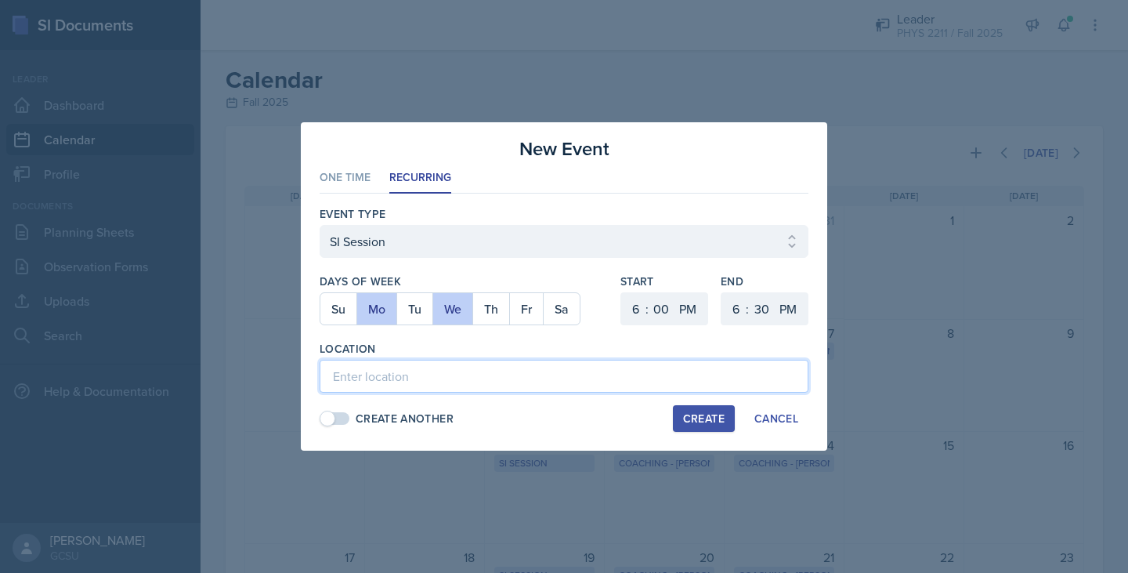
click at [562, 375] on input at bounding box center [564, 376] width 489 height 33
type input "A"
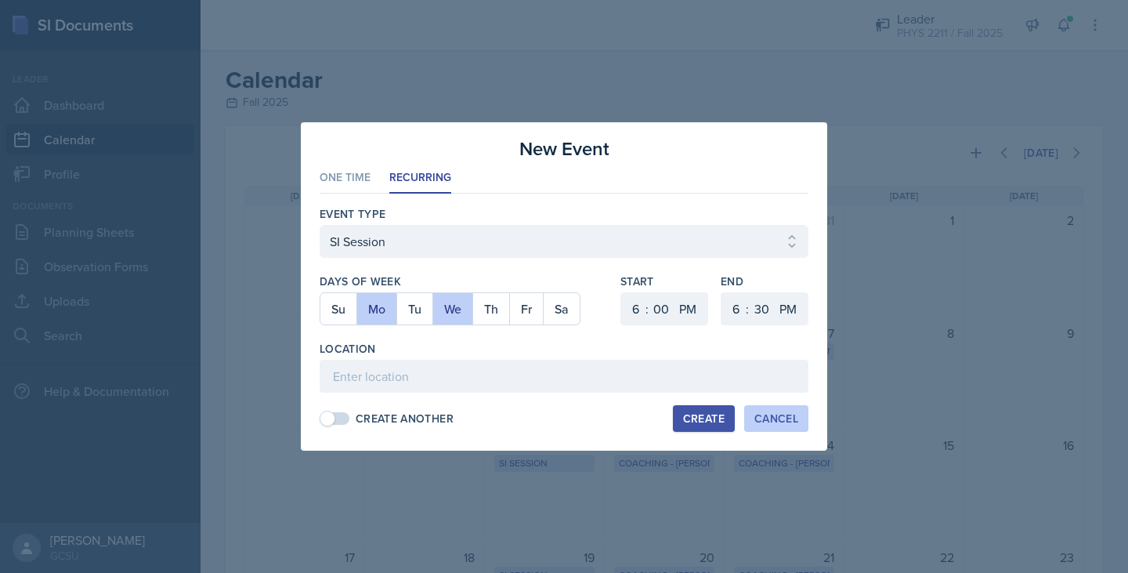
click at [562, 412] on div "Cancel" at bounding box center [777, 418] width 44 height 13
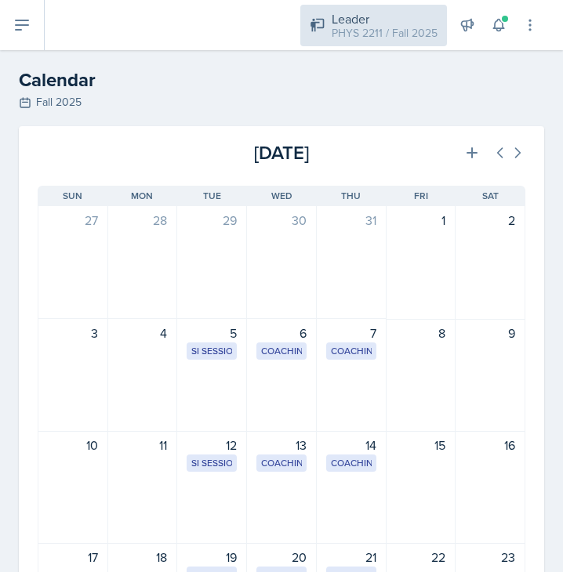
click at [399, 15] on div "Leader" at bounding box center [384, 18] width 106 height 19
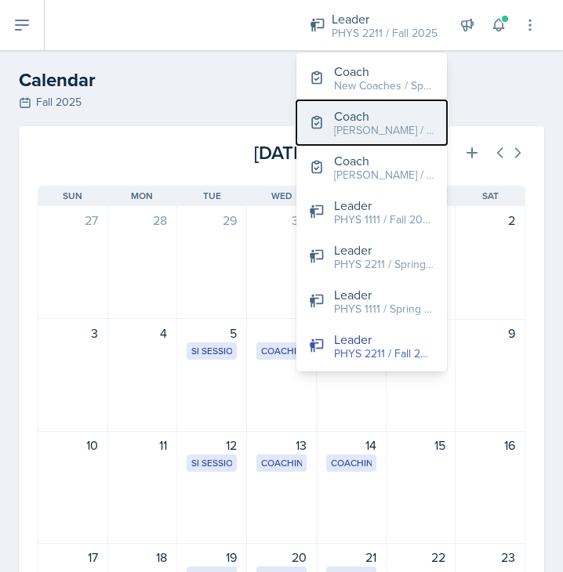
click at [378, 127] on div "[PERSON_NAME] / Fall 2025" at bounding box center [384, 130] width 100 height 16
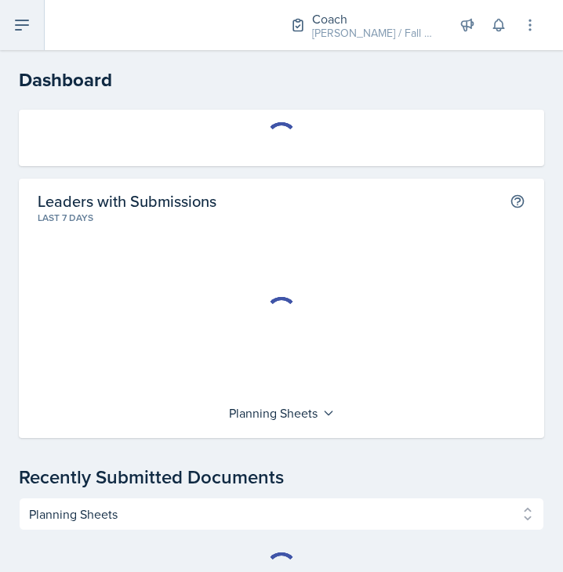
click at [21, 25] on icon at bounding box center [22, 24] width 13 height 9
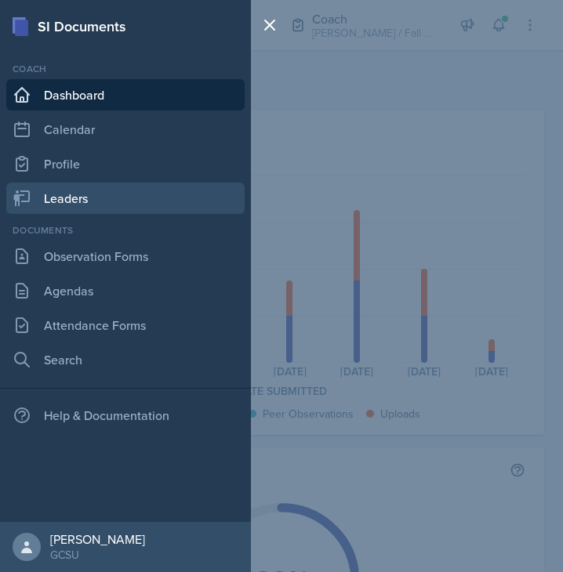
click at [103, 192] on link "Leaders" at bounding box center [125, 198] width 238 height 31
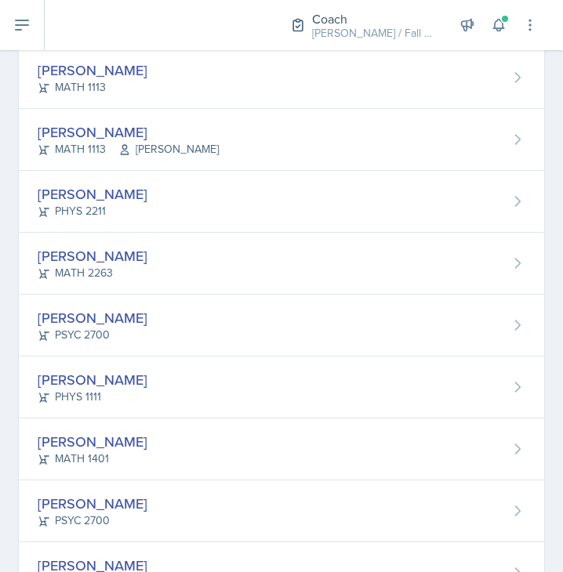
scroll to position [655, 0]
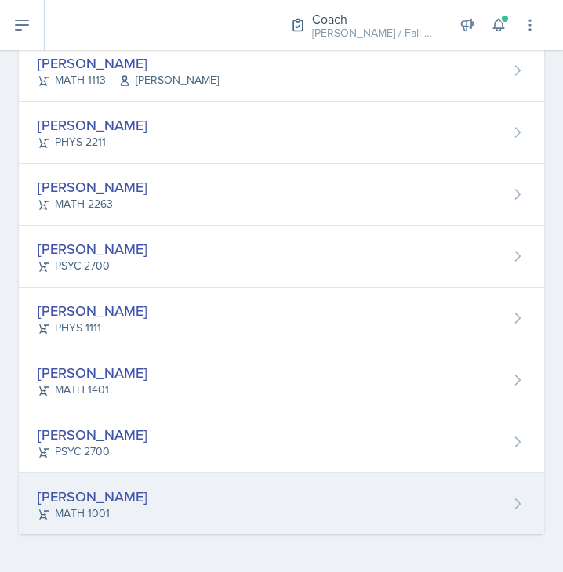
click at [155, 492] on div "Gianna Zoeller MATH 1001" at bounding box center [281, 503] width 525 height 61
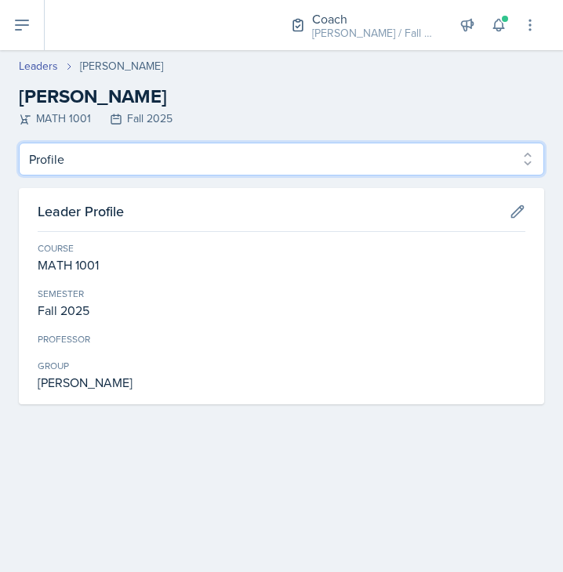
drag, startPoint x: 235, startPoint y: 149, endPoint x: 243, endPoint y: 209, distance: 60.8
click at [243, 209] on div "Profile Planning Sheets Observation Forms Uploads Profile Planning Sheets Obser…" at bounding box center [281, 274] width 525 height 262
select select "Planning Sheets"
click at [19, 143] on select "Profile Planning Sheets Observation Forms Uploads" at bounding box center [281, 159] width 525 height 33
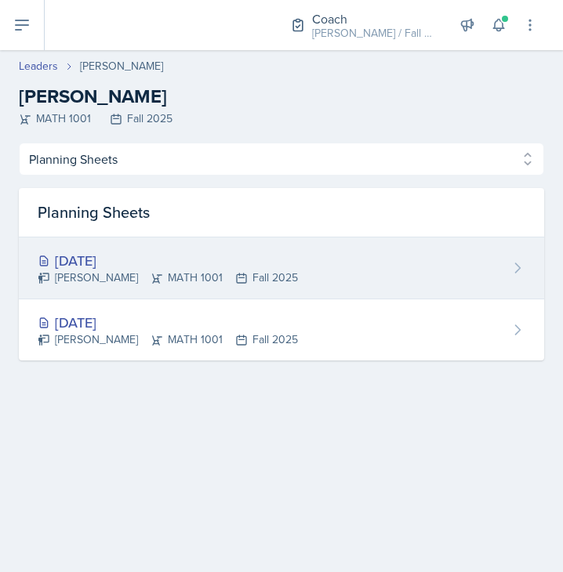
click at [166, 291] on div "Aug 27th, 2025 Gianna Zoeller MATH 1001 Fall 2025" at bounding box center [281, 268] width 525 height 62
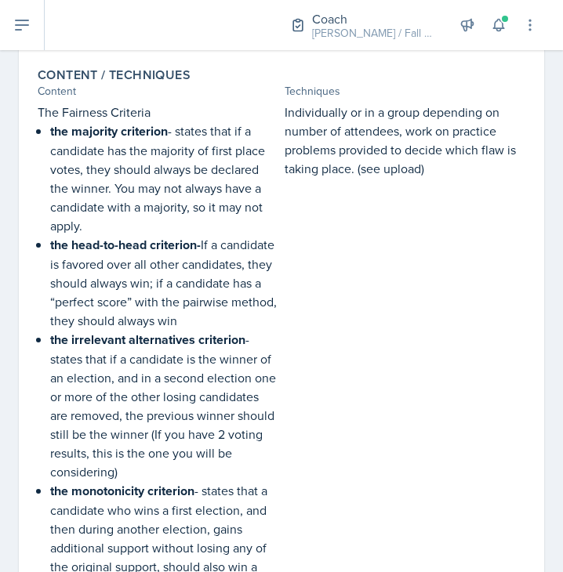
scroll to position [554, 0]
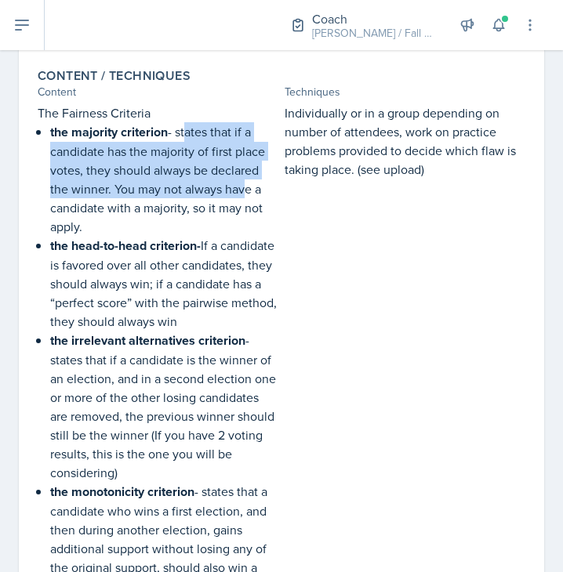
drag, startPoint x: 183, startPoint y: 147, endPoint x: 235, endPoint y: 216, distance: 86.7
click at [235, 216] on p "the majority criterion - states that if a candidate has the majority of first p…" at bounding box center [164, 179] width 228 height 114
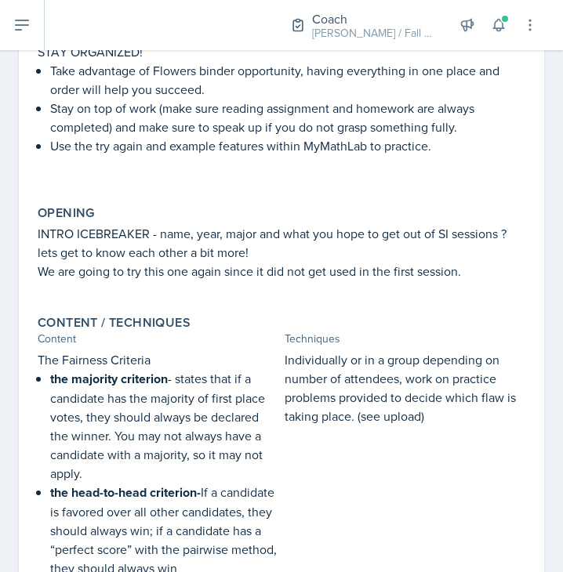
scroll to position [78, 0]
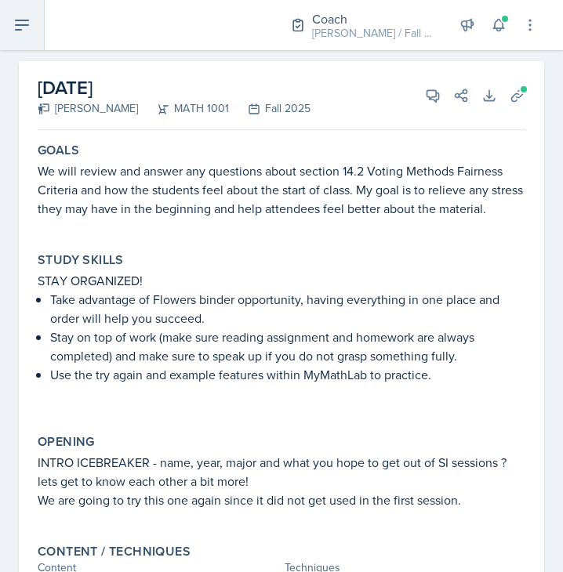
click at [30, 31] on icon at bounding box center [22, 25] width 19 height 19
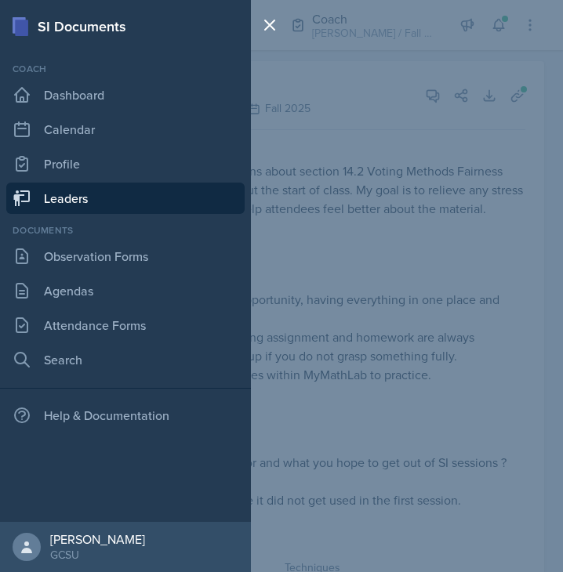
click at [150, 192] on link "Leaders" at bounding box center [125, 198] width 238 height 31
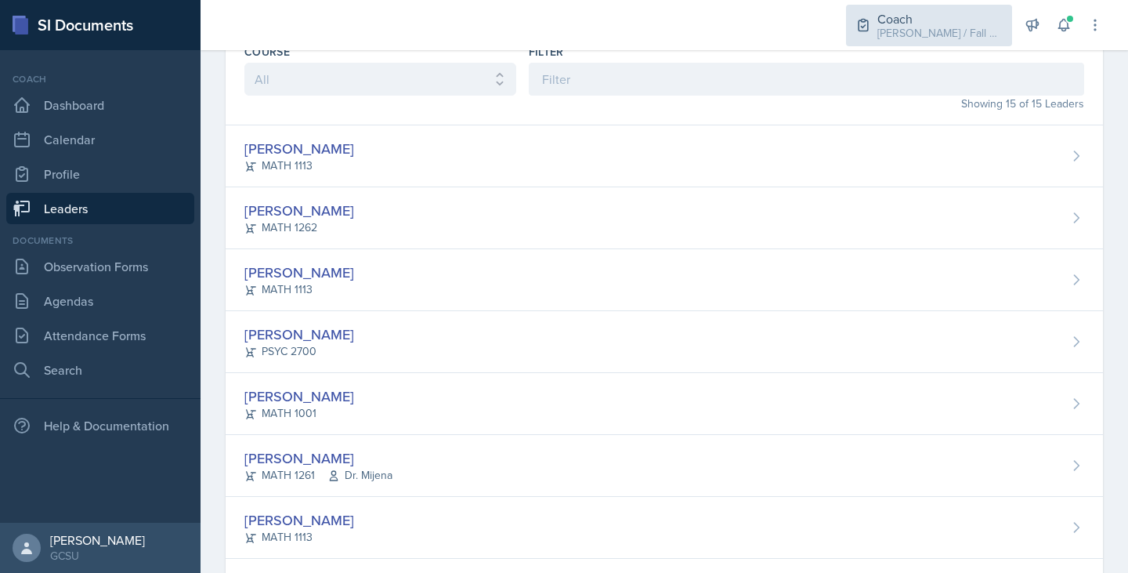
click at [562, 14] on div "Coach" at bounding box center [940, 18] width 125 height 19
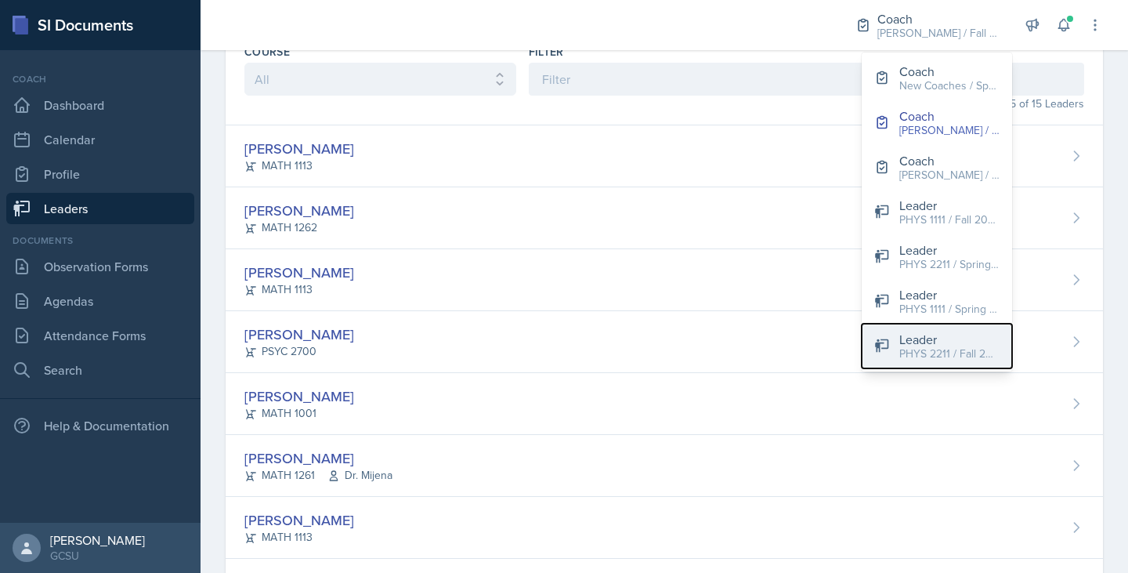
click at [562, 349] on div "PHYS 2211 / Fall 2025" at bounding box center [949, 354] width 100 height 16
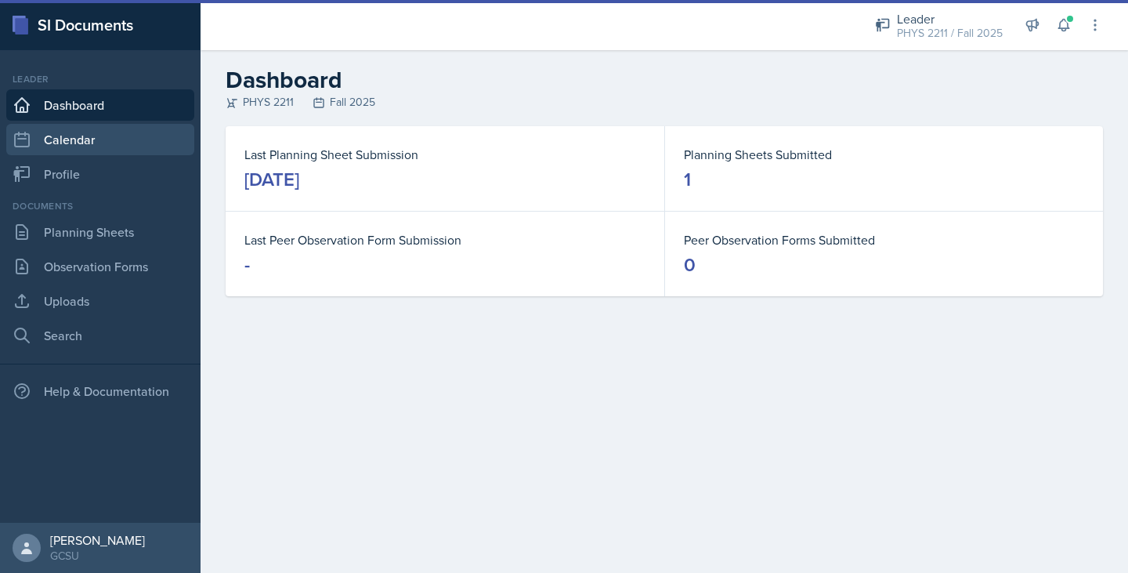
click at [110, 140] on link "Calendar" at bounding box center [100, 139] width 188 height 31
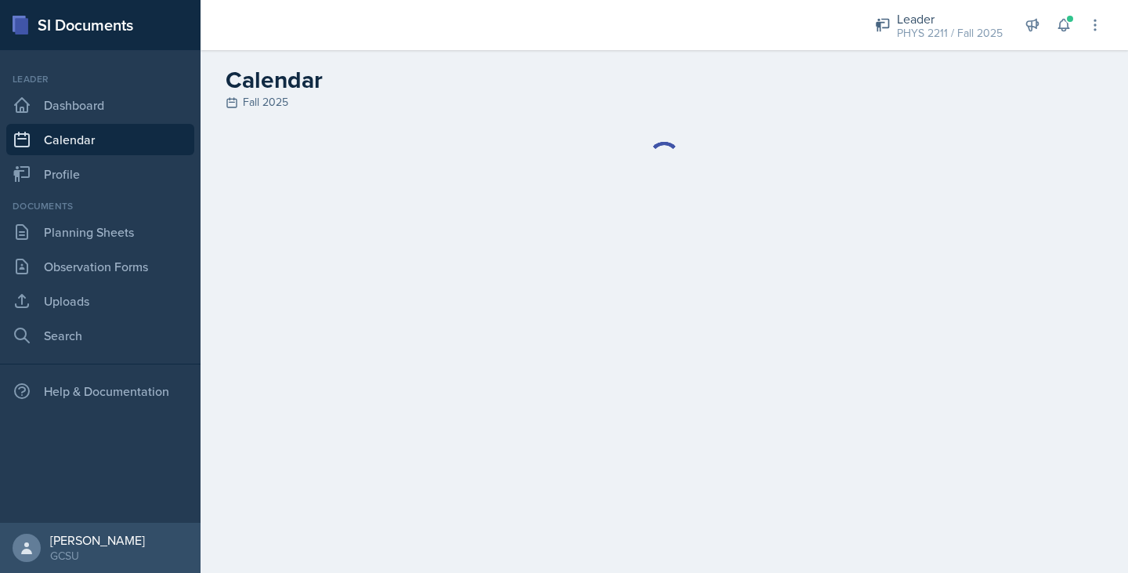
click at [562, 132] on div at bounding box center [665, 157] width 878 height 63
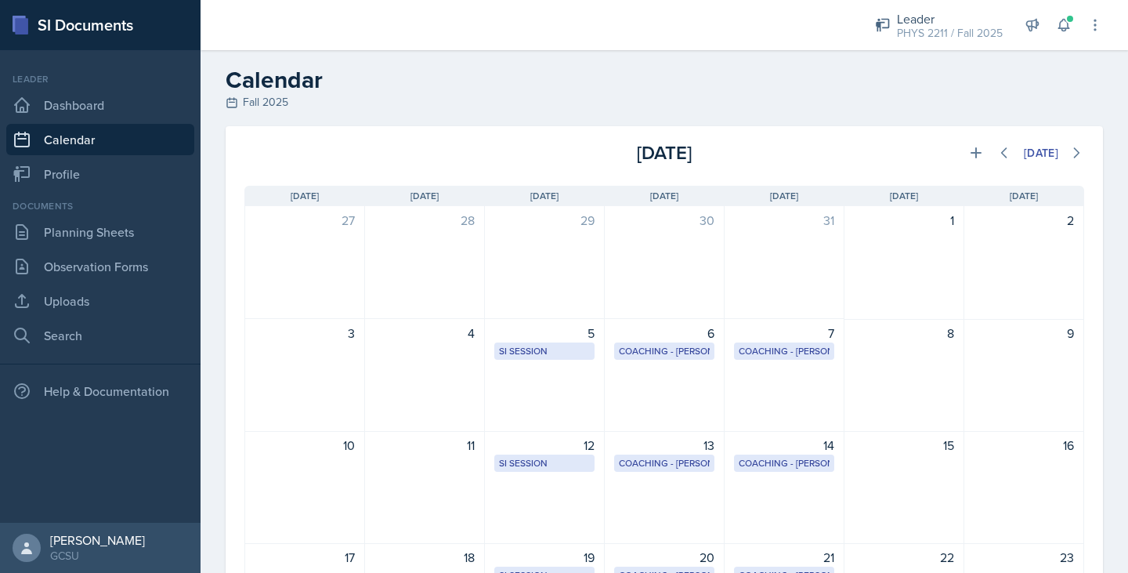
click at [562, 139] on div "[DATE]" at bounding box center [945, 153] width 280 height 28
click at [562, 149] on icon at bounding box center [976, 153] width 16 height 16
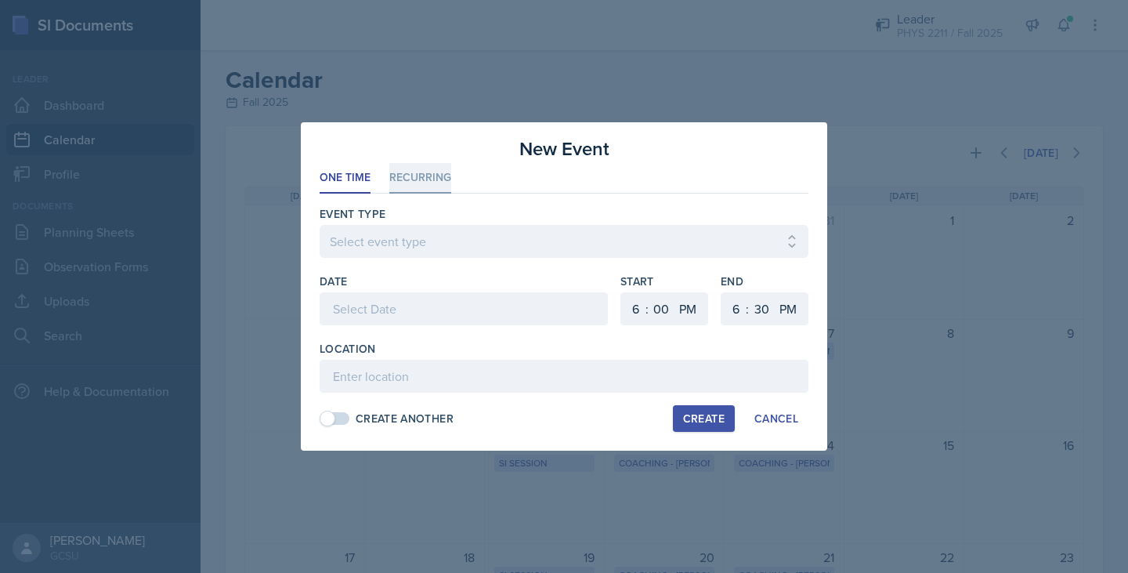
click at [444, 166] on li "Recurring" at bounding box center [420, 178] width 62 height 31
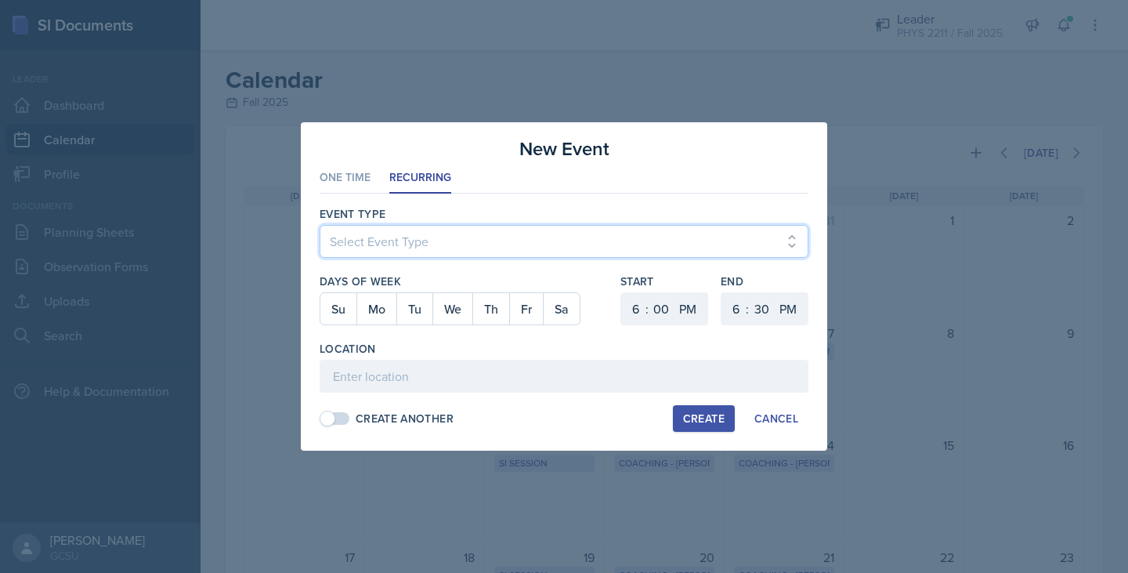
click at [435, 230] on select "Select Event Type Leader Training New Calendar Event SI Session" at bounding box center [564, 241] width 489 height 33
select select "700c1d41-4793-48d3-8616-e09499dfb71d"
click at [320, 225] on select "Select Event Type Leader Training New Calendar Event SI Session" at bounding box center [564, 241] width 489 height 33
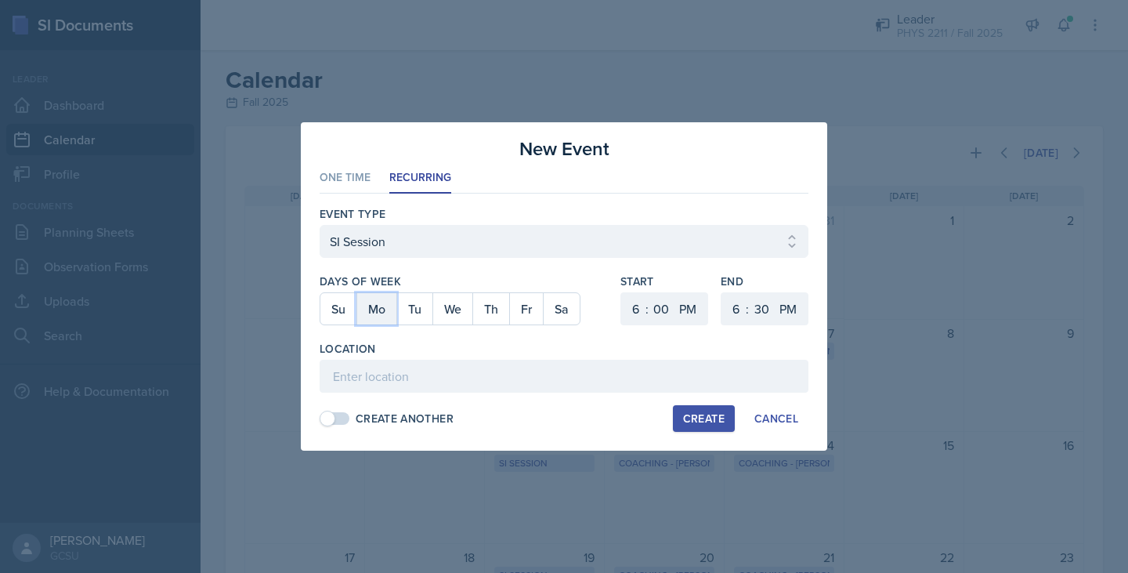
click at [394, 319] on button "Mo" at bounding box center [376, 308] width 40 height 31
click at [449, 311] on button "We" at bounding box center [452, 308] width 40 height 31
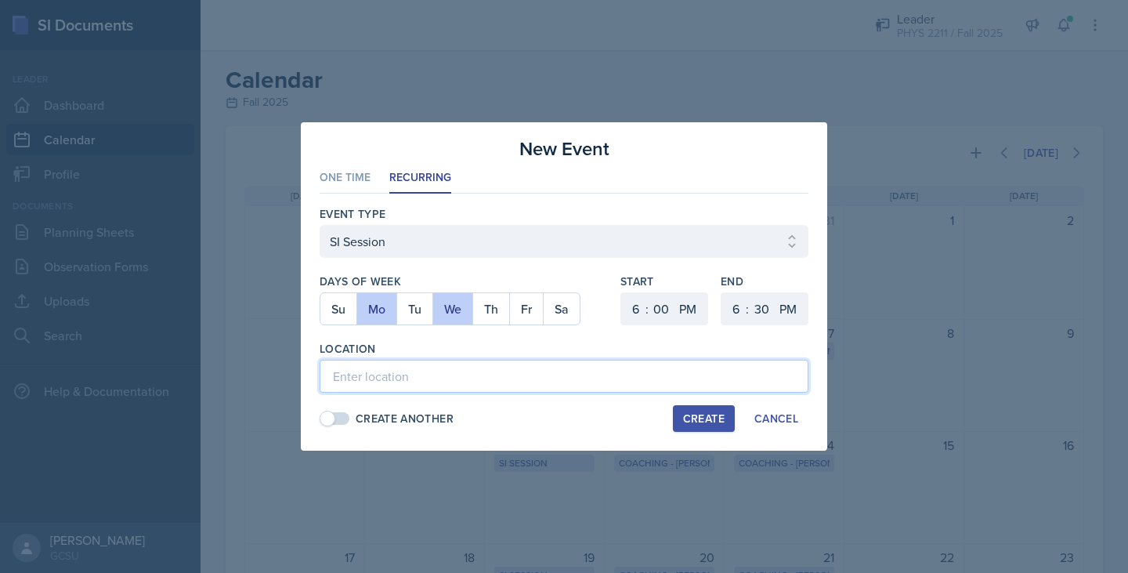
click at [562, 363] on input at bounding box center [564, 376] width 489 height 33
type input "A"
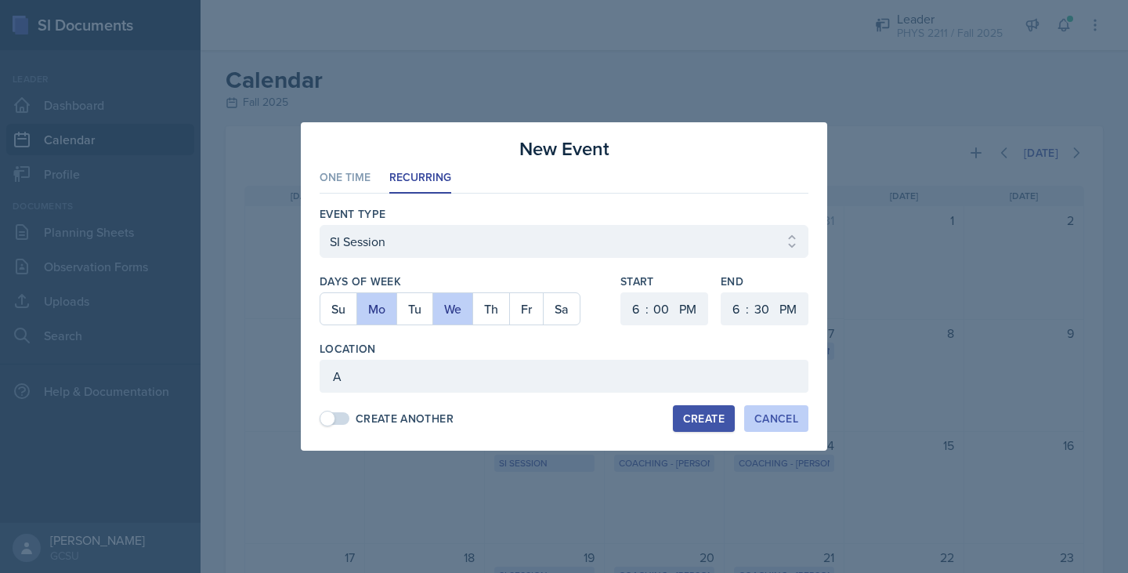
click at [562, 418] on div "Cancel" at bounding box center [777, 418] width 44 height 13
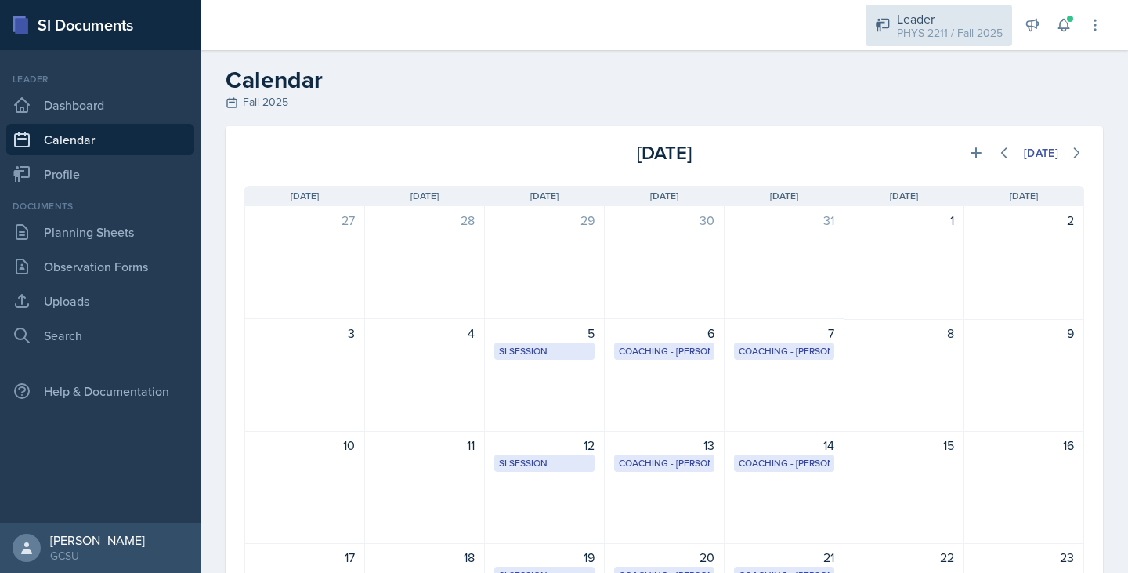
click at [562, 16] on div "Leader" at bounding box center [950, 18] width 106 height 19
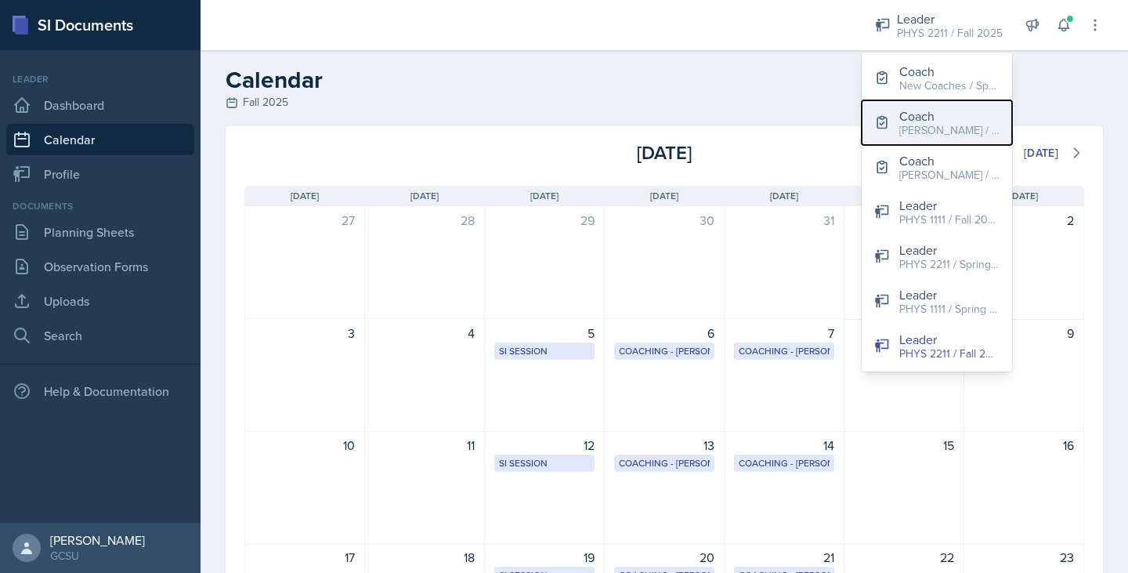
click at [562, 123] on div "[PERSON_NAME] / Fall 2025" at bounding box center [949, 130] width 100 height 16
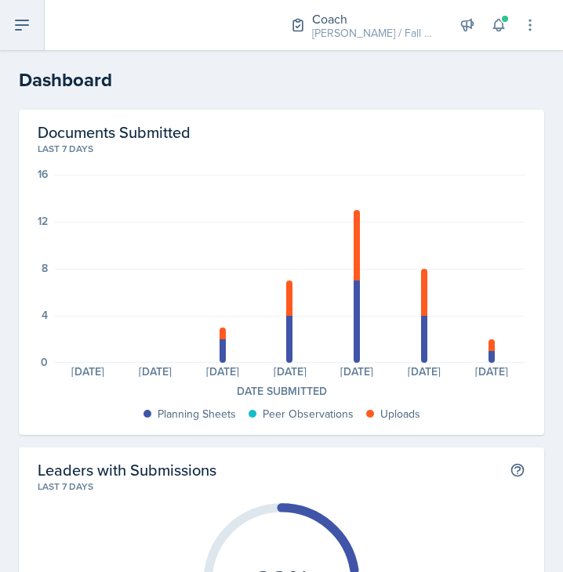
click at [13, 11] on button at bounding box center [22, 25] width 45 height 50
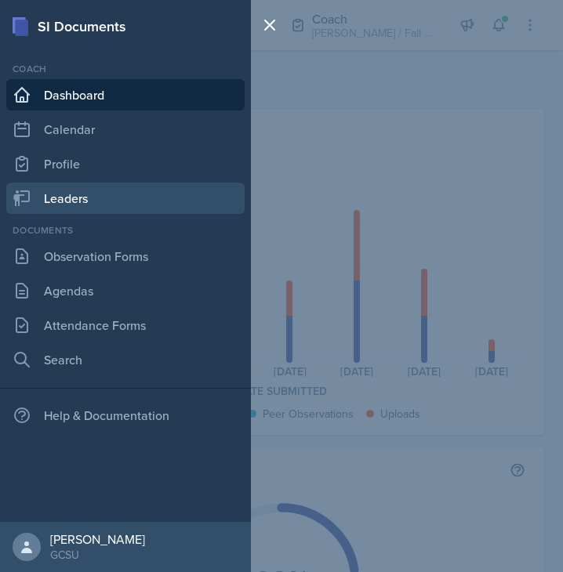
click at [113, 191] on link "Leaders" at bounding box center [125, 198] width 238 height 31
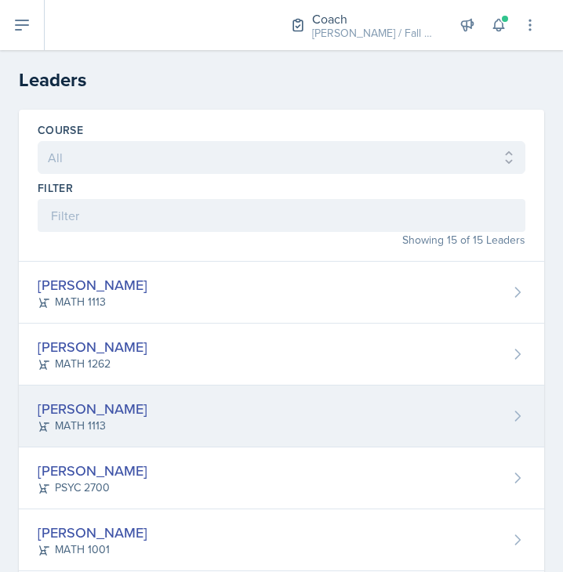
click at [260, 401] on div "Eni Bashua MATH 1113" at bounding box center [281, 416] width 525 height 62
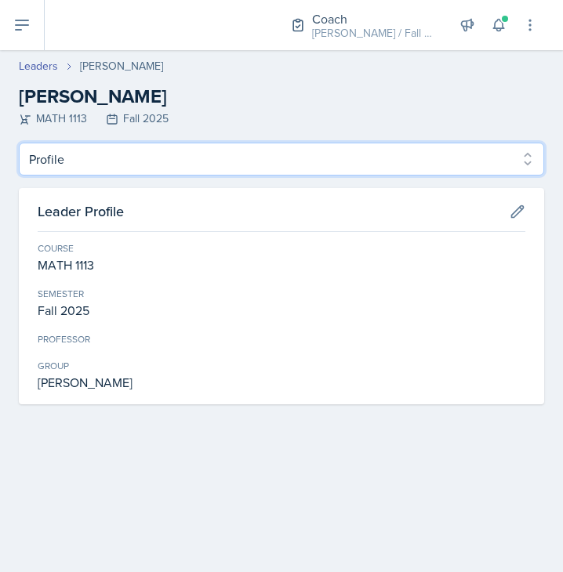
click at [193, 161] on select "Profile Planning Sheets Observation Forms Uploads" at bounding box center [281, 159] width 525 height 33
select select "Planning Sheets"
click at [19, 143] on select "Profile Planning Sheets Observation Forms Uploads" at bounding box center [281, 159] width 525 height 33
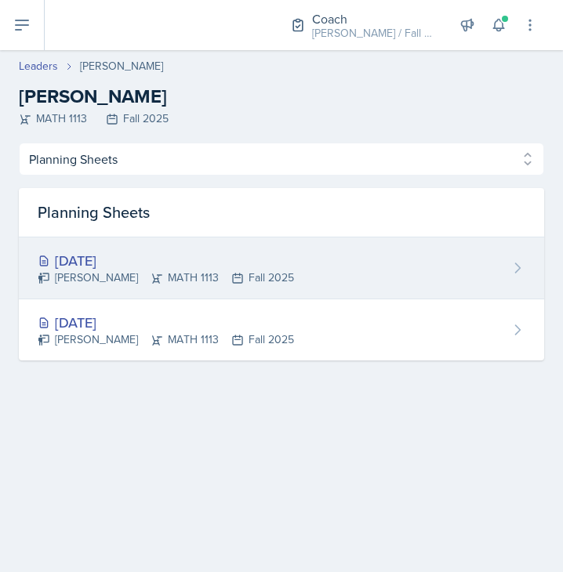
click at [160, 281] on div "Eni Bashua MATH 1113 Fall 2025" at bounding box center [166, 278] width 256 height 16
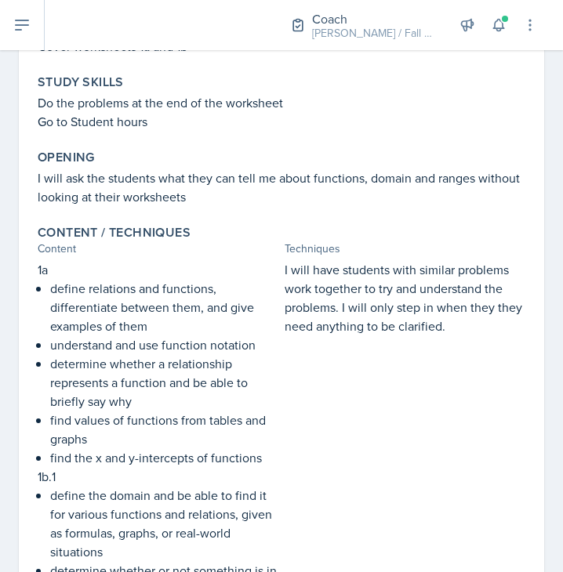
scroll to position [211, 0]
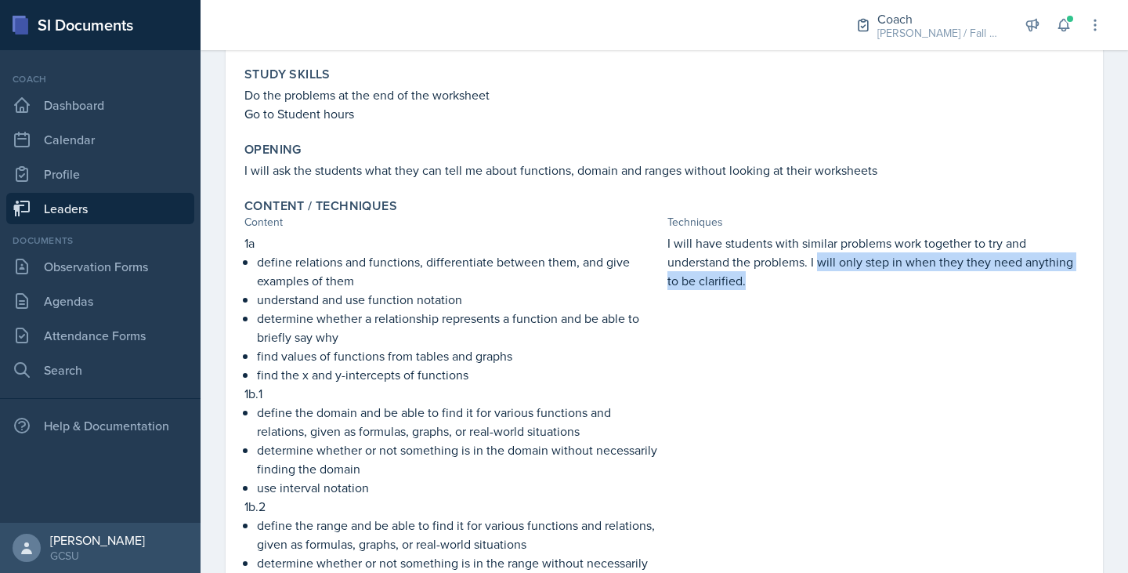
drag, startPoint x: 821, startPoint y: 271, endPoint x: 814, endPoint y: 262, distance: 11.1
click at [562, 262] on p "I will have students with similar problems work together to try and understand …" at bounding box center [876, 261] width 417 height 56
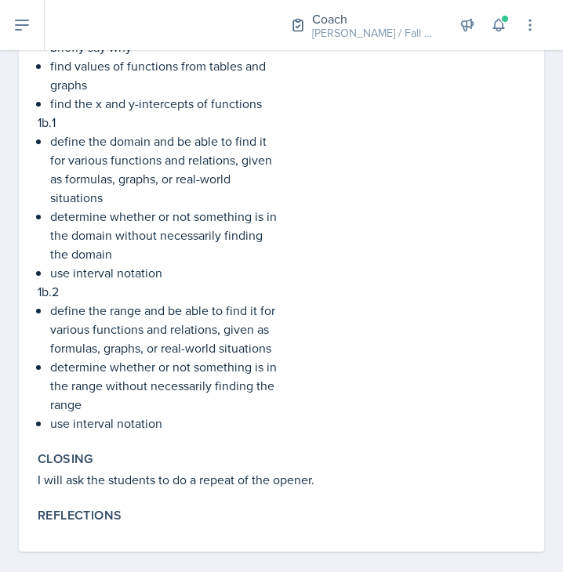
scroll to position [593, 0]
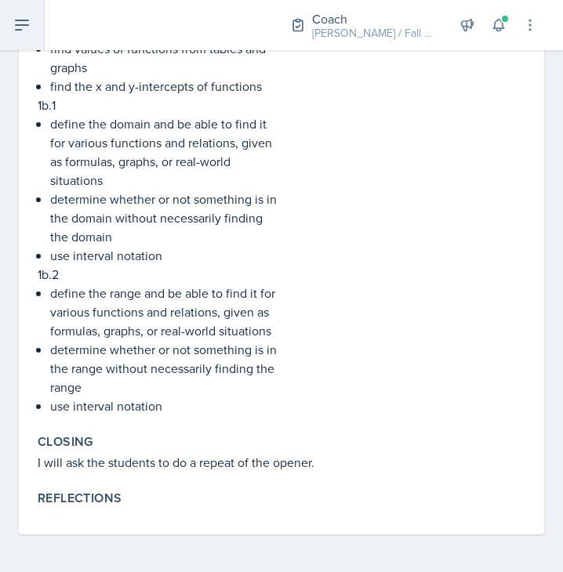
click at [23, 27] on icon at bounding box center [22, 25] width 19 height 19
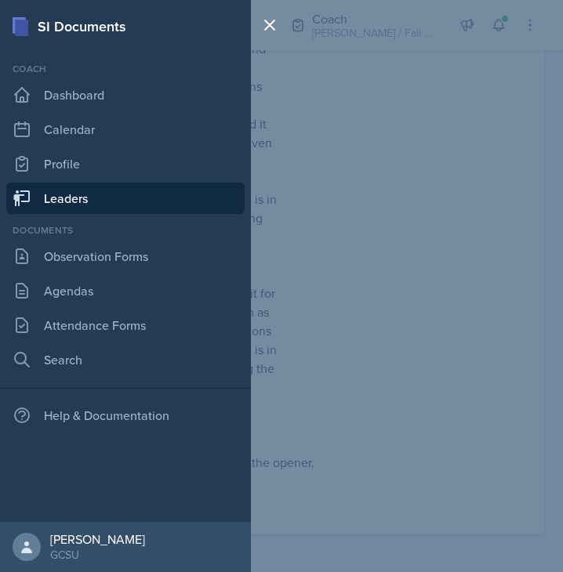
click at [85, 209] on link "Leaders" at bounding box center [125, 198] width 238 height 31
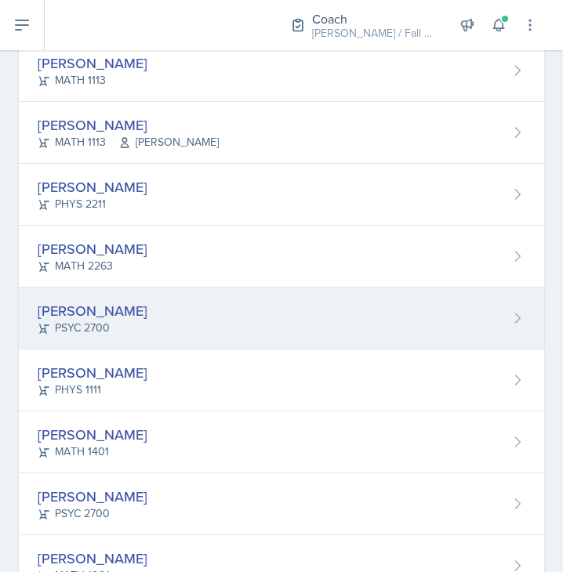
click at [135, 324] on div "Emma Paliotta PSYC 2700" at bounding box center [281, 319] width 525 height 62
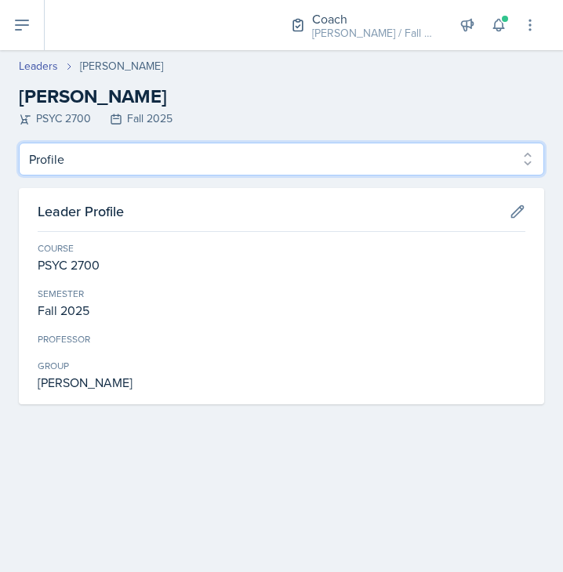
click at [117, 157] on select "Profile Planning Sheets Observation Forms Uploads" at bounding box center [281, 159] width 525 height 33
select select "Planning Sheets"
click at [19, 143] on select "Profile Planning Sheets Observation Forms Uploads" at bounding box center [281, 159] width 525 height 33
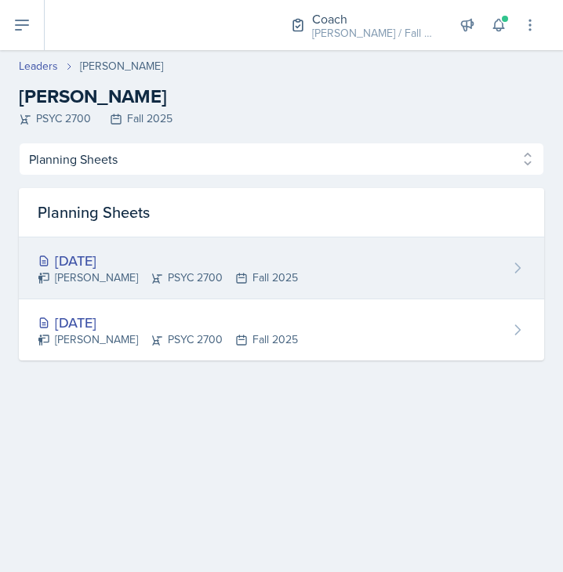
click at [131, 253] on div "[DATE]" at bounding box center [168, 260] width 260 height 21
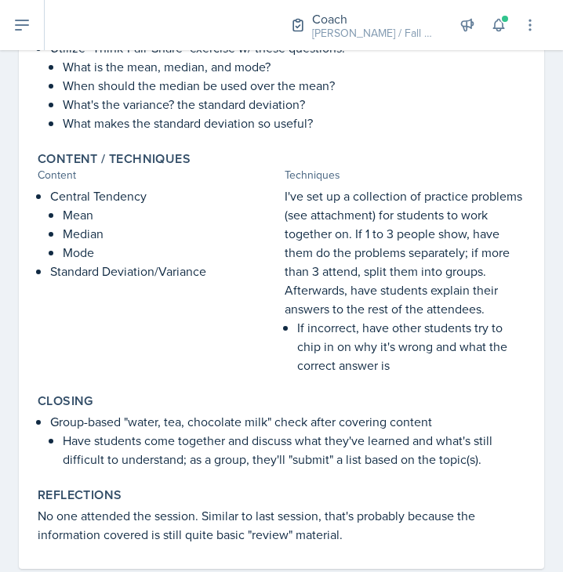
scroll to position [443, 0]
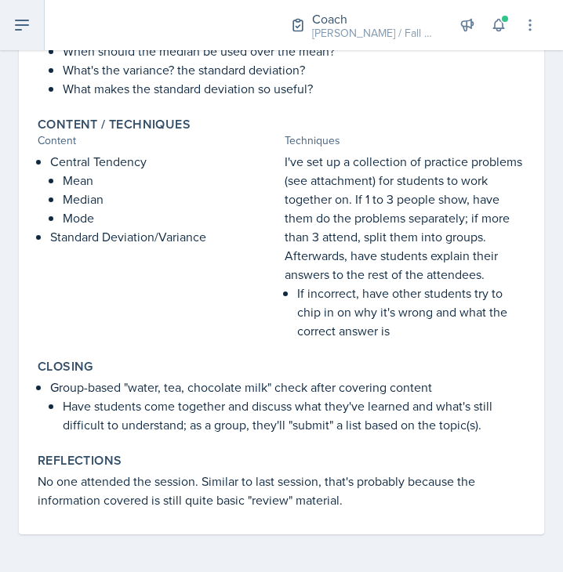
click at [25, 33] on icon at bounding box center [22, 25] width 19 height 19
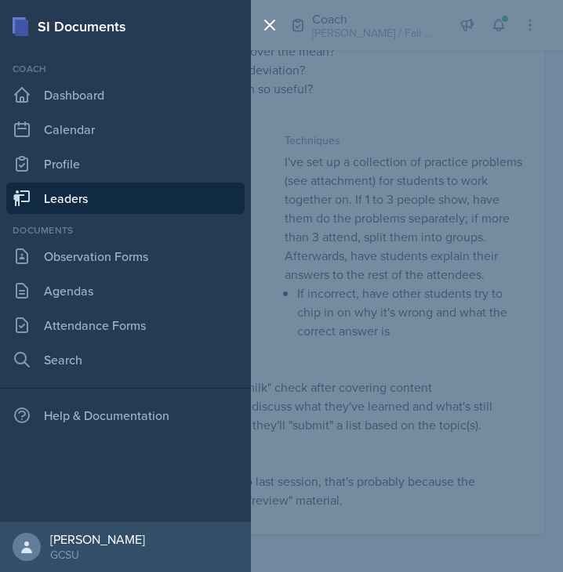
click at [86, 191] on link "Leaders" at bounding box center [125, 198] width 238 height 31
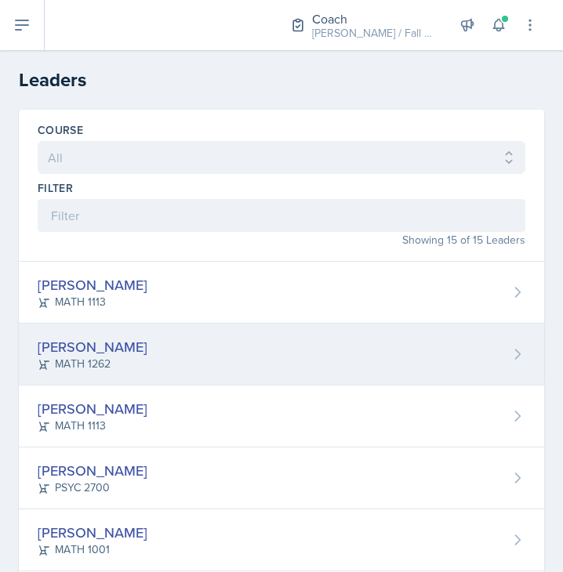
click at [113, 336] on div "[PERSON_NAME]" at bounding box center [93, 346] width 110 height 21
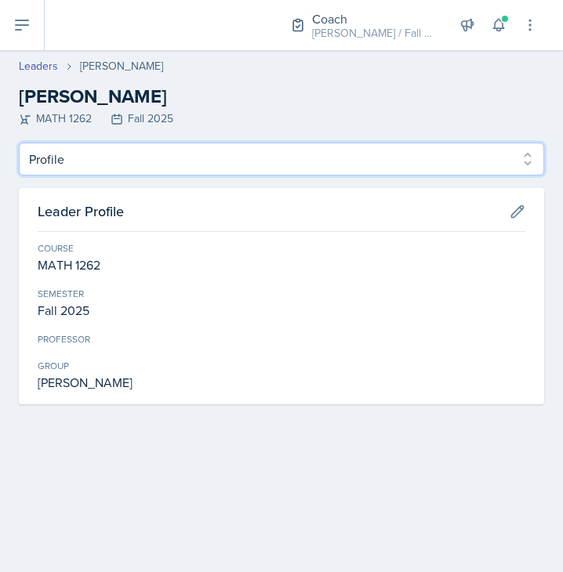
click at [180, 161] on select "Profile Planning Sheets Observation Forms Uploads" at bounding box center [281, 159] width 525 height 33
select select "Planning Sheets"
click at [19, 143] on select "Profile Planning Sheets Observation Forms Uploads" at bounding box center [281, 159] width 525 height 33
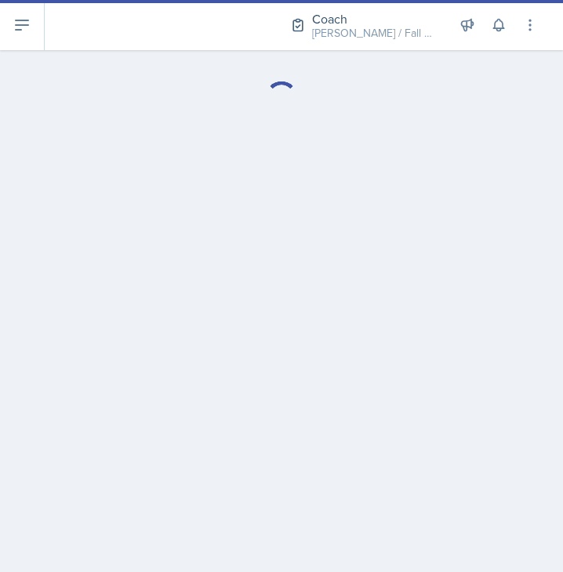
select select "Planning Sheets"
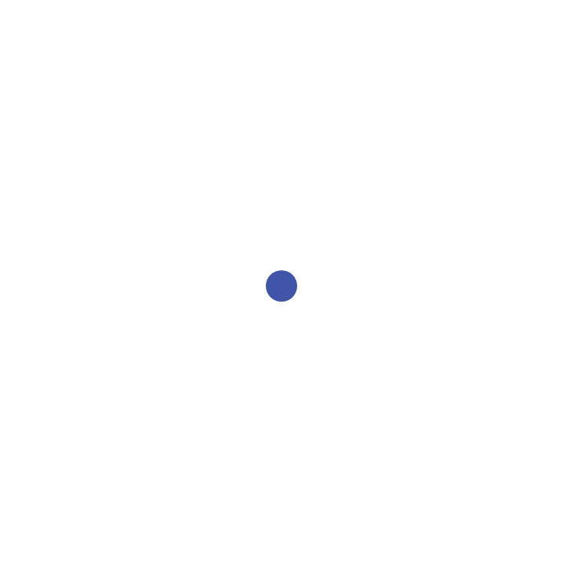
select select "Planning Sheets"
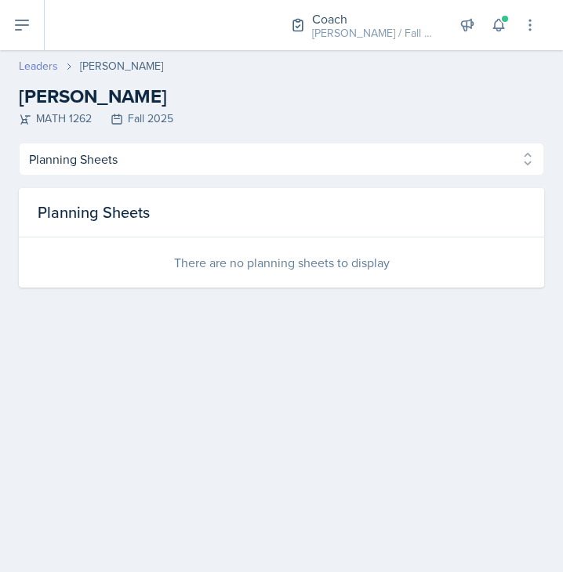
click at [31, 59] on link "Leaders" at bounding box center [38, 66] width 39 height 16
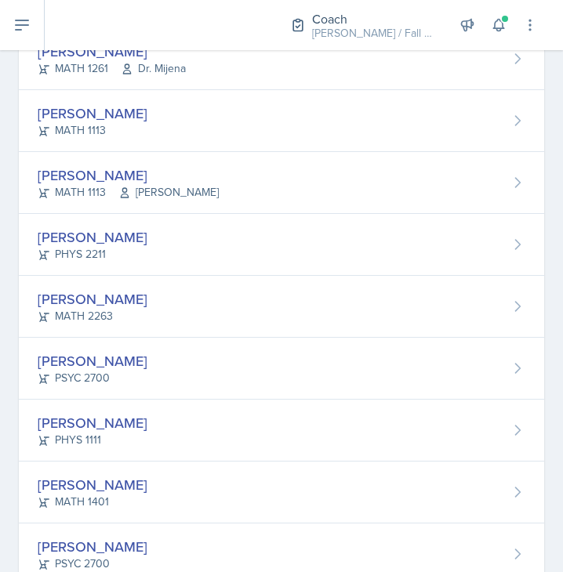
scroll to position [655, 0]
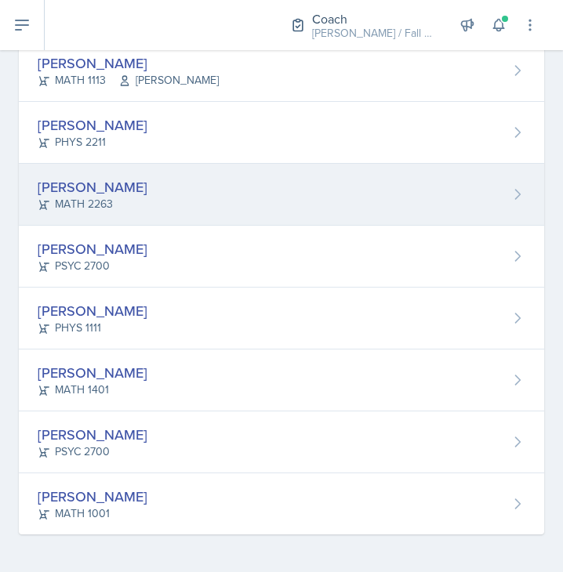
click at [199, 176] on div "Ashton Mullendore MATH 2263" at bounding box center [281, 195] width 525 height 62
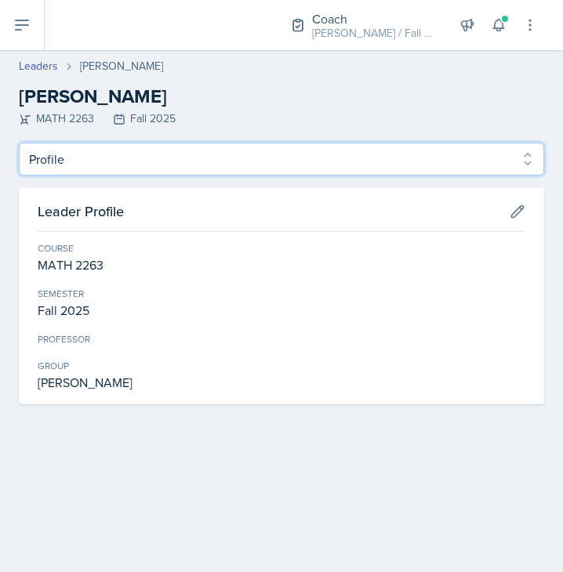
click at [146, 157] on select "Profile Planning Sheets Observation Forms Uploads" at bounding box center [281, 159] width 525 height 33
select select "Planning Sheets"
click at [19, 143] on select "Profile Planning Sheets Observation Forms Uploads" at bounding box center [281, 159] width 525 height 33
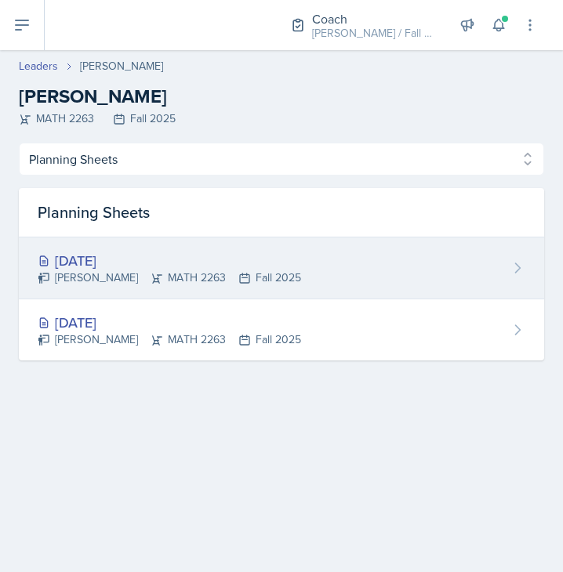
click at [190, 272] on div "Ashton Mullendore MATH 2263 Fall 2025" at bounding box center [169, 278] width 263 height 16
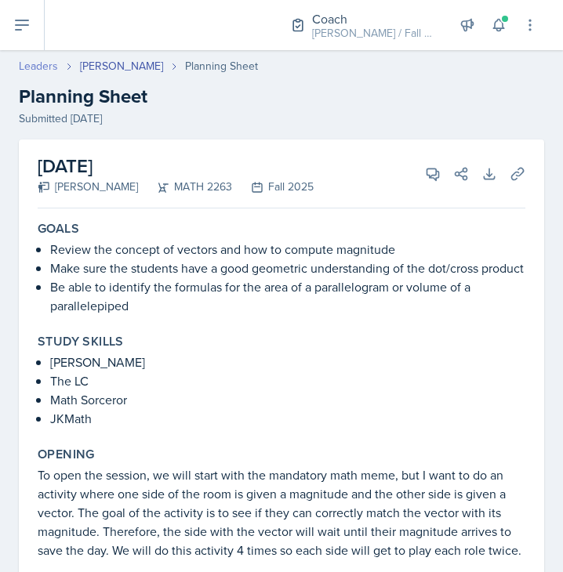
click at [45, 68] on link "Leaders" at bounding box center [38, 66] width 39 height 16
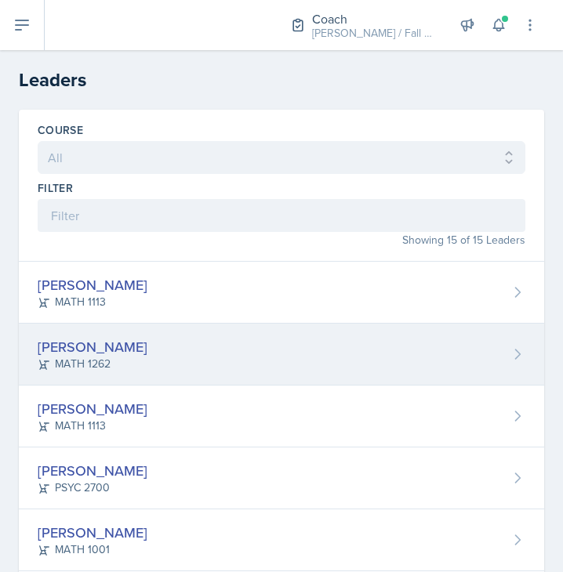
click at [126, 338] on div "Jonas Barfield MATH 1262" at bounding box center [281, 355] width 525 height 62
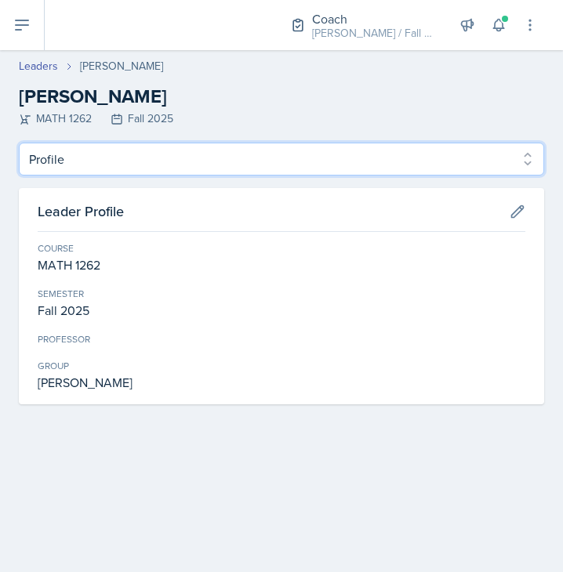
click at [96, 157] on select "Profile Planning Sheets Observation Forms Uploads" at bounding box center [281, 159] width 525 height 33
select select "Planning Sheets"
click at [19, 143] on select "Profile Planning Sheets Observation Forms Uploads" at bounding box center [281, 159] width 525 height 33
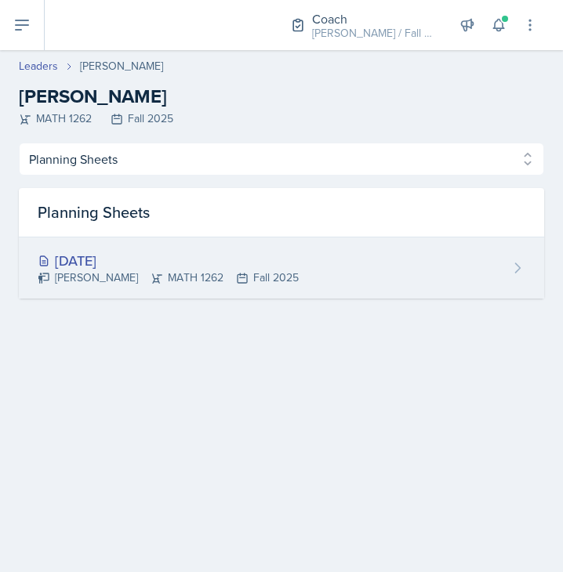
click at [117, 264] on div "[DATE]" at bounding box center [168, 260] width 261 height 21
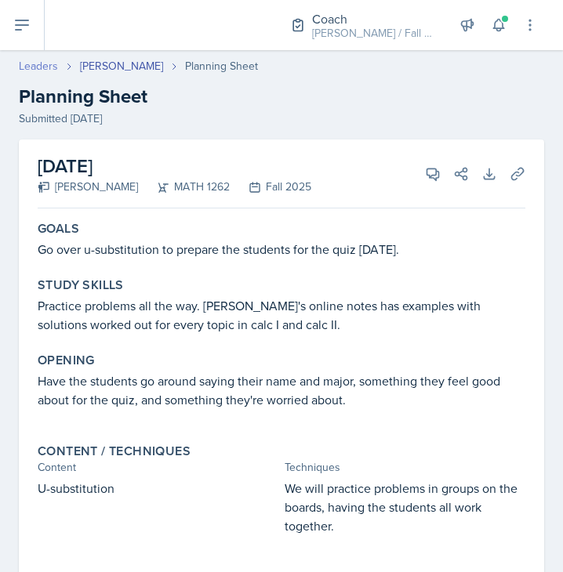
click at [38, 66] on link "Leaders" at bounding box center [38, 66] width 39 height 16
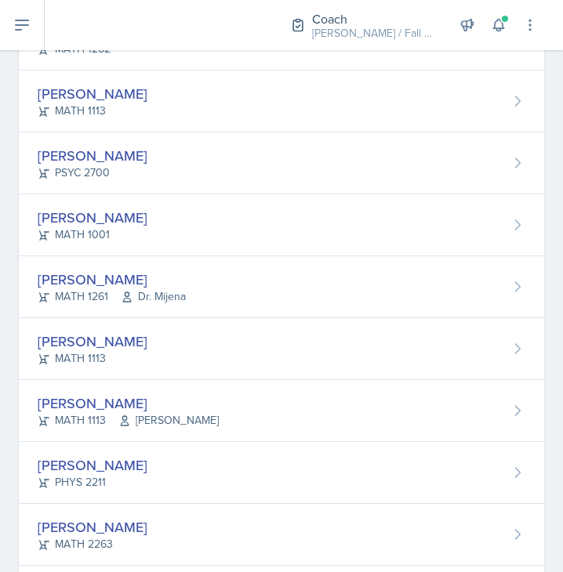
scroll to position [316, 0]
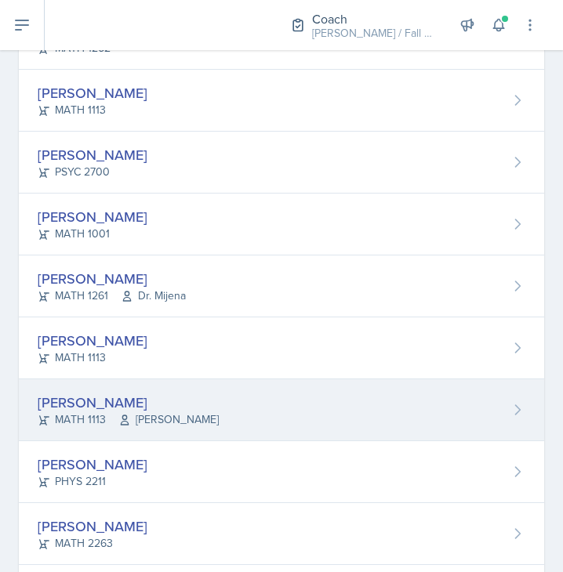
click at [199, 382] on div "Caleb Lorenz MATH 1113 MaKayla McLeod" at bounding box center [281, 410] width 525 height 62
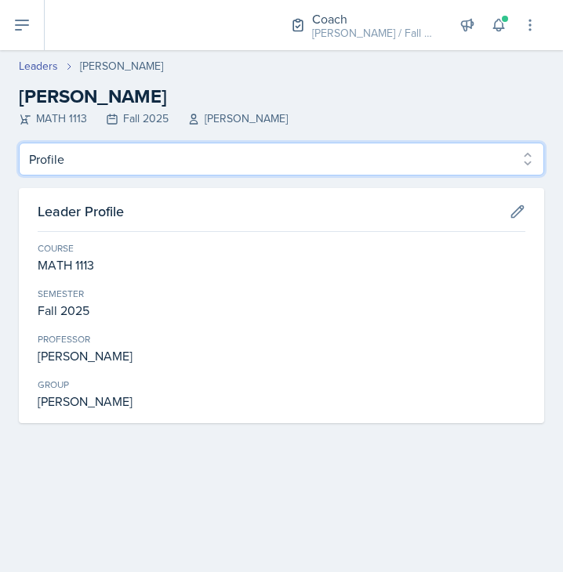
click at [186, 145] on select "Profile Planning Sheets Observation Forms Uploads" at bounding box center [281, 159] width 525 height 33
select select "Planning Sheets"
click at [19, 143] on select "Profile Planning Sheets Observation Forms Uploads" at bounding box center [281, 159] width 525 height 33
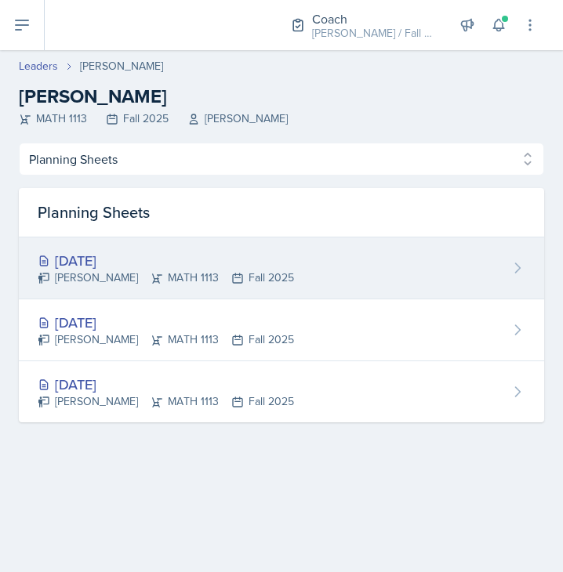
click at [143, 264] on div "Aug 28th, 2025" at bounding box center [166, 260] width 256 height 21
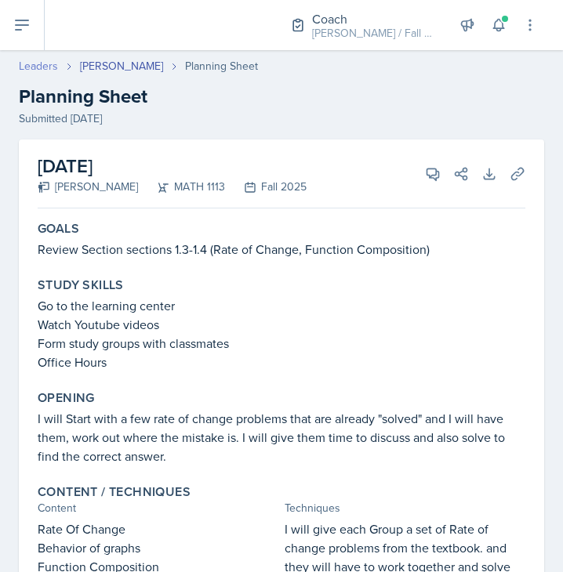
click at [44, 71] on link "Leaders" at bounding box center [38, 66] width 39 height 16
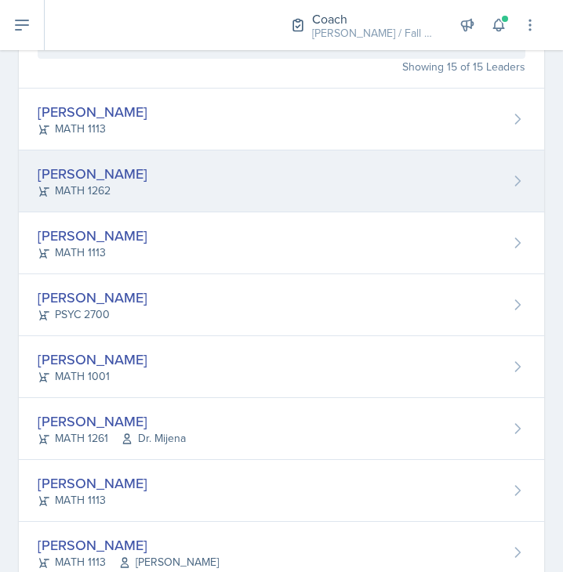
scroll to position [174, 0]
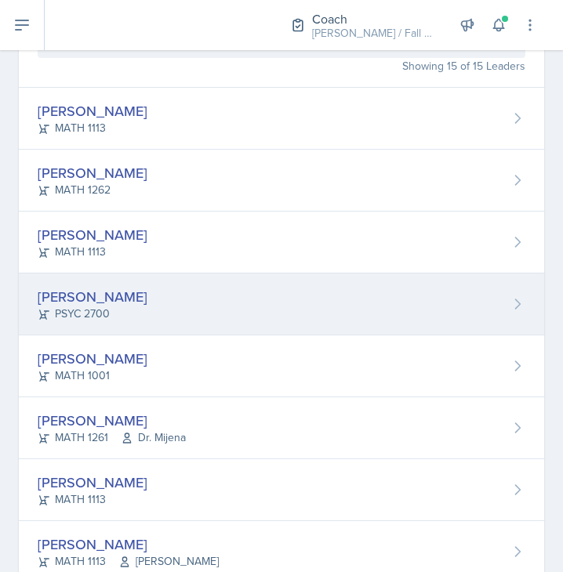
click at [126, 299] on div "[PERSON_NAME]" at bounding box center [93, 296] width 110 height 21
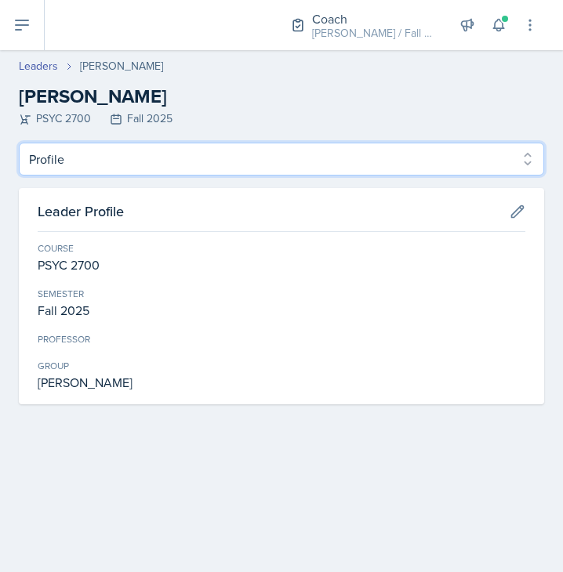
drag, startPoint x: 146, startPoint y: 165, endPoint x: 153, endPoint y: 200, distance: 35.2
click at [153, 200] on div "Profile Planning Sheets Observation Forms Uploads Profile Planning Sheets Obser…" at bounding box center [281, 274] width 525 height 262
select select "Planning Sheets"
click at [19, 143] on select "Profile Planning Sheets Observation Forms Uploads" at bounding box center [281, 159] width 525 height 33
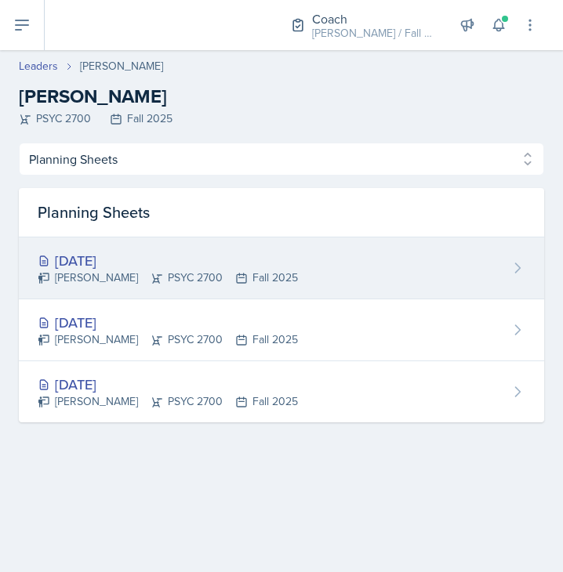
click at [152, 279] on icon at bounding box center [156, 278] width 13 height 13
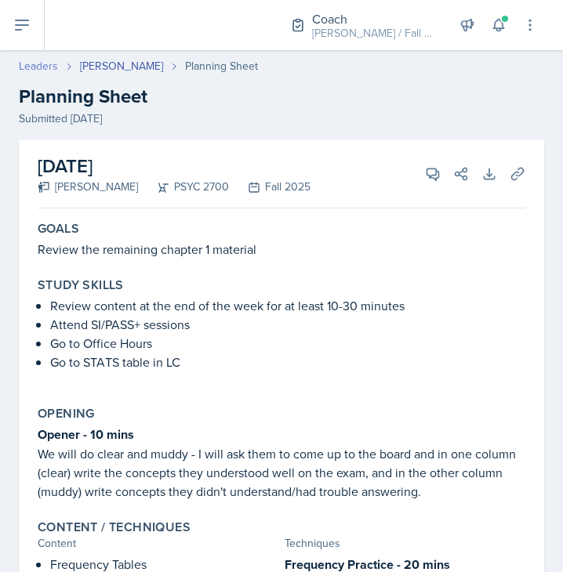
click at [42, 59] on link "Leaders" at bounding box center [38, 66] width 39 height 16
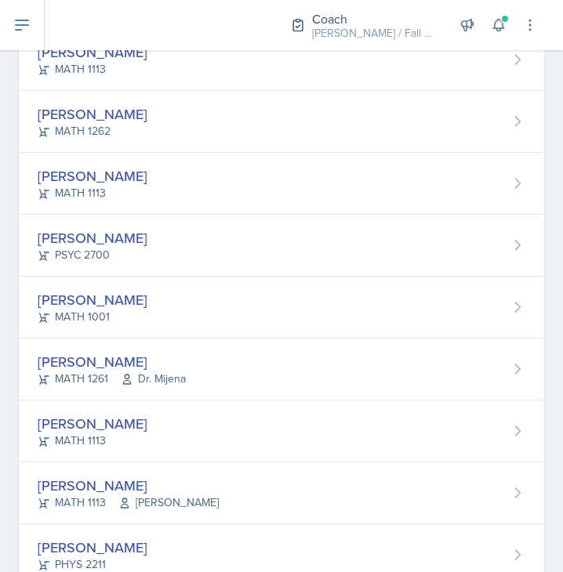
scroll to position [233, 0]
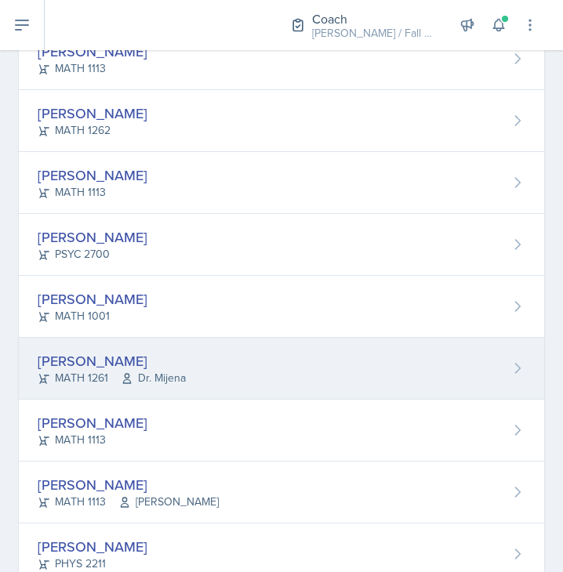
click at [214, 369] on div "Jude Doredant MATH 1261 Dr. Mijena" at bounding box center [281, 369] width 525 height 62
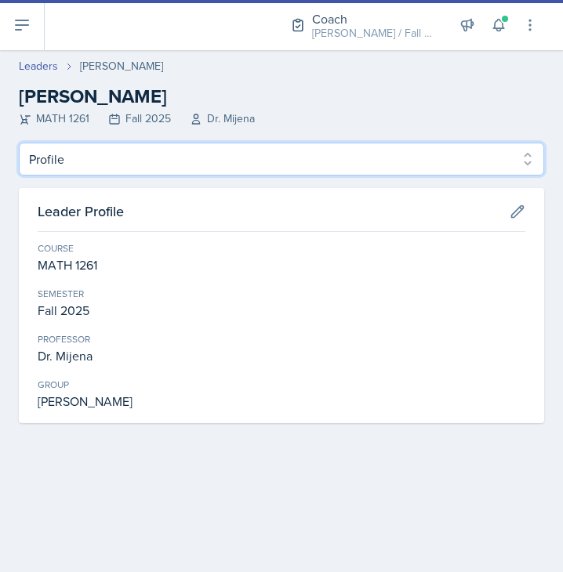
click at [161, 170] on select "Profile Planning Sheets Observation Forms Uploads" at bounding box center [281, 159] width 525 height 33
select select "Planning Sheets"
click at [19, 143] on select "Profile Planning Sheets Observation Forms Uploads" at bounding box center [281, 159] width 525 height 33
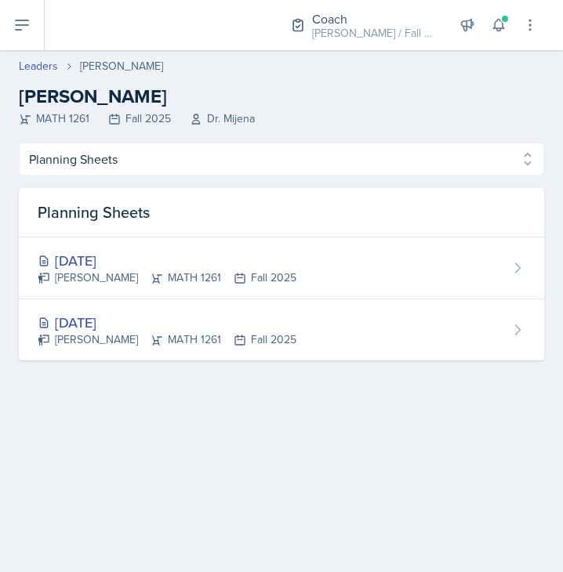
click at [252, 468] on main "Leaders Jude Doredant Jude Doredant MATH 1261 Fall 2025 Dr. Mijena Profile Plan…" at bounding box center [281, 311] width 563 height 522
